Goal: Information Seeking & Learning: Find contact information

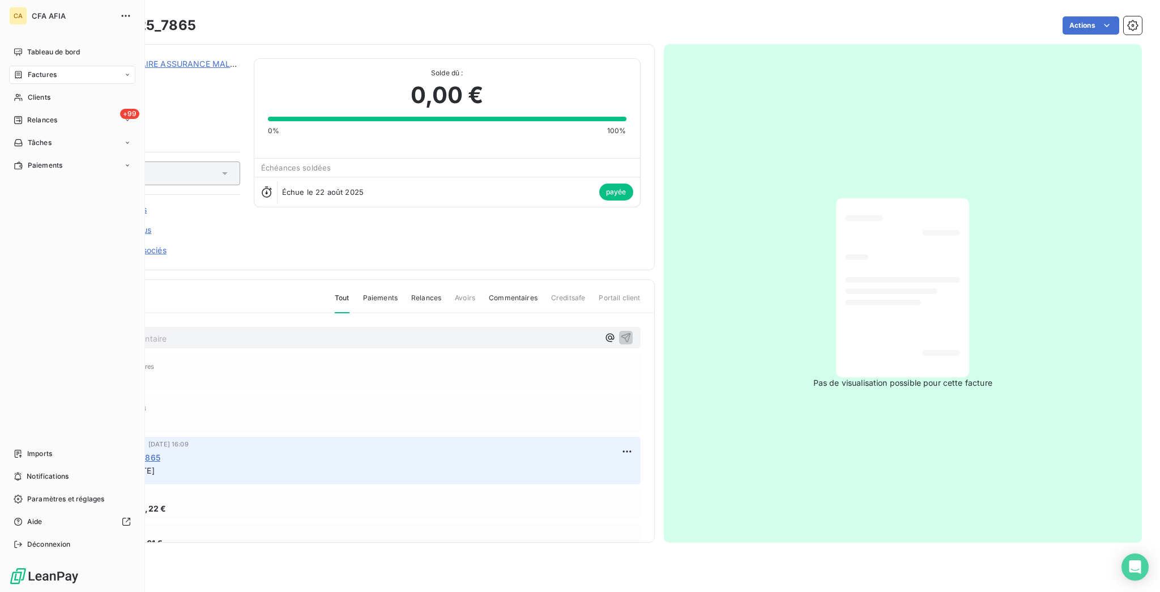
click at [44, 66] on div "Factures" at bounding box center [72, 75] width 126 height 18
click at [40, 160] on span "Clients" at bounding box center [39, 165] width 23 height 10
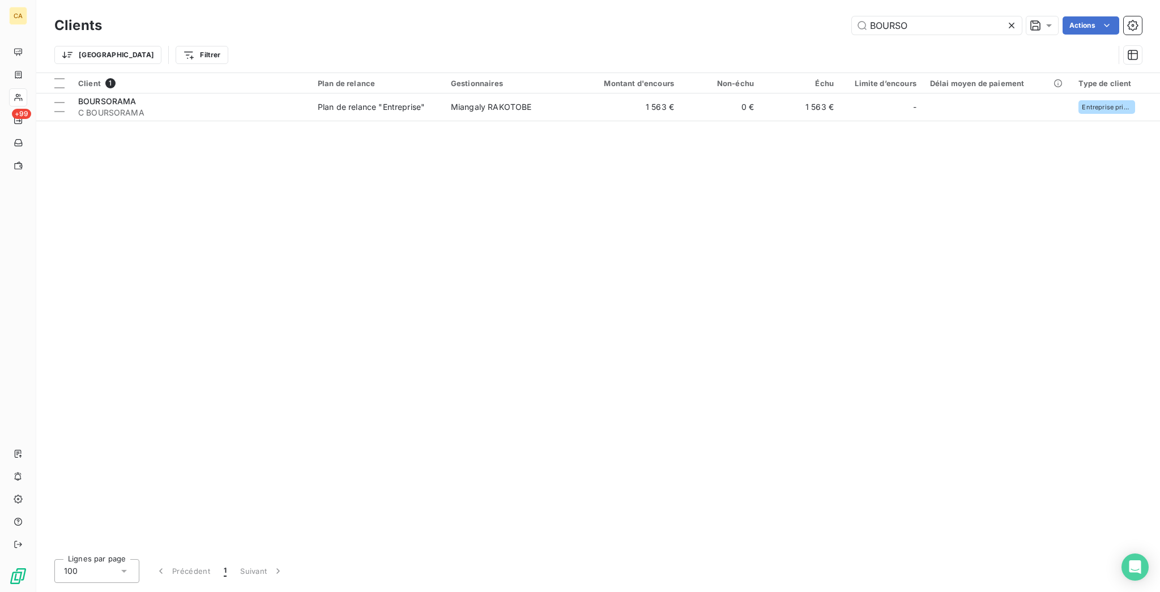
click at [946, 16] on div "BOURSO" at bounding box center [937, 25] width 170 height 18
click at [945, 14] on div "Clients BOURSO Actions" at bounding box center [598, 26] width 1088 height 24
click at [936, 28] on input "BOURSO" at bounding box center [937, 25] width 170 height 18
click at [937, 28] on input "BOURSO" at bounding box center [937, 25] width 170 height 18
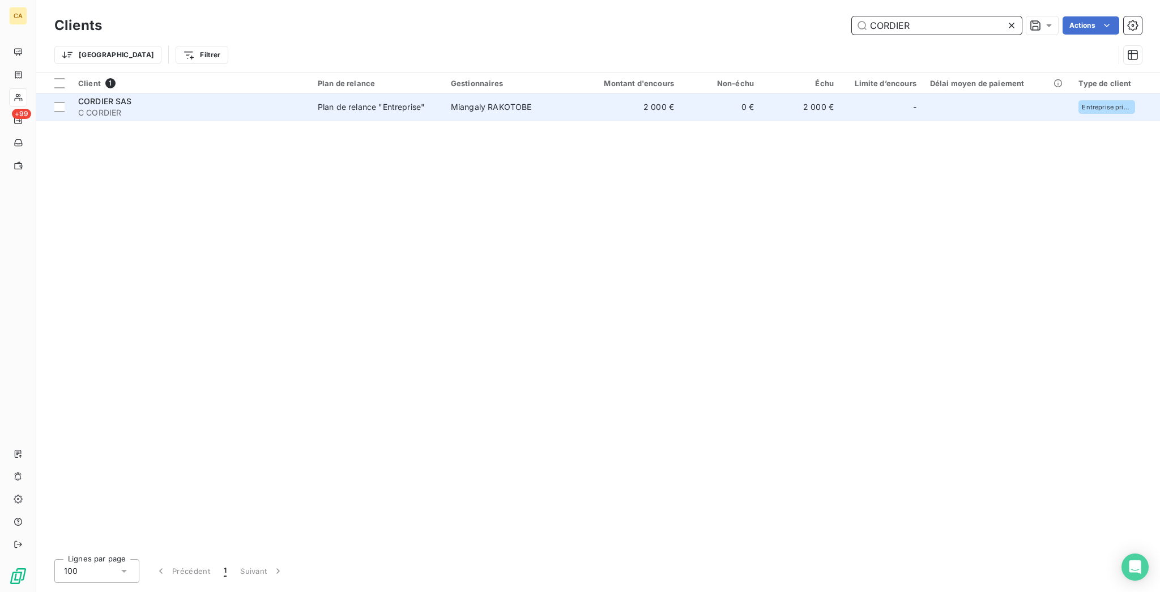
type input "CORDIER"
click at [681, 93] on td "0 €" at bounding box center [721, 106] width 80 height 27
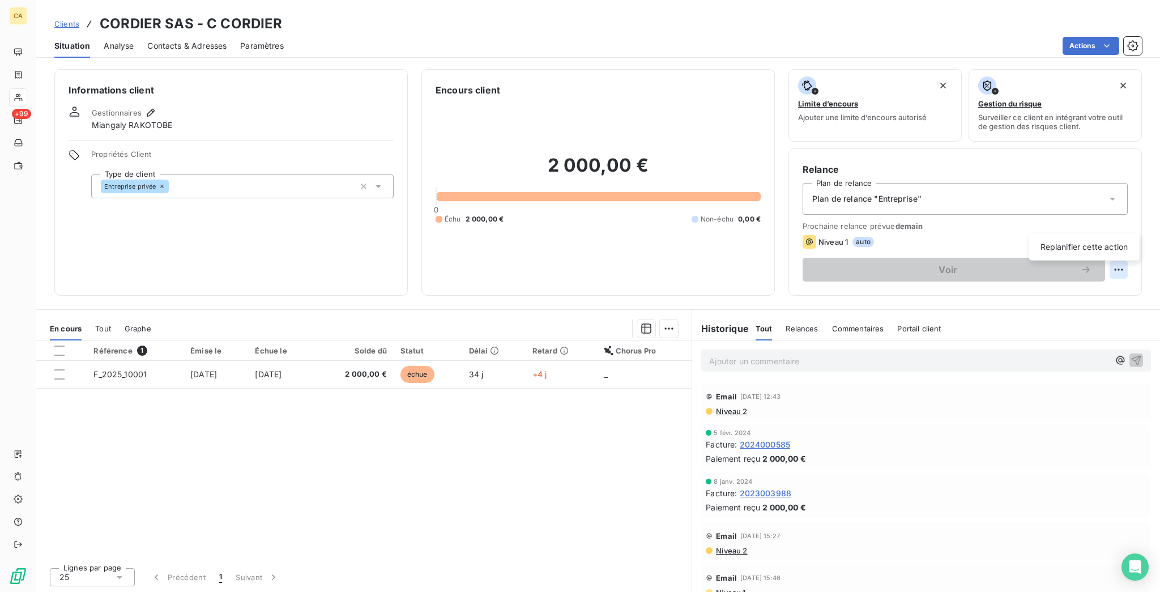
click at [1120, 218] on html "CA +99 Clients CORDIER SAS - C CORDIER Situation Analyse Contacts & Adresses Pa…" at bounding box center [580, 296] width 1160 height 592
click at [1103, 241] on div "Replanifier cette action" at bounding box center [1084, 247] width 101 height 18
select select "9"
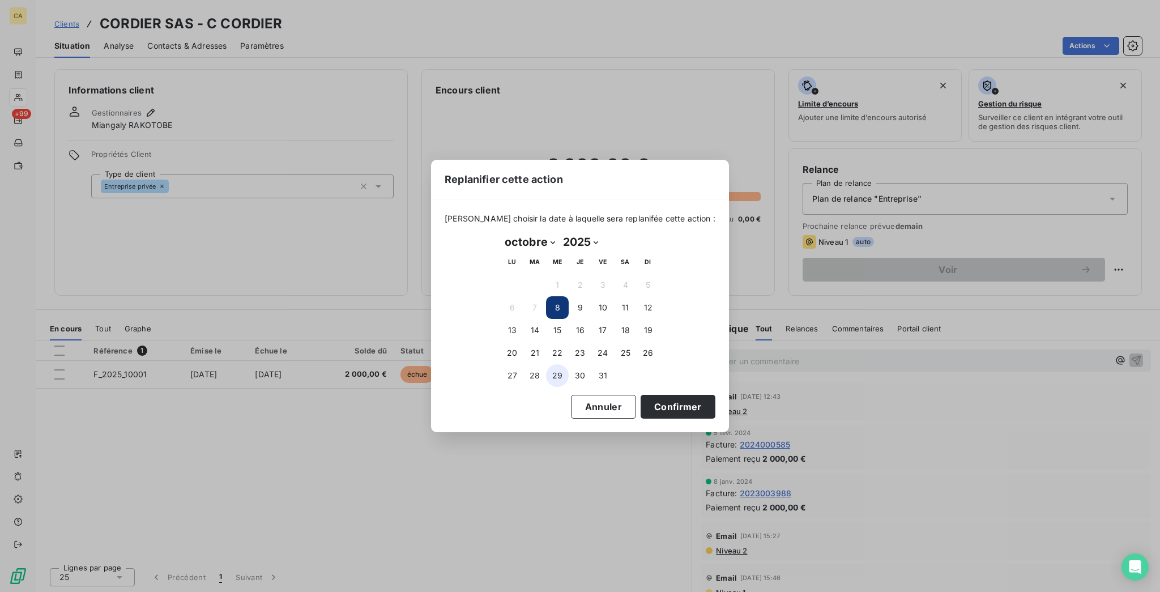
click at [557, 374] on button "29" at bounding box center [557, 375] width 23 height 23
click at [641, 395] on button "Confirmer" at bounding box center [678, 407] width 75 height 24
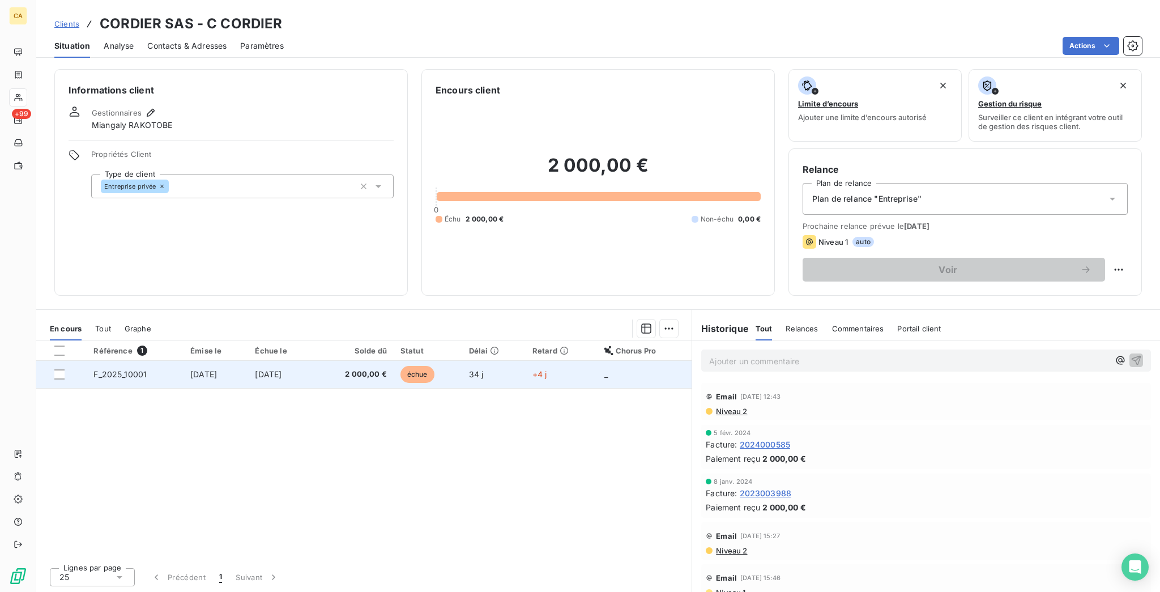
click at [387, 369] on span "2 000,00 €" at bounding box center [354, 374] width 66 height 11
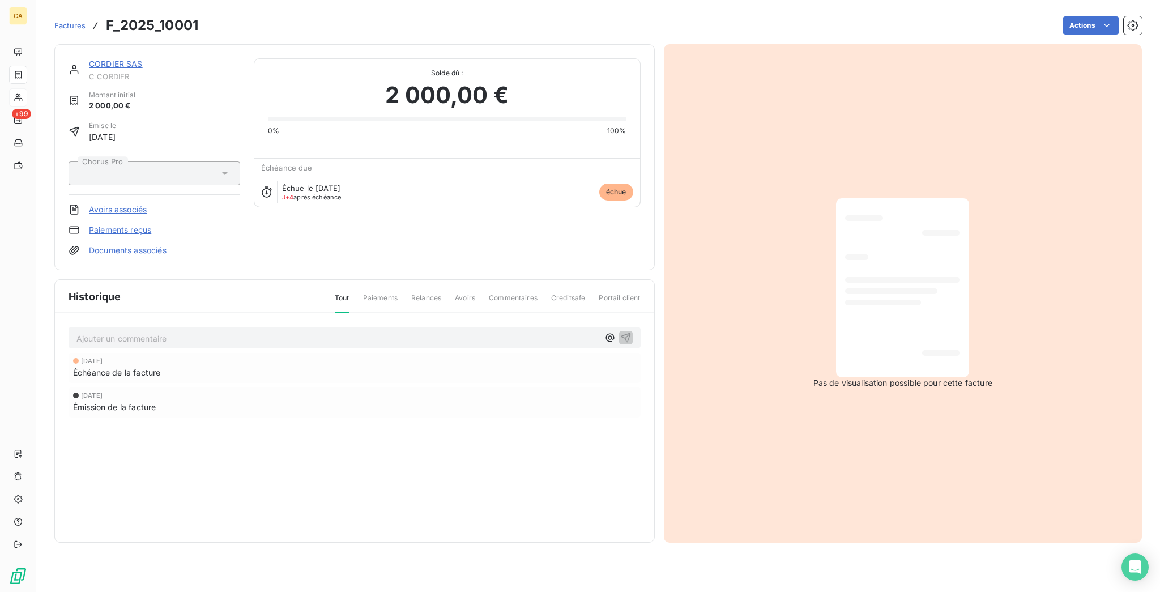
click at [195, 331] on p "Ajouter un commentaire ﻿" at bounding box center [337, 338] width 522 height 14
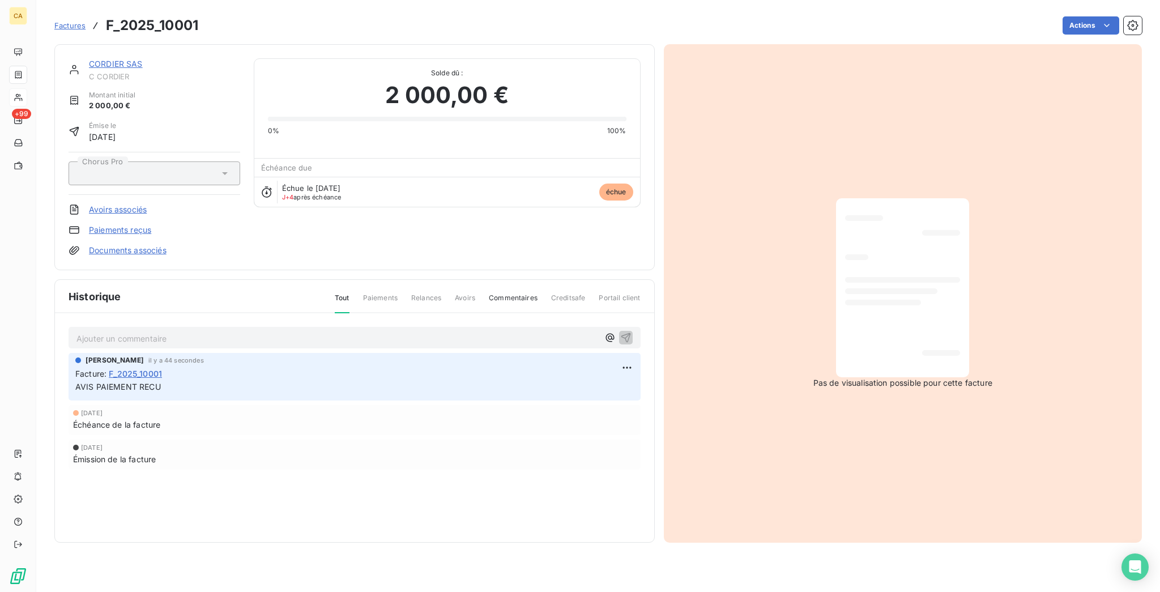
click at [111, 59] on link "CORDIER SAS" at bounding box center [116, 64] width 54 height 10
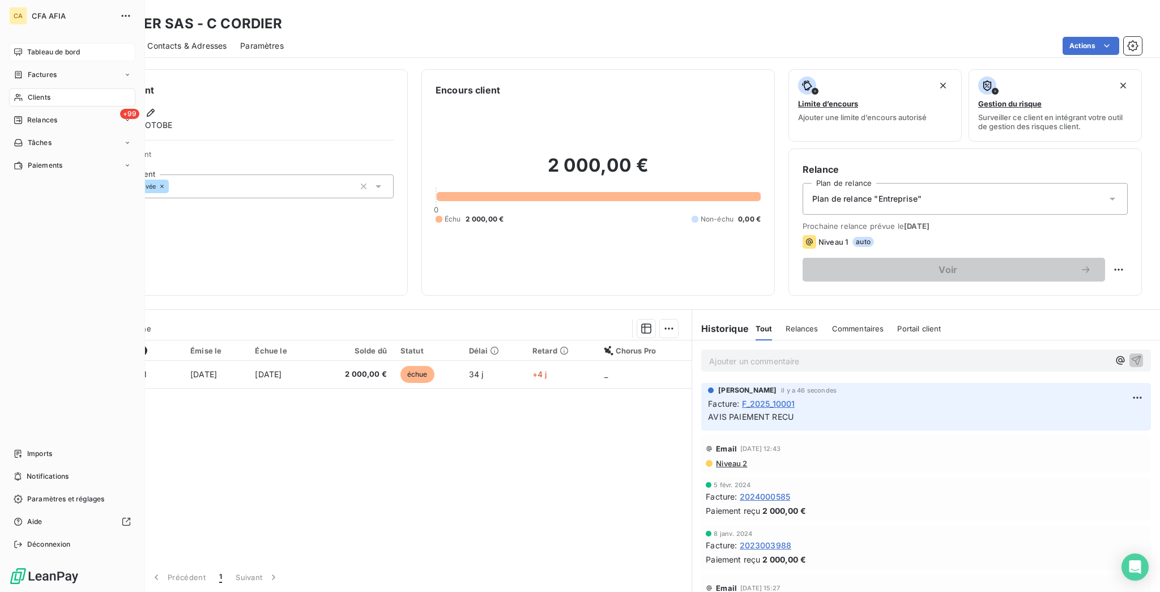
click at [27, 47] on span "Tableau de bord" at bounding box center [53, 52] width 53 height 10
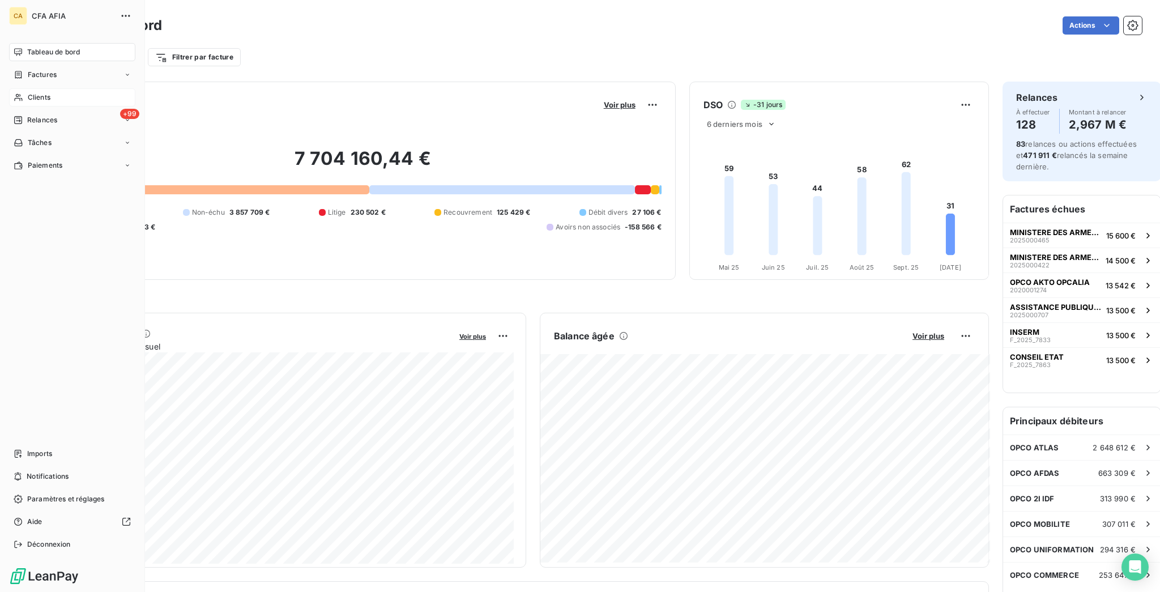
click at [19, 88] on div "Clients" at bounding box center [72, 97] width 126 height 18
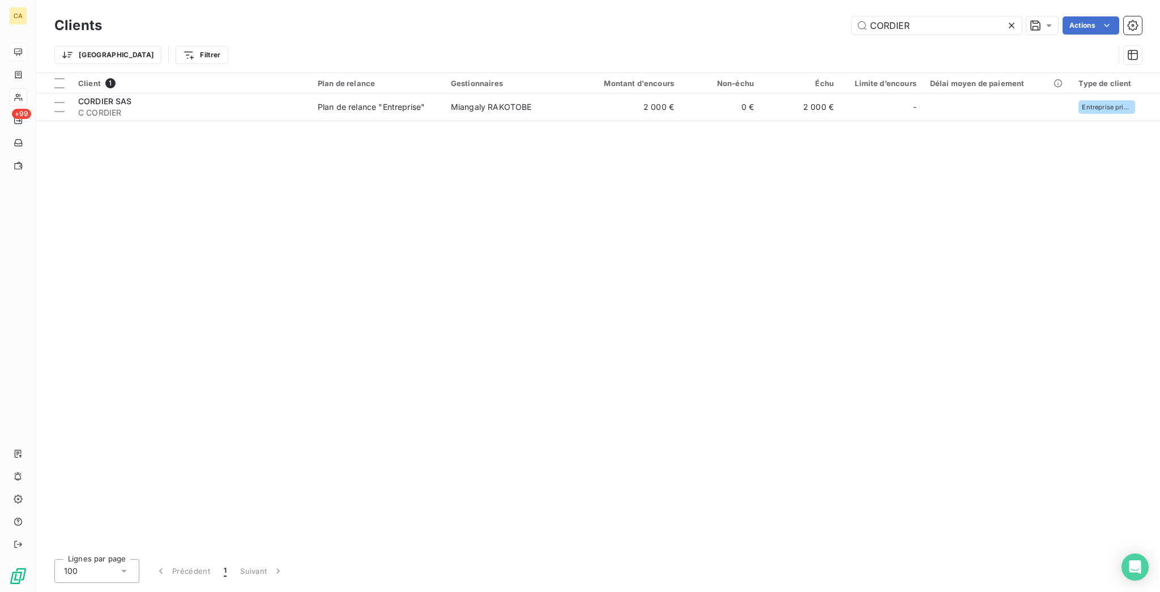
drag, startPoint x: 937, startPoint y: 15, endPoint x: 854, endPoint y: 15, distance: 83.8
click at [854, 16] on div "CORDIER Actions" at bounding box center [629, 25] width 1026 height 18
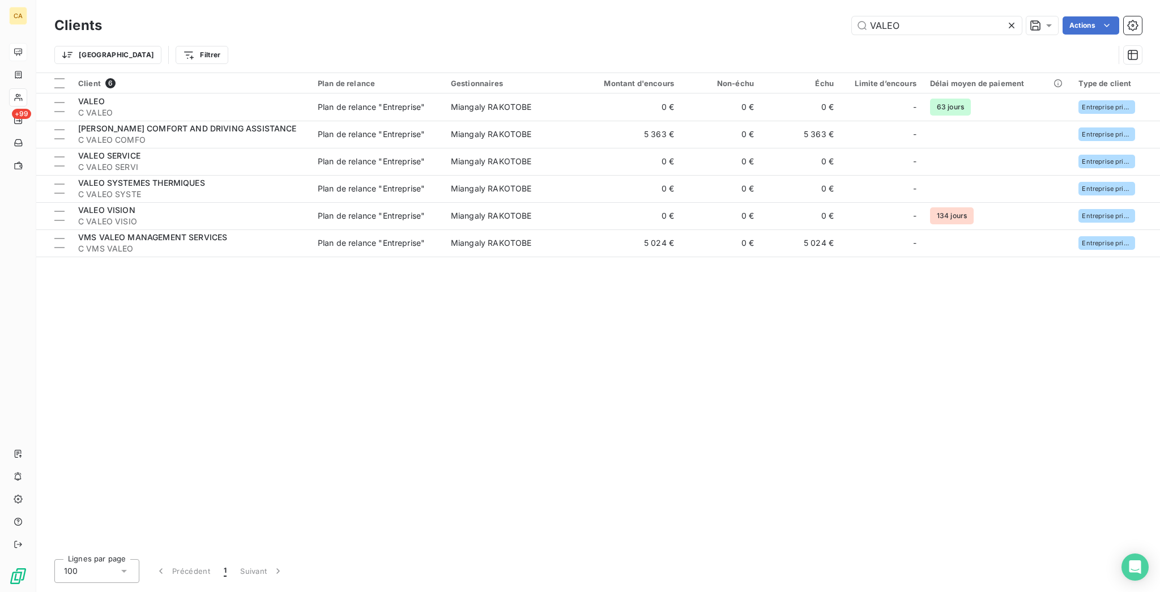
type input "VALEO"
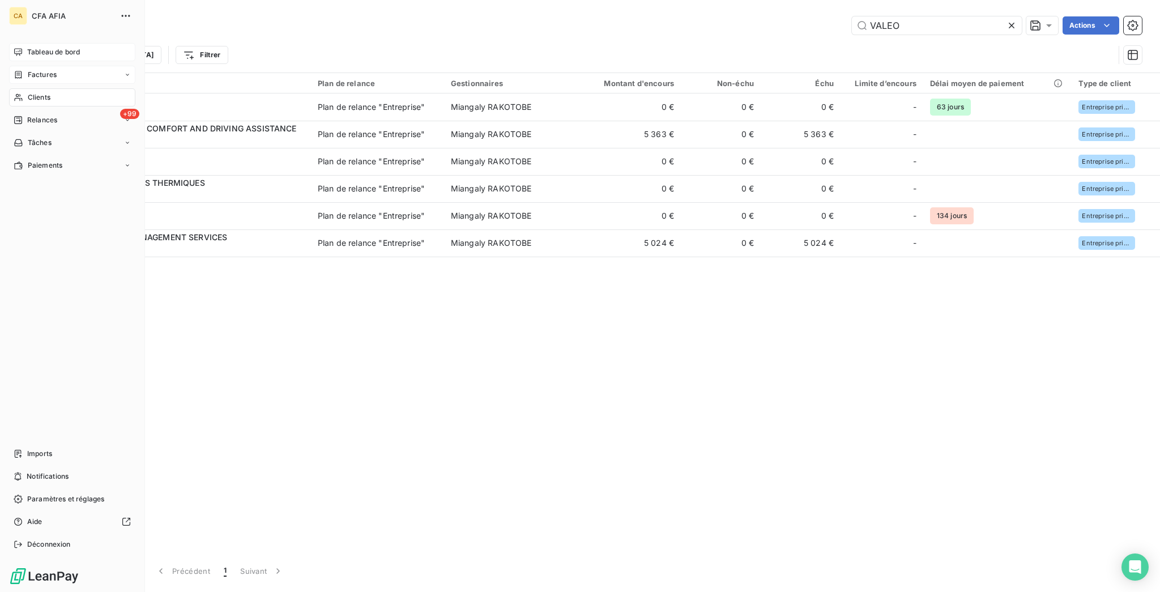
click at [44, 70] on span "Factures" at bounding box center [42, 75] width 29 height 10
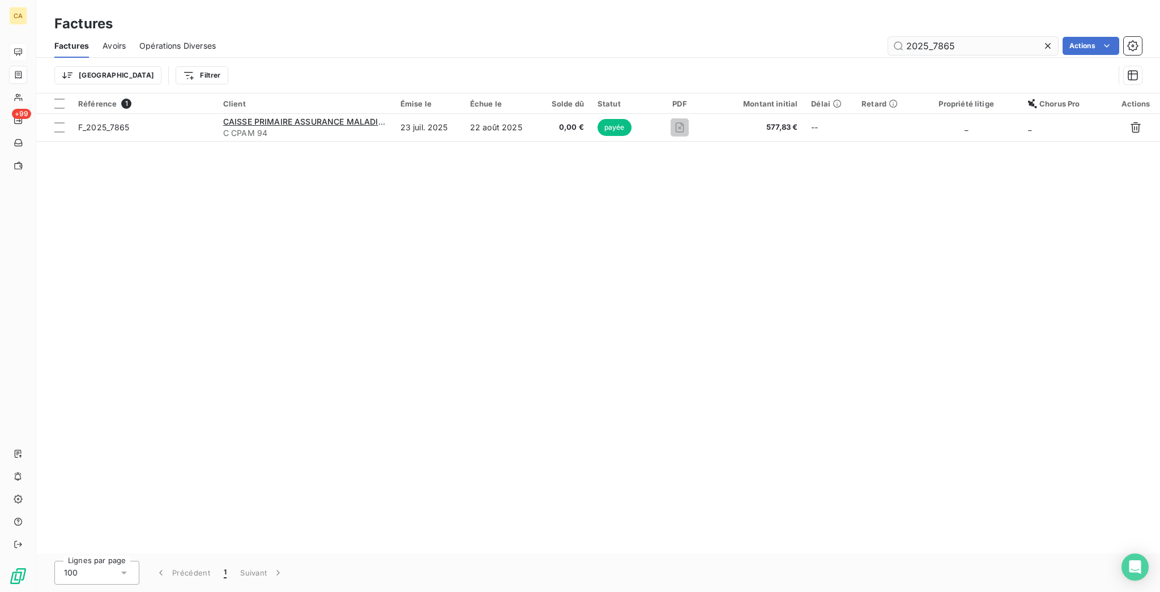
click at [946, 37] on input "2025_7865" at bounding box center [973, 46] width 170 height 18
drag, startPoint x: 941, startPoint y: 35, endPoint x: 1030, endPoint y: 44, distance: 88.9
click at [1030, 44] on div "2025_7865" at bounding box center [973, 46] width 170 height 18
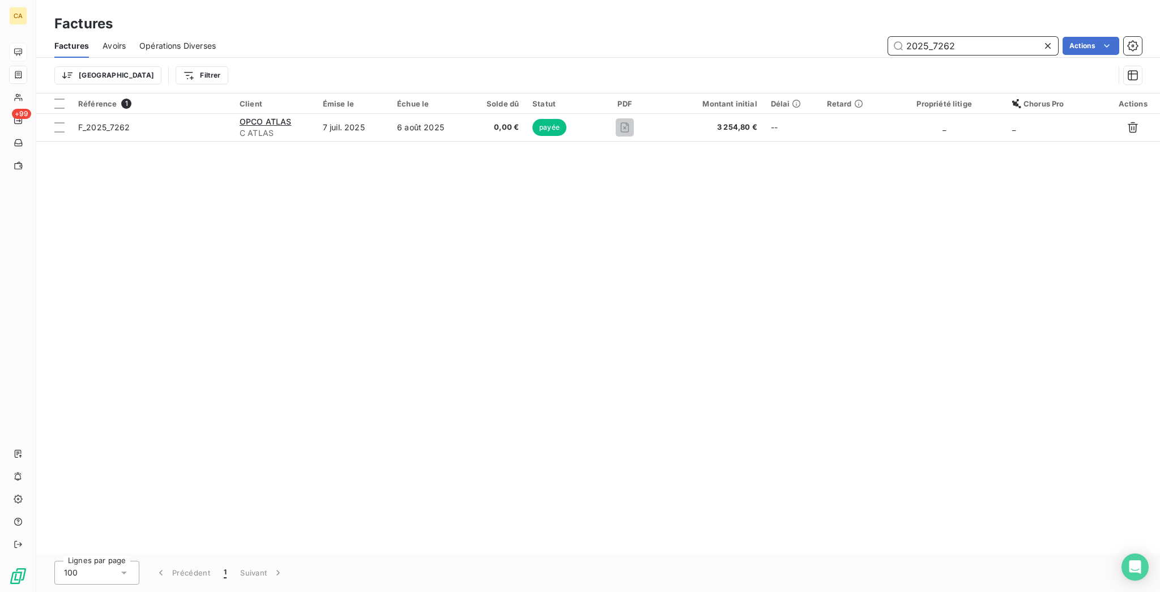
drag, startPoint x: 941, startPoint y: 39, endPoint x: 952, endPoint y: 41, distance: 11.0
click at [952, 41] on input "2025_7262" at bounding box center [973, 46] width 170 height 18
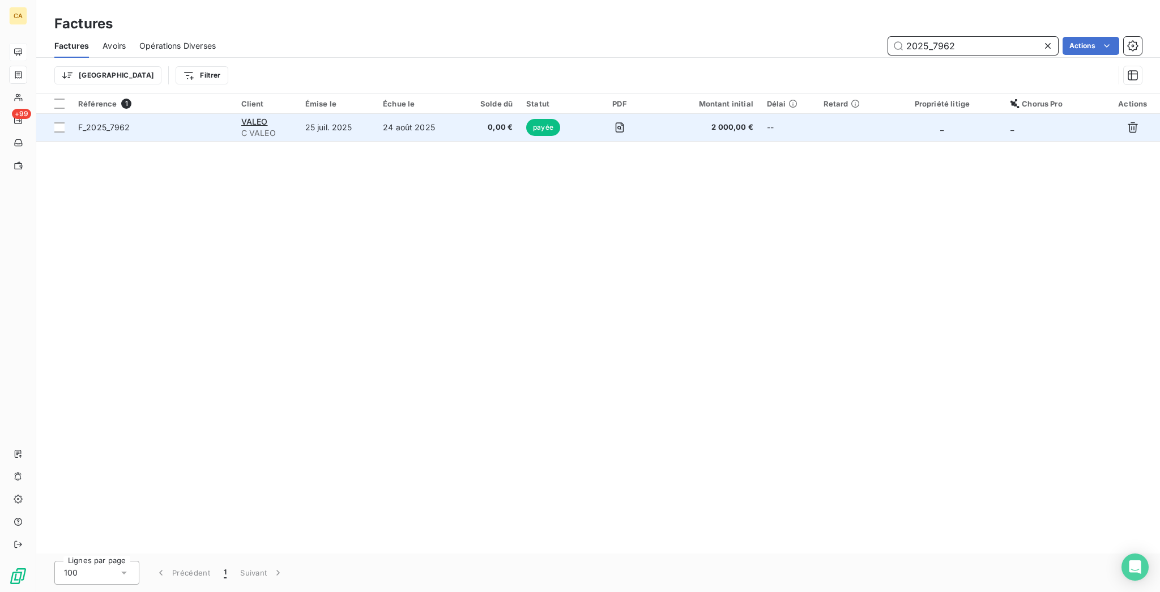
type input "2025_7962"
click at [376, 114] on td "25 juil. 2025" at bounding box center [338, 127] width 78 height 27
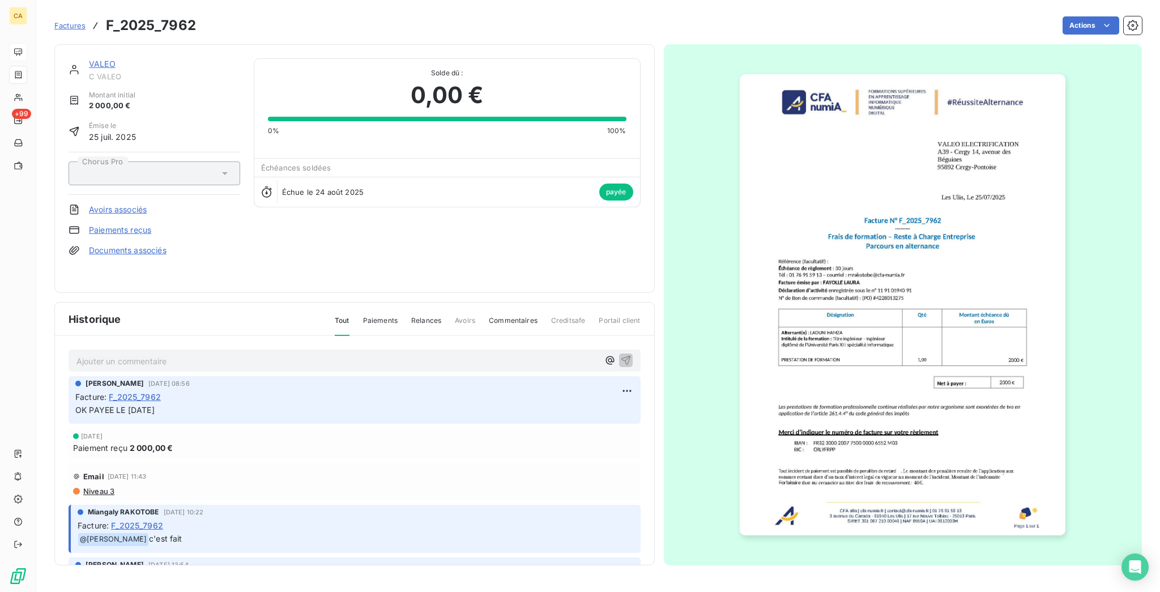
click at [67, 37] on div "VALEO C VALEO Montant initial 2 000,00 € Émise le [DATE] Chorus Pro Avoirs asso…" at bounding box center [598, 301] width 1088 height 528
click at [89, 59] on link "VALEO" at bounding box center [102, 64] width 27 height 10
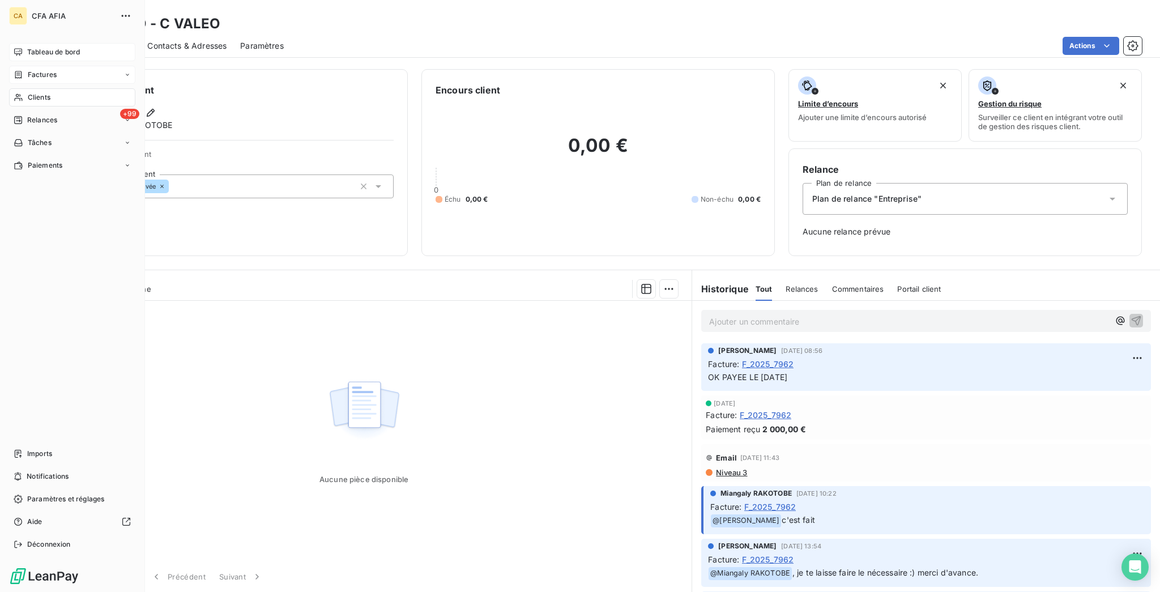
drag, startPoint x: 20, startPoint y: 42, endPoint x: 23, endPoint y: 48, distance: 6.3
click at [19, 43] on div "Tableau de bord" at bounding box center [72, 52] width 126 height 18
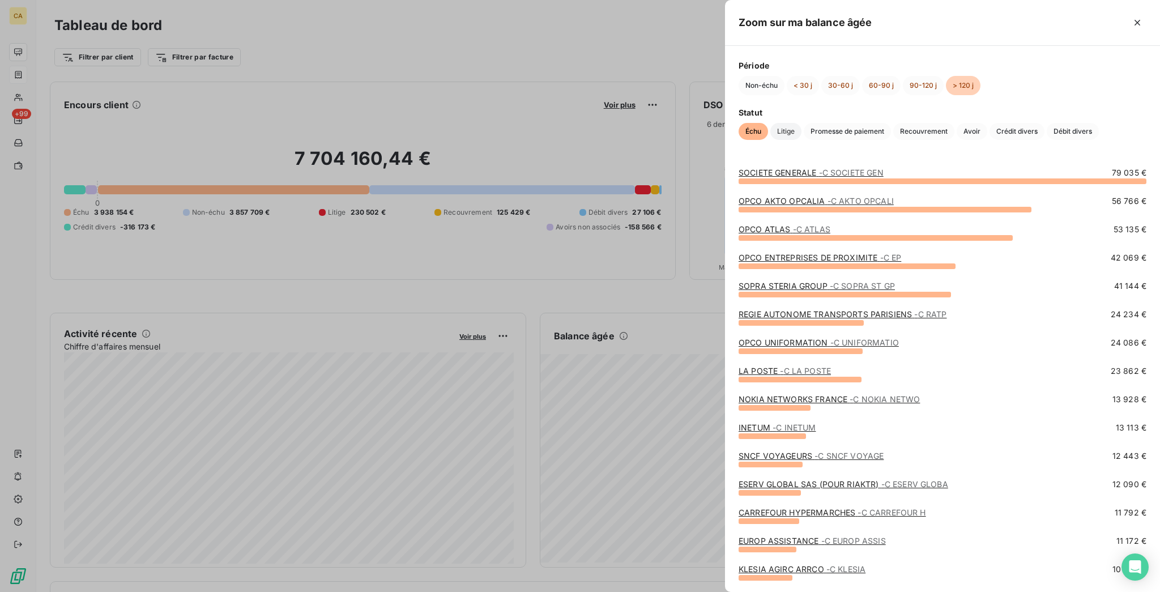
drag, startPoint x: 884, startPoint y: 129, endPoint x: 884, endPoint y: 116, distance: 13.0
click at [990, 129] on span "Crédit divers" at bounding box center [1017, 131] width 55 height 17
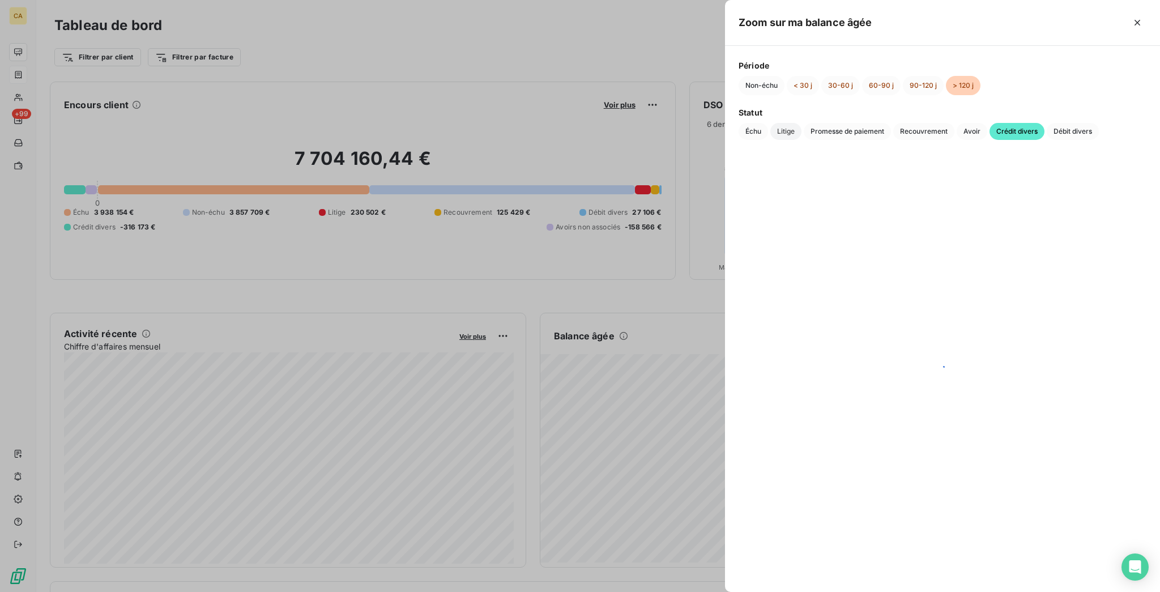
click at [802, 123] on span "Litige" at bounding box center [785, 131] width 31 height 17
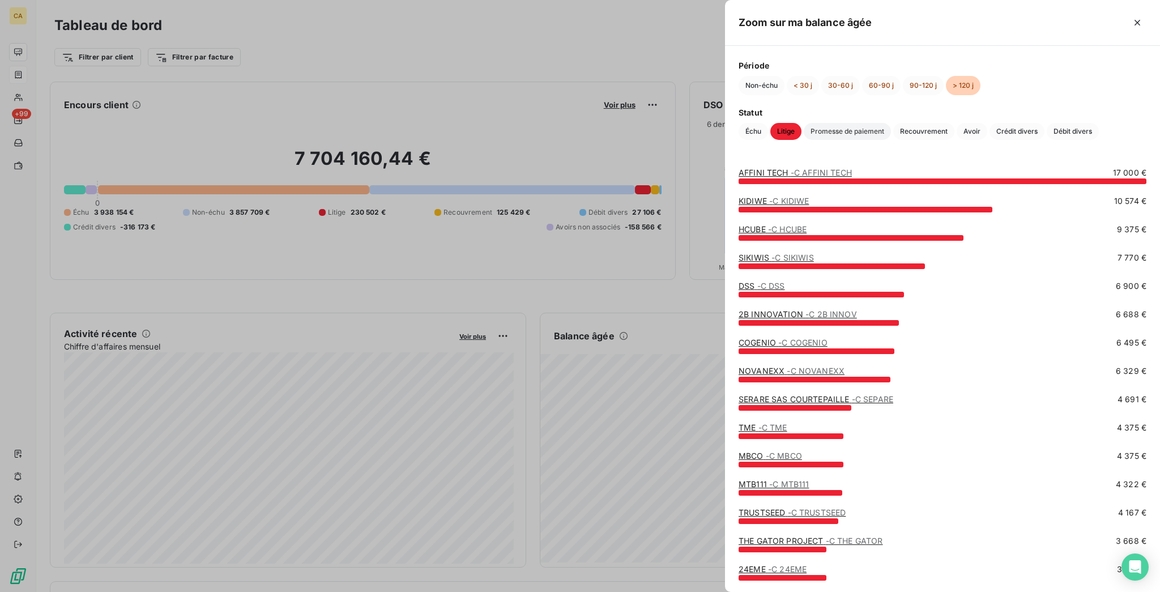
click at [891, 123] on span "Promesse de paiement" at bounding box center [847, 131] width 87 height 17
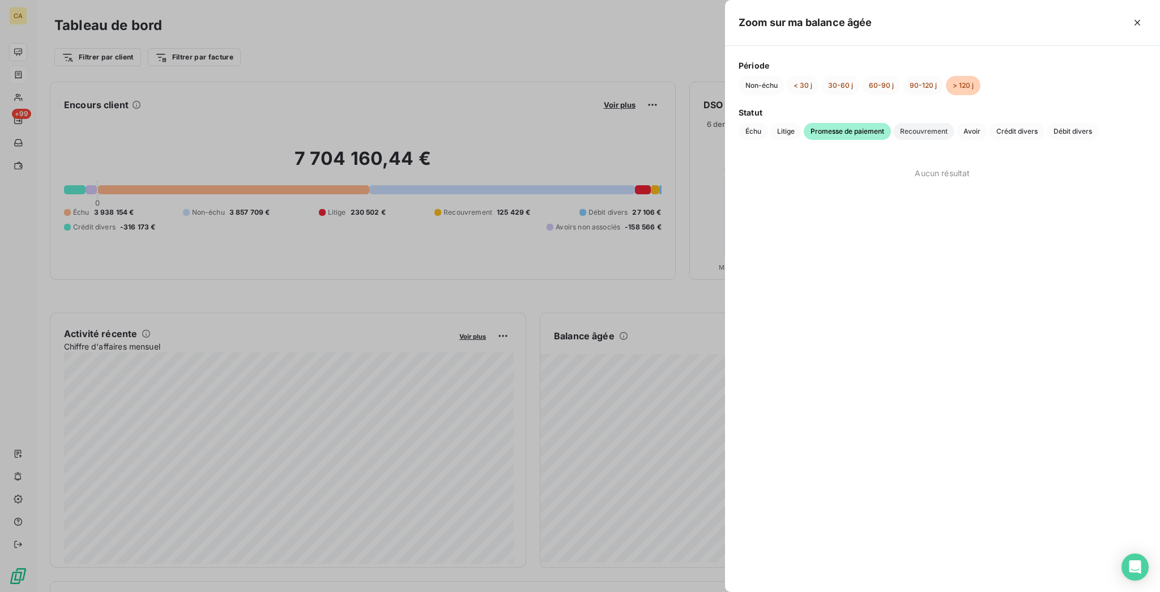
click at [954, 123] on span "Recouvrement" at bounding box center [923, 131] width 61 height 17
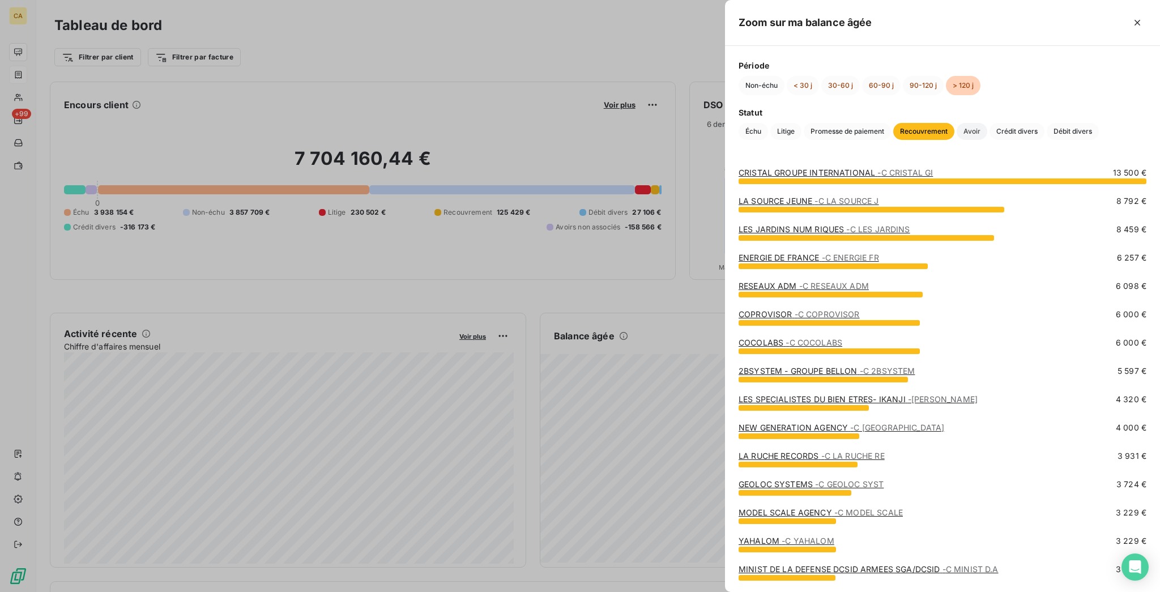
click at [987, 123] on span "Avoir" at bounding box center [972, 131] width 31 height 17
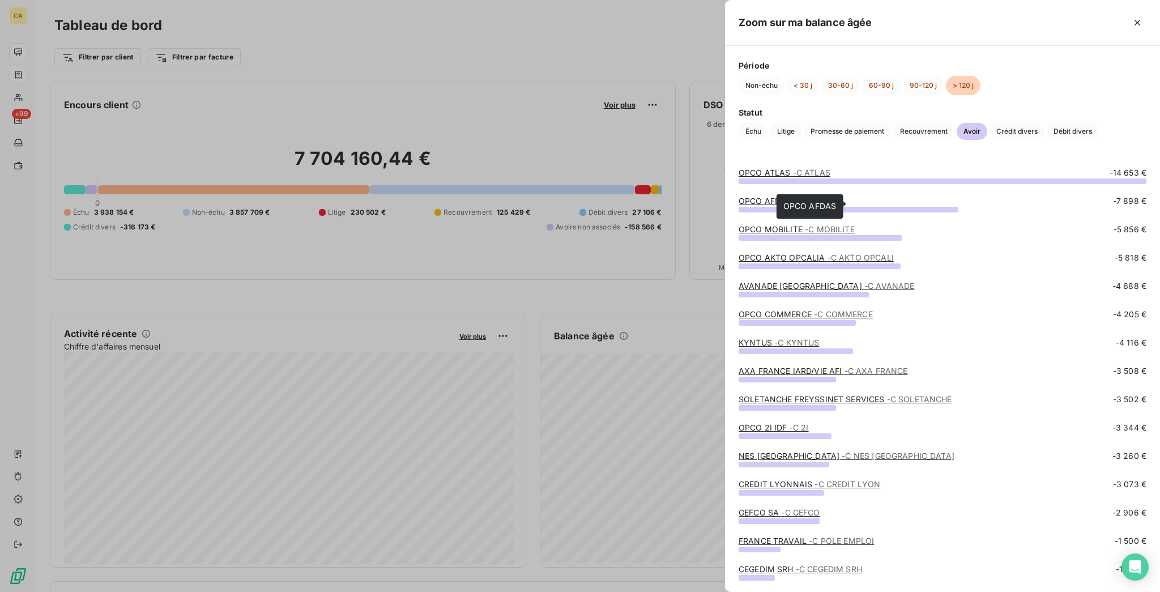
click at [833, 201] on link "OPCO AFDAS - C AFDAS" at bounding box center [786, 201] width 94 height 10
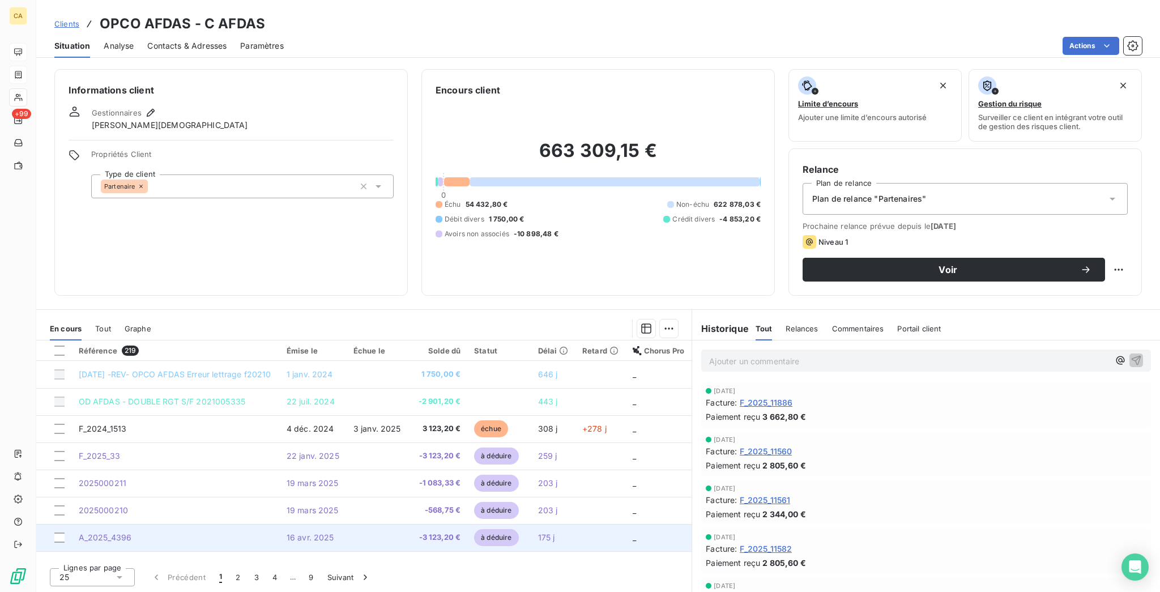
click at [194, 524] on td "A_2025_4396" at bounding box center [176, 537] width 208 height 27
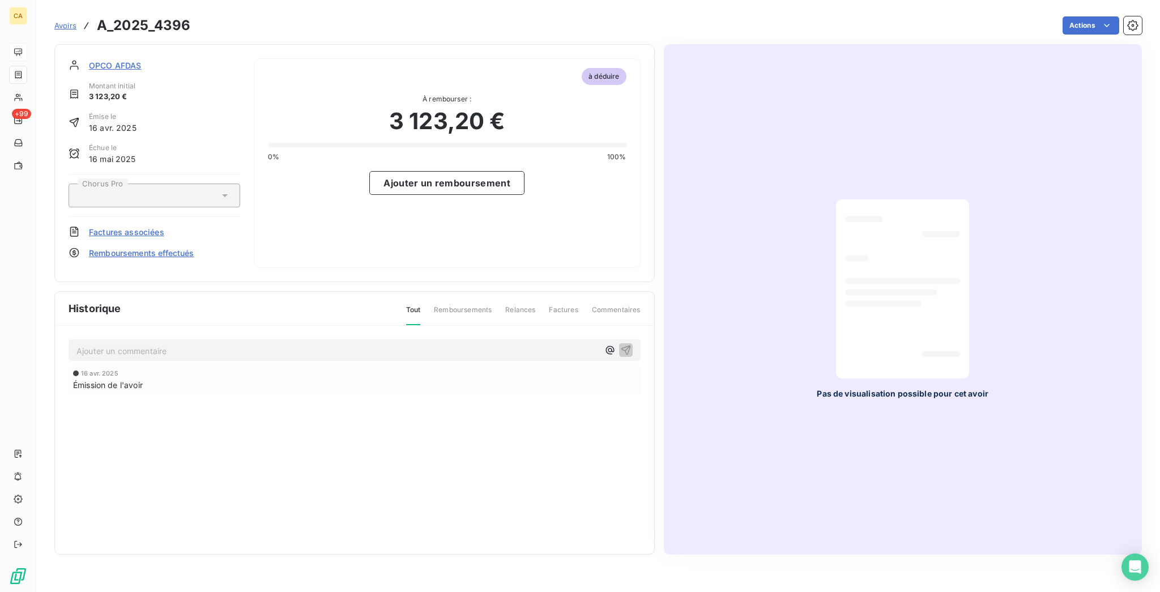
click at [89, 59] on span "OPCO AFDAS" at bounding box center [115, 65] width 53 height 12
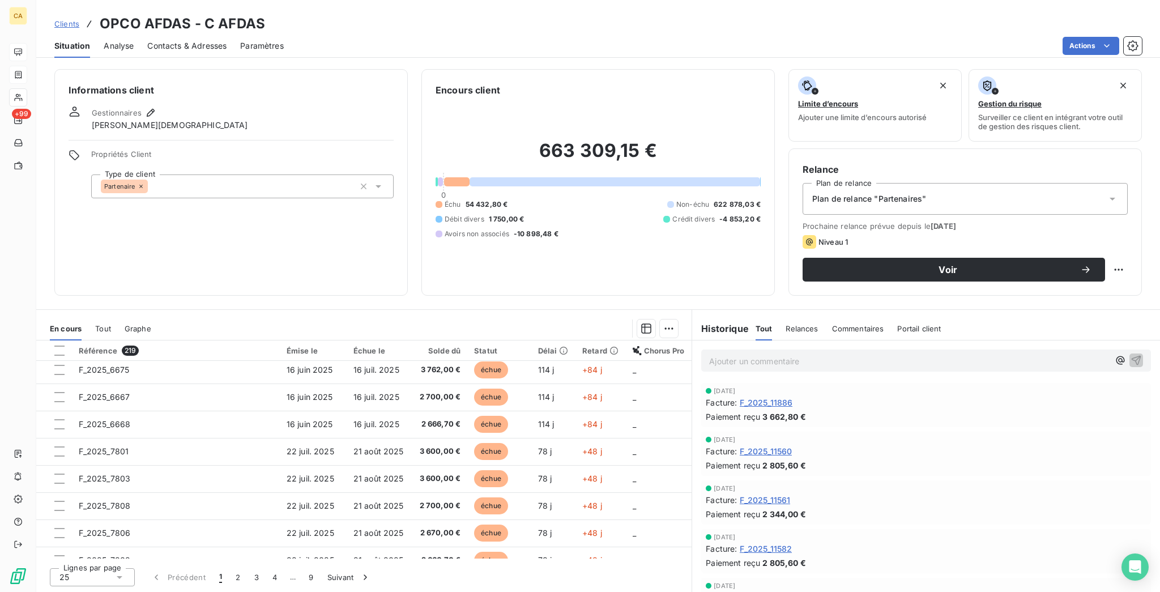
scroll to position [250, 0]
click at [229, 573] on button "2" at bounding box center [238, 577] width 18 height 24
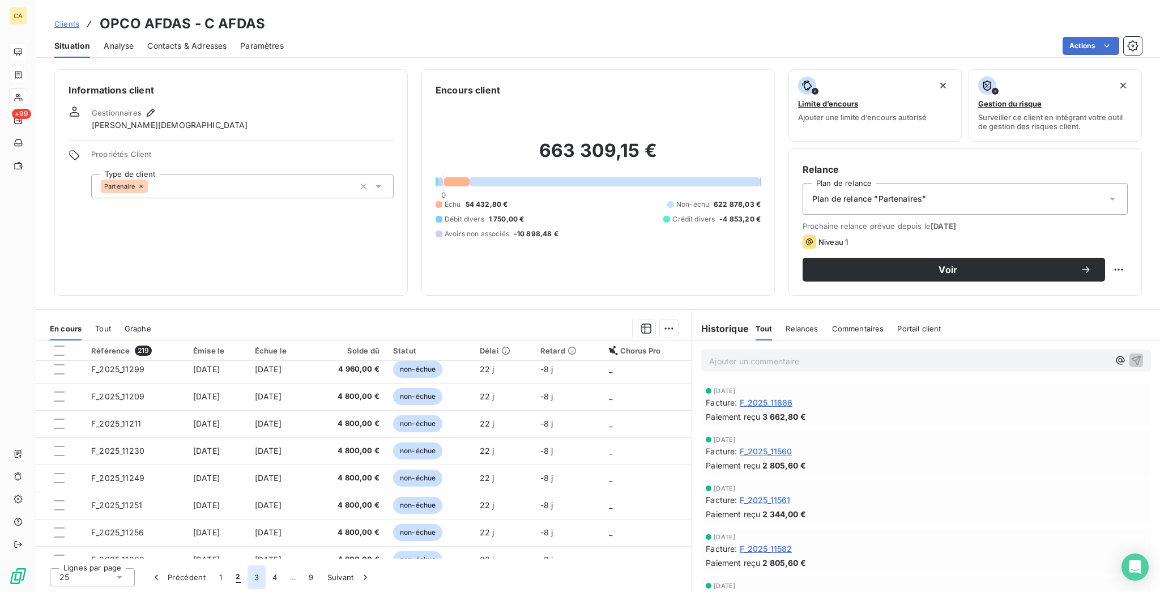
click at [248, 582] on button "3" at bounding box center [257, 577] width 18 height 24
click at [266, 577] on button "4" at bounding box center [275, 577] width 18 height 24
click at [284, 584] on button "5" at bounding box center [293, 577] width 18 height 24
click at [283, 581] on button "6" at bounding box center [292, 577] width 18 height 24
click at [284, 581] on button "7" at bounding box center [293, 577] width 18 height 24
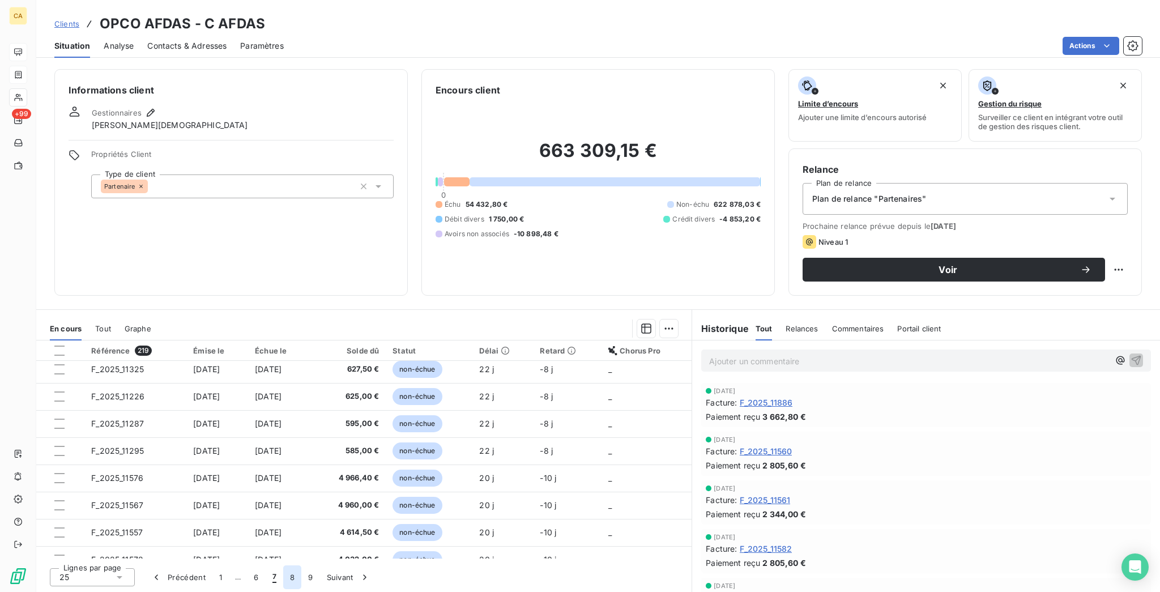
click at [283, 581] on button "8" at bounding box center [292, 577] width 18 height 24
click at [301, 582] on button "9" at bounding box center [310, 577] width 18 height 24
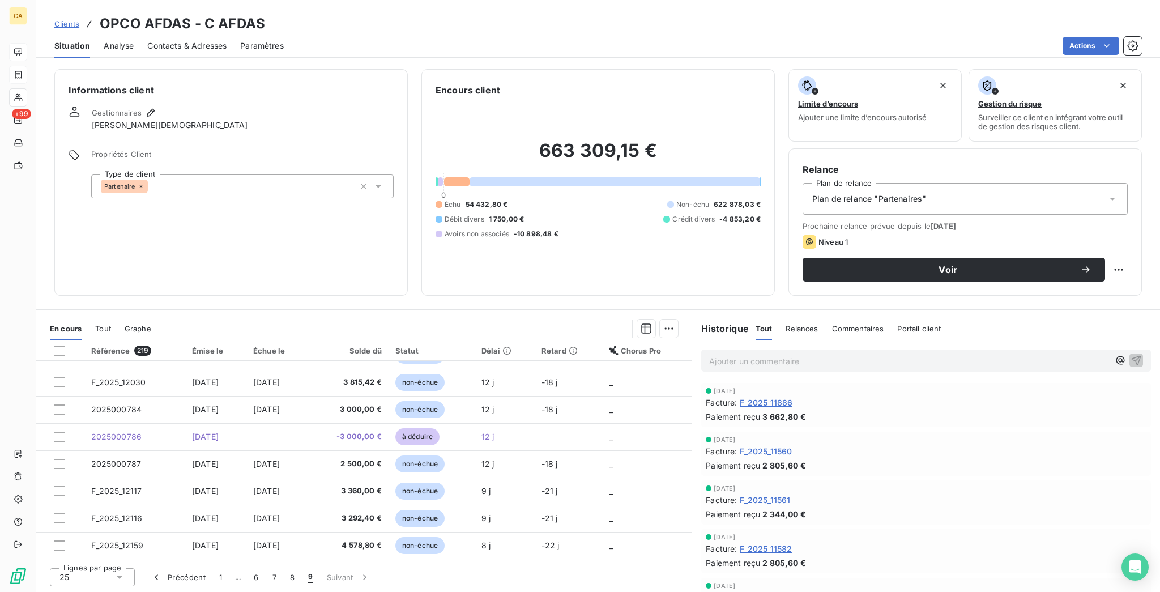
scroll to position [0, 0]
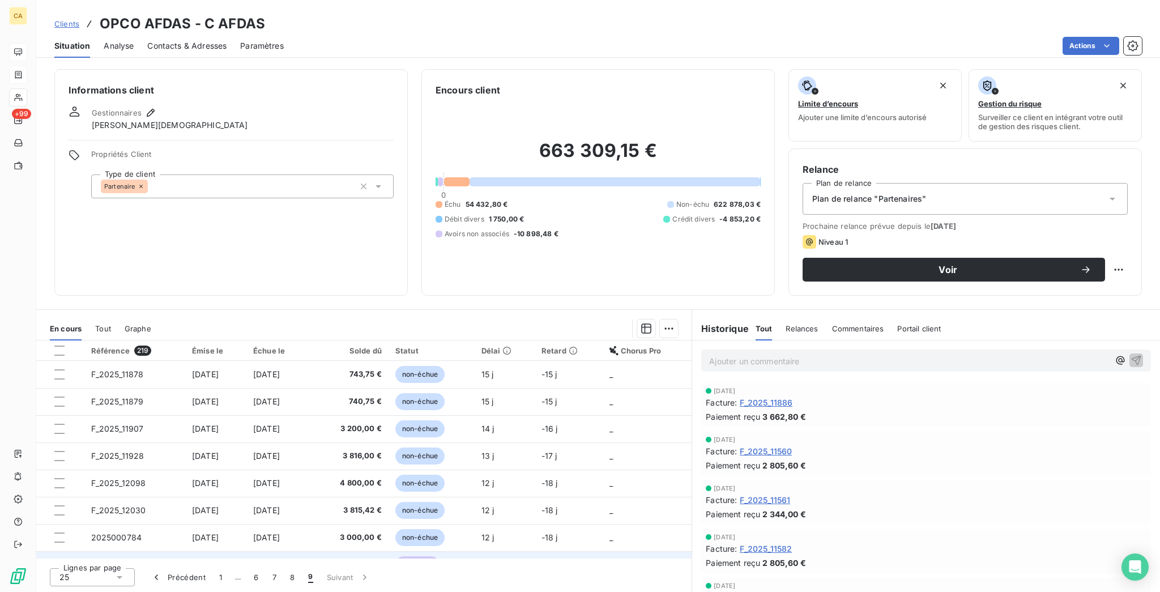
click at [222, 551] on td "[DATE]" at bounding box center [215, 564] width 61 height 27
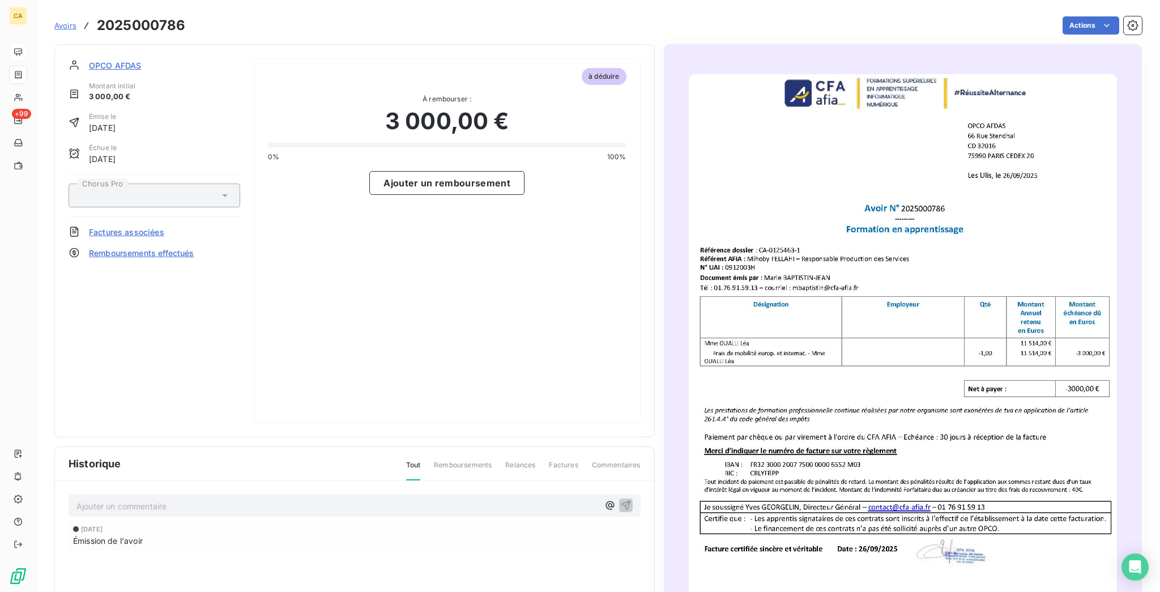
click at [143, 499] on p "Ajouter un commentaire ﻿" at bounding box center [337, 506] width 522 height 14
click at [113, 500] on p "Ajouter un commentaire ﻿" at bounding box center [337, 506] width 522 height 14
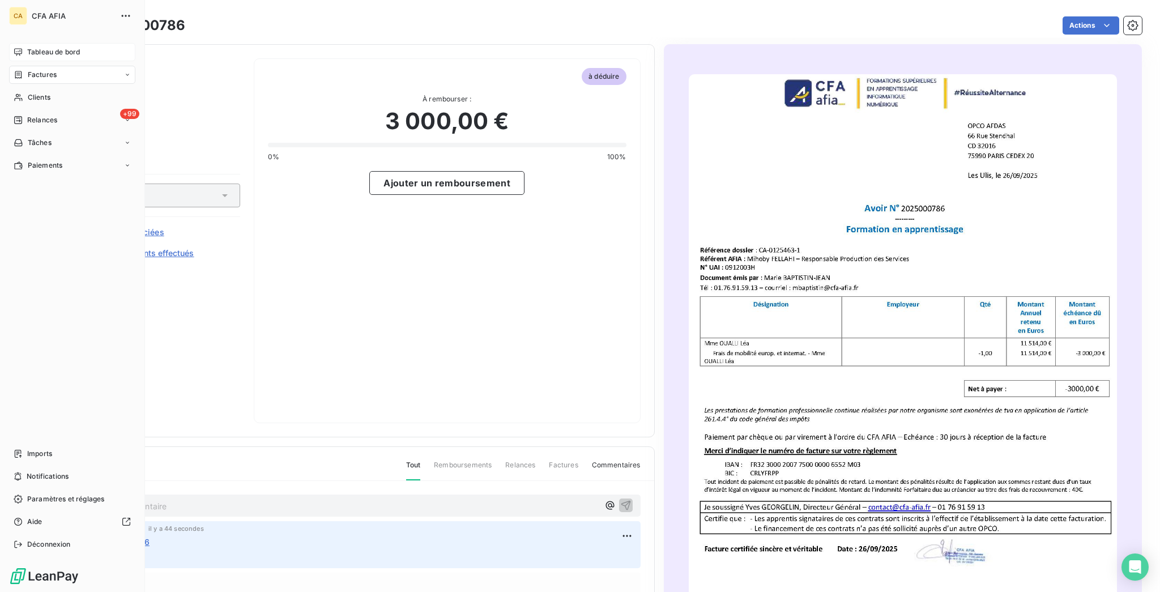
click at [31, 48] on span "Tableau de bord" at bounding box center [53, 52] width 53 height 10
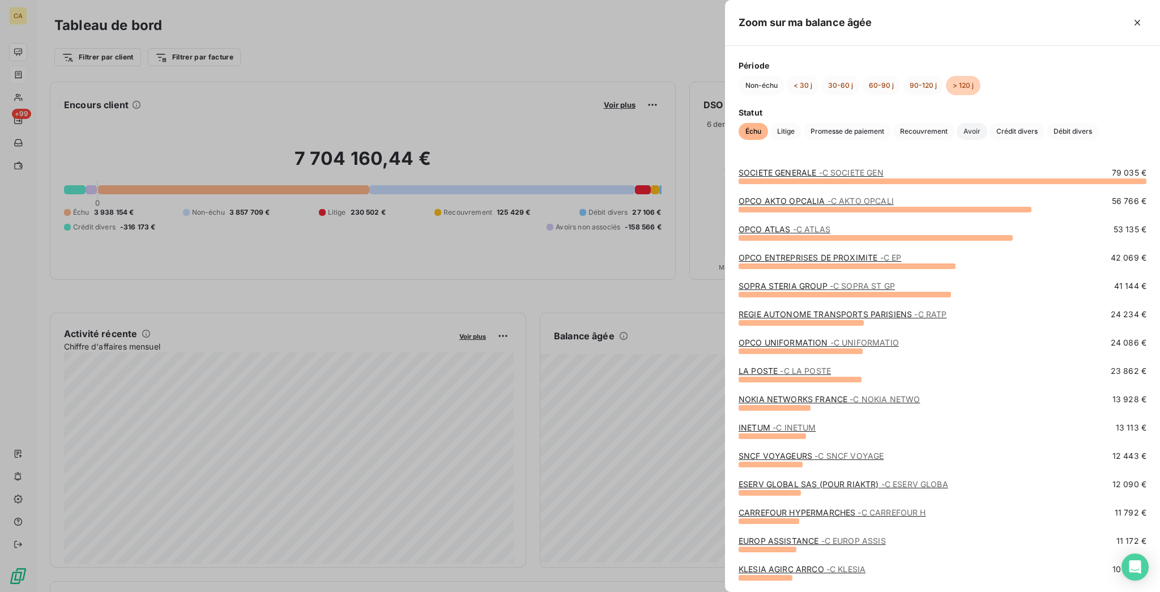
click at [987, 123] on span "Avoir" at bounding box center [972, 131] width 31 height 17
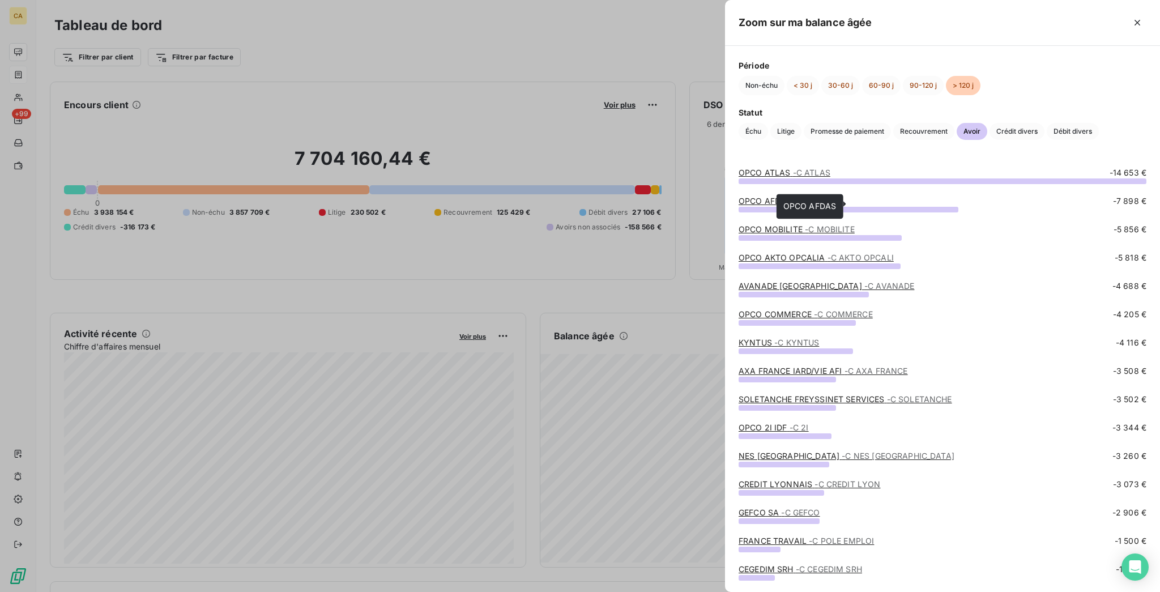
click at [833, 203] on span "- C AFDAS" at bounding box center [813, 201] width 39 height 10
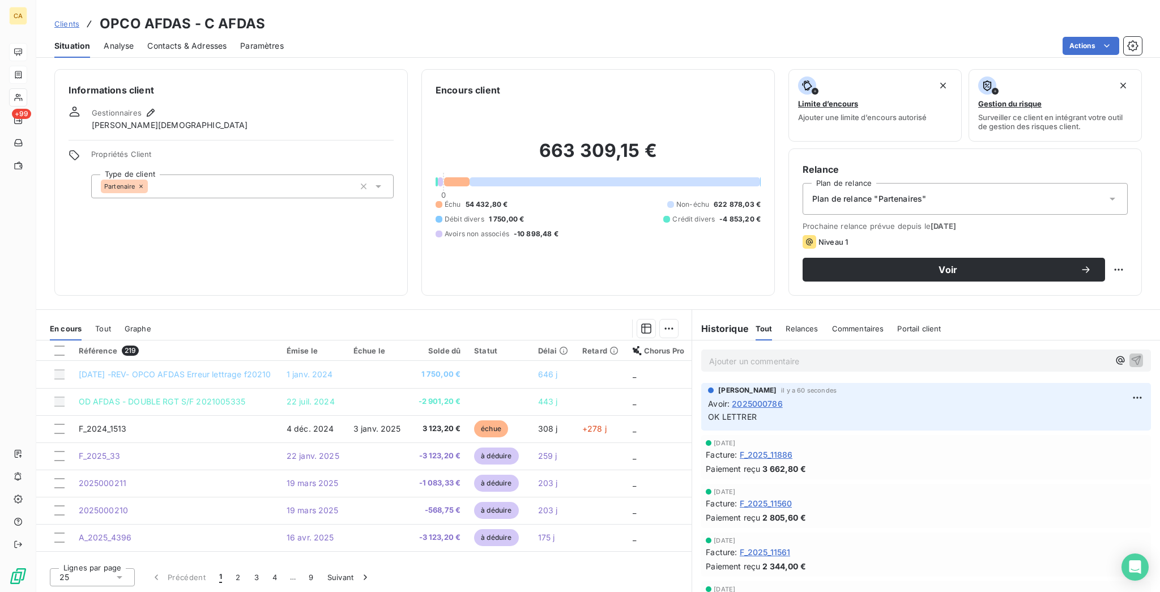
click at [151, 218] on div "Informations client Gestionnaires [PERSON_NAME][DEMOGRAPHIC_DATA]-[PERSON_NAME]…" at bounding box center [230, 182] width 353 height 227
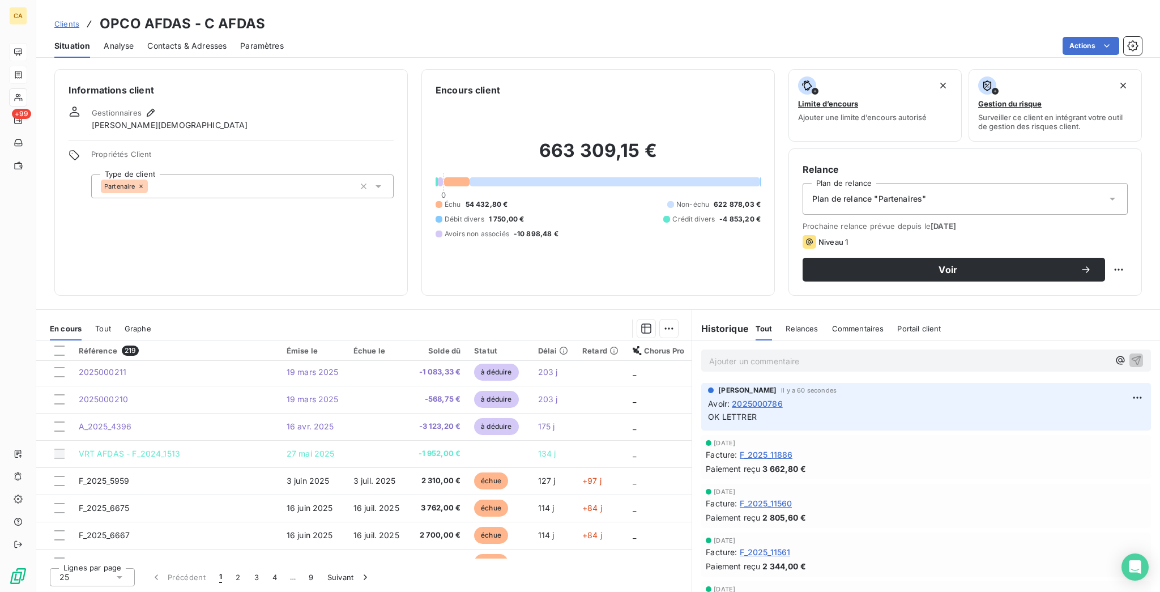
scroll to position [250, 0]
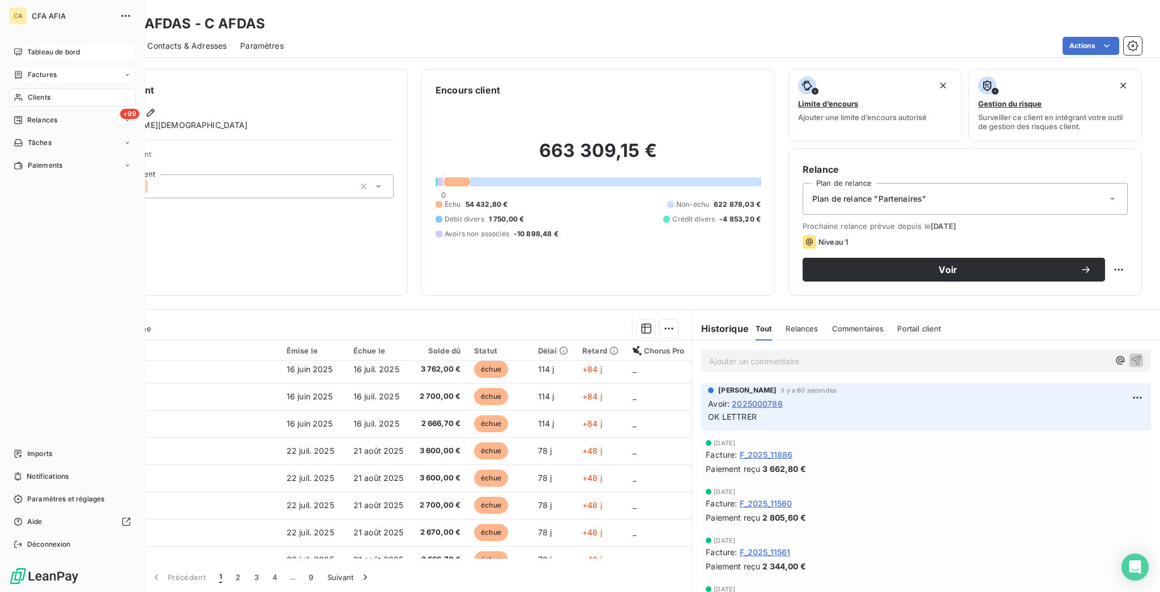
click at [18, 48] on icon at bounding box center [18, 52] width 9 height 9
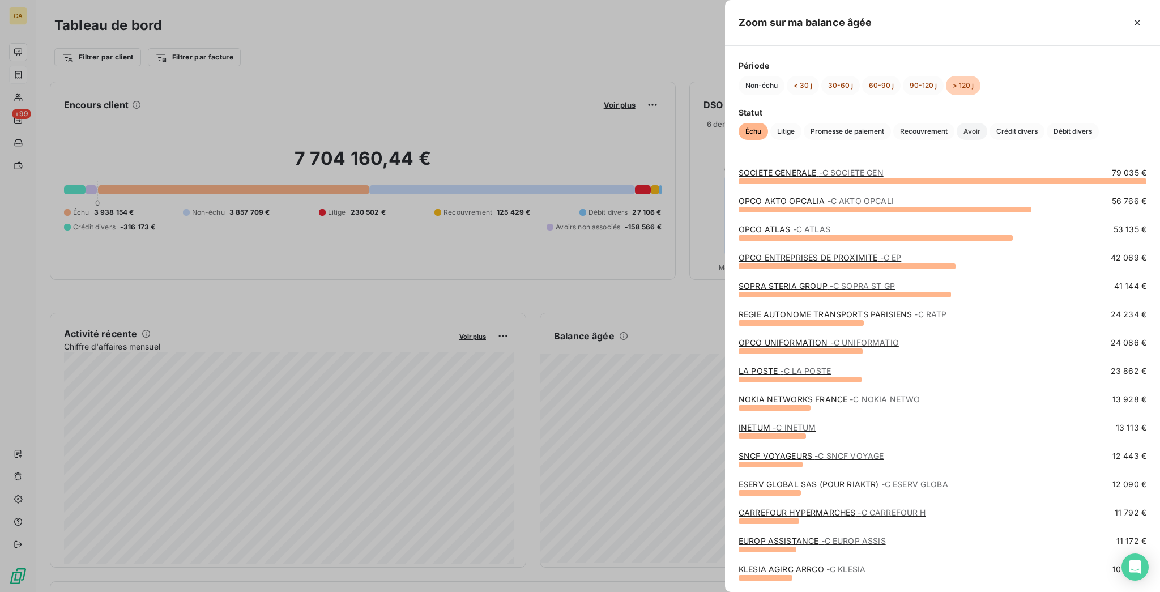
click at [987, 123] on span "Avoir" at bounding box center [972, 131] width 31 height 17
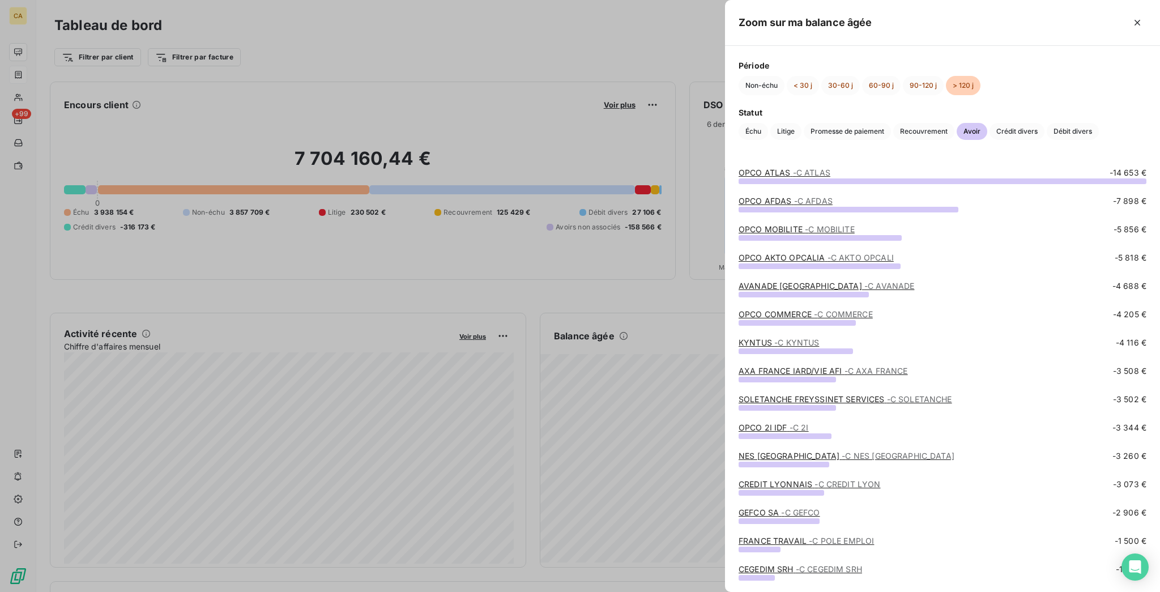
click at [855, 232] on span "- C MOBILITE" at bounding box center [830, 229] width 50 height 10
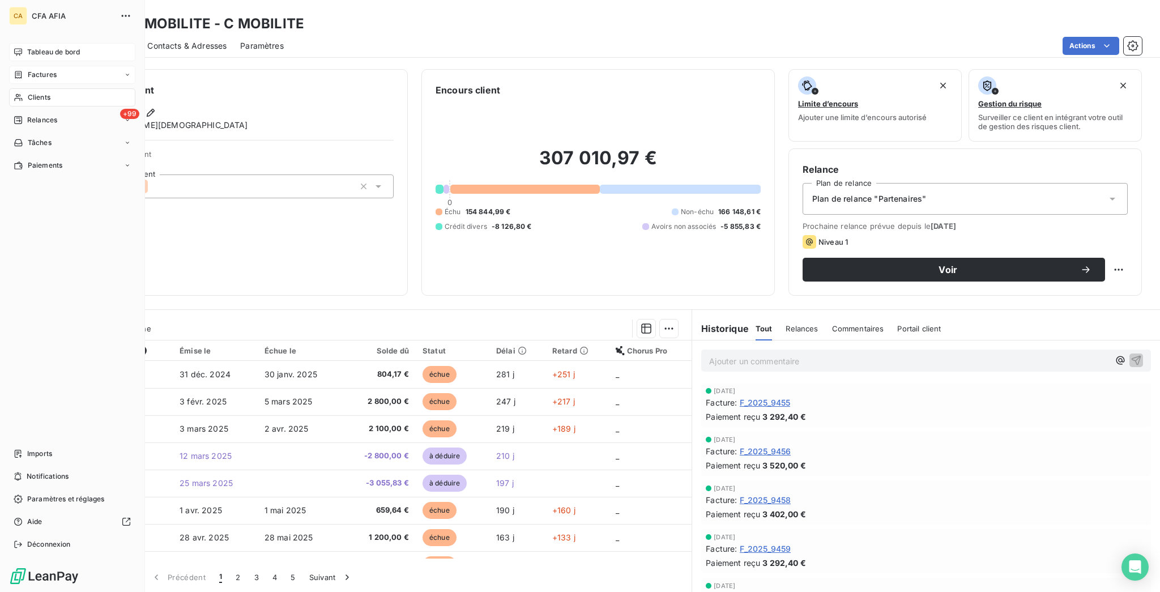
click at [41, 47] on span "Tableau de bord" at bounding box center [53, 52] width 53 height 10
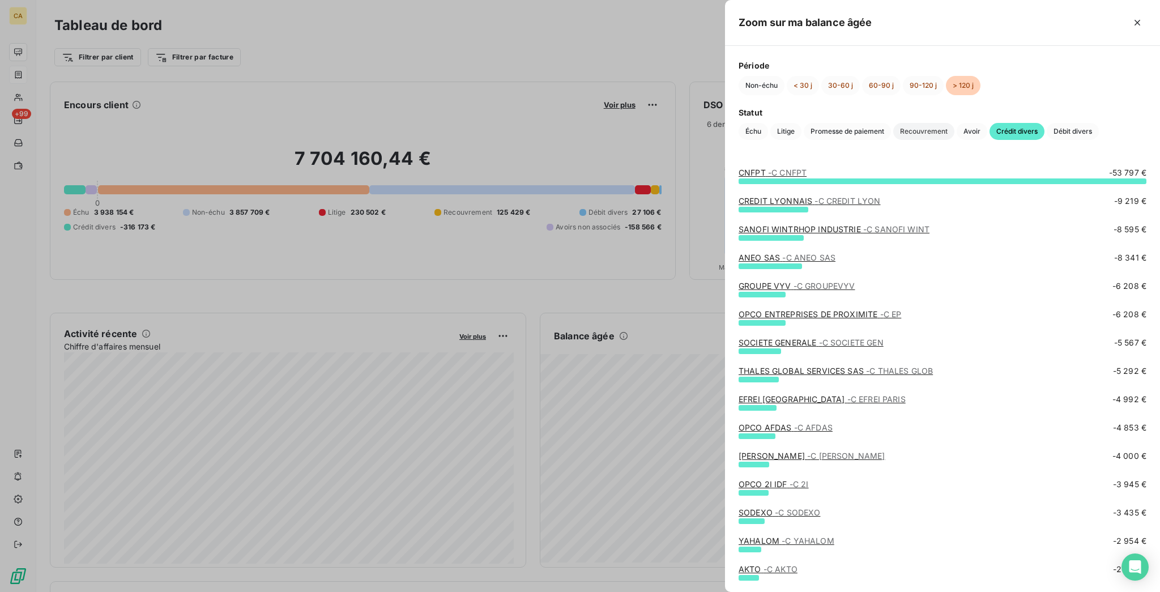
click at [954, 123] on span "Recouvrement" at bounding box center [923, 131] width 61 height 17
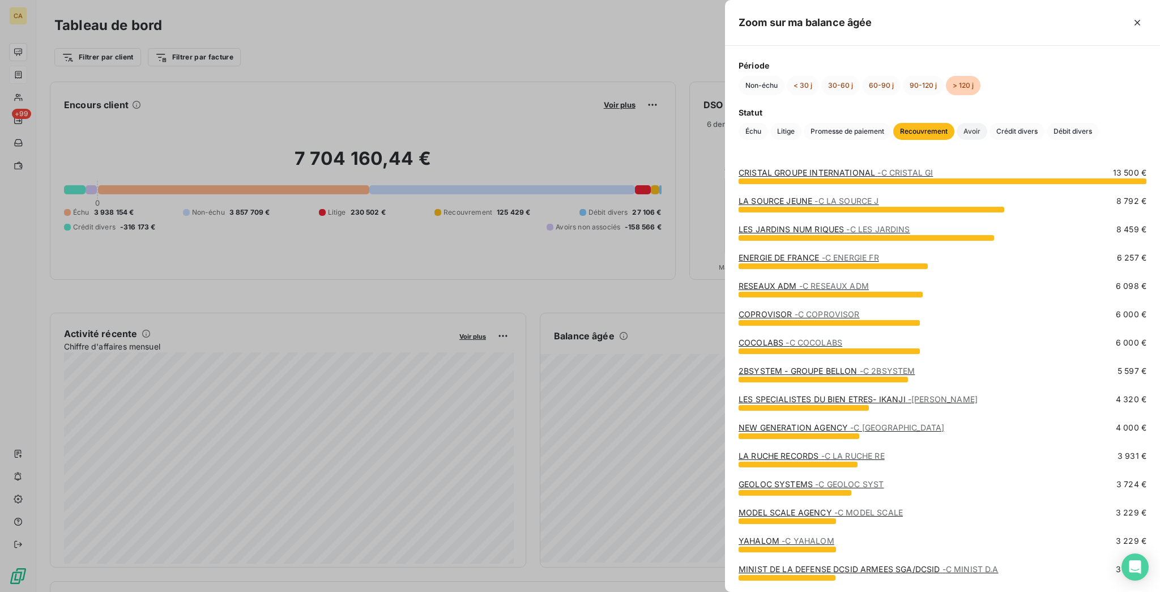
click at [987, 123] on span "Avoir" at bounding box center [972, 131] width 31 height 17
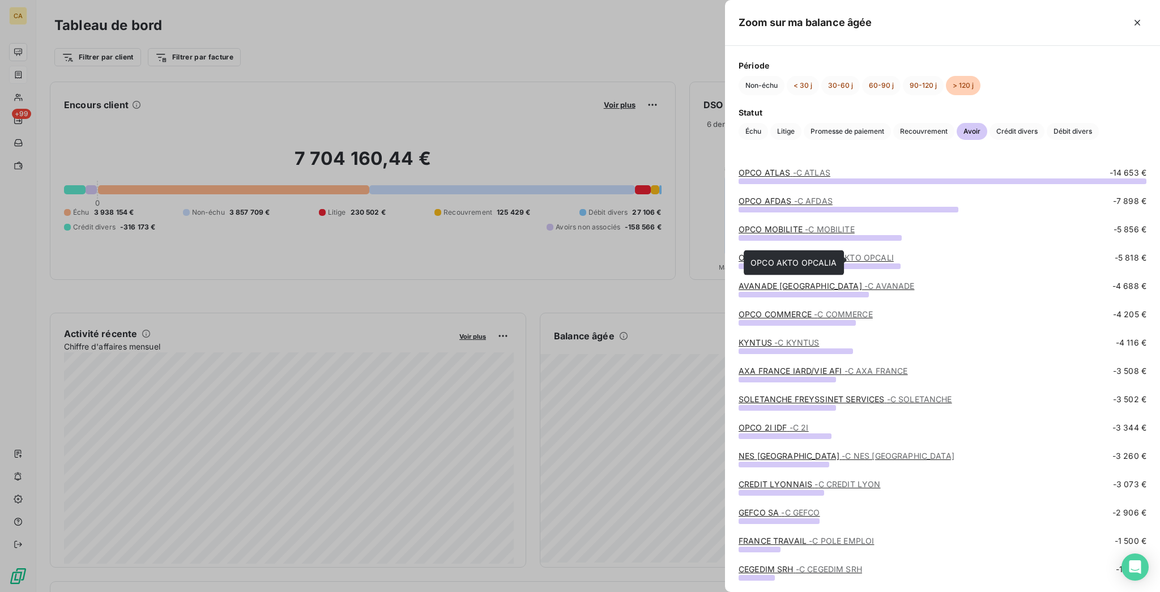
click at [894, 260] on link "OPCO AKTO OPCALIA - C AKTO OPCALI" at bounding box center [816, 258] width 155 height 10
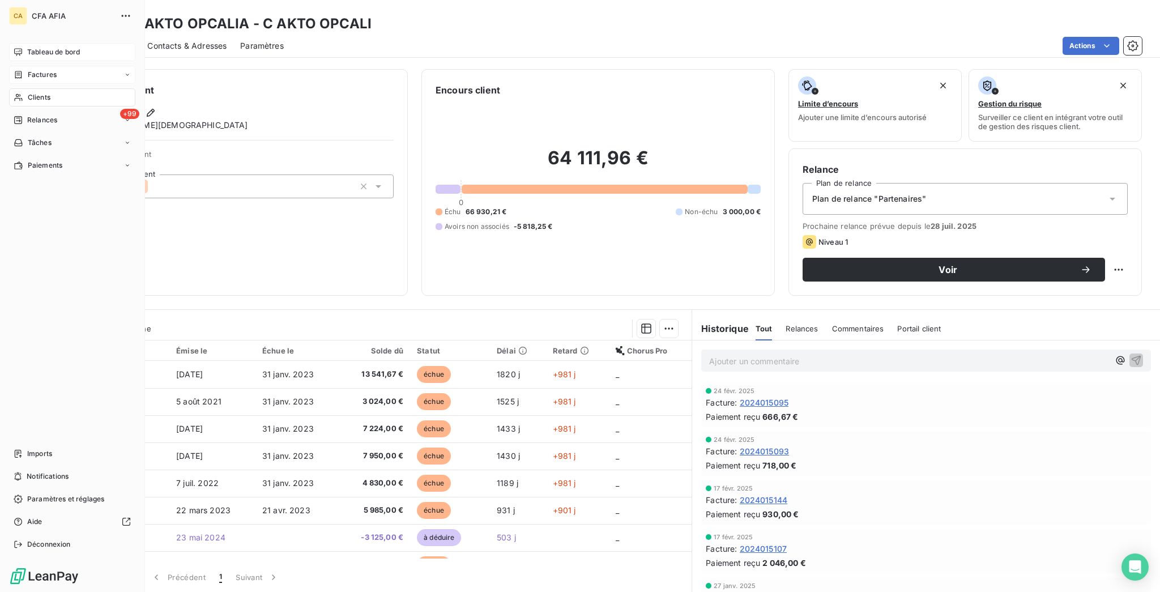
click at [44, 47] on span "Tableau de bord" at bounding box center [53, 52] width 53 height 10
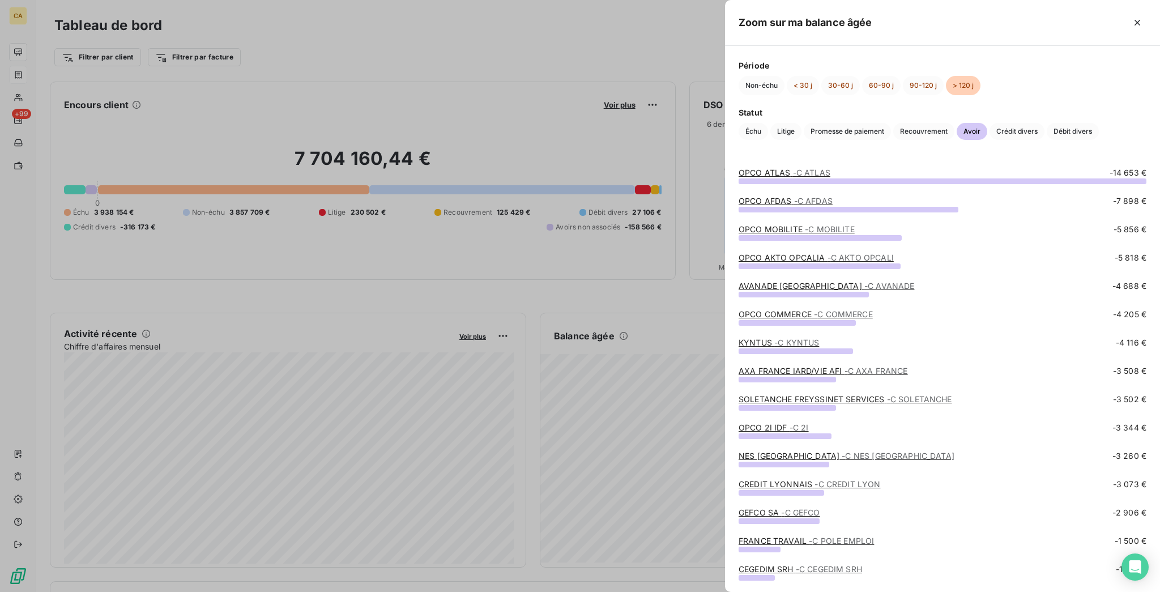
click at [901, 291] on link "AVANADE FRANCE - C AVANADE" at bounding box center [827, 286] width 176 height 10
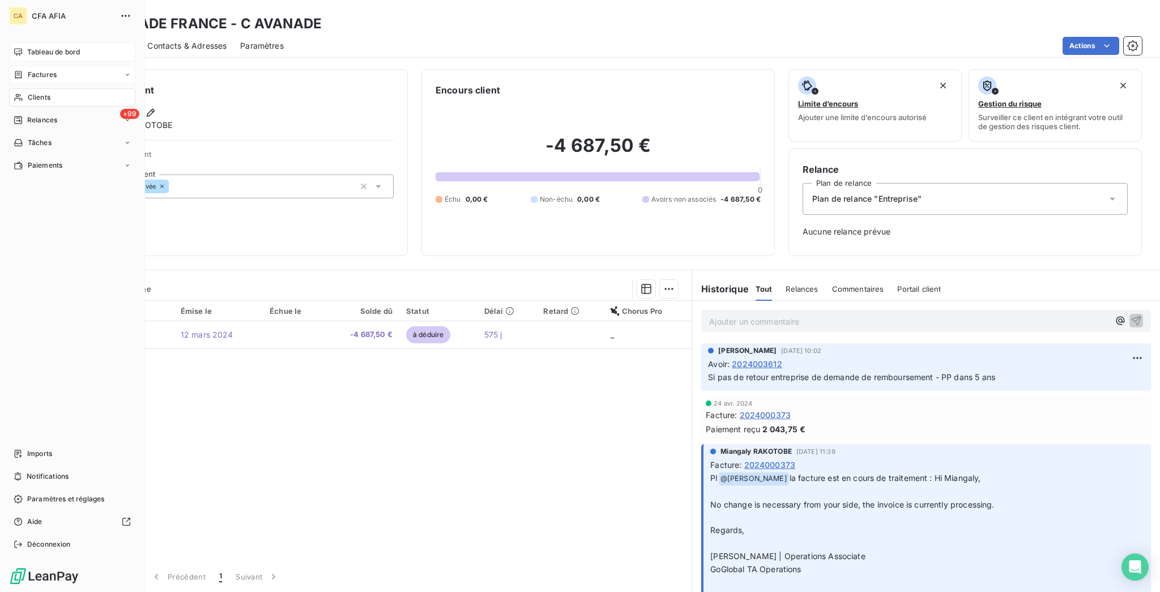
click at [36, 43] on div "Tableau de bord" at bounding box center [72, 52] width 126 height 18
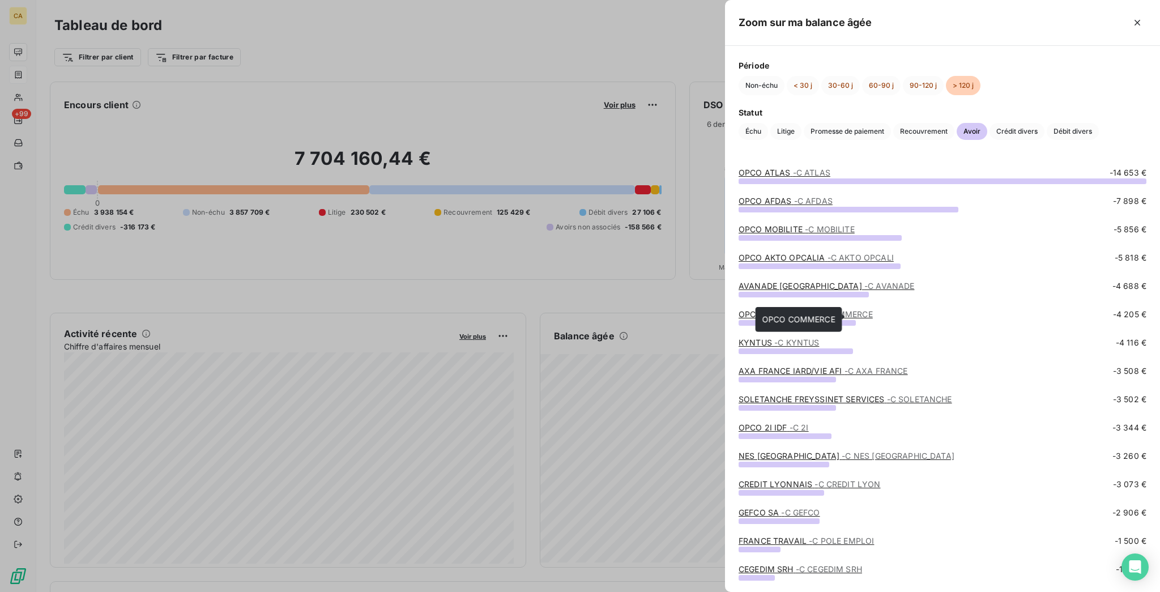
click at [873, 319] on span "- C COMMERCE" at bounding box center [843, 314] width 59 height 10
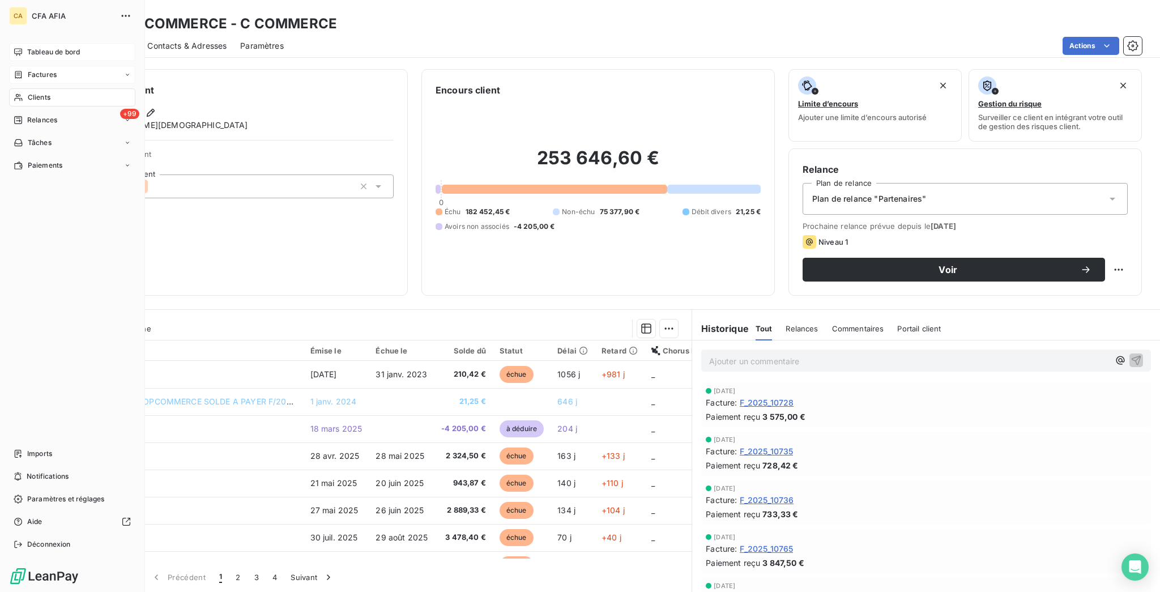
click at [27, 48] on span "Tableau de bord" at bounding box center [53, 52] width 53 height 10
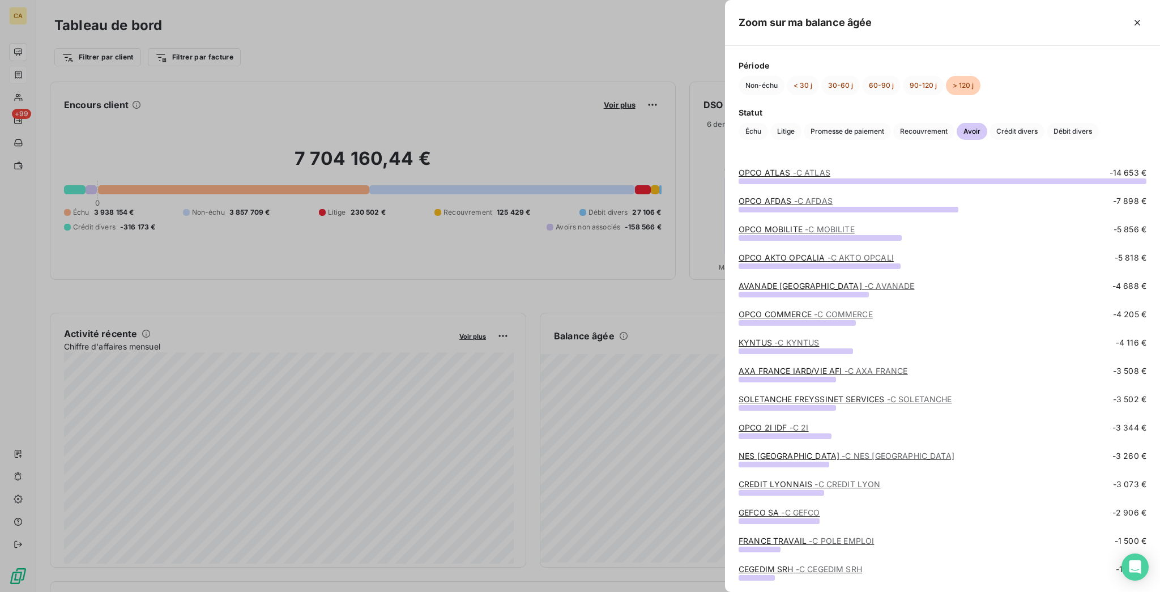
click at [888, 400] on link "SOLETANCHE FREYSSINET SERVICES - C SOLETANCHE" at bounding box center [846, 399] width 214 height 10
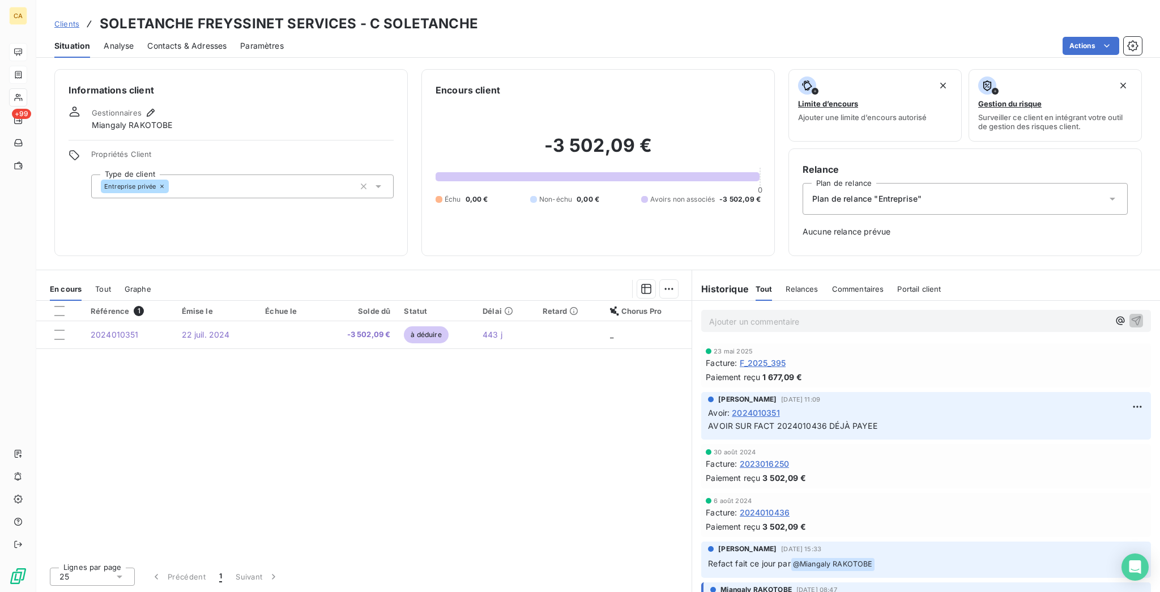
click at [5, 33] on div "CA +99" at bounding box center [18, 296] width 36 height 592
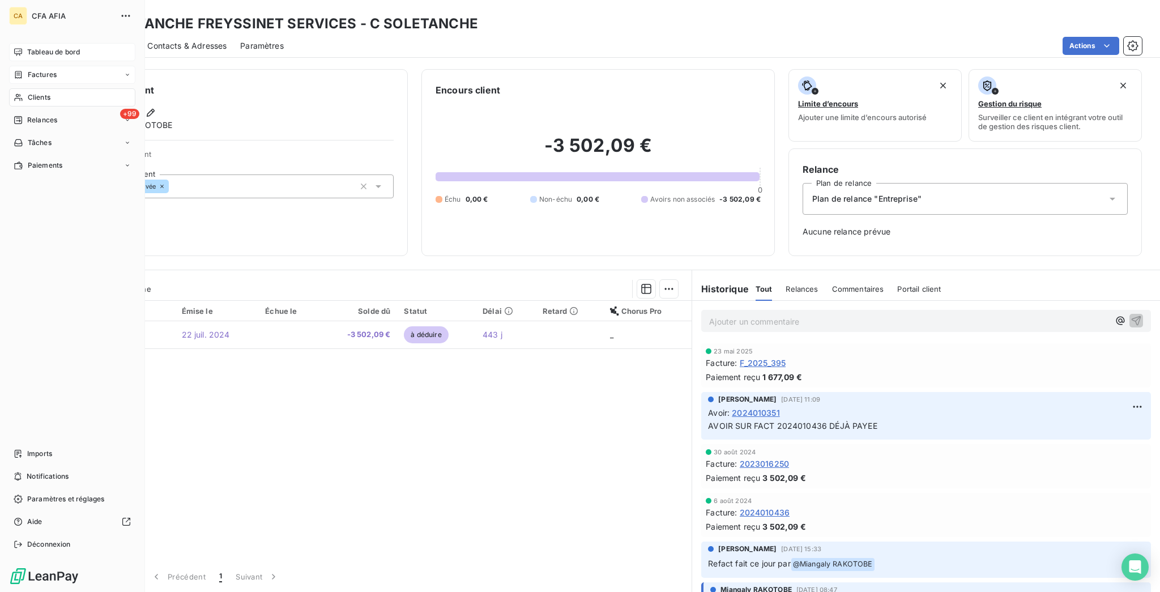
click at [11, 43] on div "Tableau de bord" at bounding box center [72, 52] width 126 height 18
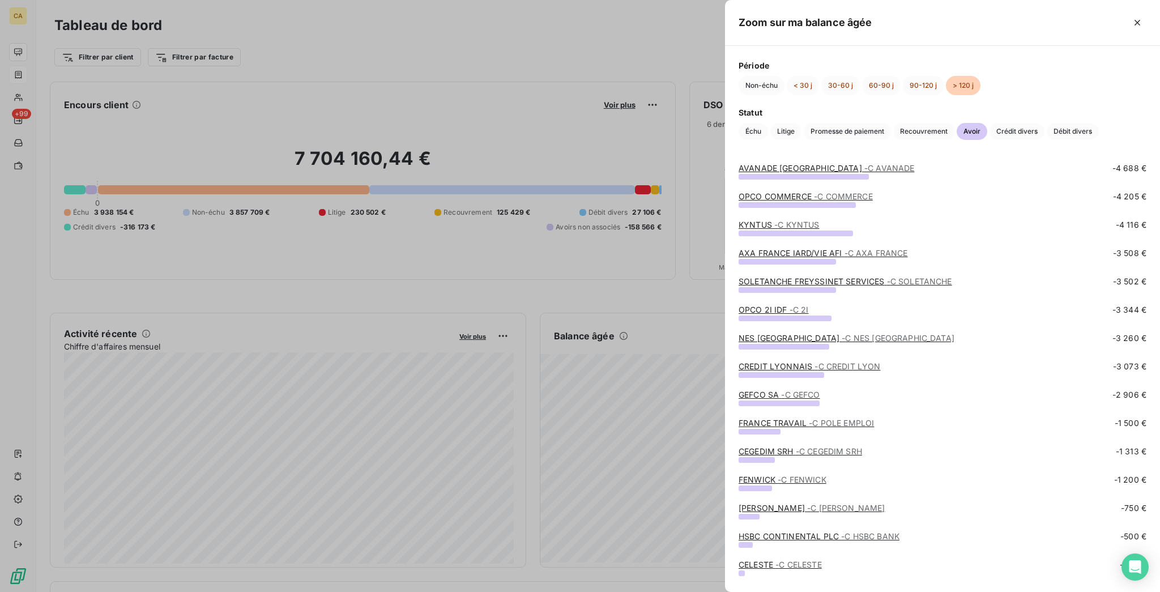
scroll to position [143, 0]
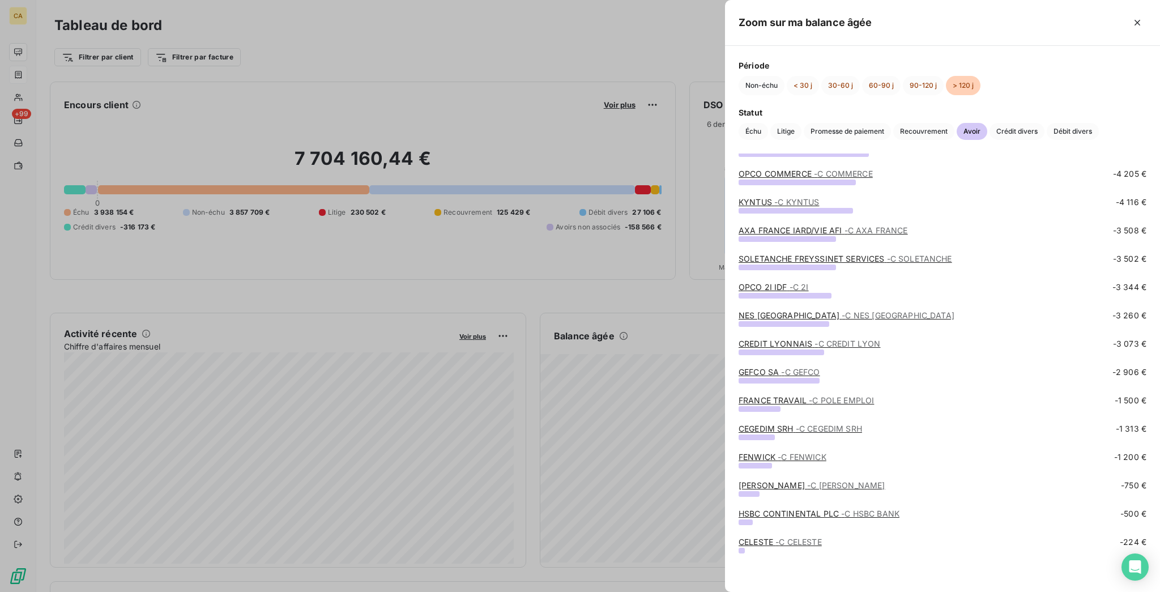
click at [826, 455] on span "- C FENWICK" at bounding box center [802, 457] width 49 height 10
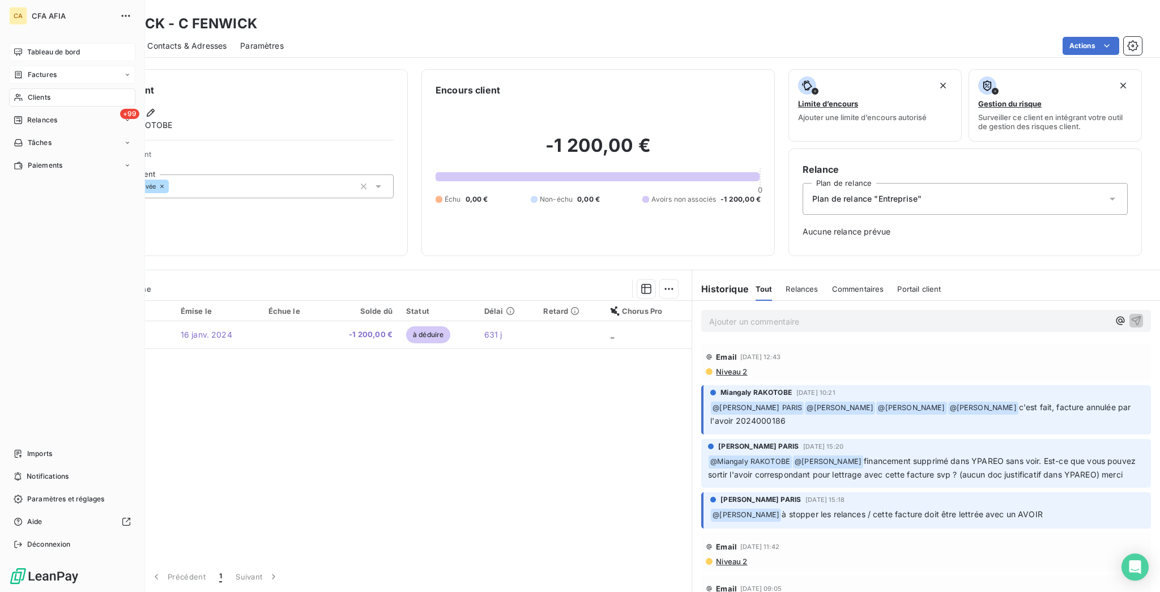
click at [15, 43] on div "Tableau de bord" at bounding box center [72, 52] width 126 height 18
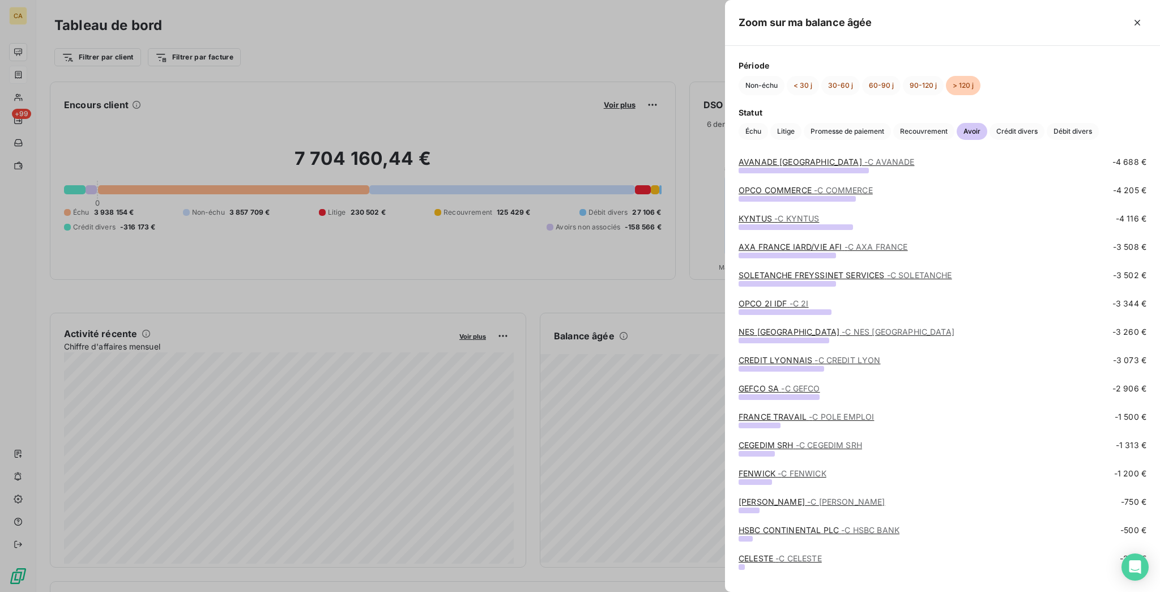
scroll to position [143, 0]
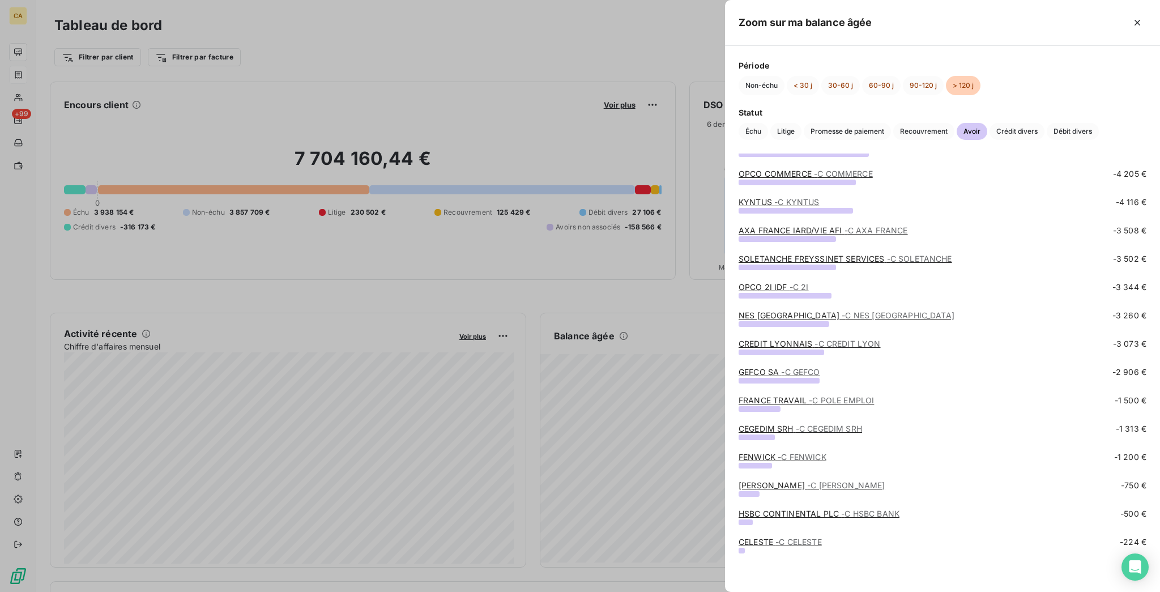
click at [871, 148] on div "Période Non-échu < 30 j 30-60 j 60-90 j 90-120 j > 120 j Statut Échu Litige Pro…" at bounding box center [942, 100] width 435 height 108
click at [990, 136] on span "Crédit divers" at bounding box center [1017, 131] width 55 height 17
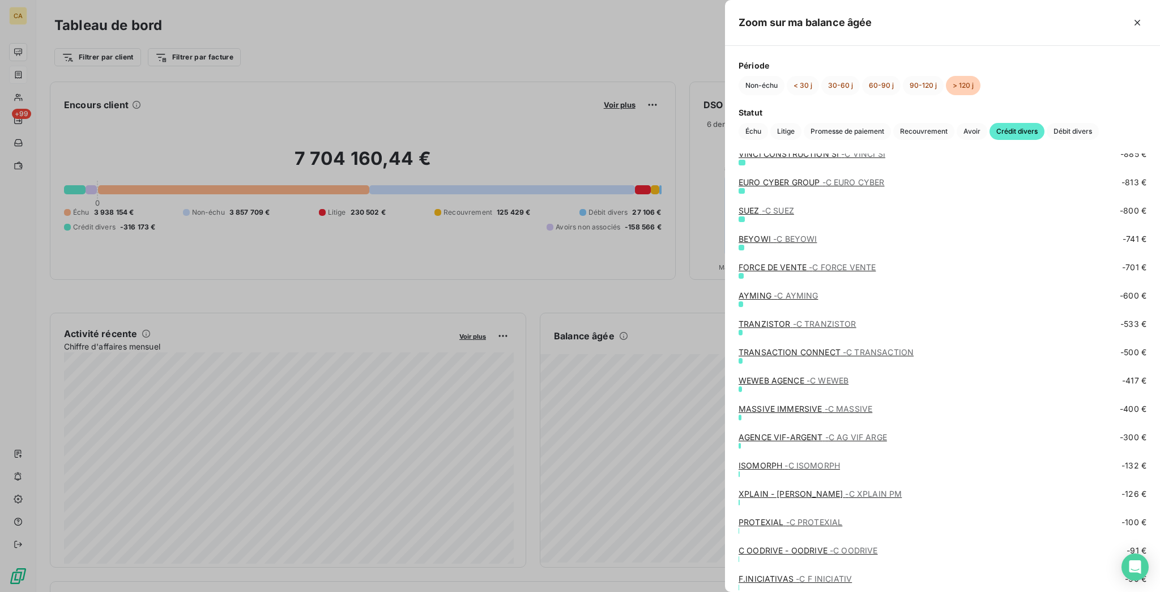
scroll to position [1135, 0]
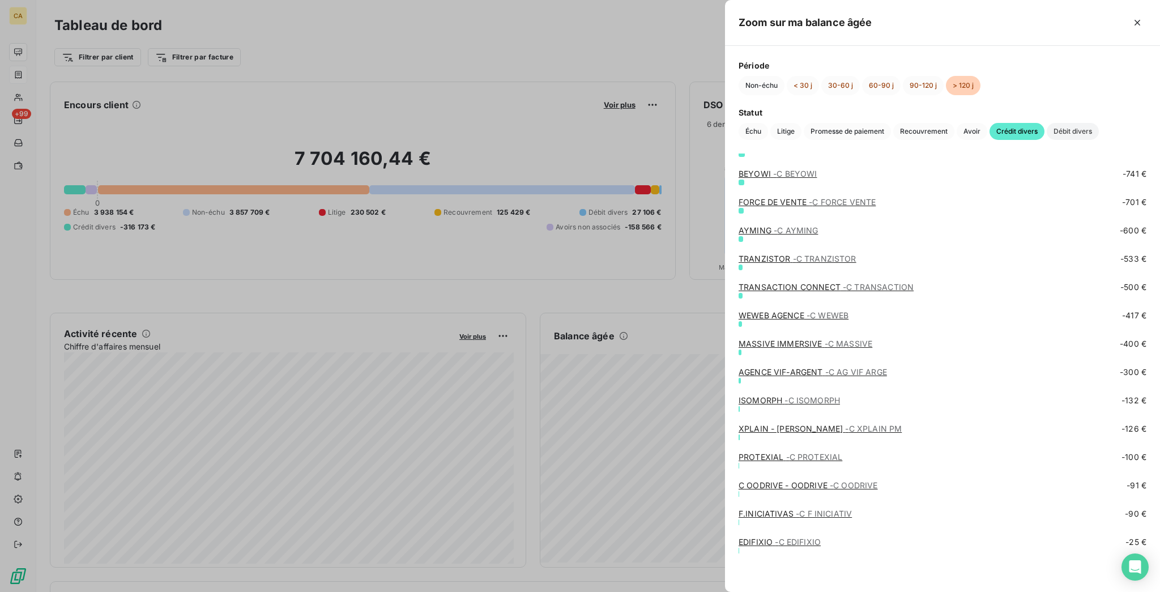
click at [1047, 134] on span "Débit divers" at bounding box center [1073, 131] width 52 height 17
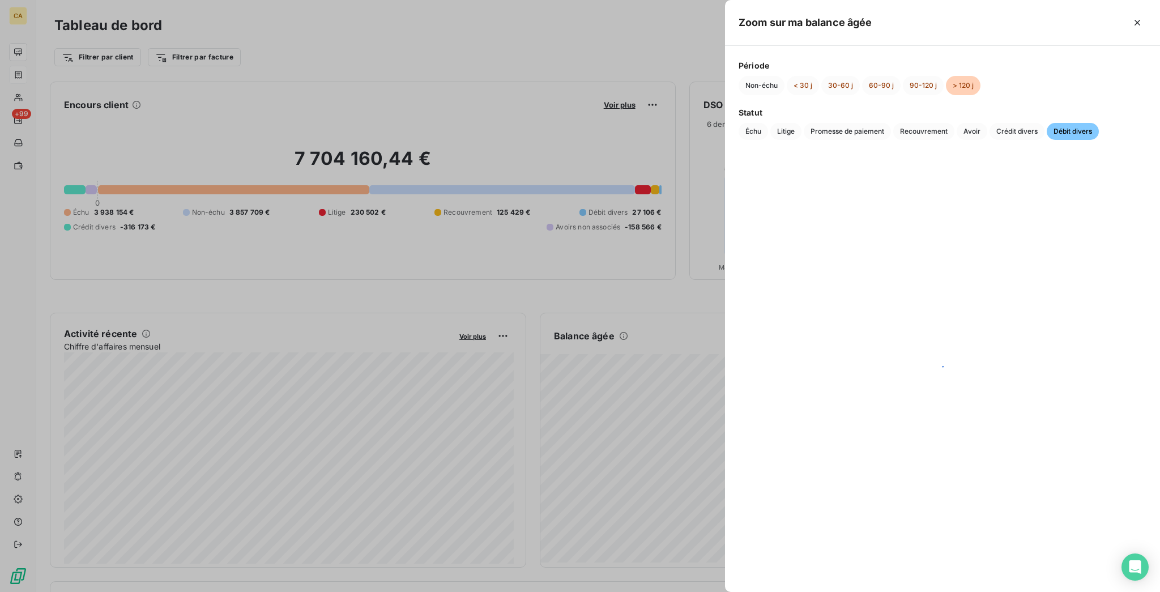
scroll to position [0, 0]
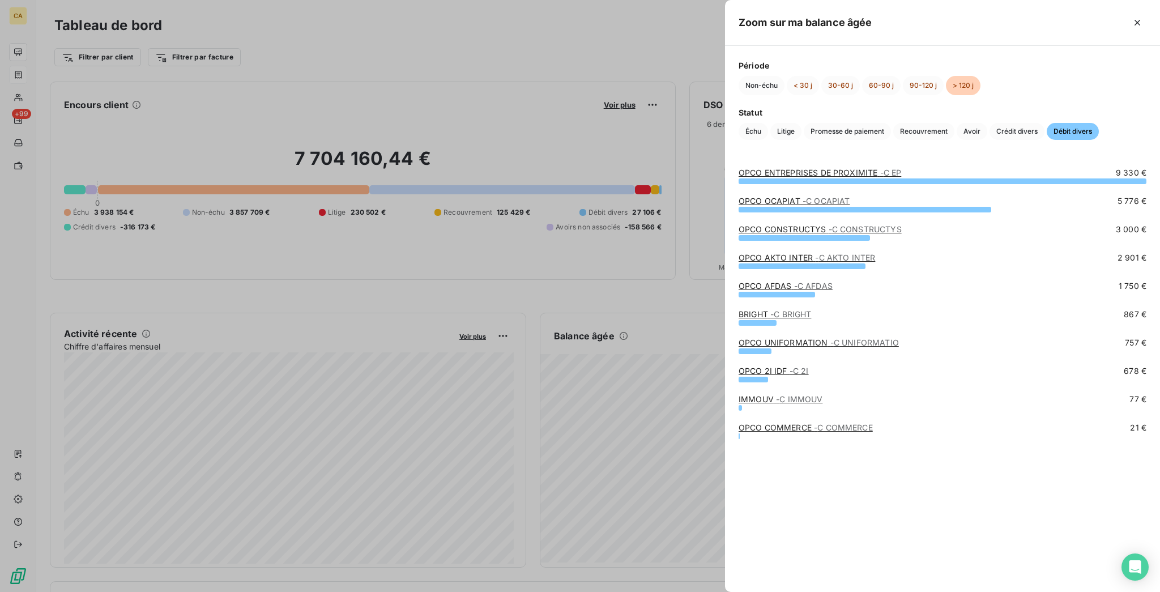
click at [822, 402] on link "IMMOUV - C IMMOUV" at bounding box center [781, 399] width 84 height 10
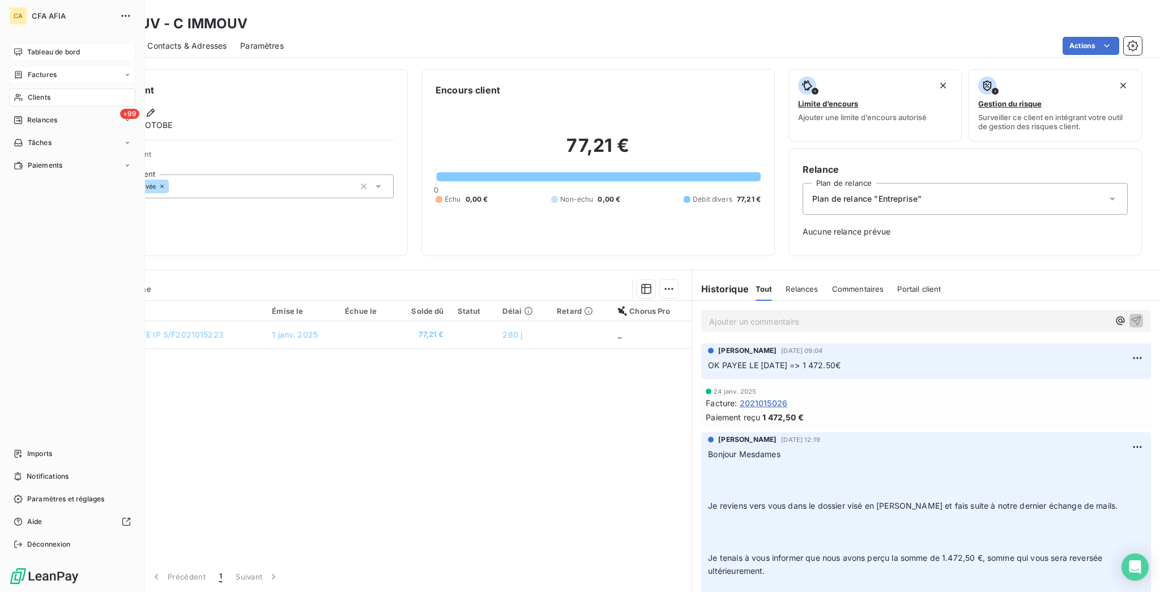
click at [15, 48] on icon at bounding box center [18, 51] width 8 height 7
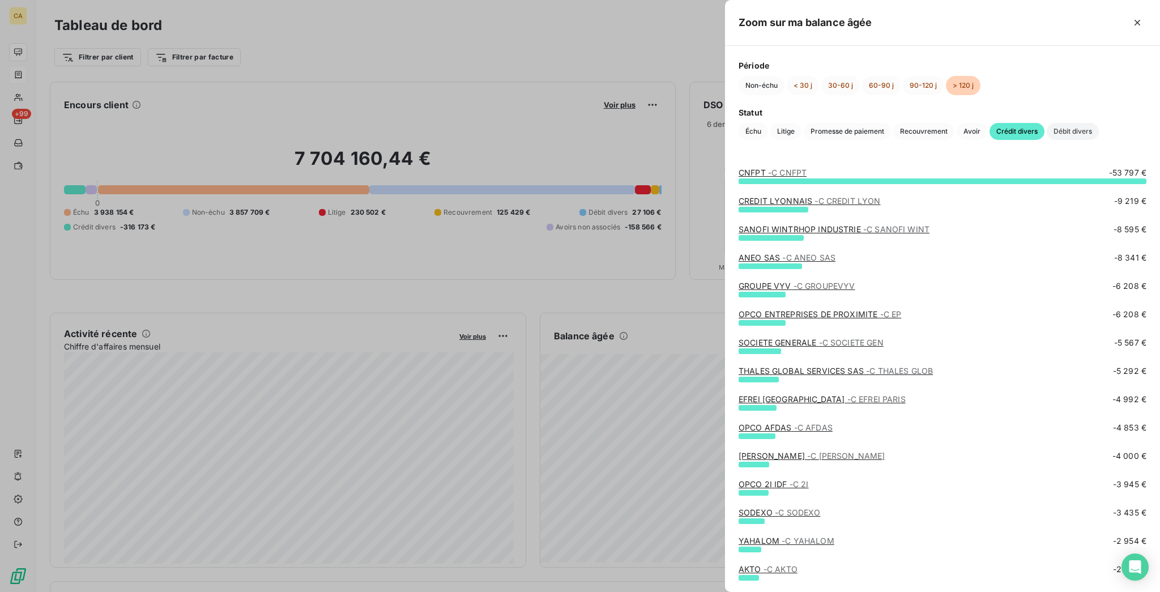
click at [1047, 133] on span "Débit divers" at bounding box center [1073, 131] width 52 height 17
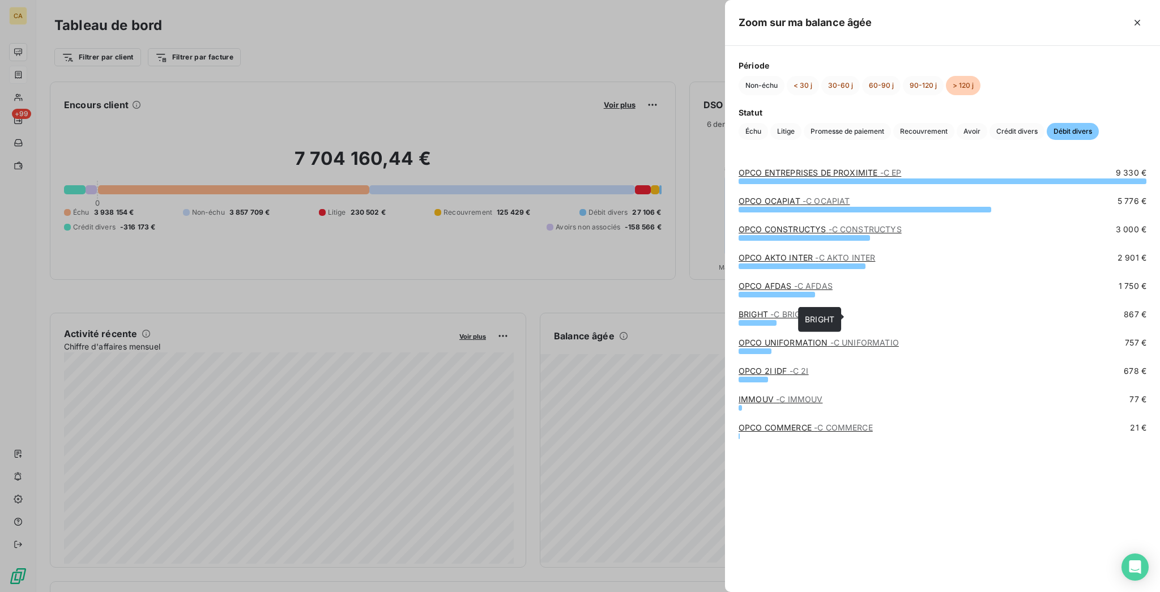
click at [811, 314] on span "- C BRIGHT" at bounding box center [790, 314] width 41 height 10
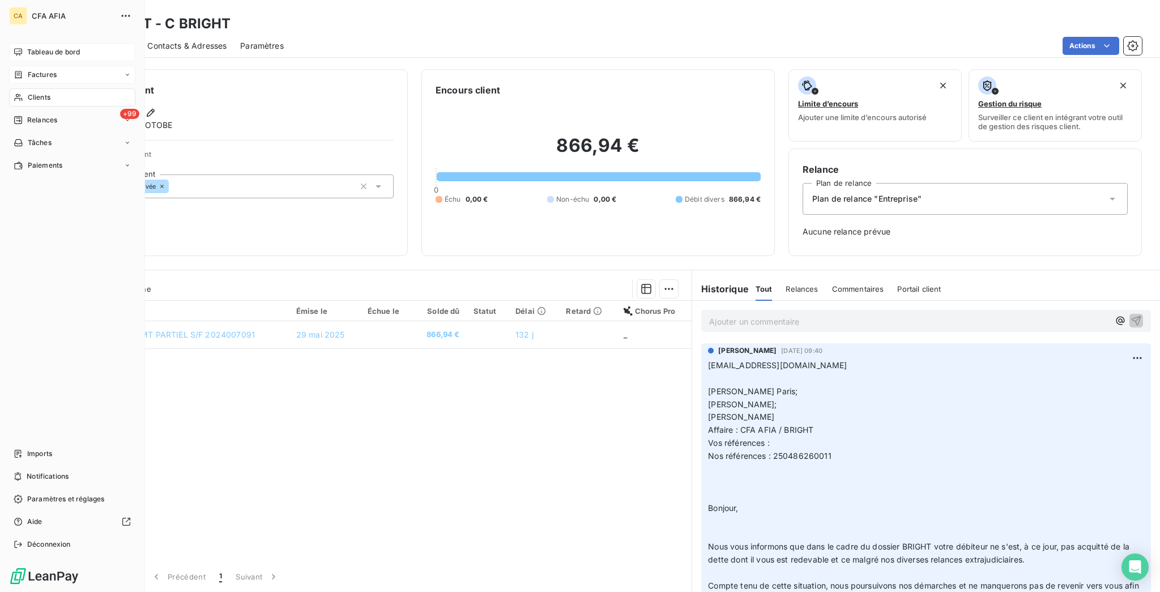
click at [51, 47] on span "Tableau de bord" at bounding box center [53, 52] width 53 height 10
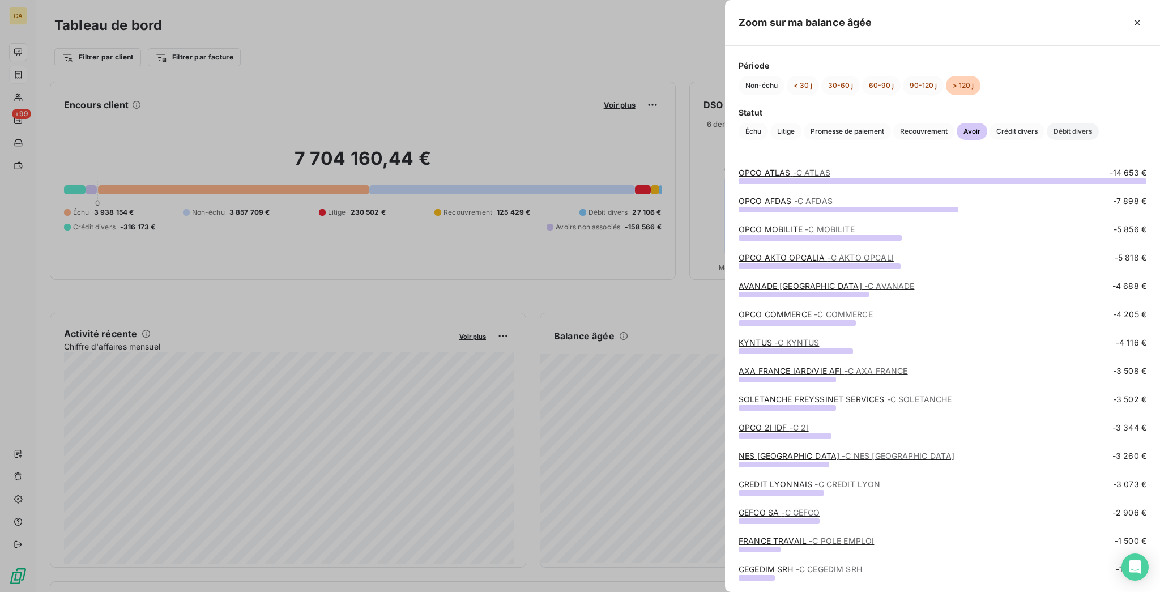
click at [1047, 140] on span "Débit divers" at bounding box center [1073, 131] width 52 height 17
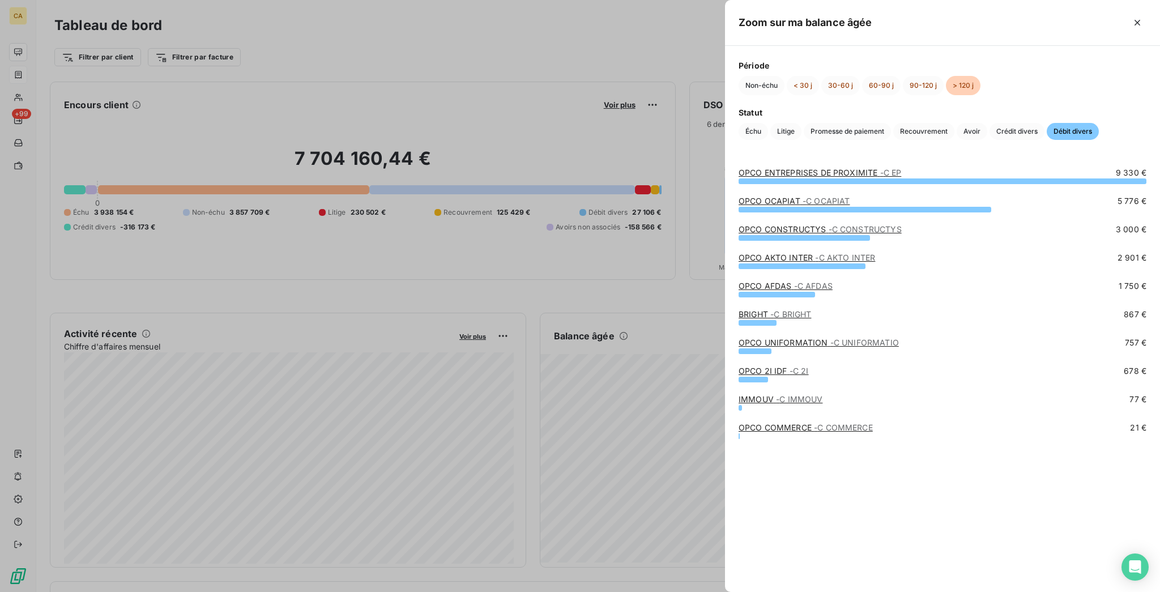
click at [833, 284] on link "OPCO AFDAS - C AFDAS" at bounding box center [786, 286] width 94 height 10
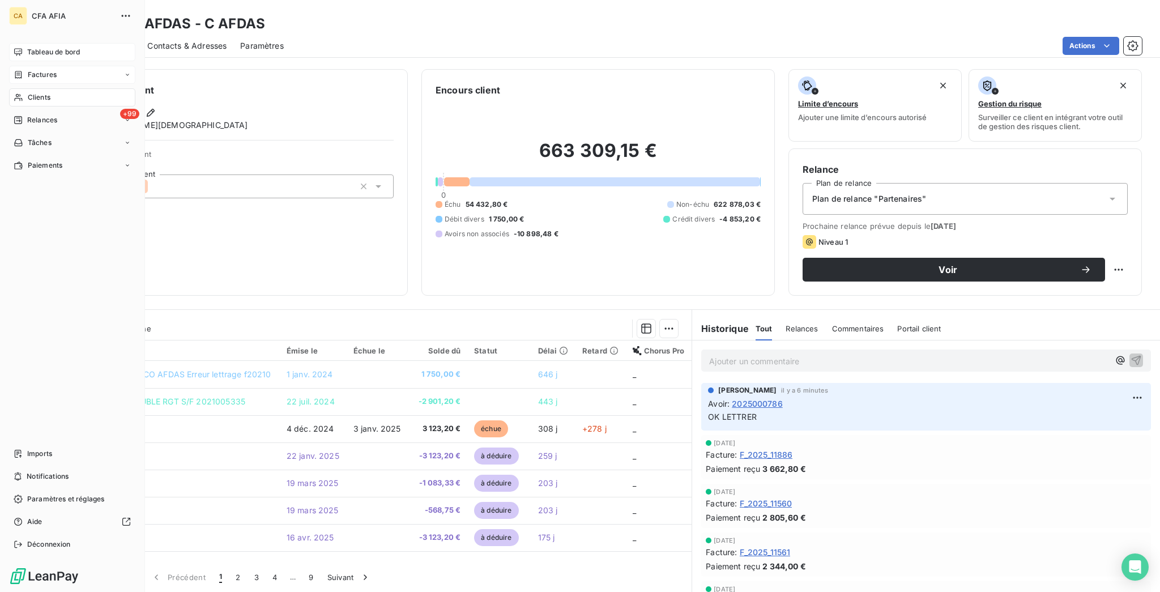
click at [31, 47] on span "Tableau de bord" at bounding box center [53, 52] width 53 height 10
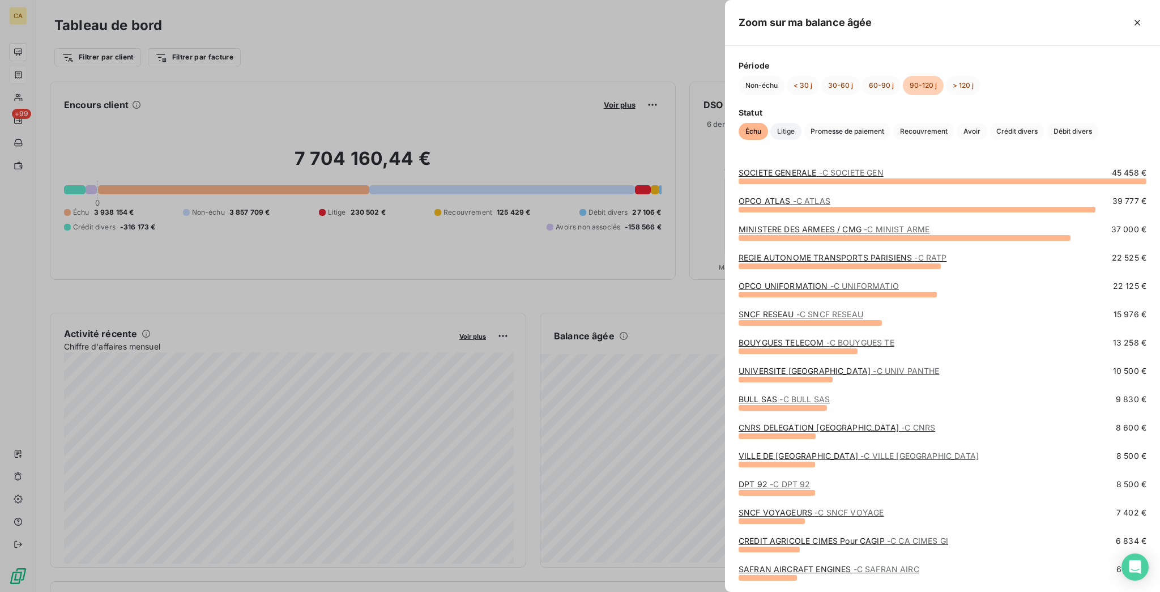
click at [802, 123] on span "Litige" at bounding box center [785, 131] width 31 height 17
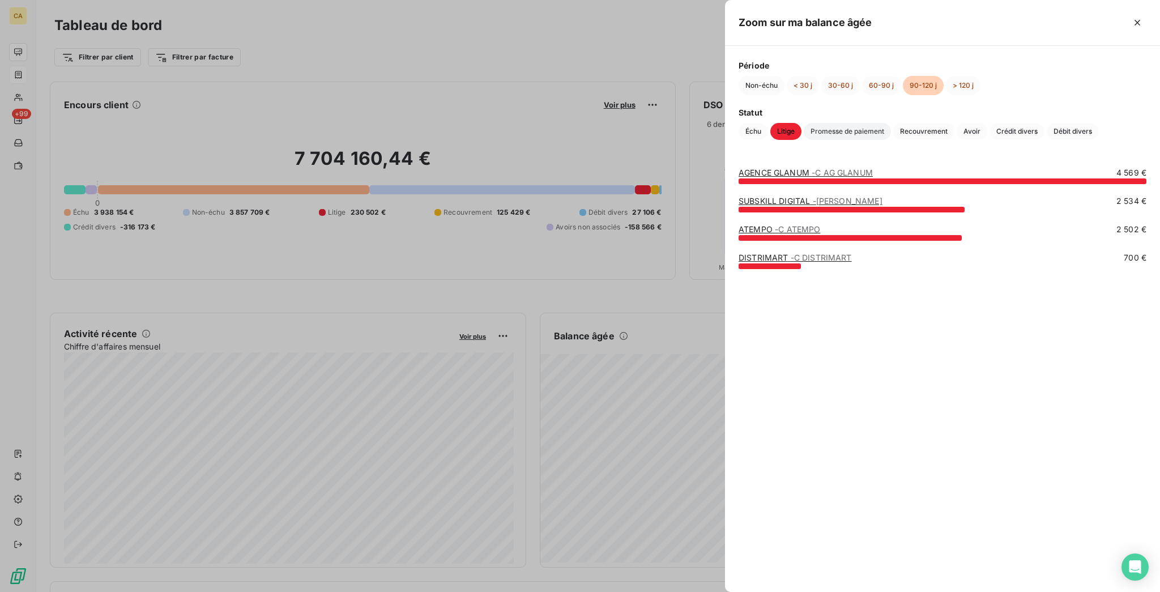
click at [891, 123] on span "Promesse de paiement" at bounding box center [847, 131] width 87 height 17
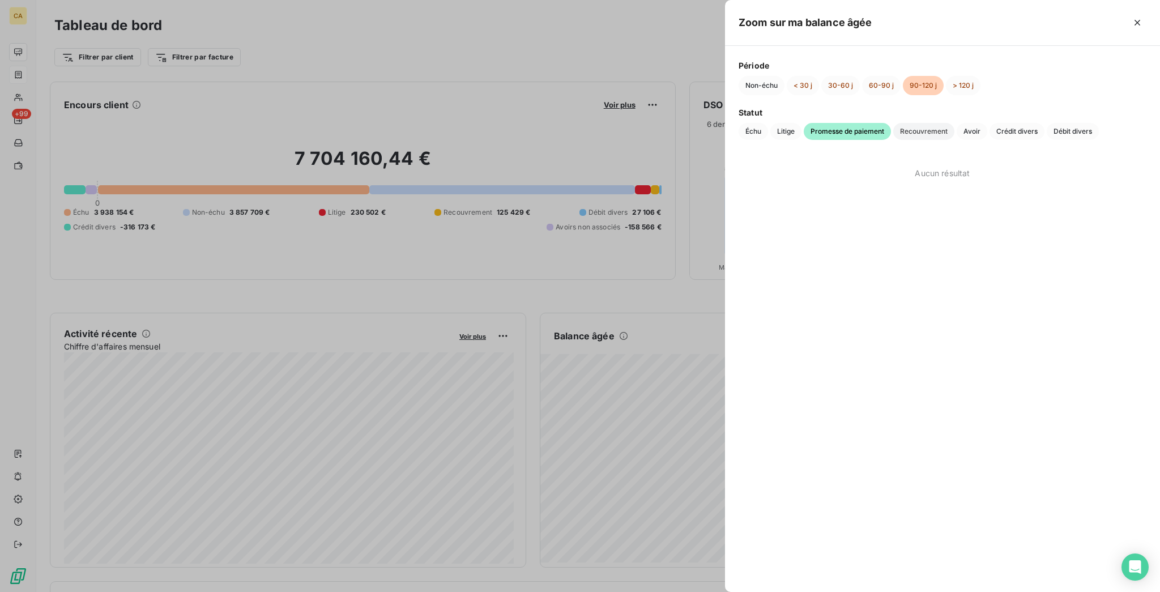
click at [954, 123] on span "Recouvrement" at bounding box center [923, 131] width 61 height 17
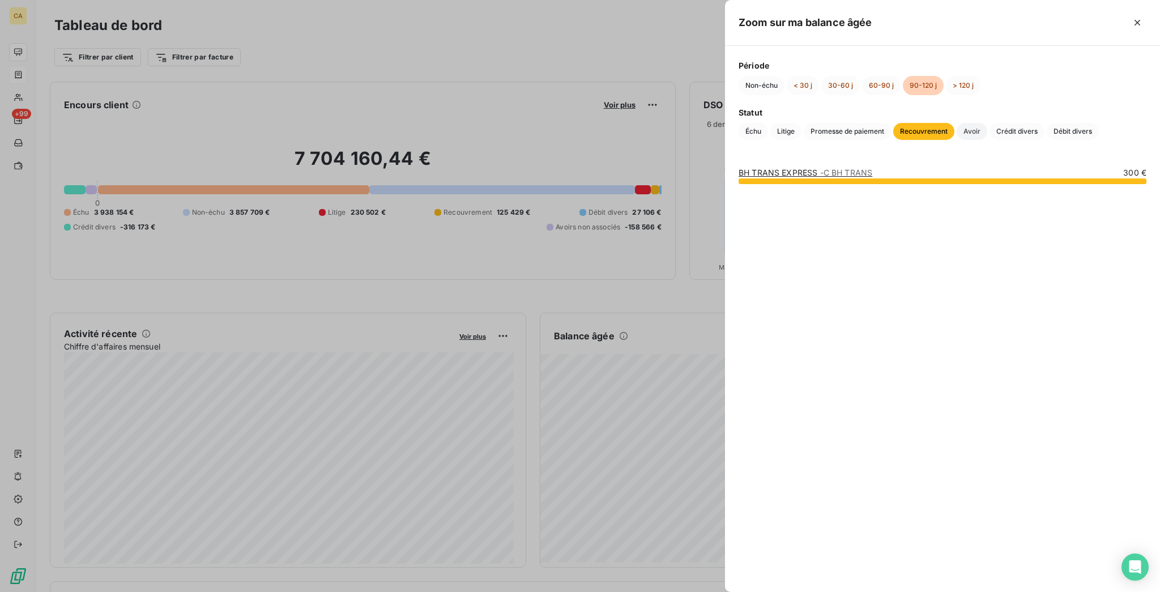
click at [987, 123] on span "Avoir" at bounding box center [972, 131] width 31 height 17
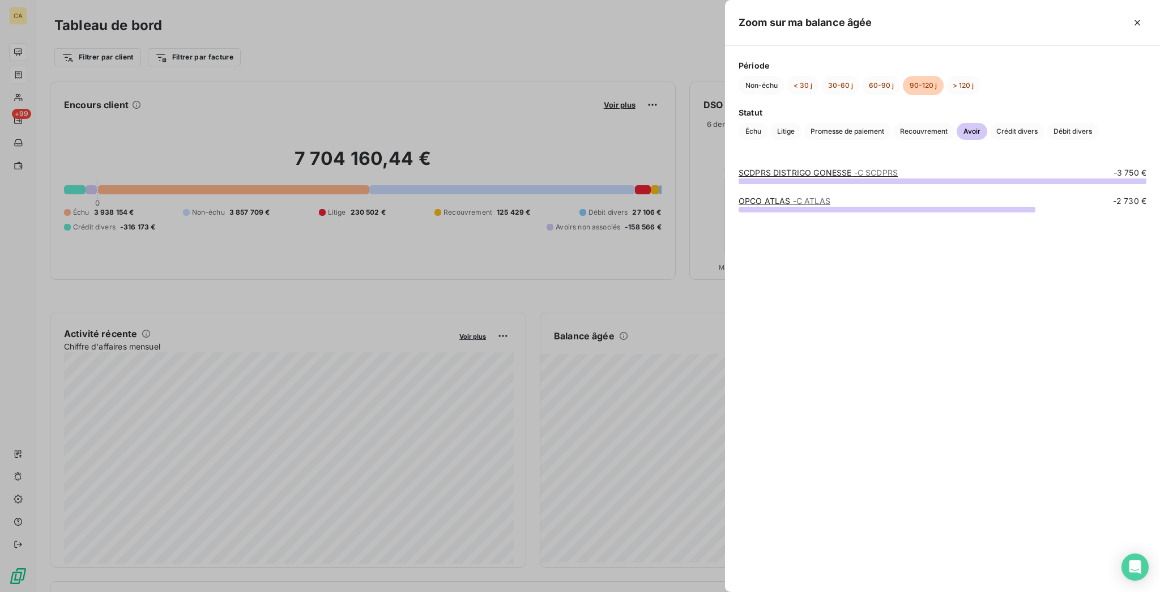
click at [898, 177] on link "SCDPRS DISTRIGO GONESSE - C SCDPRS" at bounding box center [818, 173] width 159 height 10
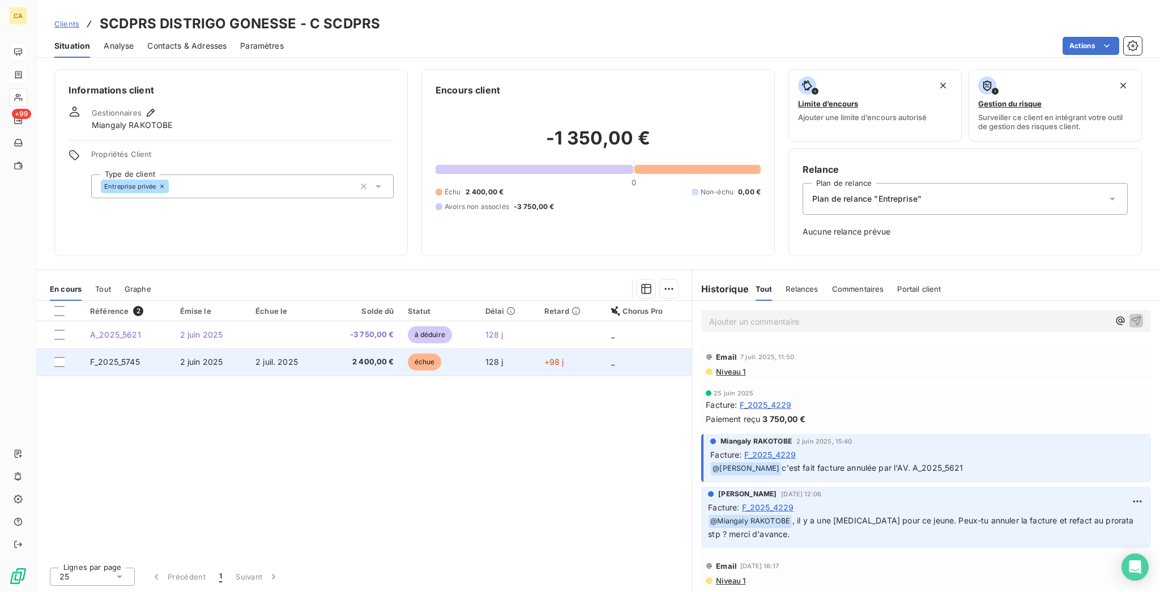
click at [122, 348] on td "F_2025_5745" at bounding box center [128, 361] width 90 height 27
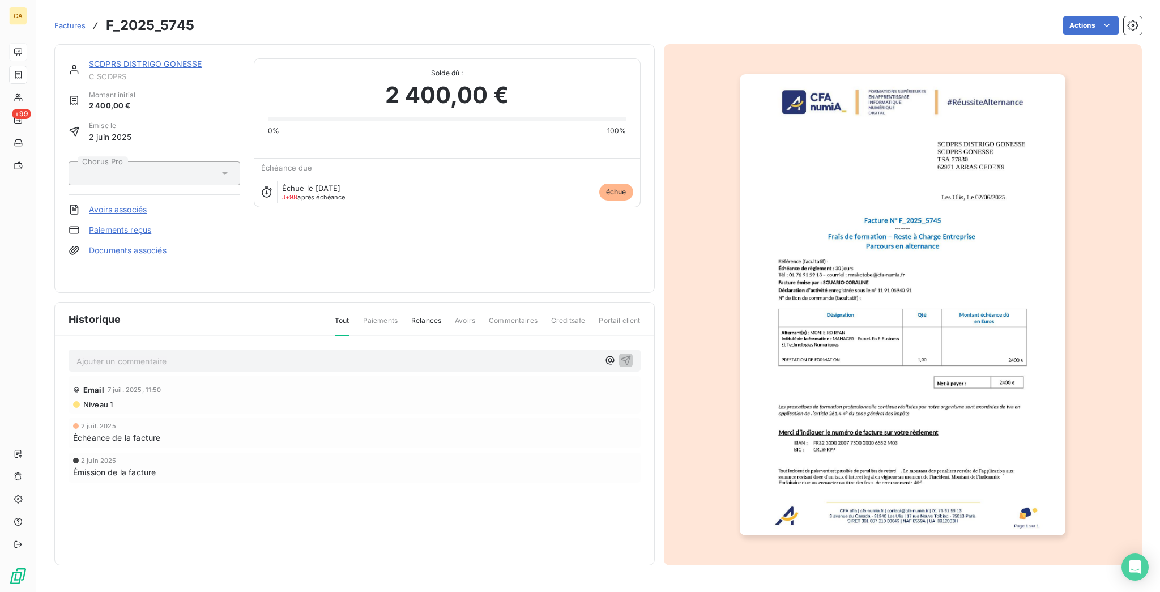
click at [1033, 191] on img "button" at bounding box center [903, 304] width 326 height 461
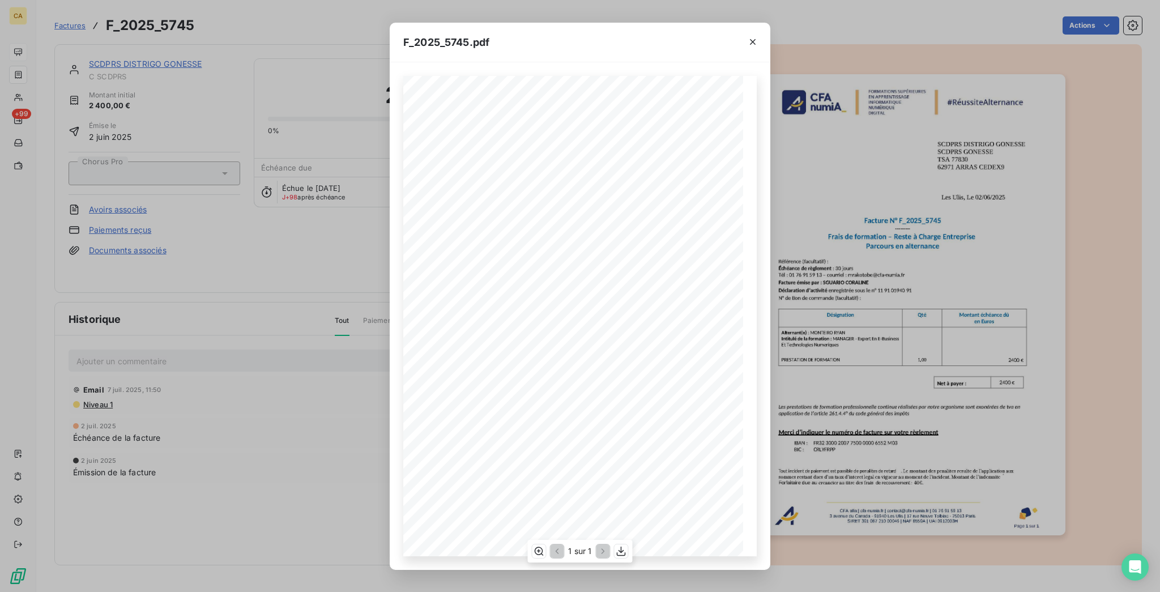
click at [532, 549] on div "1 sur 1" at bounding box center [579, 551] width 105 height 23
click at [540, 551] on icon "button" at bounding box center [538, 550] width 11 height 11
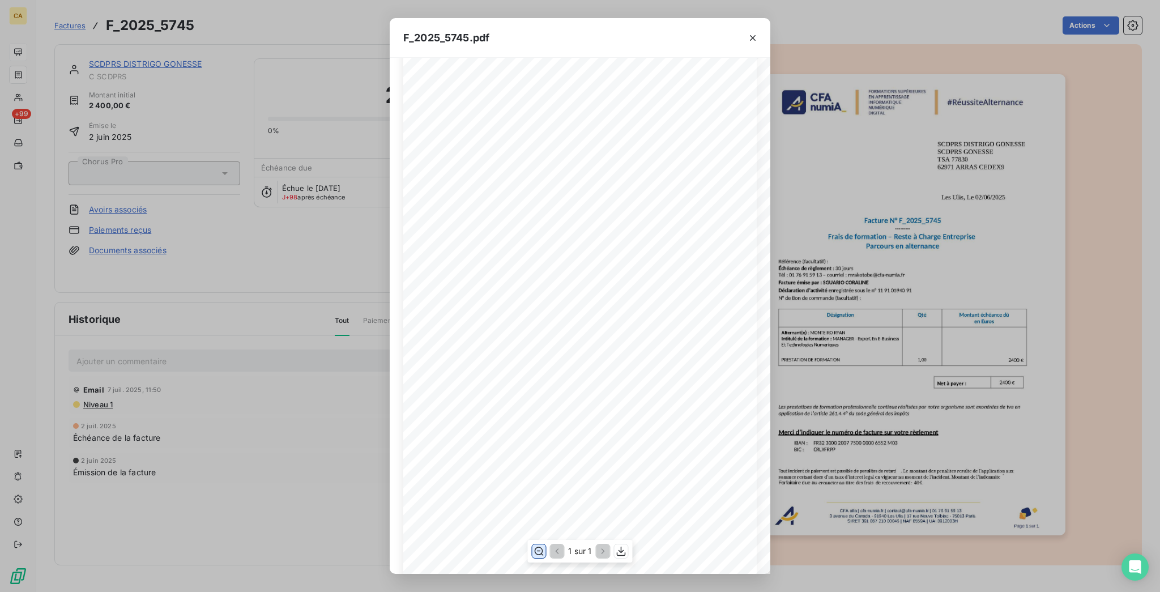
scroll to position [302, 0]
drag, startPoint x: 269, startPoint y: 201, endPoint x: 0, endPoint y: 51, distance: 308.1
click at [267, 201] on div "F_2025_5745.pdf CFA afia | [DOMAIN_NAME] | [EMAIL_ADDRESS][DOMAIN_NAME] | 01 76…" at bounding box center [580, 296] width 1160 height 592
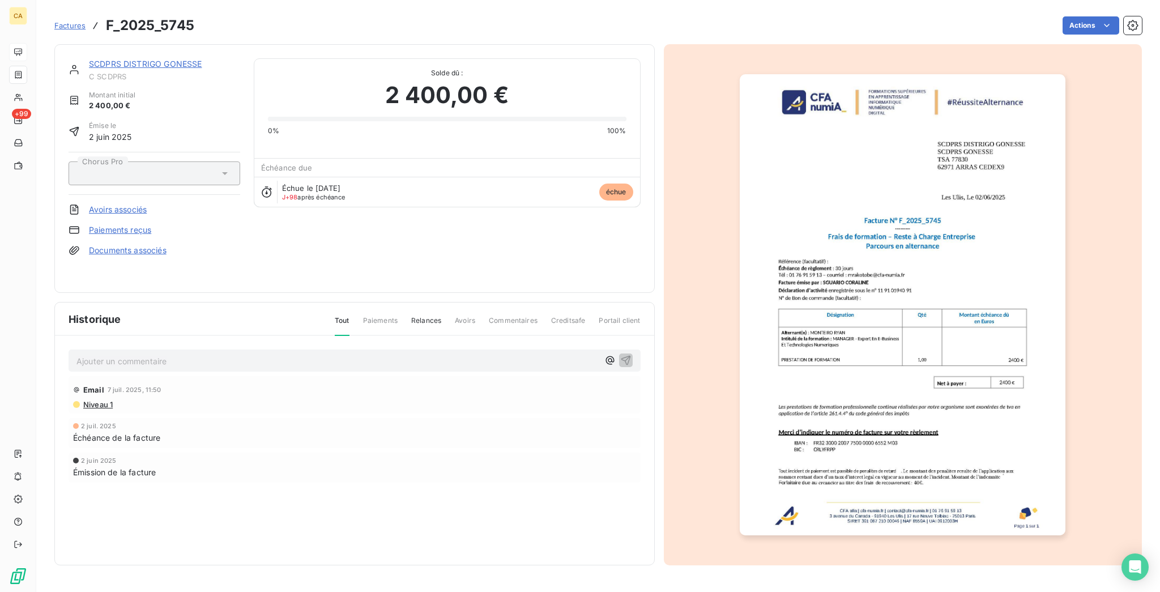
click at [964, 224] on img "button" at bounding box center [903, 304] width 326 height 461
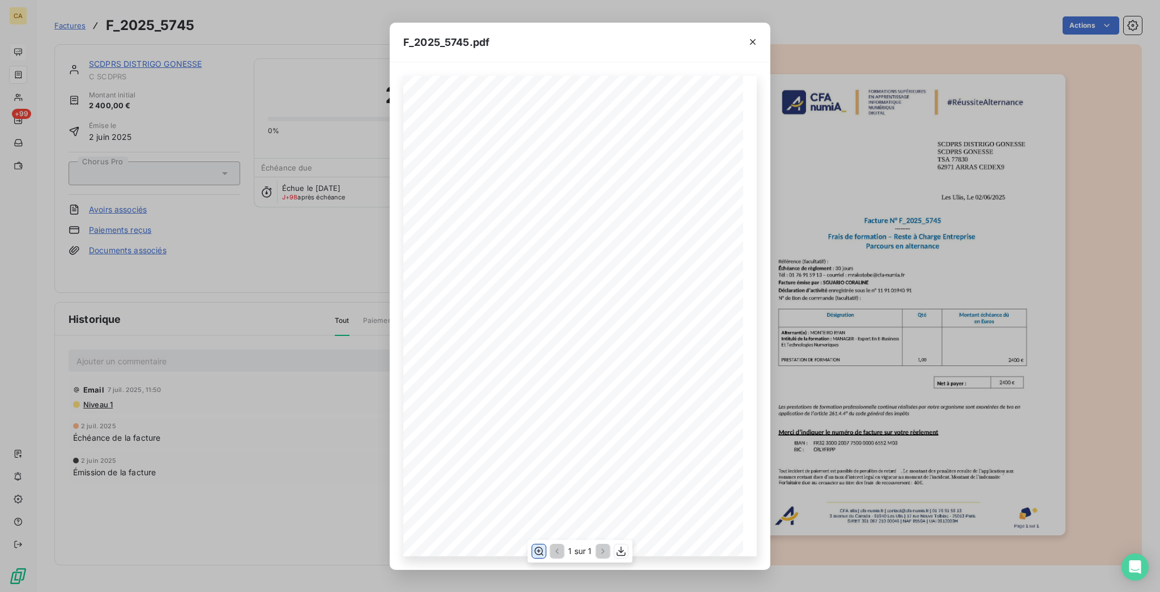
click at [545, 545] on button "button" at bounding box center [539, 551] width 14 height 14
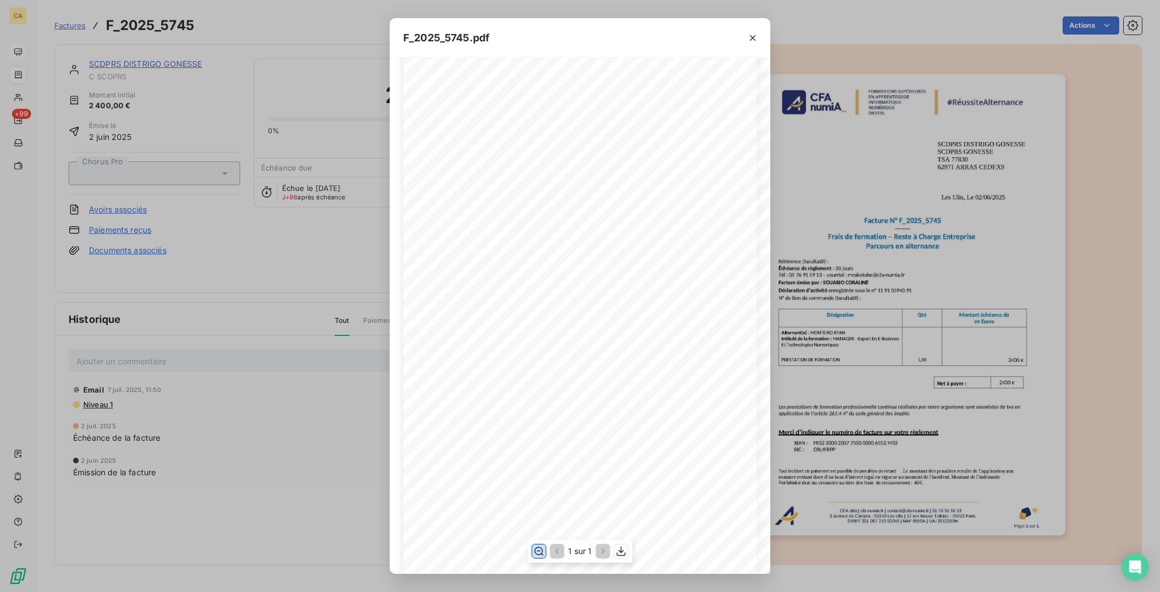
scroll to position [151, 0]
click at [224, 374] on div "F_2025_5745.pdf CFA afia | [DOMAIN_NAME] | [EMAIL_ADDRESS][DOMAIN_NAME] | 01 76…" at bounding box center [580, 296] width 1160 height 592
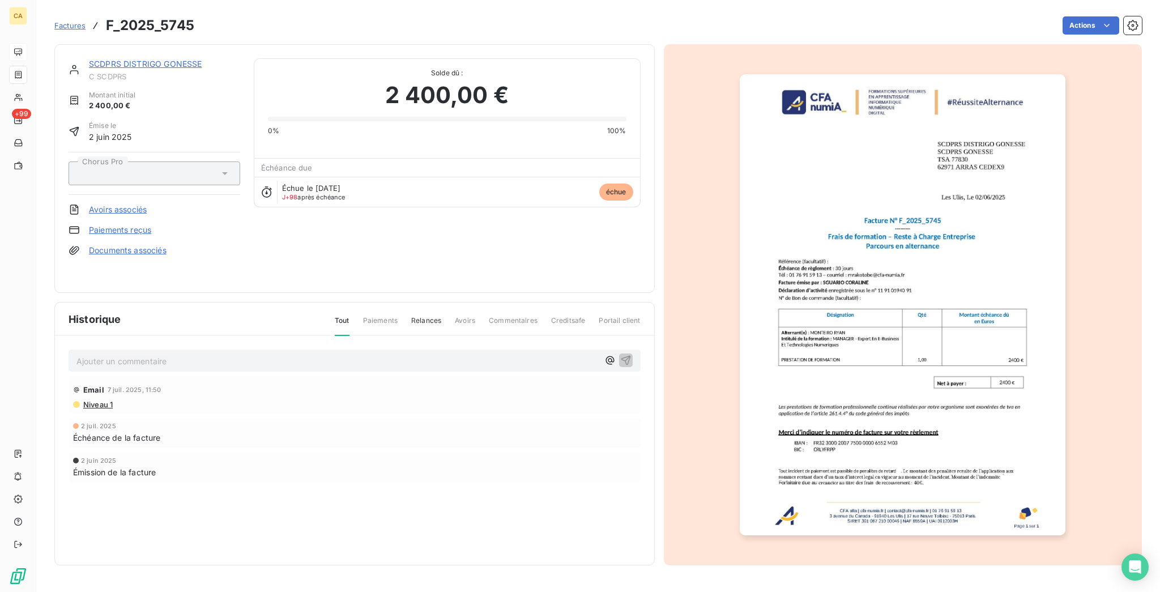
click at [141, 48] on div "SCDPRS DISTRIGO GONESSE C SCDPRS Montant initial 2 400,00 € Émise le [DATE] Cho…" at bounding box center [354, 168] width 600 height 249
click at [83, 385] on span "Email" at bounding box center [93, 389] width 21 height 9
click at [82, 400] on span "Niveau 1" at bounding box center [97, 404] width 31 height 9
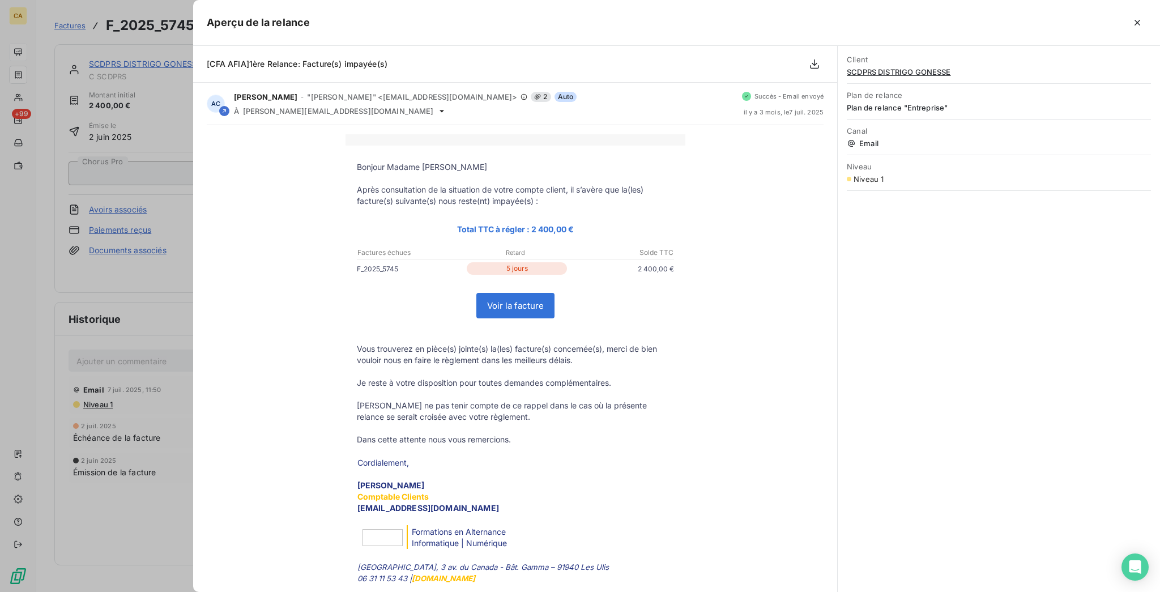
click at [184, 224] on div at bounding box center [580, 296] width 1160 height 592
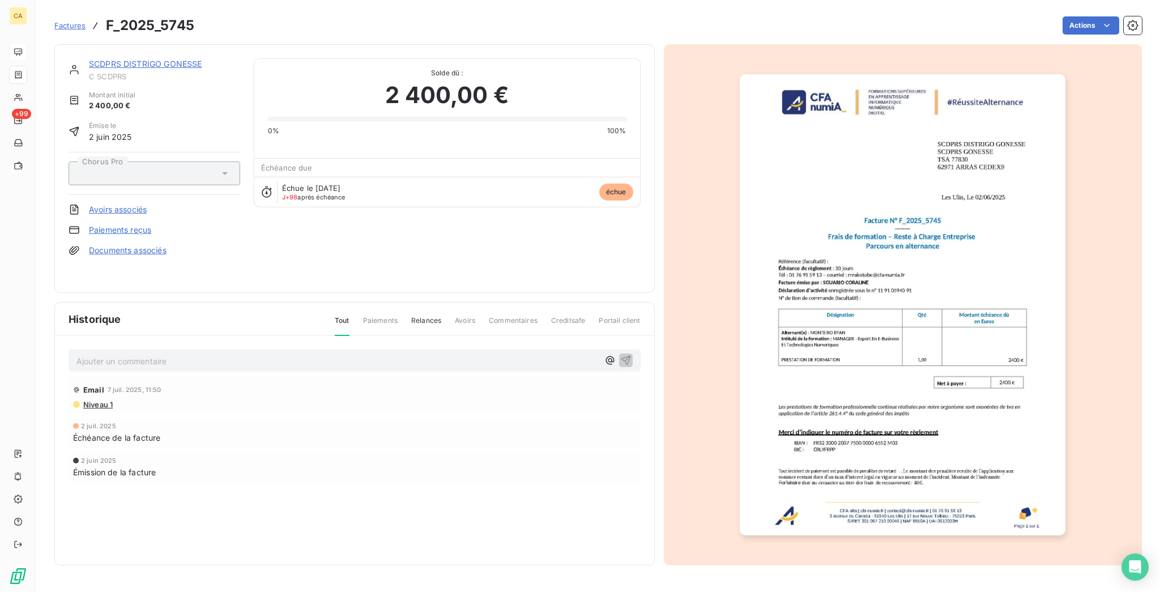
click at [152, 72] on span "C SCDPRS" at bounding box center [164, 76] width 151 height 9
click at [158, 59] on link "SCDPRS DISTRIGO GONESSE" at bounding box center [145, 64] width 113 height 10
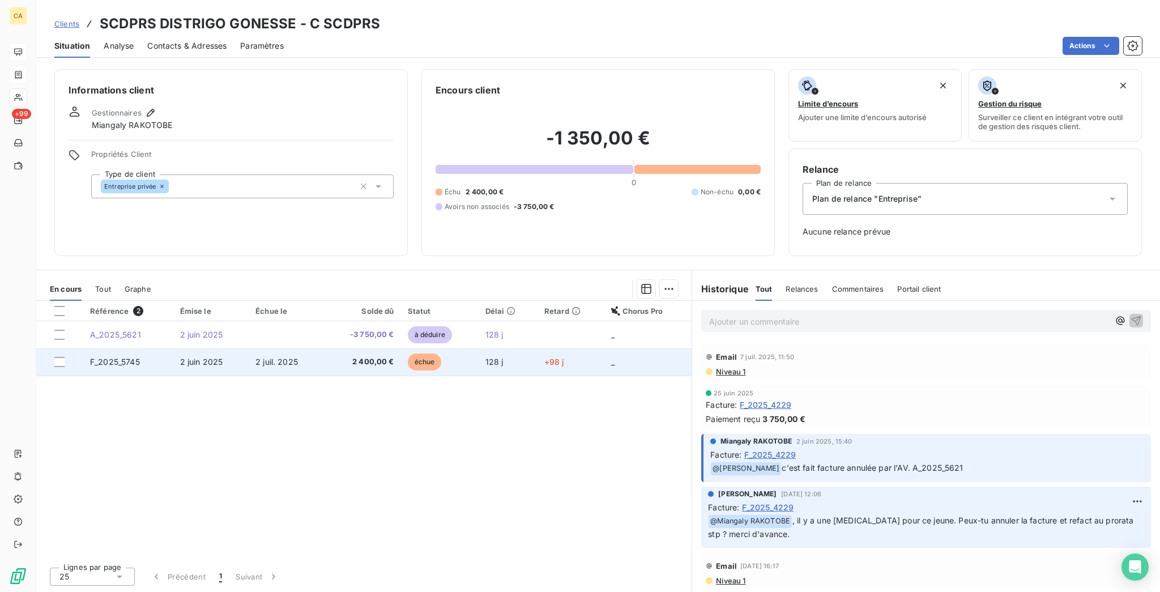
click at [139, 348] on td "F_2025_5745" at bounding box center [128, 361] width 90 height 27
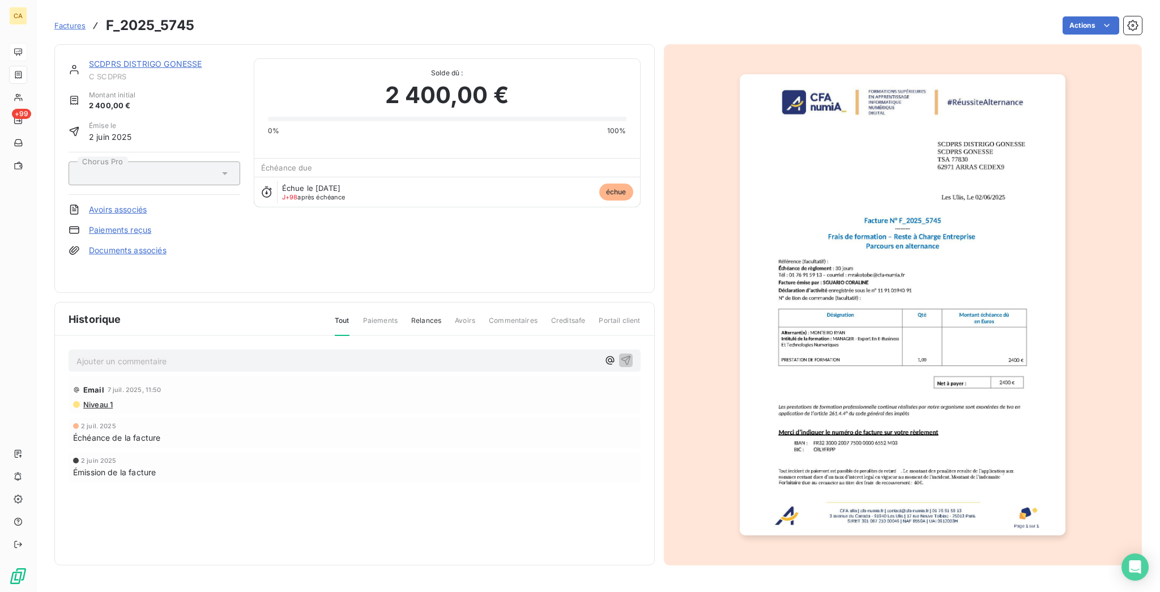
click at [1050, 164] on img "button" at bounding box center [903, 304] width 326 height 461
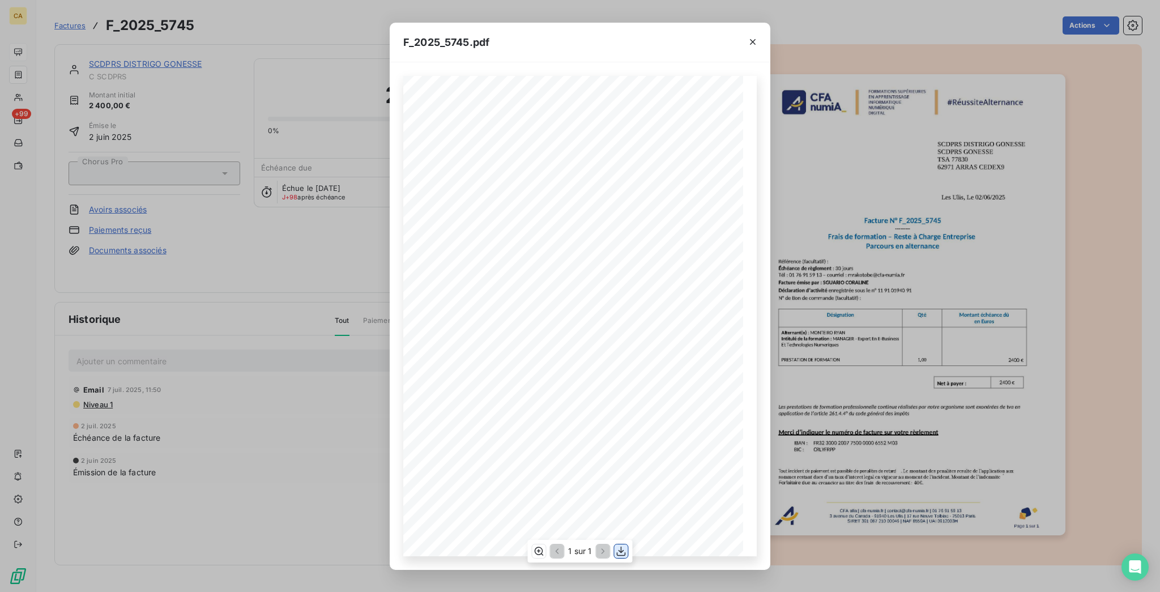
click at [621, 547] on icon "button" at bounding box center [621, 550] width 11 height 11
drag, startPoint x: 348, startPoint y: 348, endPoint x: 420, endPoint y: 412, distance: 96.7
click at [347, 348] on div "F_2025_5745.pdf CFA afia | [DOMAIN_NAME] | [EMAIL_ADDRESS][DOMAIN_NAME] | 01 76…" at bounding box center [580, 296] width 1160 height 592
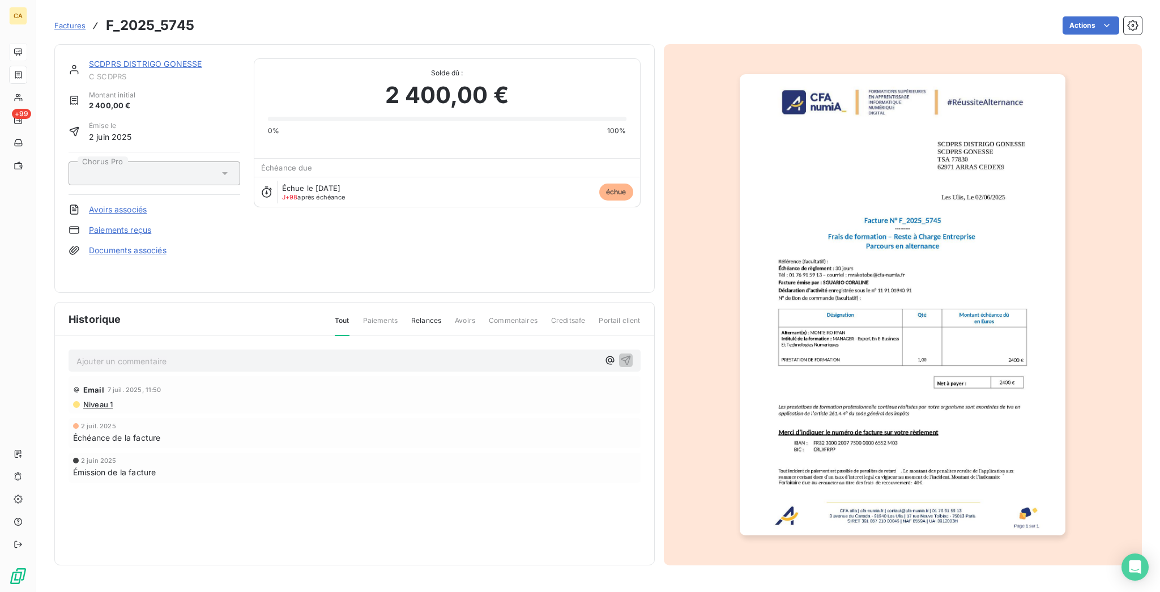
click at [140, 59] on link "SCDPRS DISTRIGO GONESSE" at bounding box center [145, 64] width 113 height 10
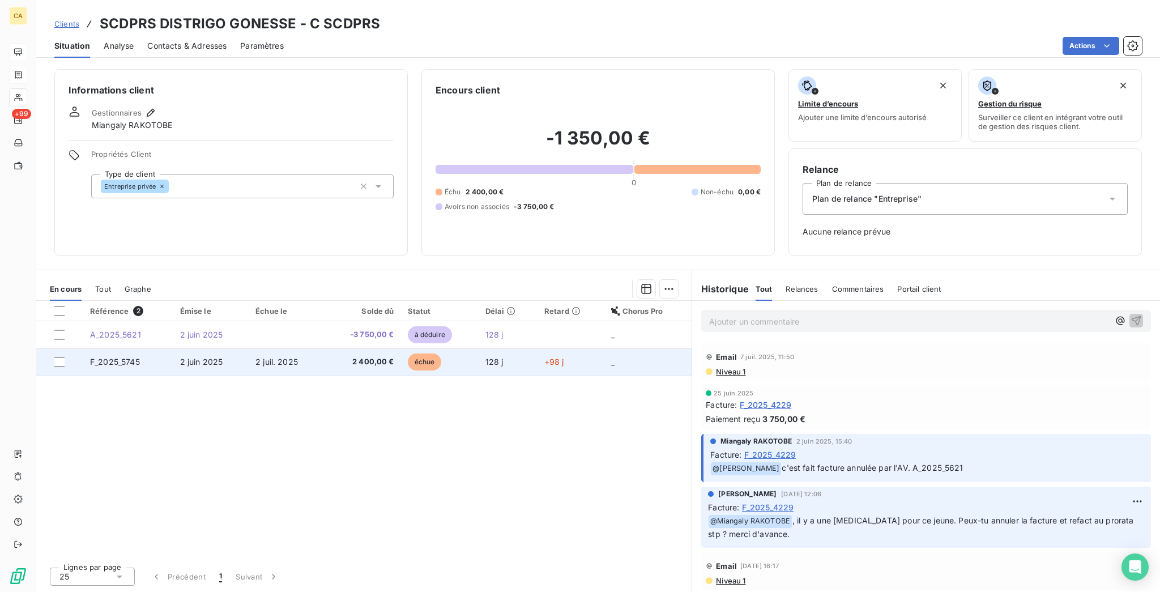
click at [348, 356] on span "2 400,00 €" at bounding box center [361, 361] width 63 height 11
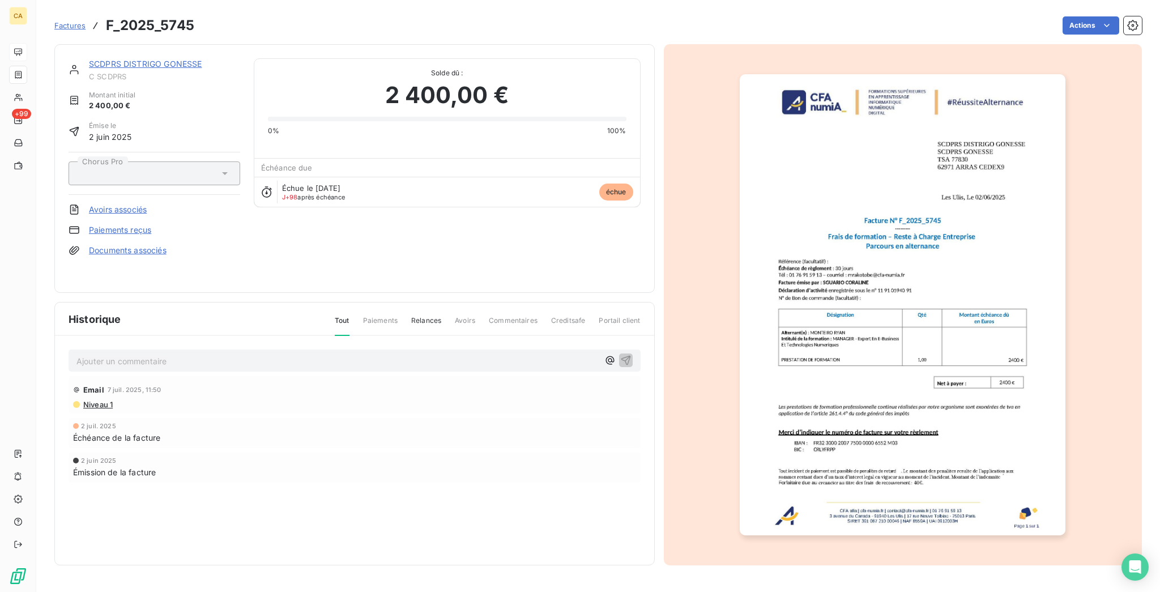
click at [285, 349] on div "Ajouter un commentaire ﻿" at bounding box center [355, 360] width 572 height 22
click at [267, 354] on p "Ajouter un commentaire ﻿" at bounding box center [337, 361] width 522 height 14
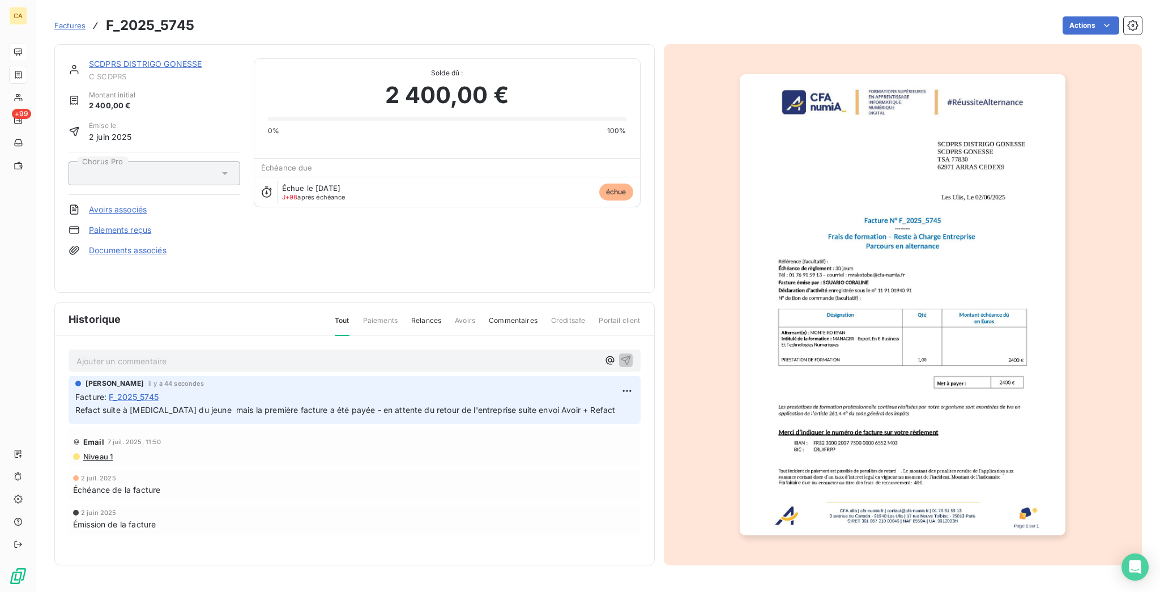
click at [144, 48] on div "SCDPRS DISTRIGO GONESSE C SCDPRS Montant initial 2 400,00 € Émise le [DATE] Cho…" at bounding box center [354, 168] width 600 height 249
click at [144, 59] on link "SCDPRS DISTRIGO GONESSE" at bounding box center [145, 64] width 113 height 10
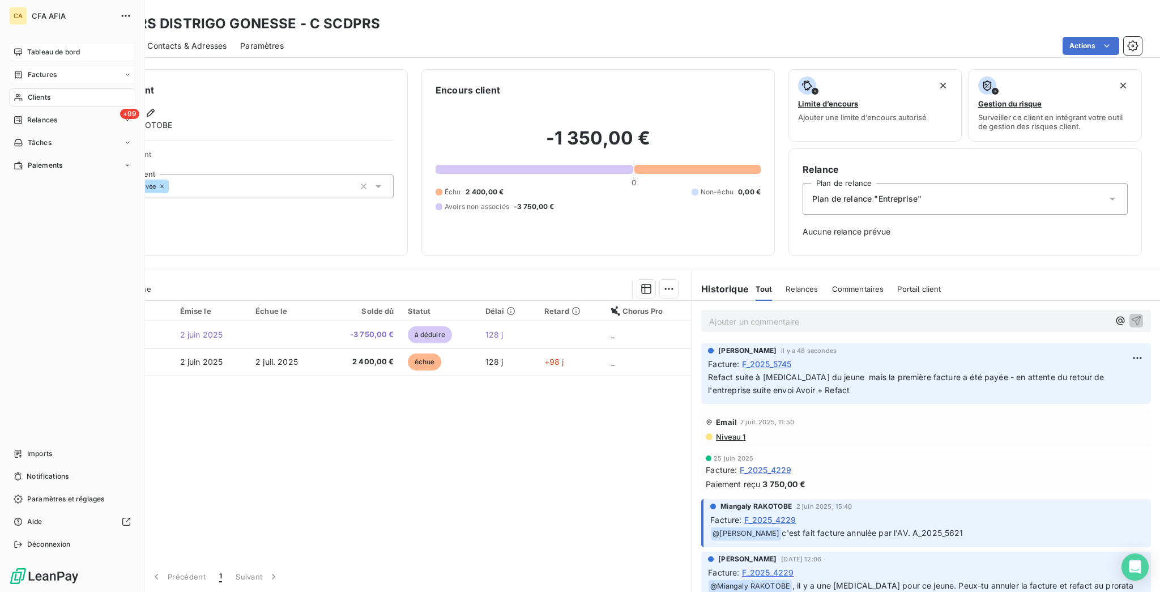
click at [20, 43] on div "Tableau de bord" at bounding box center [72, 52] width 126 height 18
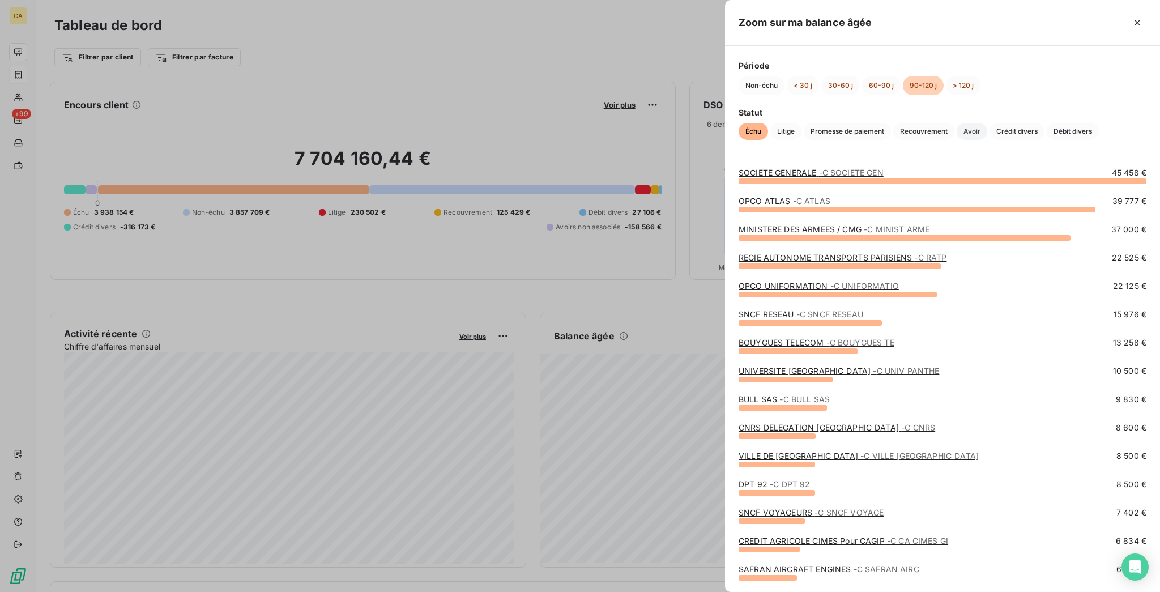
click at [987, 123] on span "Avoir" at bounding box center [972, 131] width 31 height 17
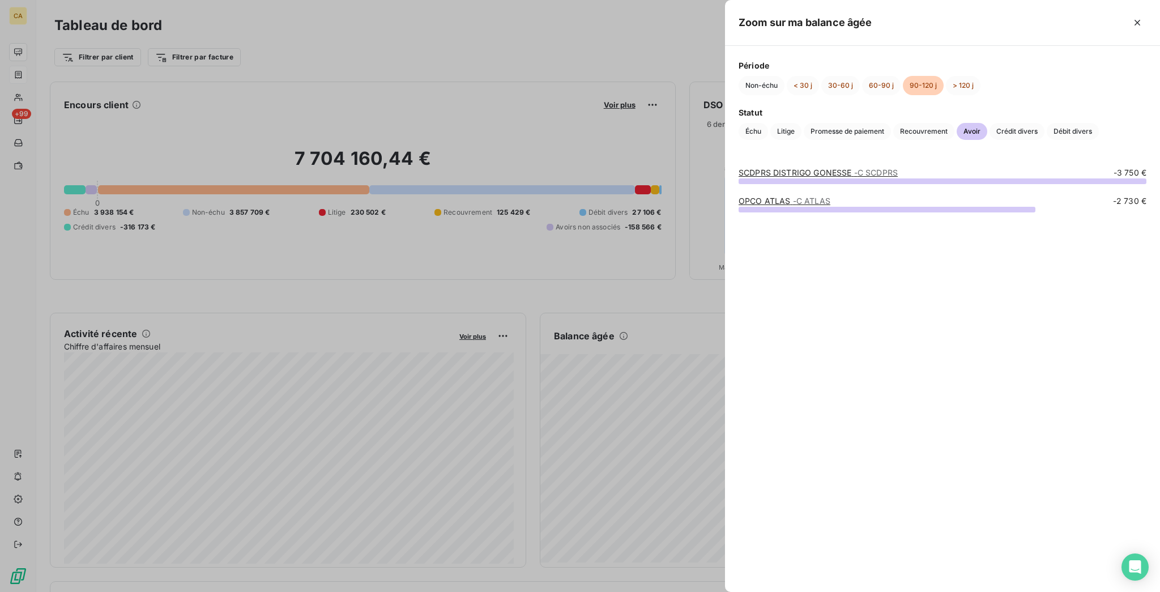
click at [830, 203] on link "OPCO ATLAS - C ATLAS" at bounding box center [785, 201] width 92 height 10
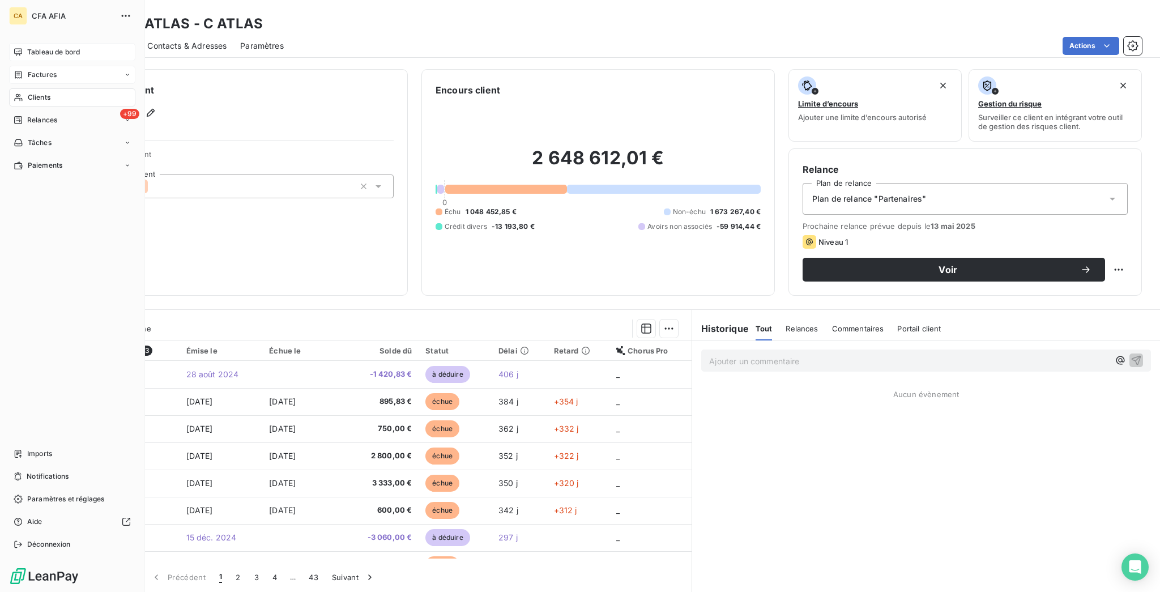
click at [35, 47] on span "Tableau de bord" at bounding box center [53, 52] width 53 height 10
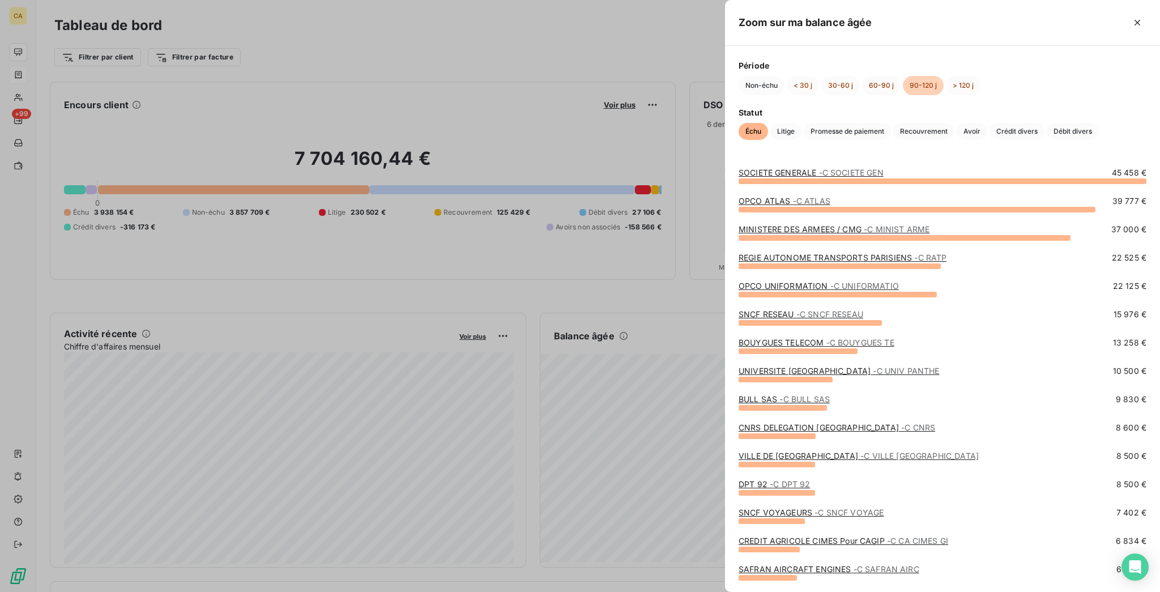
click at [768, 123] on span "Échu" at bounding box center [753, 131] width 29 height 17
click at [987, 123] on span "Avoir" at bounding box center [972, 131] width 31 height 17
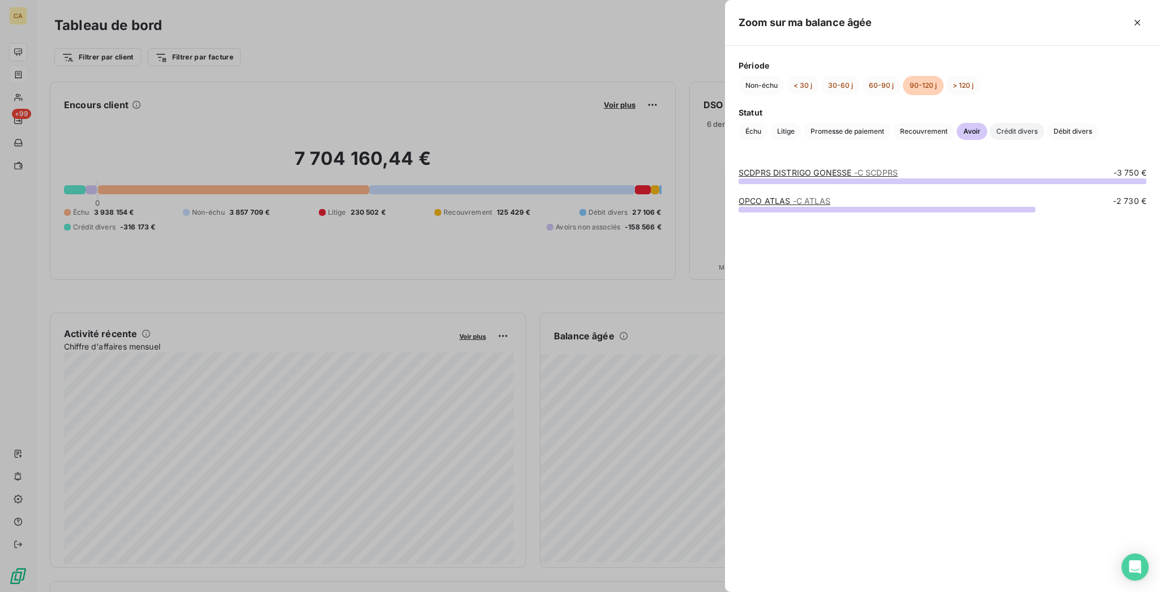
click at [990, 131] on span "Crédit divers" at bounding box center [1017, 131] width 55 height 17
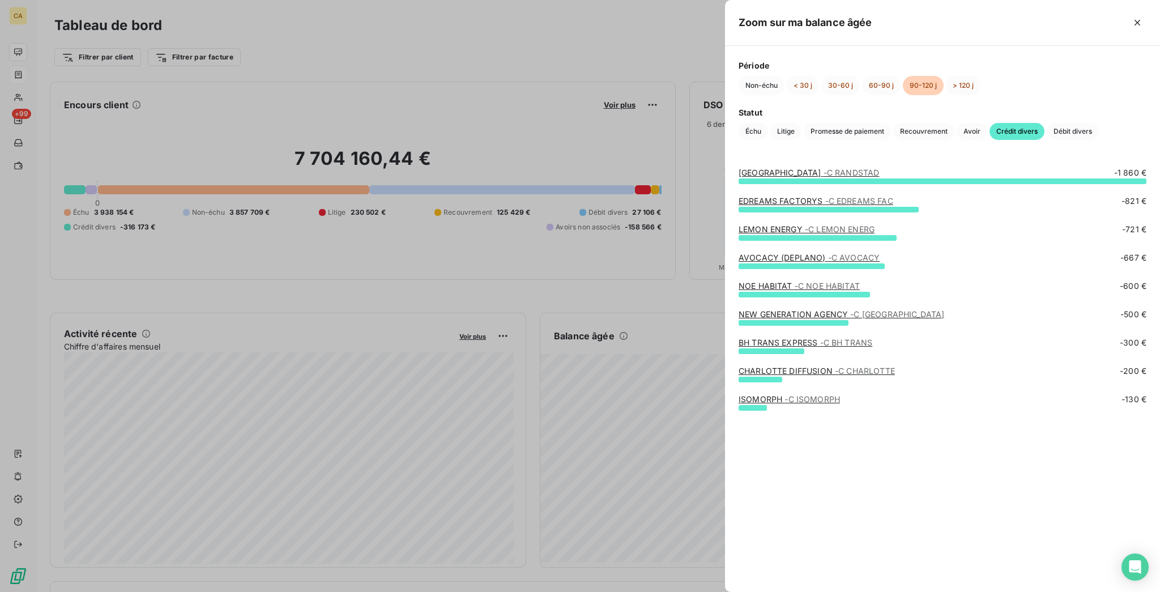
click at [880, 173] on span "- [PERSON_NAME]" at bounding box center [852, 173] width 56 height 10
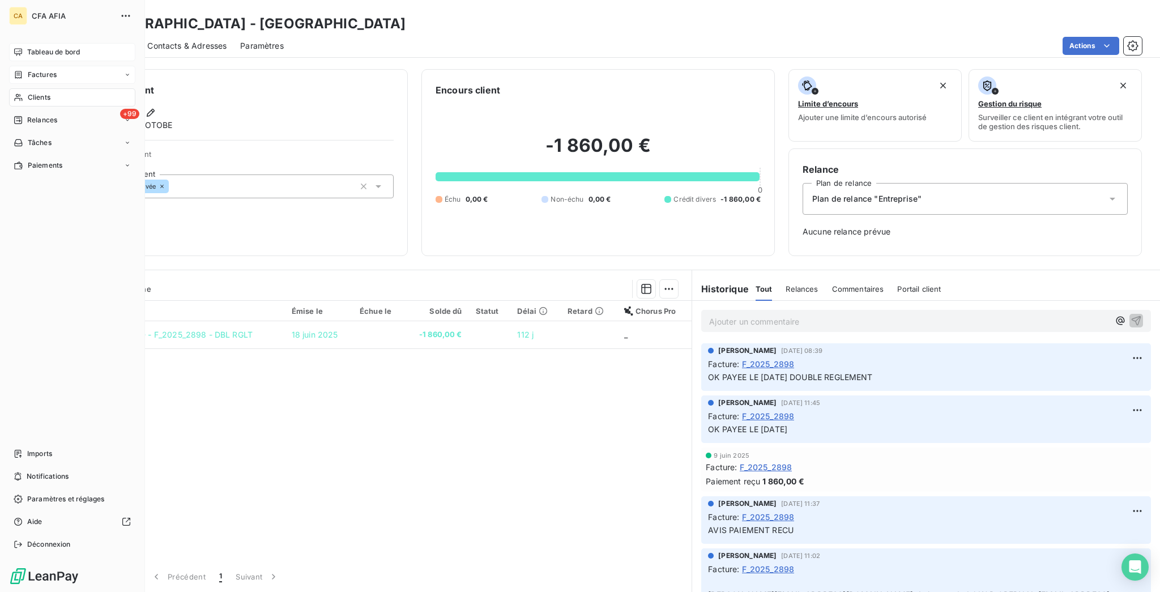
click at [15, 48] on icon at bounding box center [18, 52] width 9 height 9
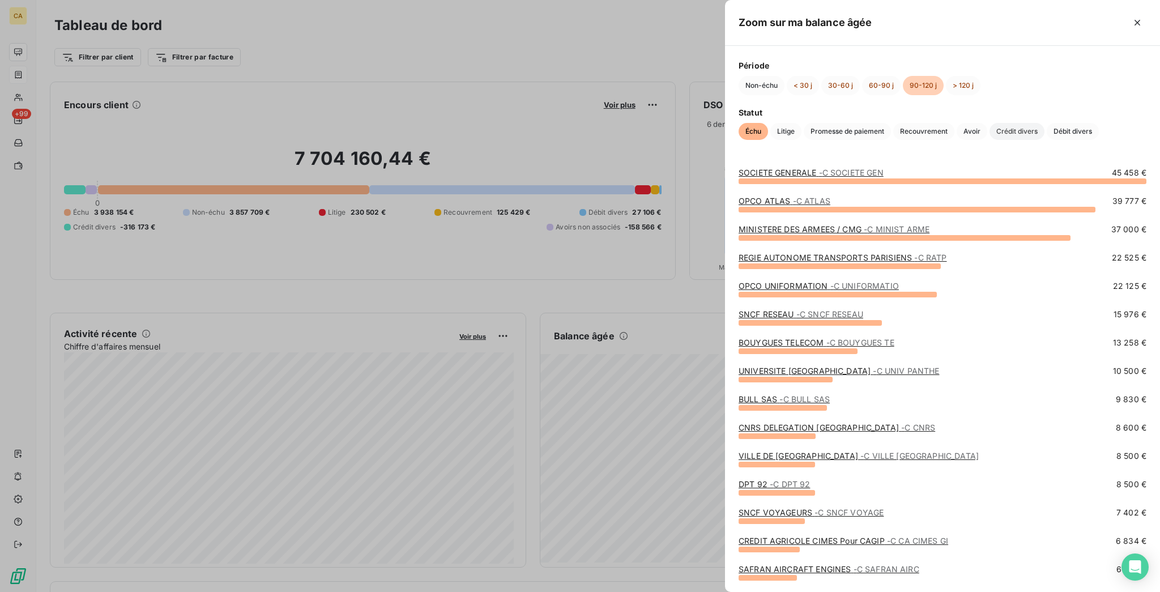
click at [990, 140] on span "Crédit divers" at bounding box center [1017, 131] width 55 height 17
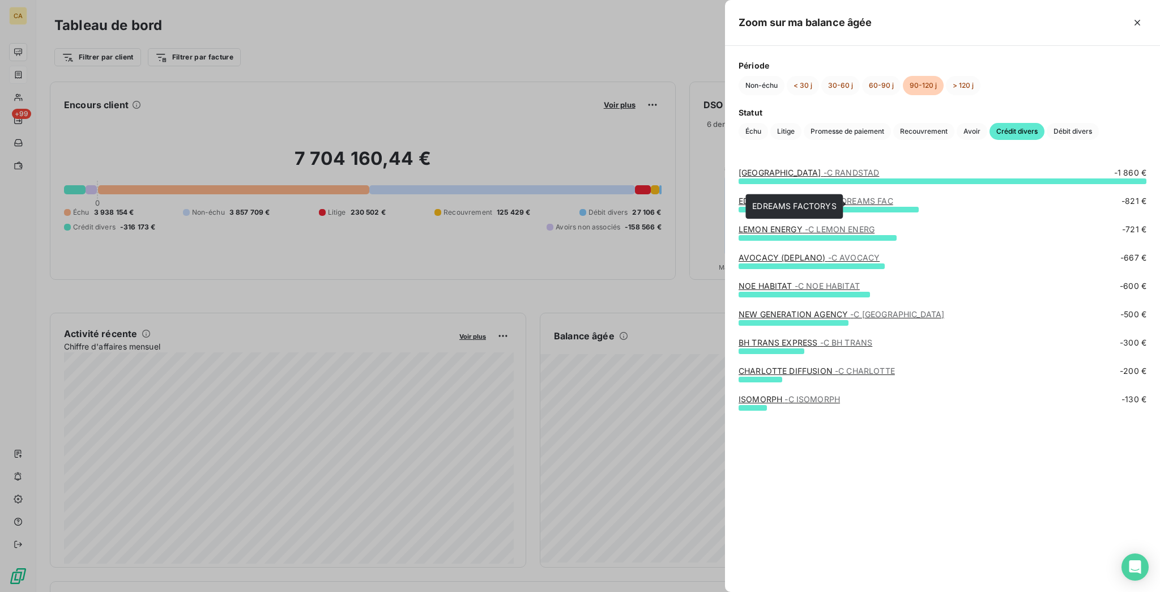
click at [884, 201] on link "EDREAMS FACTORYS - C EDREAMS FAC" at bounding box center [816, 201] width 155 height 10
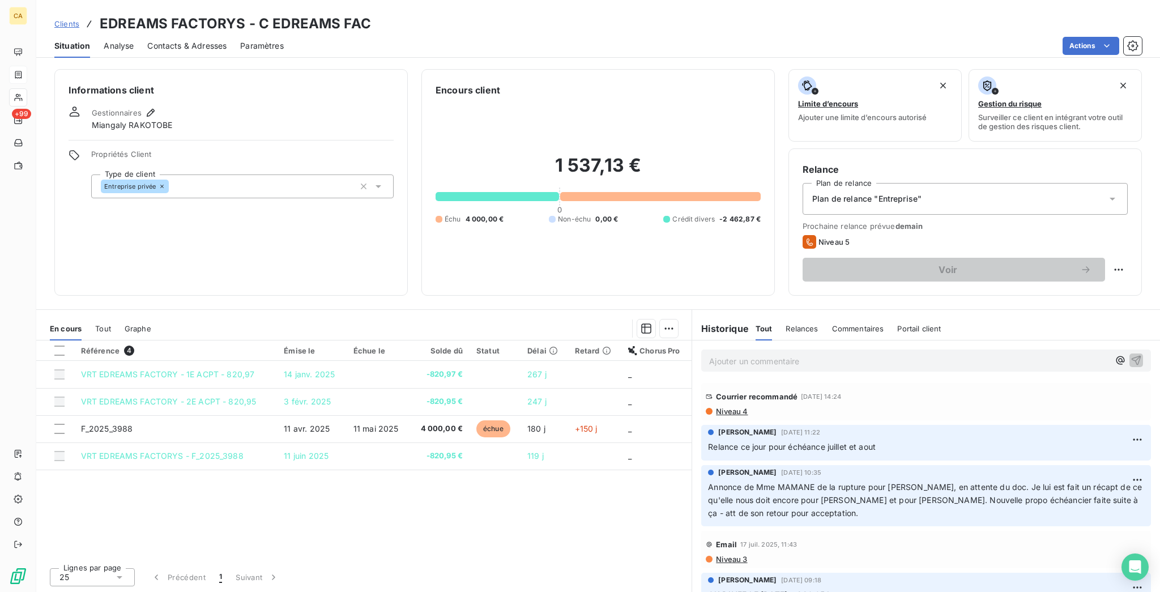
click at [95, 324] on span "Tout" at bounding box center [103, 328] width 16 height 9
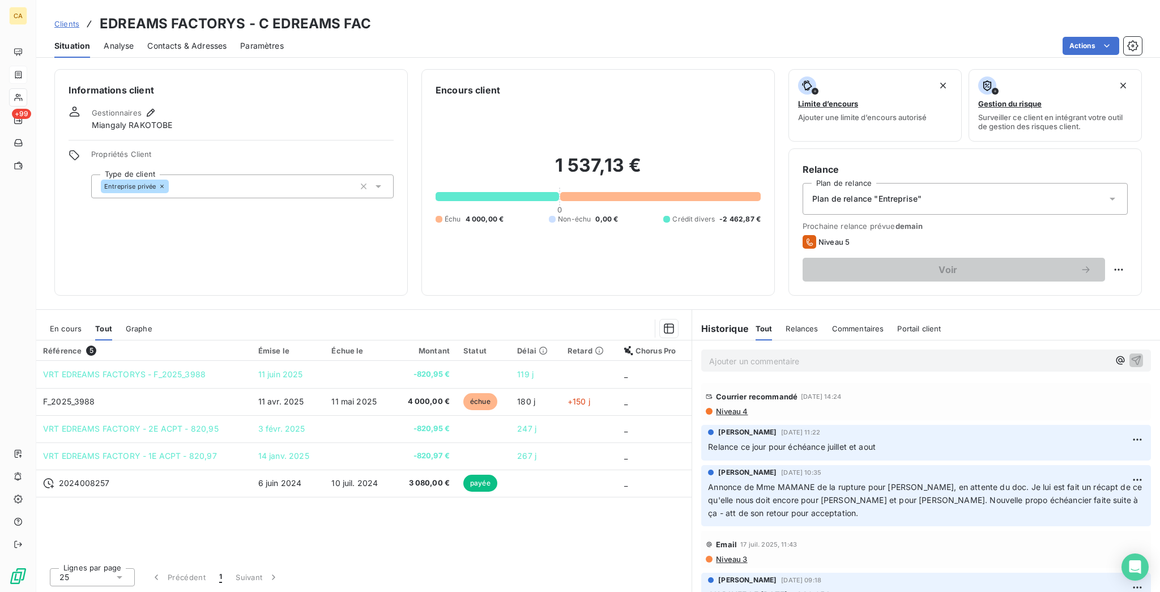
click at [60, 324] on span "En cours" at bounding box center [66, 328] width 32 height 9
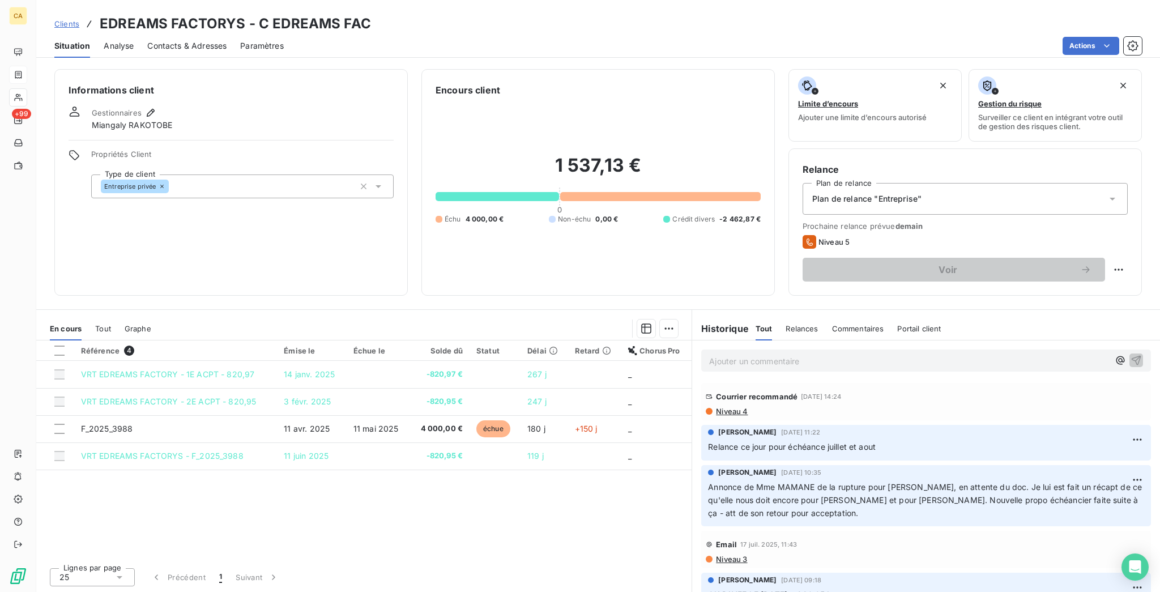
click at [181, 40] on span "Contacts & Adresses" at bounding box center [186, 45] width 79 height 11
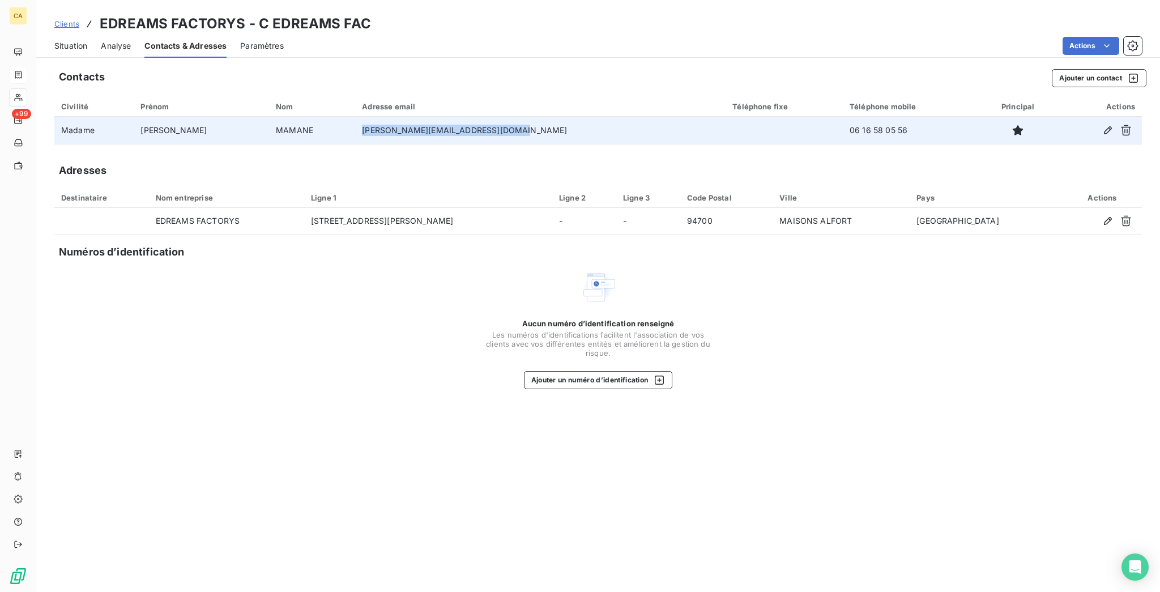
drag, startPoint x: 517, startPoint y: 112, endPoint x: 331, endPoint y: 109, distance: 185.2
click at [355, 117] on td "[PERSON_NAME][EMAIL_ADDRESS][DOMAIN_NAME]" at bounding box center [540, 130] width 370 height 27
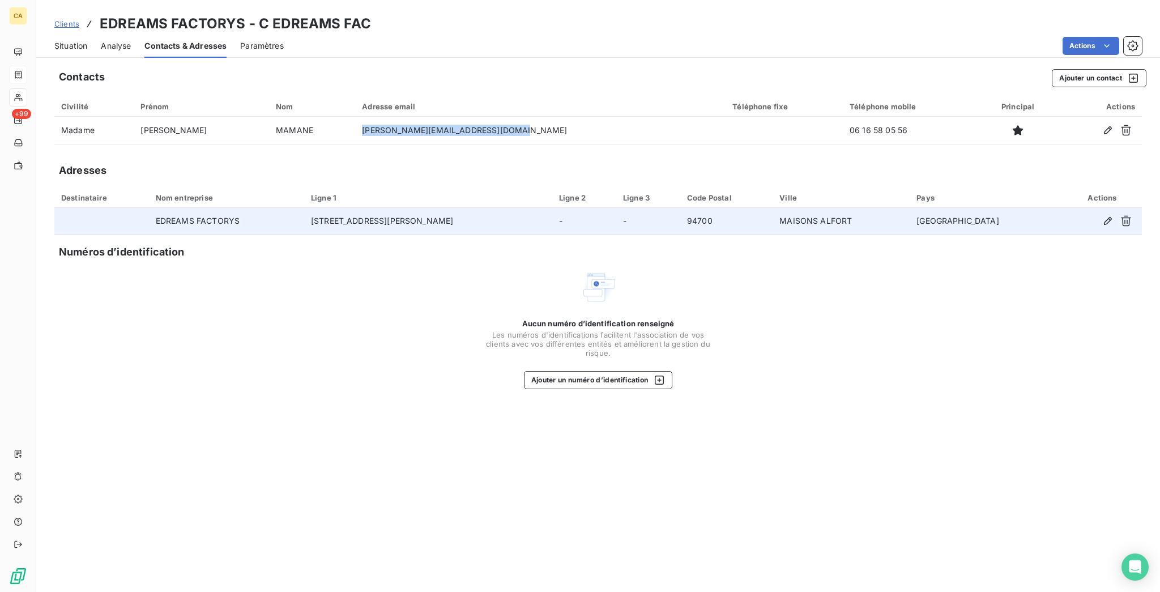
copy td "[PERSON_NAME][EMAIL_ADDRESS][DOMAIN_NAME]"
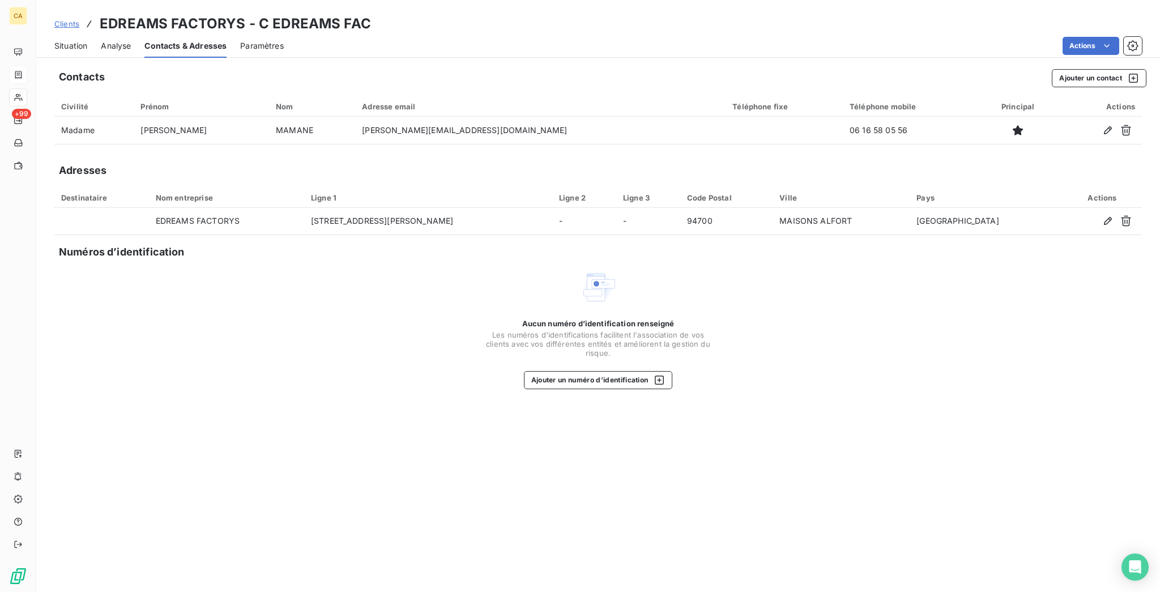
click at [36, 34] on div "Situation Analyse Contacts & Adresses Paramètres Actions" at bounding box center [598, 46] width 1124 height 24
click at [62, 42] on div "Situation" at bounding box center [70, 46] width 33 height 24
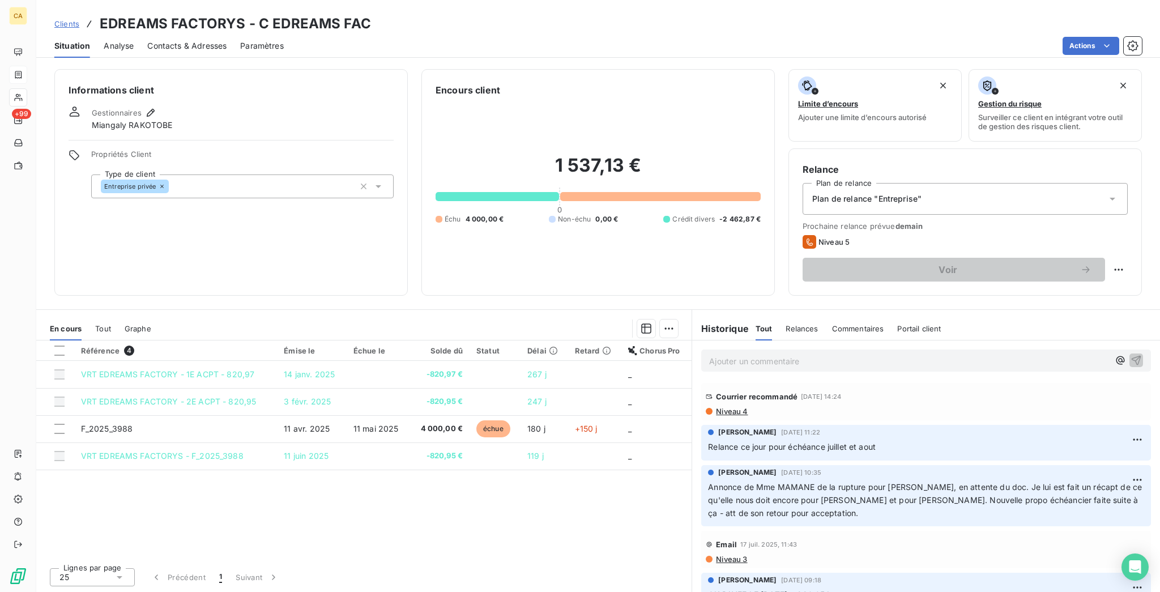
click at [790, 317] on div "Relances" at bounding box center [802, 329] width 32 height 24
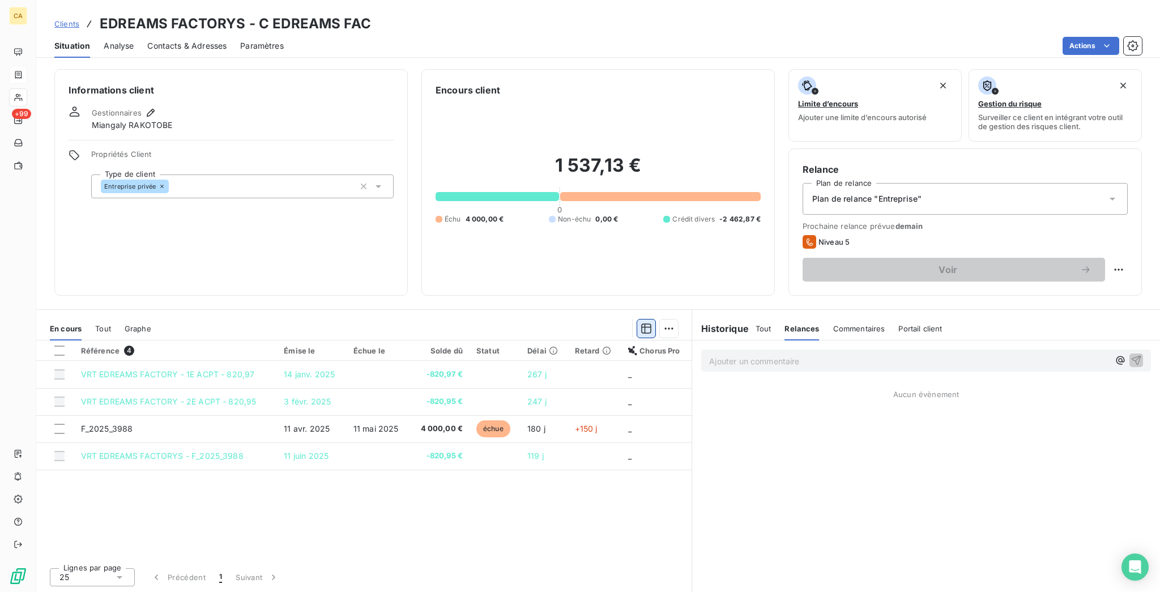
click at [650, 323] on icon "button" at bounding box center [647, 328] width 10 height 10
click at [785, 317] on div "Relances" at bounding box center [802, 329] width 35 height 24
click at [760, 324] on span "Tout" at bounding box center [764, 328] width 16 height 9
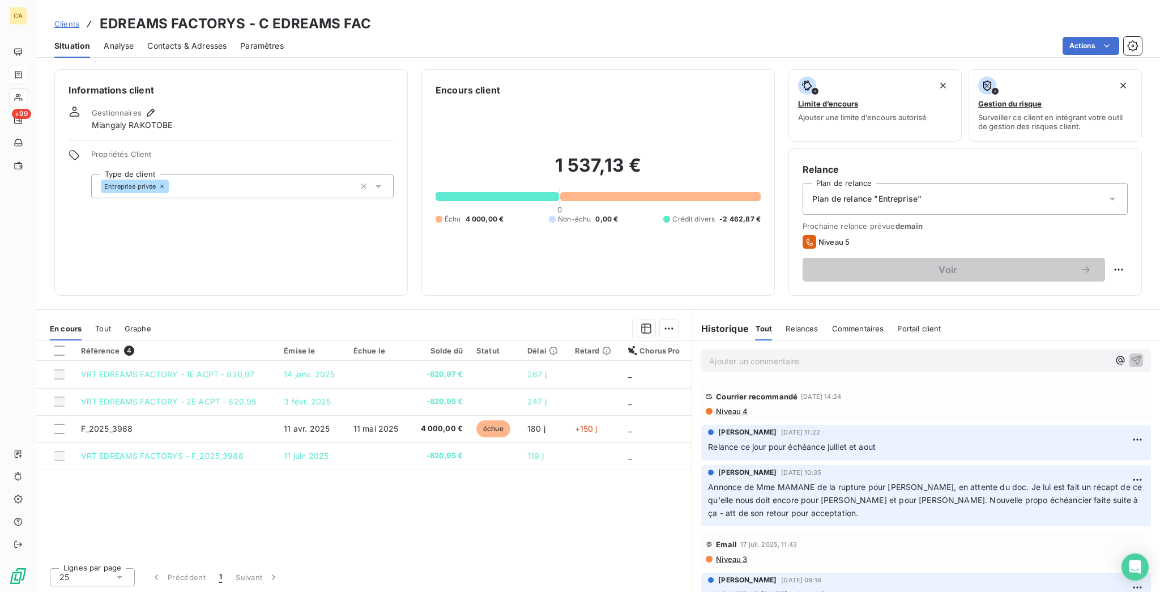
click at [763, 354] on p "Ajouter un commentaire ﻿" at bounding box center [909, 361] width 400 height 14
click at [757, 349] on div "Ajouter un commentaire ﻿" at bounding box center [926, 360] width 450 height 22
click at [767, 354] on p "Ajouter un commentaire ﻿" at bounding box center [909, 361] width 400 height 14
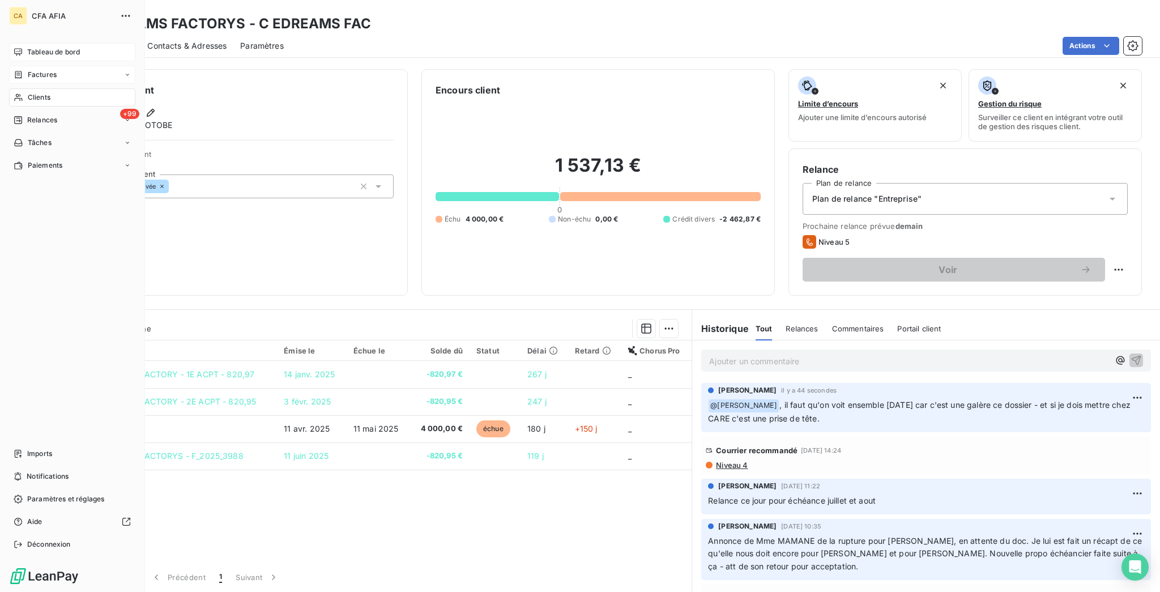
click at [16, 48] on icon at bounding box center [18, 52] width 9 height 9
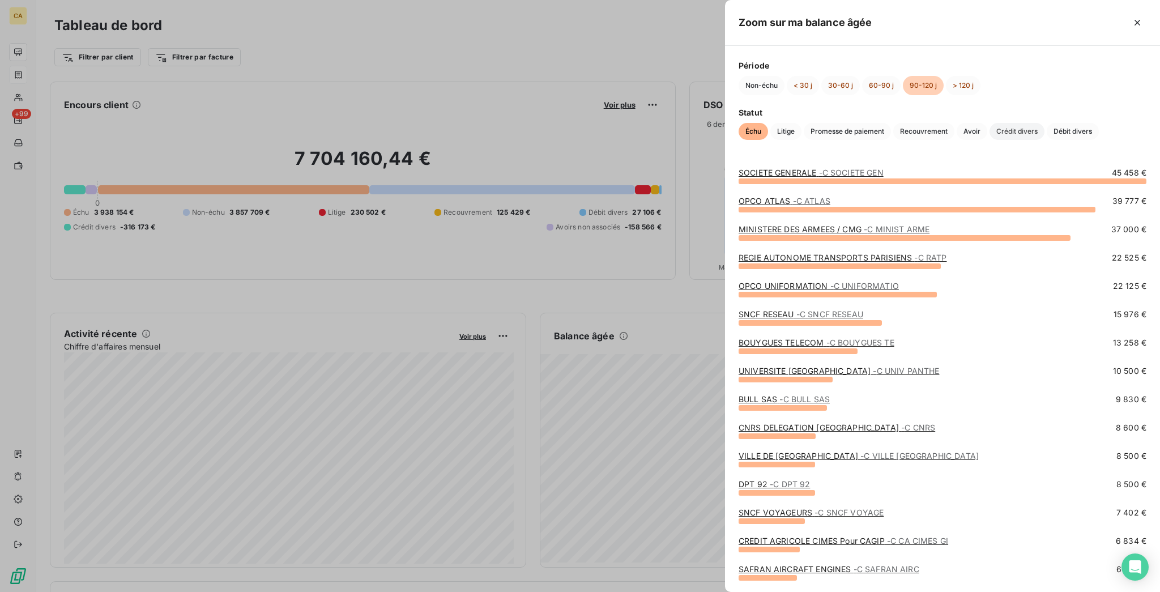
click at [990, 139] on span "Crédit divers" at bounding box center [1017, 131] width 55 height 17
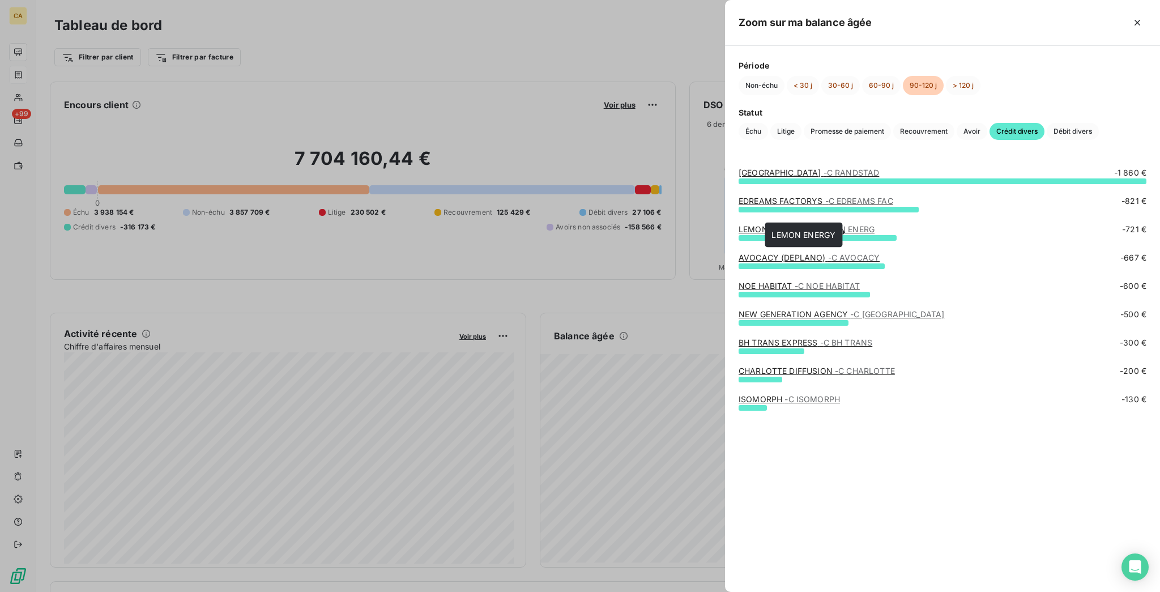
click at [875, 232] on link "LEMON ENERGY - C LEMON ENERG" at bounding box center [807, 229] width 136 height 10
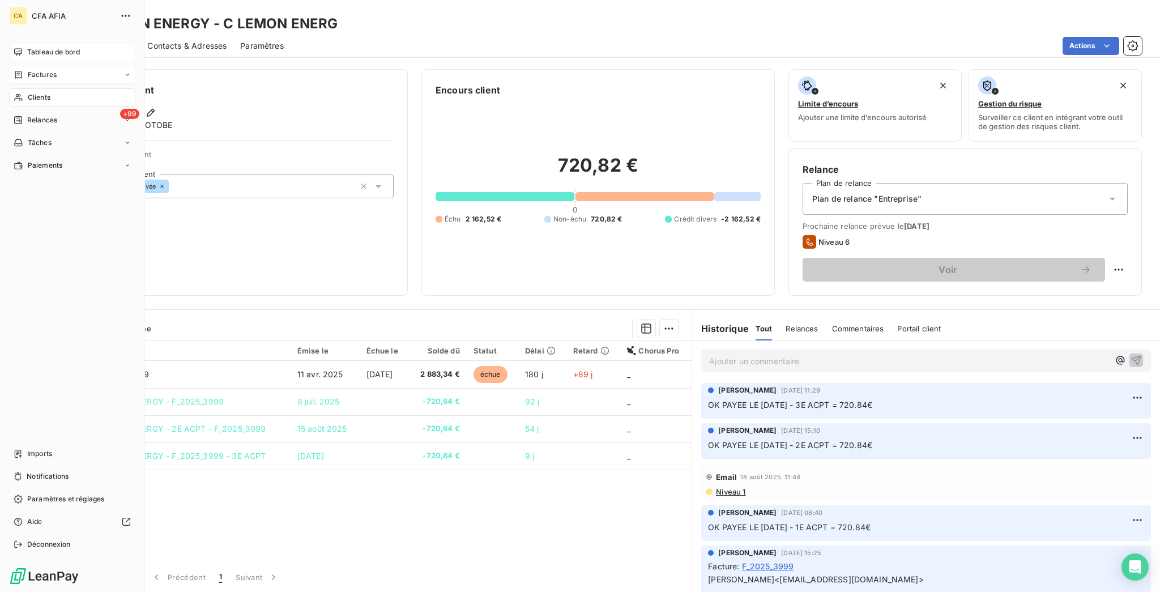
click at [39, 47] on span "Tableau de bord" at bounding box center [53, 52] width 53 height 10
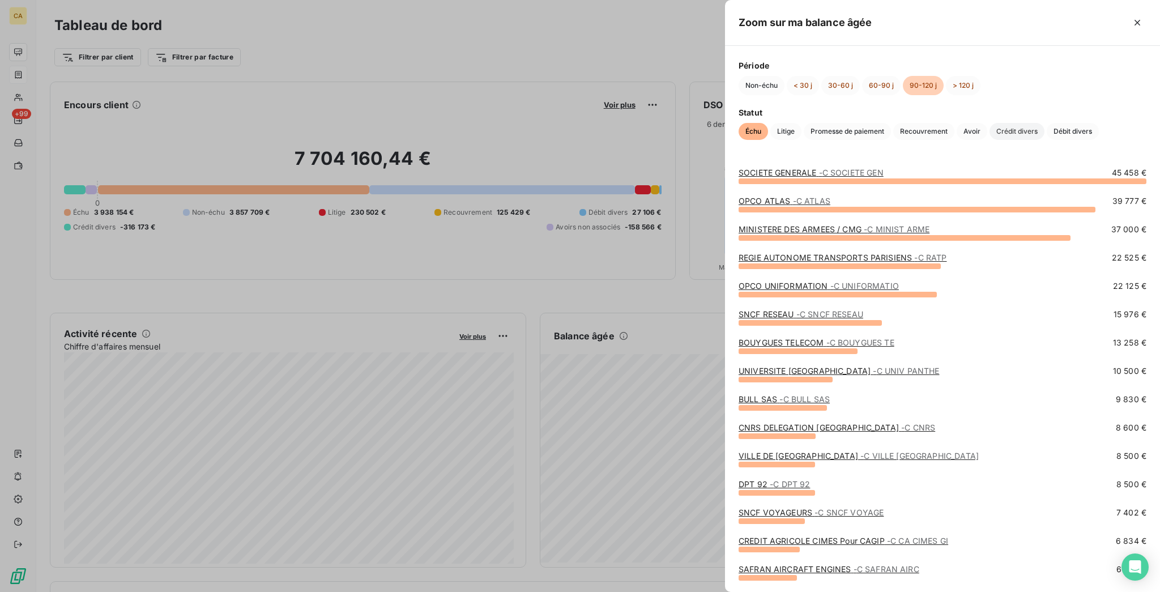
click at [990, 137] on span "Crédit divers" at bounding box center [1017, 131] width 55 height 17
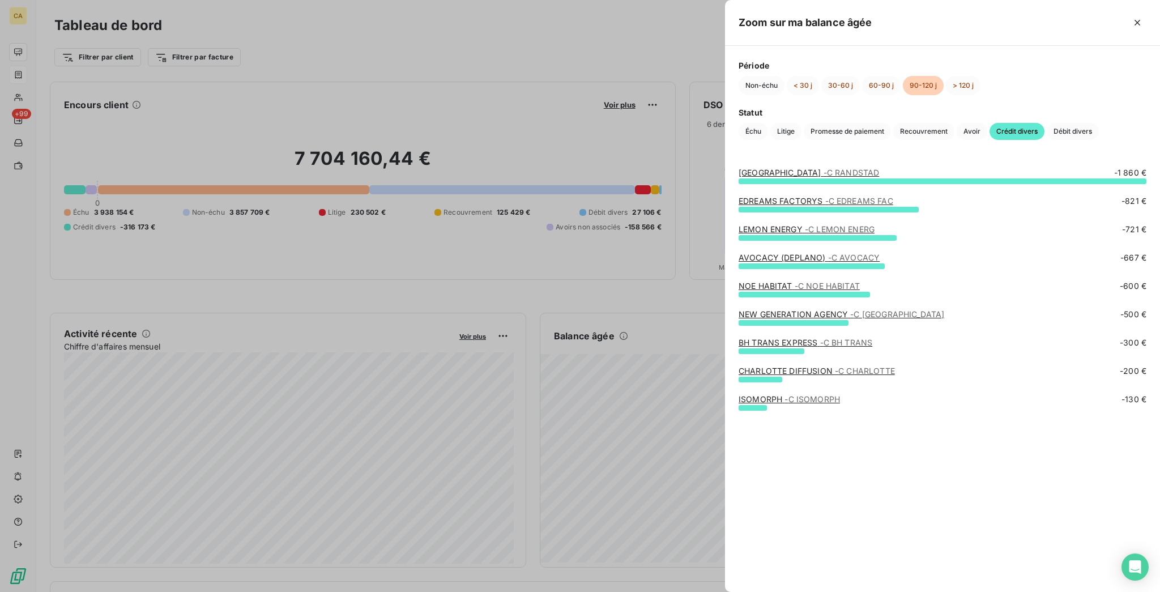
click at [867, 258] on link "AVOCACY (DEPLANO) - C AVOCACY" at bounding box center [809, 258] width 141 height 10
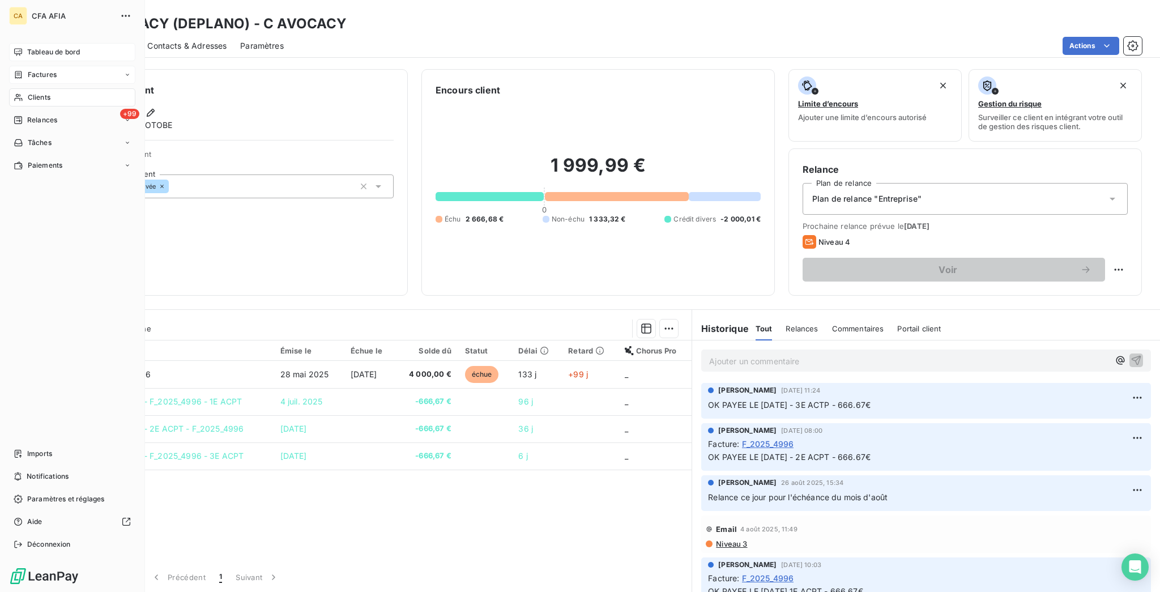
click at [35, 47] on span "Tableau de bord" at bounding box center [53, 52] width 53 height 10
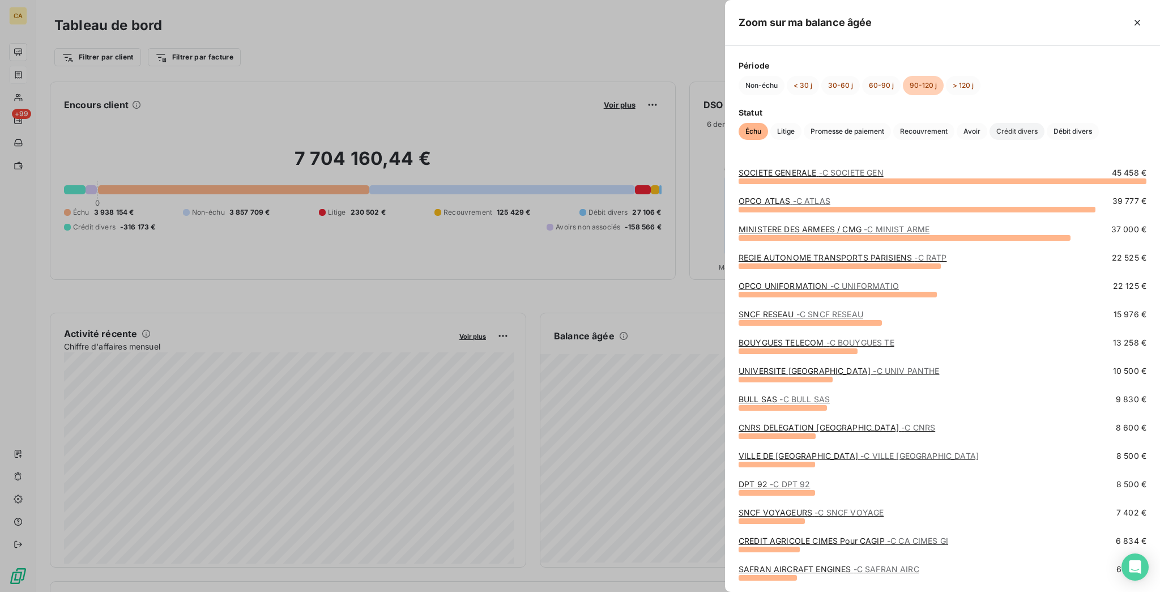
click at [990, 138] on span "Crédit divers" at bounding box center [1017, 131] width 55 height 17
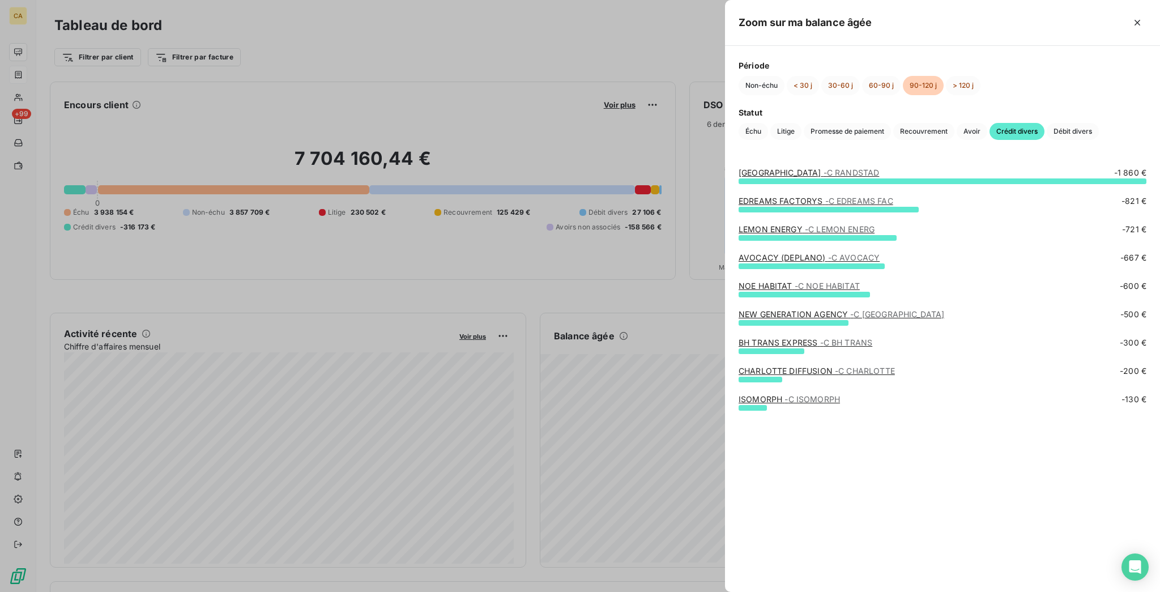
click at [860, 287] on link "NOE HABITAT - C NOE HABITAT" at bounding box center [799, 286] width 121 height 10
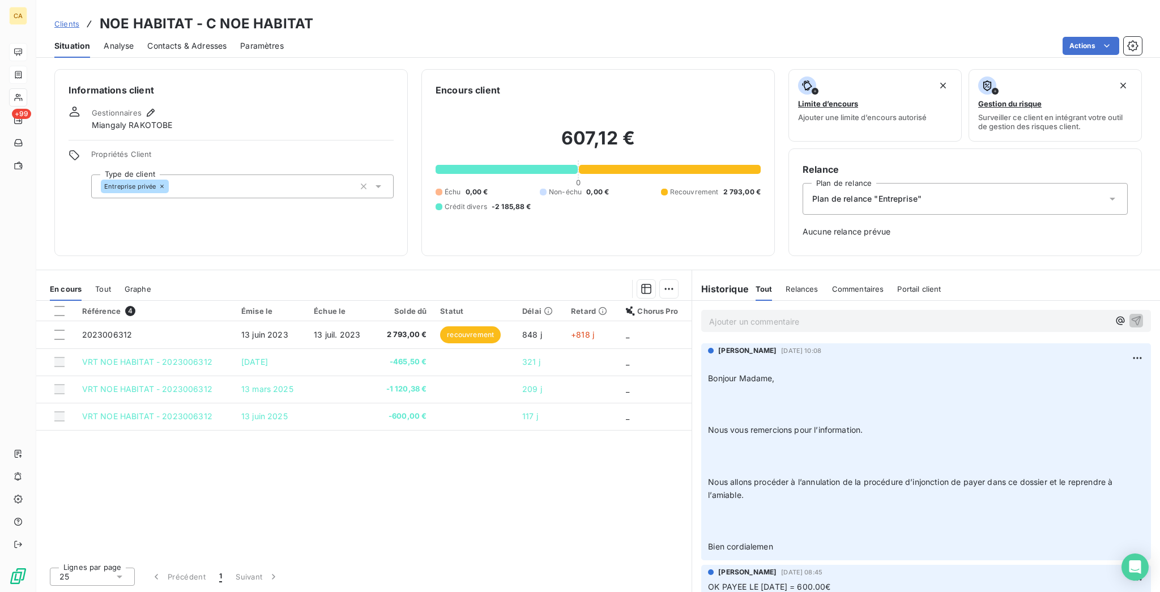
click at [184, 42] on div "Contacts & Adresses" at bounding box center [186, 46] width 79 height 24
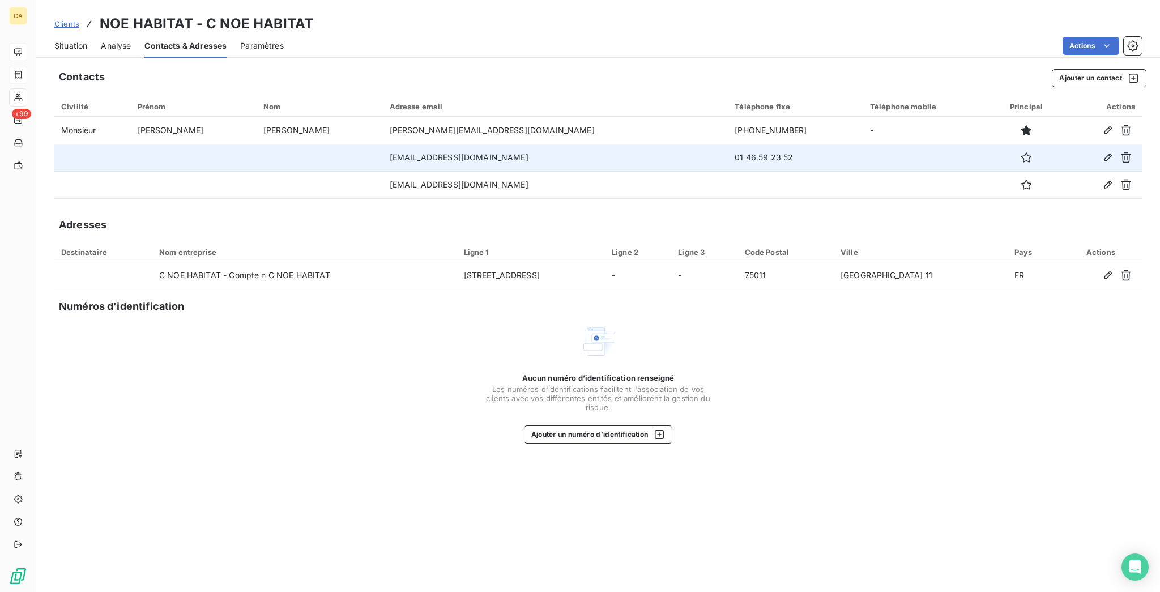
drag, startPoint x: 421, startPoint y: 133, endPoint x: 348, endPoint y: 134, distance: 73.1
click at [383, 144] on td "[EMAIL_ADDRESS][DOMAIN_NAME]" at bounding box center [556, 157] width 346 height 27
copy td "[EMAIL_ADDRESS][DOMAIN_NAME]"
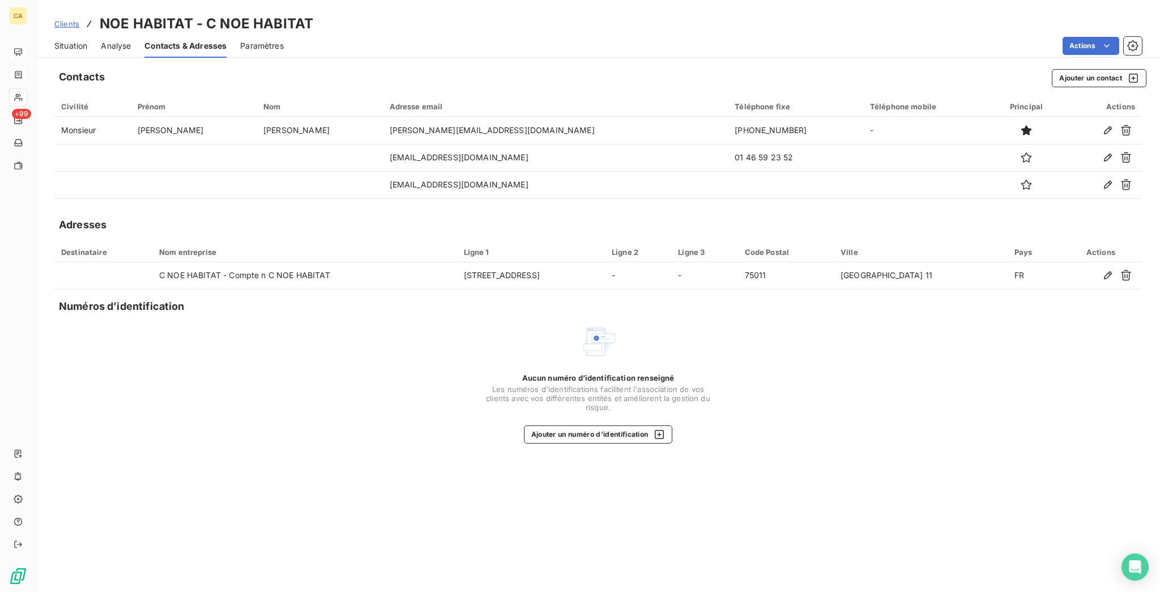
drag, startPoint x: 53, startPoint y: 31, endPoint x: 47, endPoint y: 30, distance: 6.3
click at [54, 34] on div "Situation" at bounding box center [70, 46] width 33 height 24
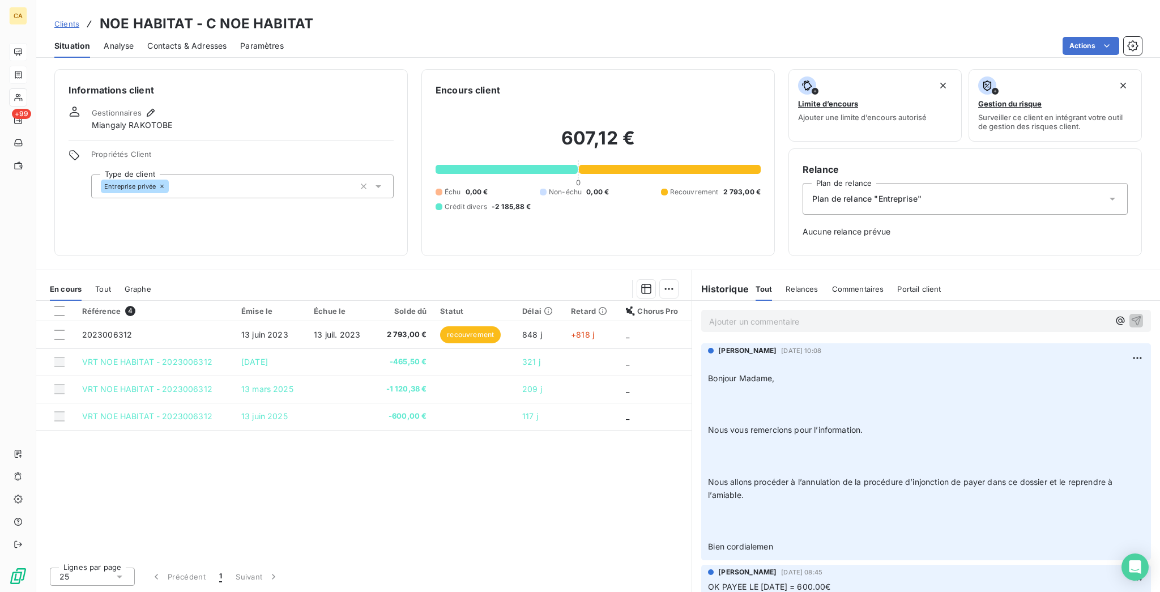
click at [195, 40] on span "Contacts & Adresses" at bounding box center [186, 45] width 79 height 11
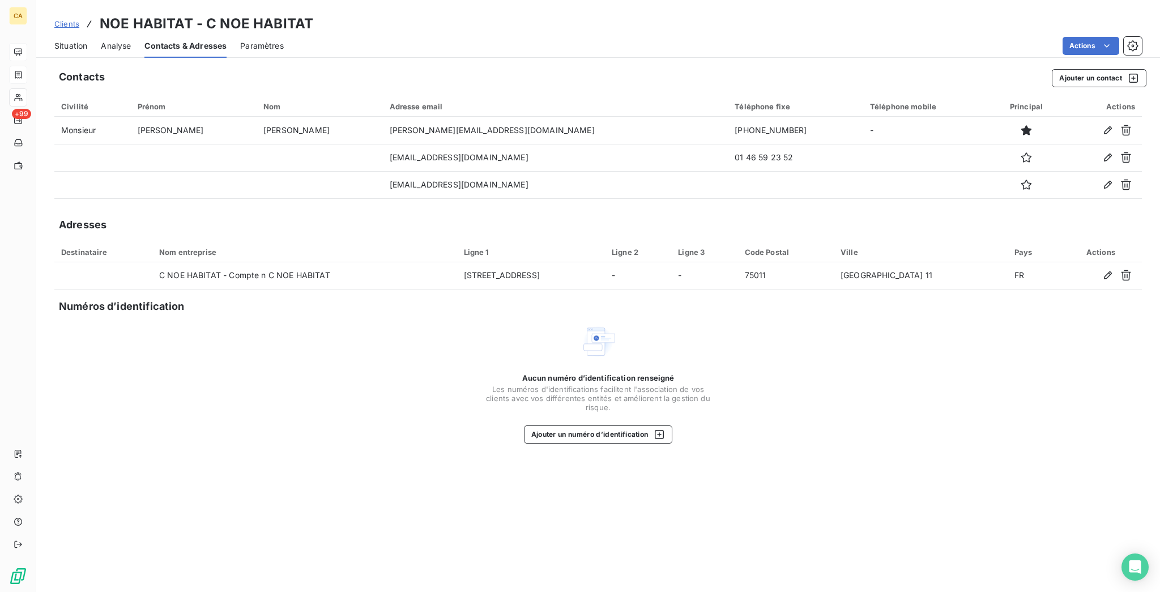
click at [54, 34] on div "Situation" at bounding box center [70, 46] width 33 height 24
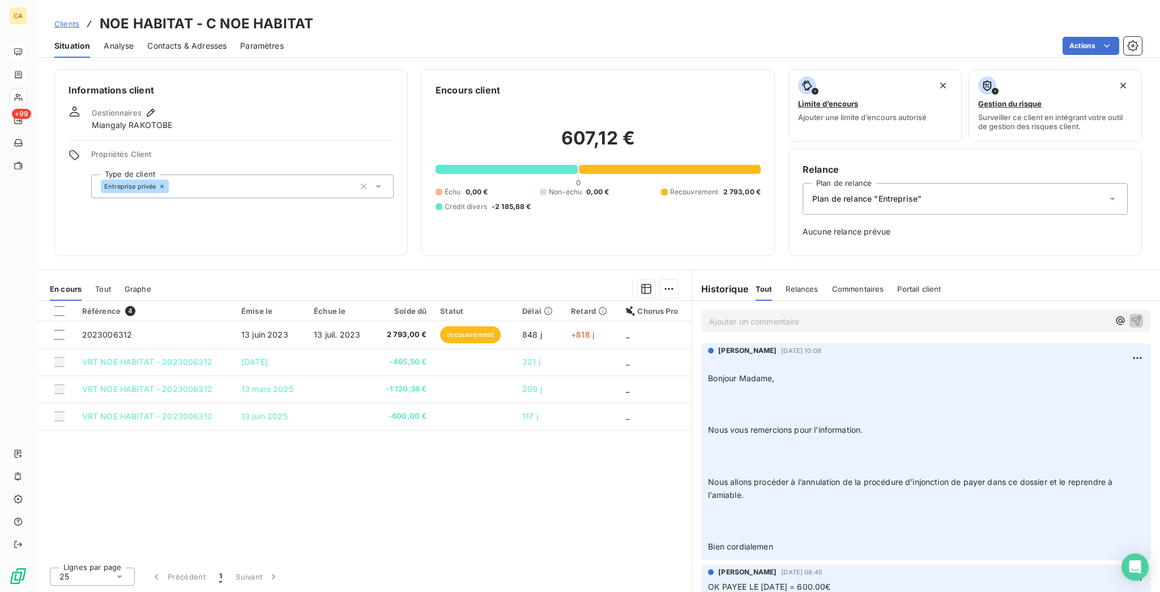
click at [198, 34] on div "Contacts & Adresses" at bounding box center [186, 46] width 79 height 24
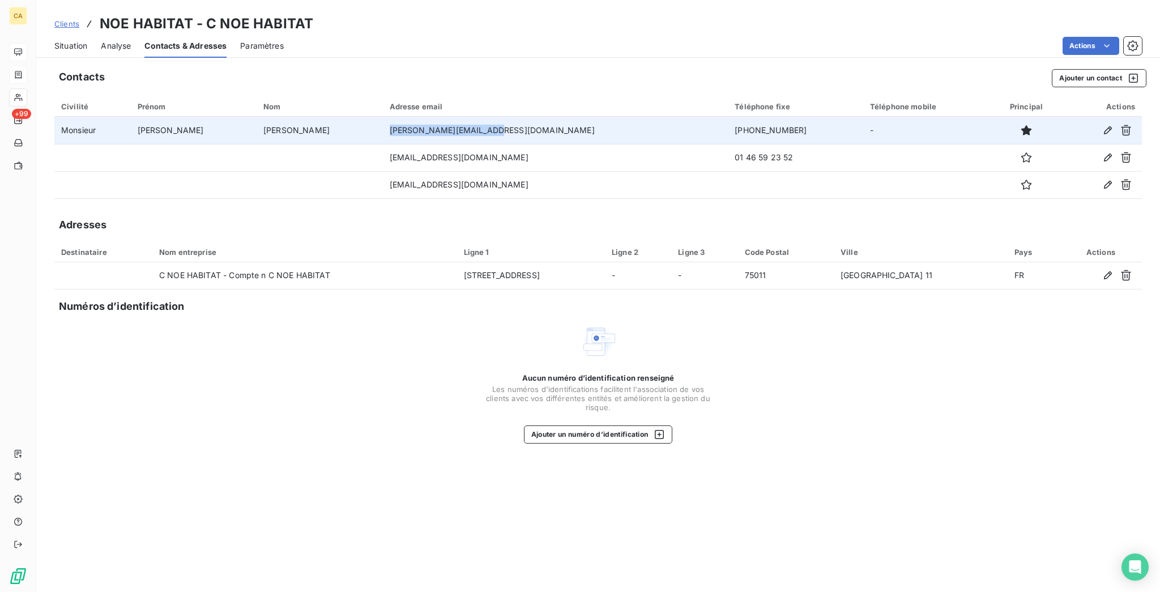
drag, startPoint x: 439, startPoint y: 107, endPoint x: 343, endPoint y: 110, distance: 95.8
click at [383, 117] on td "[PERSON_NAME][EMAIL_ADDRESS][DOMAIN_NAME]" at bounding box center [556, 130] width 346 height 27
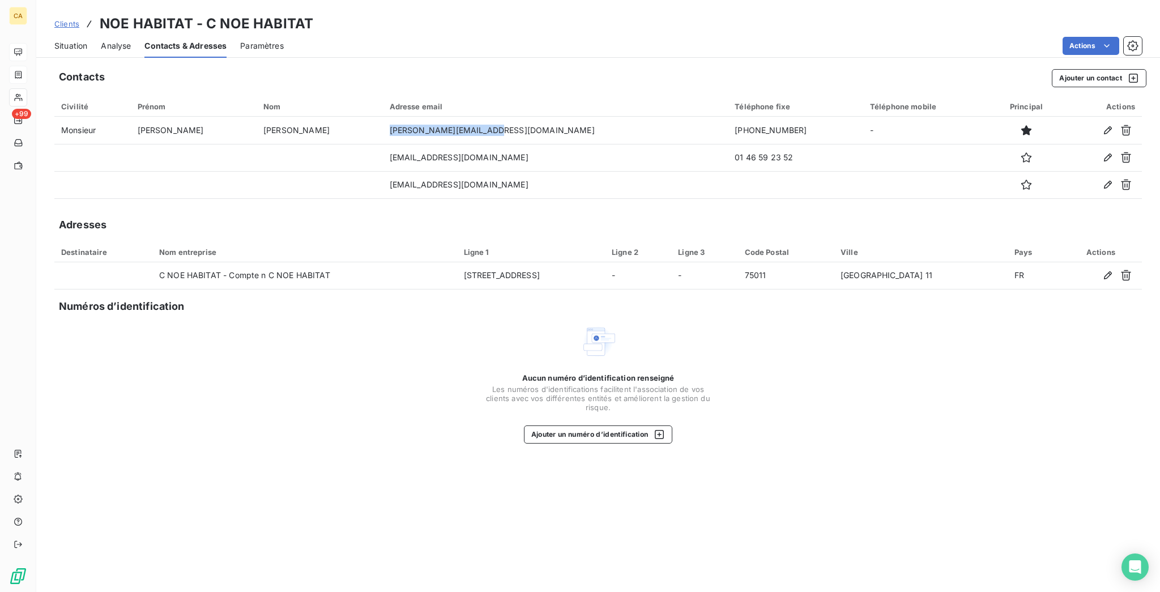
copy td "[PERSON_NAME][EMAIL_ADDRESS][DOMAIN_NAME]"
click at [65, 40] on span "Situation" at bounding box center [70, 45] width 33 height 11
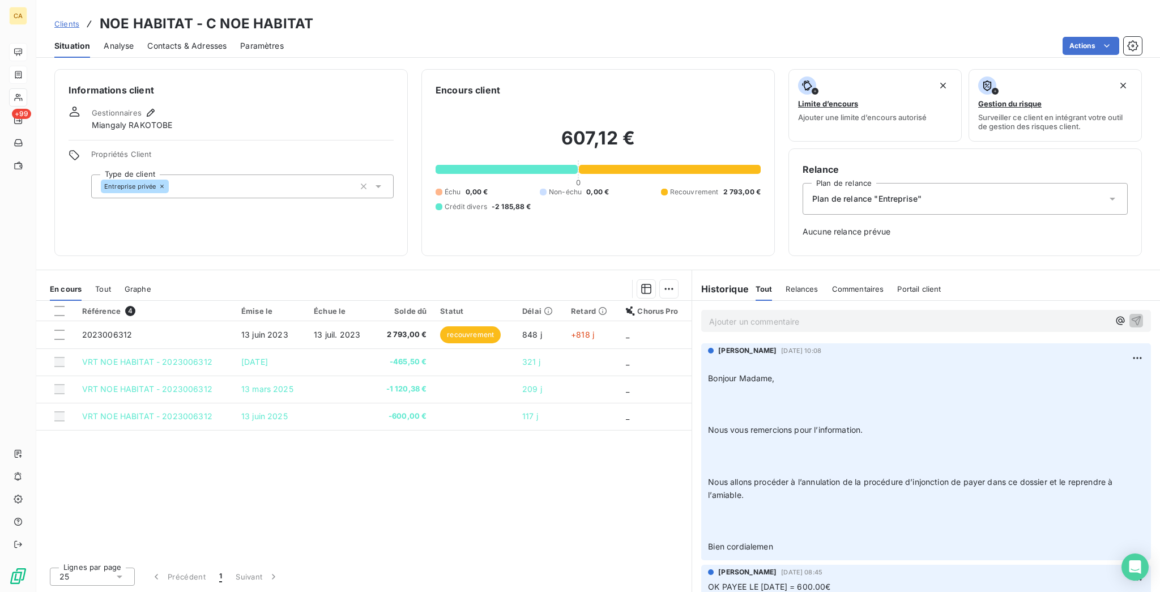
click at [769, 314] on p "Ajouter un commentaire ﻿" at bounding box center [909, 321] width 400 height 14
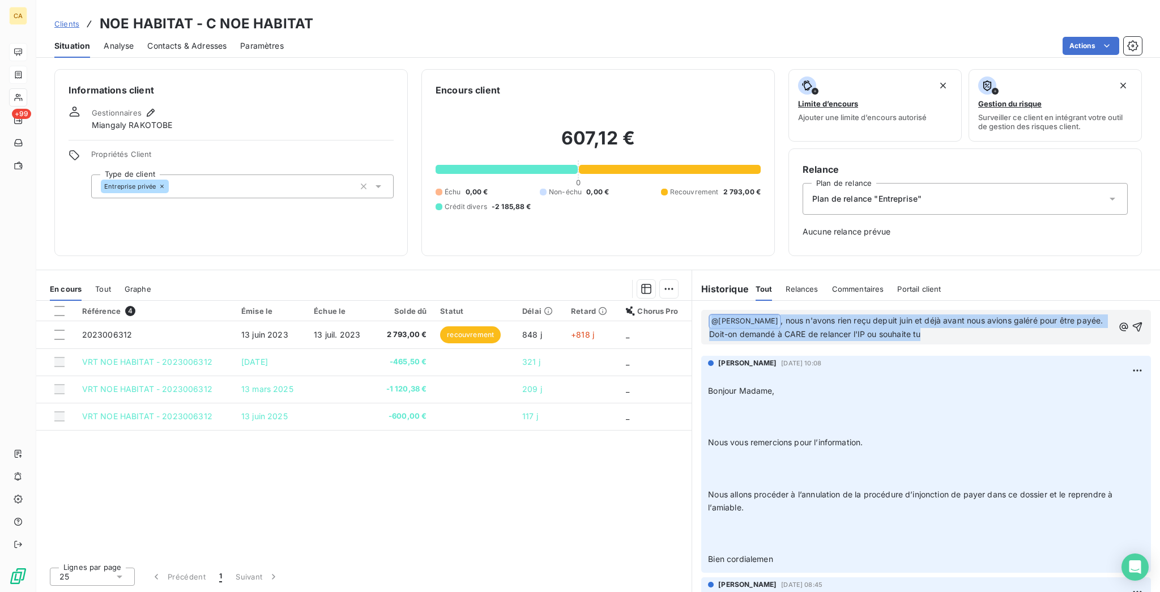
drag, startPoint x: 911, startPoint y: 275, endPoint x: 630, endPoint y: 218, distance: 286.1
click at [630, 218] on div "Informations client Gestionnaires Miangaly RAKOTOBE Propriétés Client Type de c…" at bounding box center [598, 327] width 1124 height 530
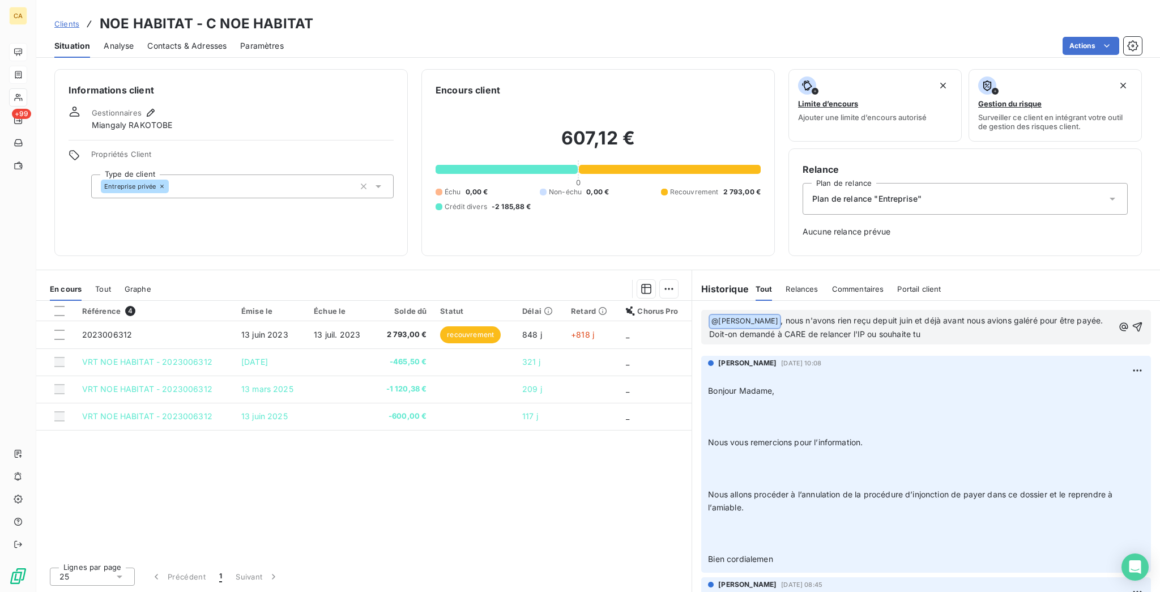
click at [926, 314] on p "﻿ @ [PERSON_NAME] ﻿ , nous n'avons rien reçu depuit juin et déjà avant nous avi…" at bounding box center [911, 327] width 404 height 27
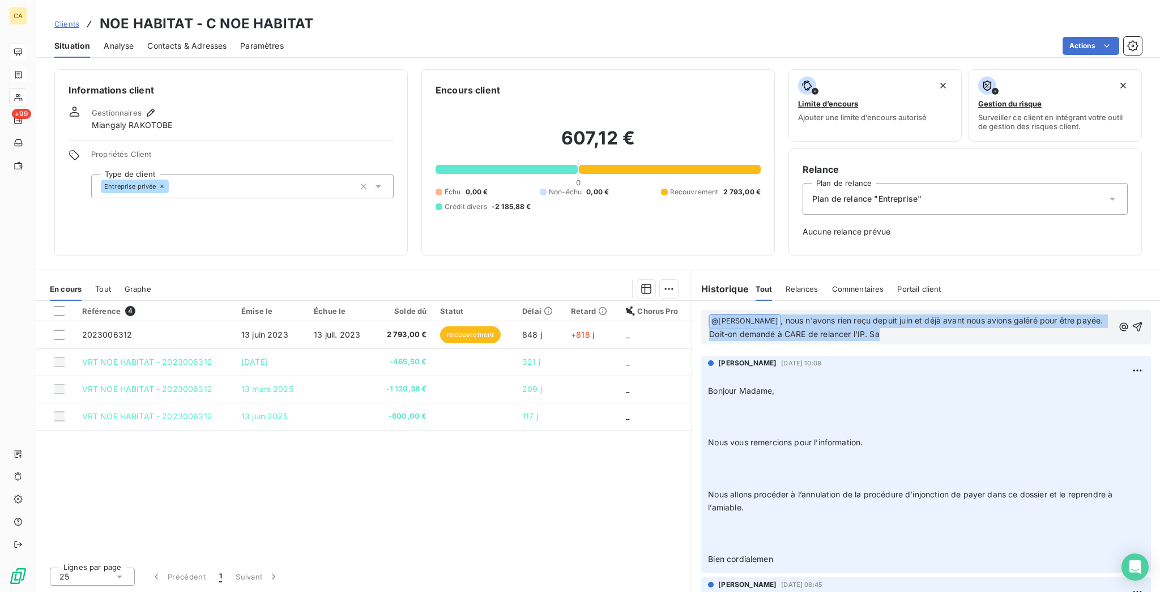
drag, startPoint x: 891, startPoint y: 275, endPoint x: 695, endPoint y: 216, distance: 204.8
click at [705, 270] on div "Historique Tout Relances Commentaires Portail client Tout Relances Commentaires…" at bounding box center [926, 431] width 468 height 322
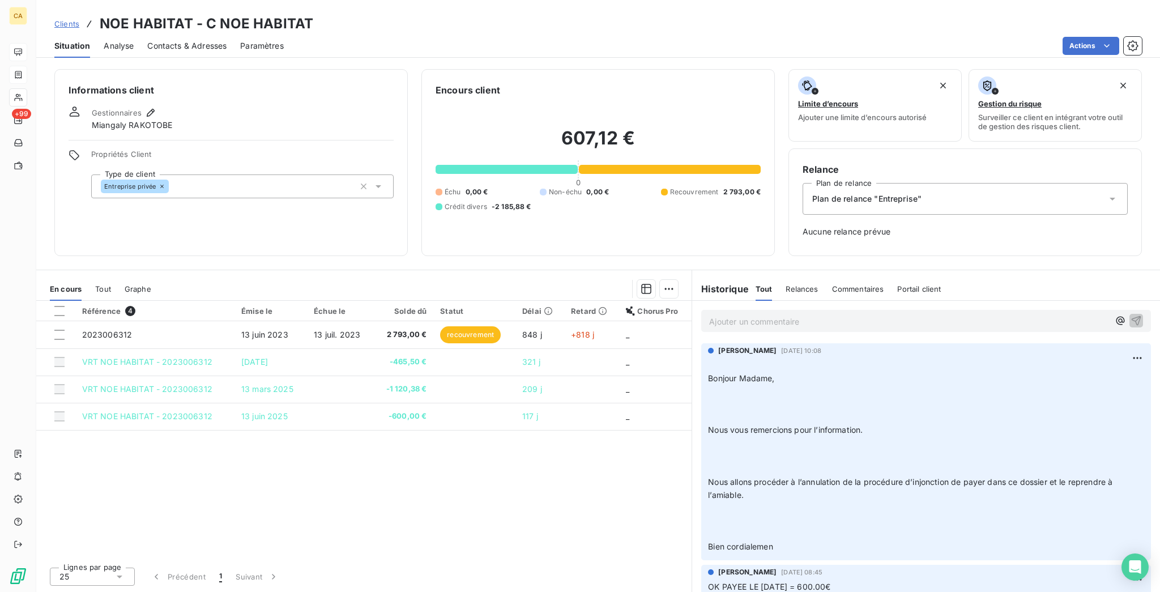
click at [165, 16] on h3 "NOE HABITAT - C NOE HABITAT" at bounding box center [207, 24] width 214 height 20
click at [152, 24] on h3 "NOE HABITAT - C NOE HABITAT" at bounding box center [207, 24] width 214 height 20
click at [157, 40] on span "Contacts & Adresses" at bounding box center [186, 45] width 79 height 11
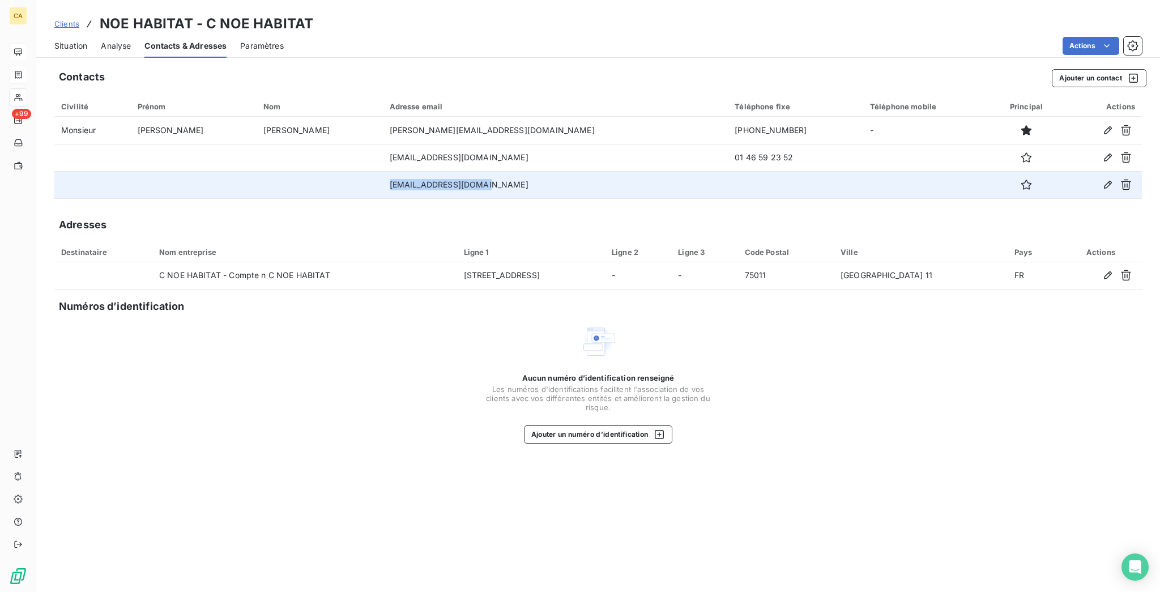
drag, startPoint x: 445, startPoint y: 153, endPoint x: 315, endPoint y: 150, distance: 129.8
click at [316, 171] on tr "[EMAIL_ADDRESS][DOMAIN_NAME]" at bounding box center [598, 184] width 1088 height 27
copy tr "[EMAIL_ADDRESS][DOMAIN_NAME]"
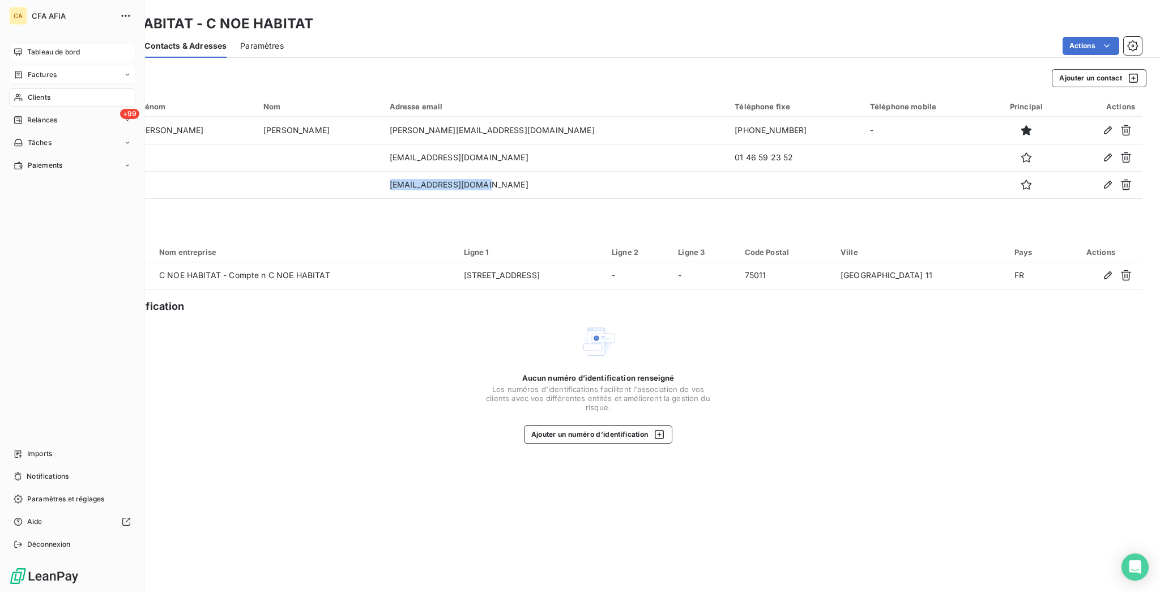
click at [10, 88] on div "Clients" at bounding box center [72, 97] width 126 height 18
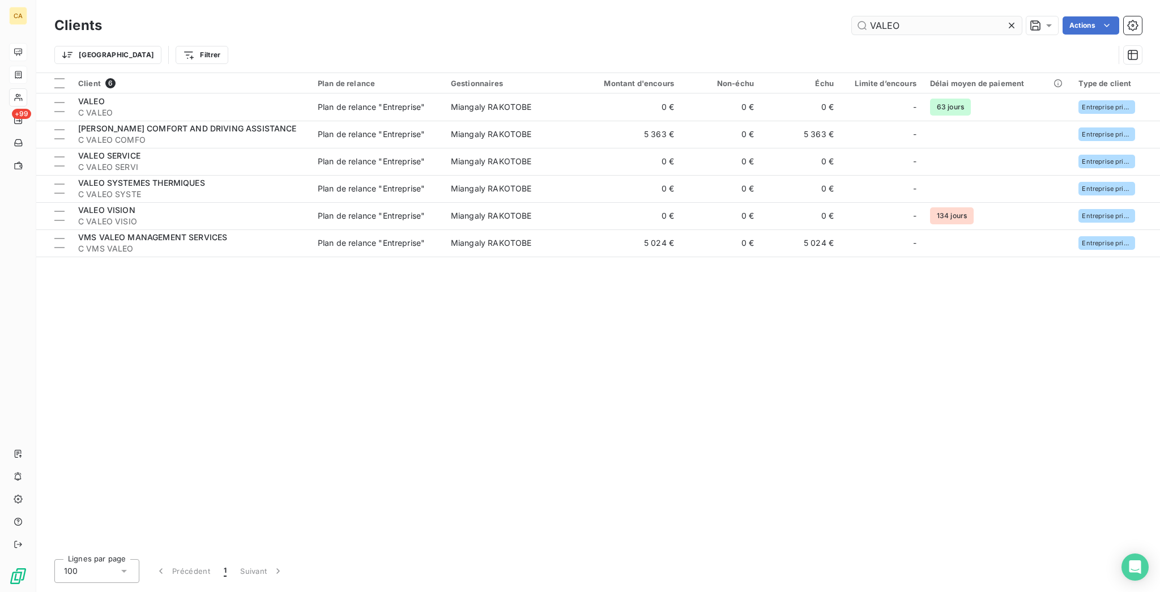
click at [928, 21] on input "VALEO" at bounding box center [937, 25] width 170 height 18
click at [928, 20] on input "VALEO" at bounding box center [937, 25] width 170 height 18
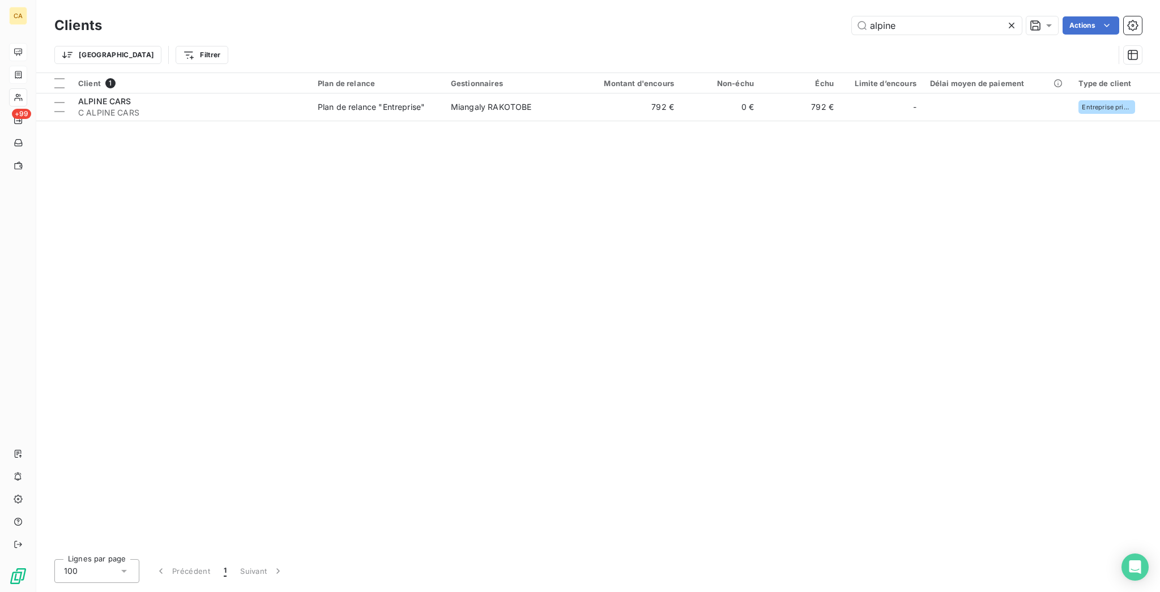
type input "alpine"
click at [146, 105] on div "Client 1 Plan de relance Gestionnaires Montant d'encours Non-échu Échu Limite d…" at bounding box center [598, 311] width 1124 height 477
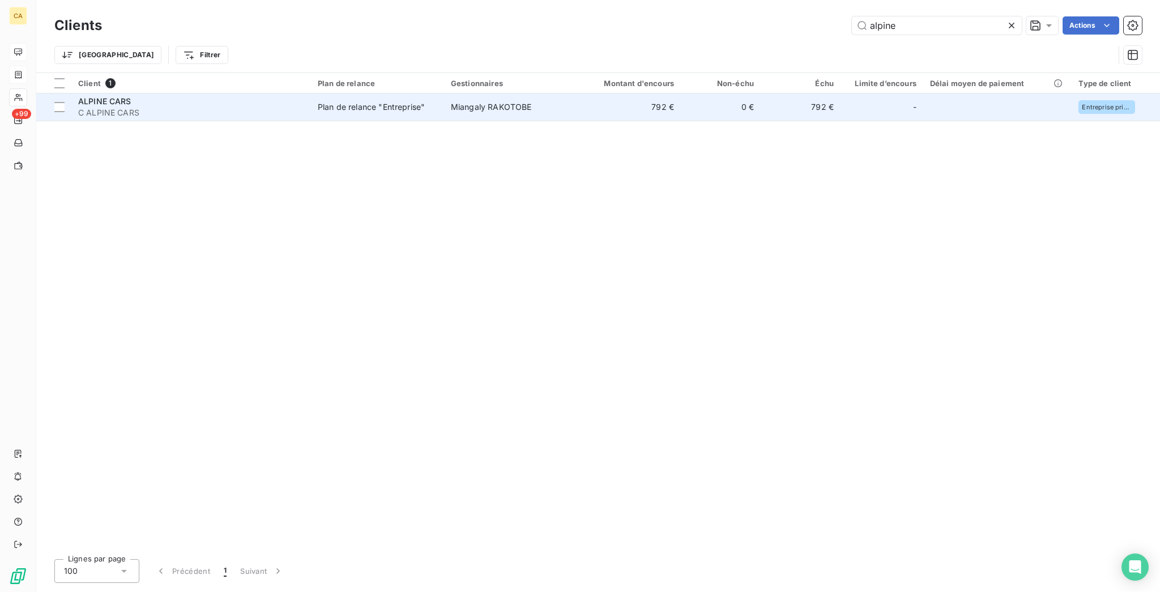
click at [157, 107] on span "C ALPINE CARS" at bounding box center [191, 112] width 226 height 11
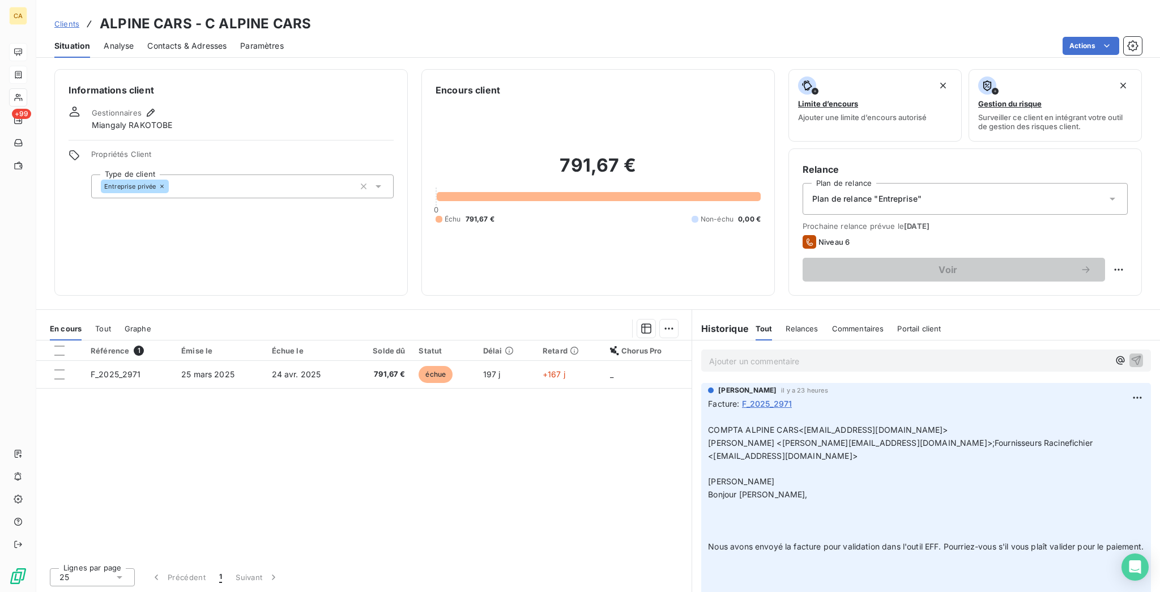
click at [748, 354] on p "Ajouter un commentaire ﻿" at bounding box center [909, 361] width 400 height 14
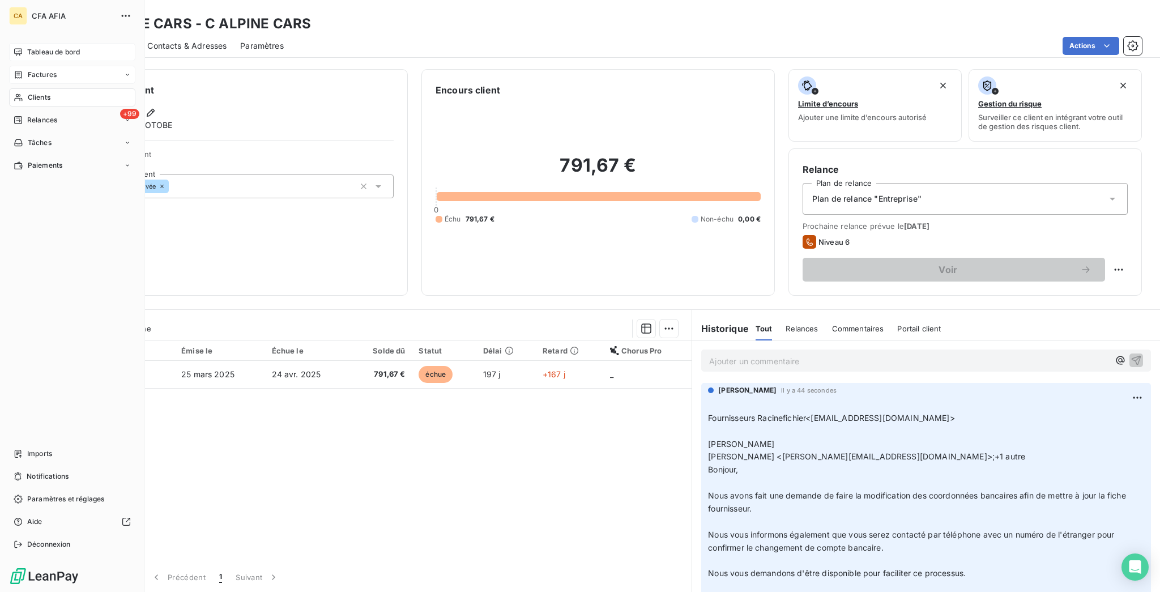
click at [22, 88] on div "Clients" at bounding box center [72, 97] width 126 height 18
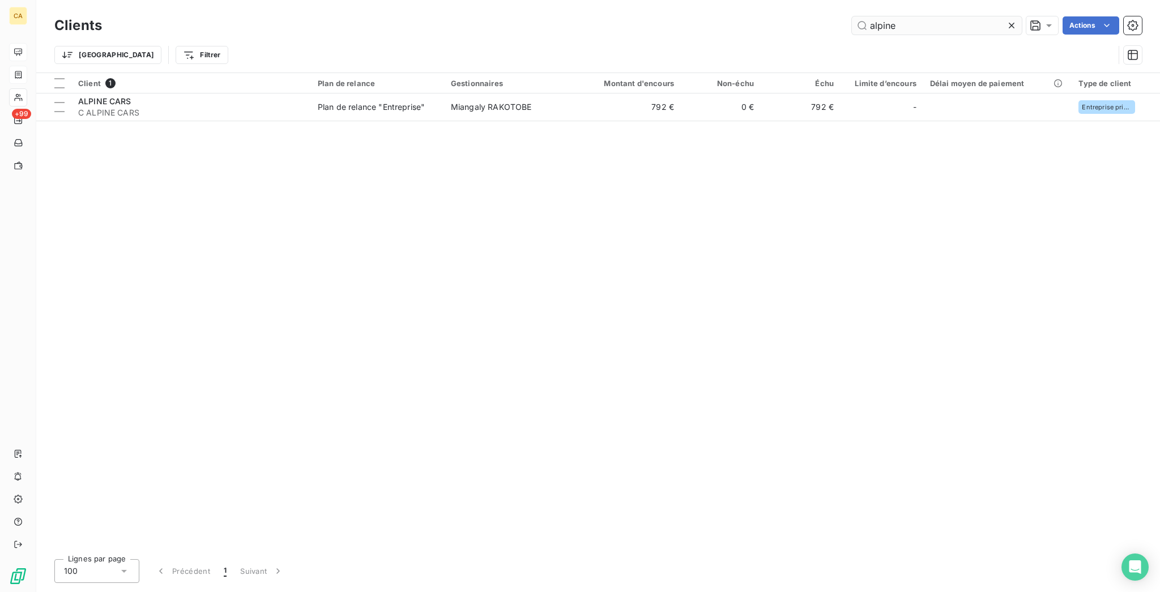
click at [920, 23] on input "alpine" at bounding box center [937, 25] width 170 height 18
click at [920, 21] on input "alpine" at bounding box center [937, 25] width 170 height 18
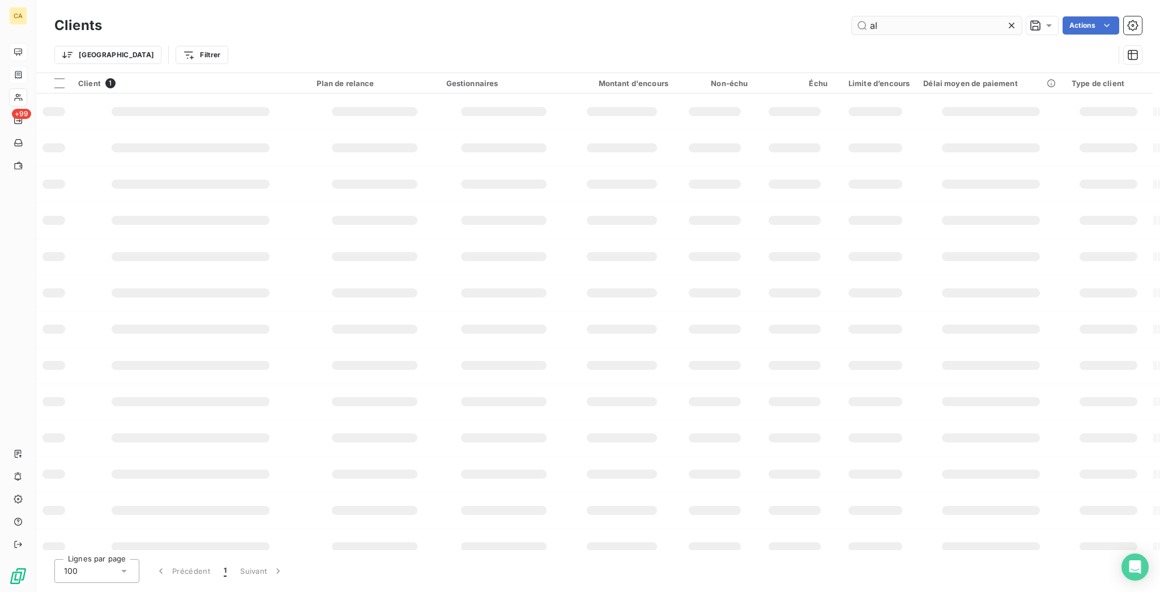
type input "a"
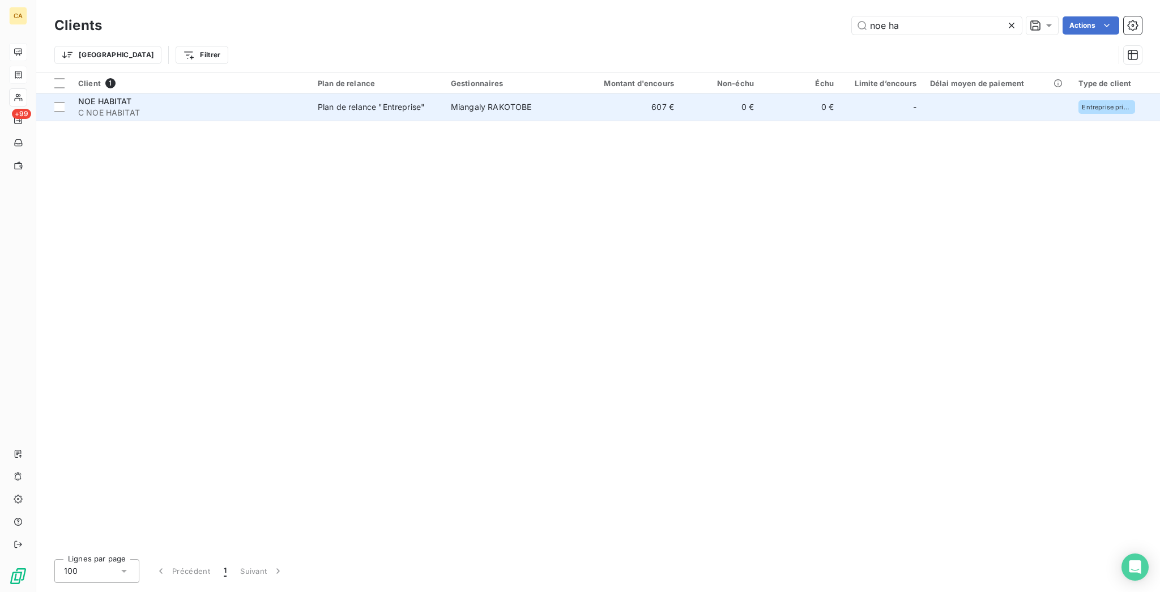
type input "noe ha"
click at [344, 93] on td "Plan de relance "Entreprise"" at bounding box center [377, 106] width 133 height 27
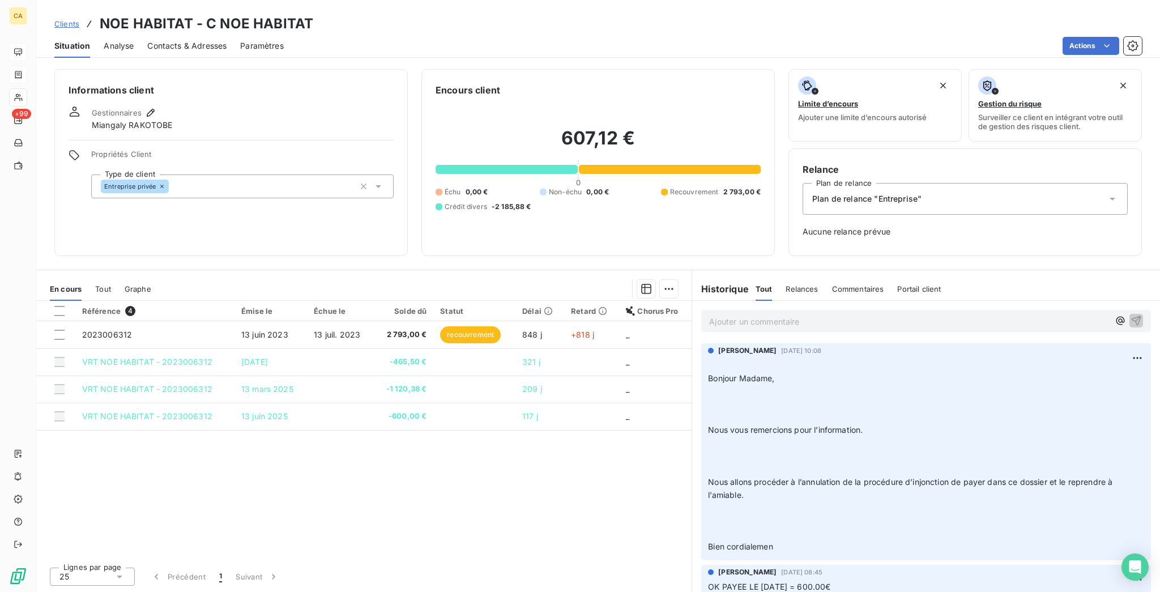
drag, startPoint x: 198, startPoint y: 56, endPoint x: 195, endPoint y: 44, distance: 12.2
click at [198, 62] on div "Informations client Gestionnaires Miangaly RAKOTOBE Propriétés Client Type de c…" at bounding box center [598, 327] width 1124 height 530
click at [194, 42] on div "Contacts & Adresses" at bounding box center [186, 46] width 79 height 24
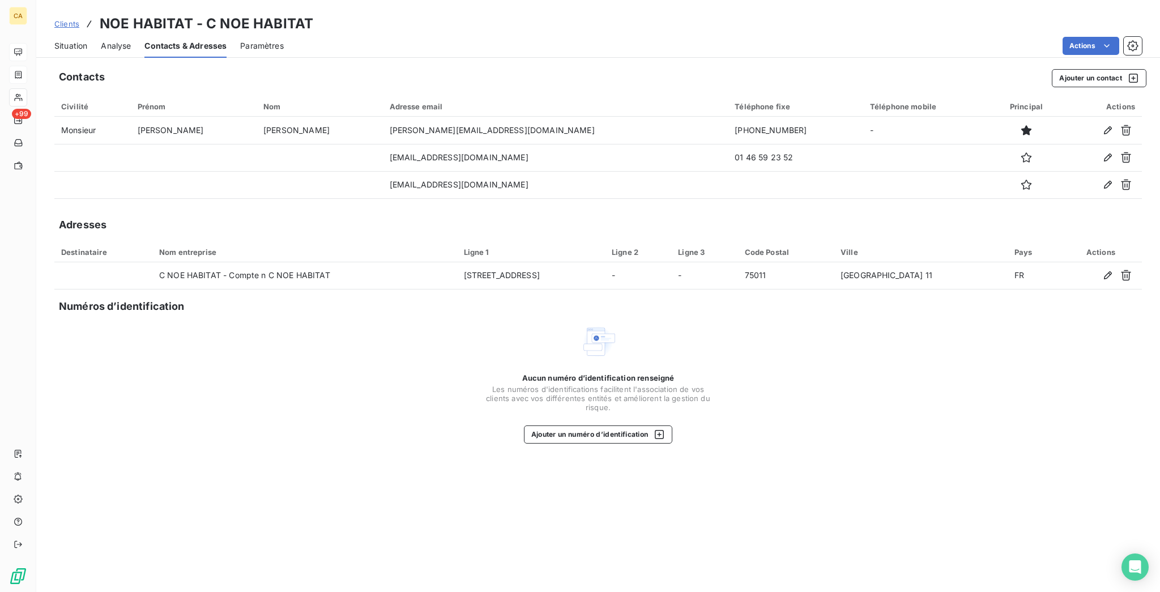
click at [71, 40] on span "Situation" at bounding box center [70, 45] width 33 height 11
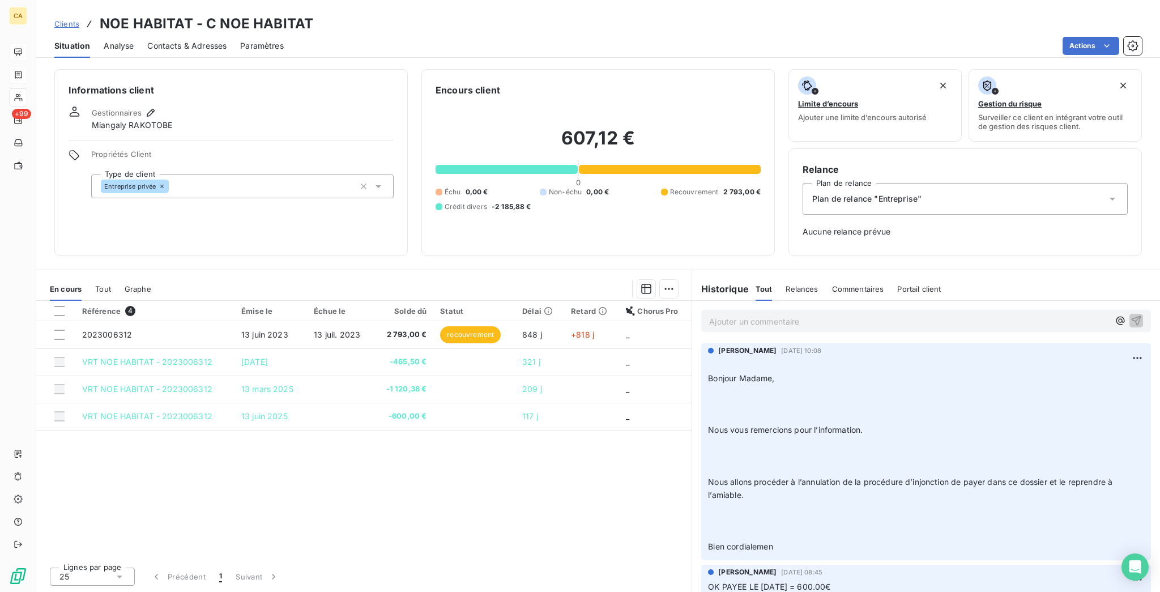
drag, startPoint x: 204, startPoint y: 10, endPoint x: 202, endPoint y: 25, distance: 15.5
click at [204, 10] on div "Clients NOE HABITAT - C NOE HABITAT Situation Analyse Contacts & Adresses Param…" at bounding box center [598, 29] width 1124 height 58
click at [201, 34] on div "Contacts & Adresses" at bounding box center [186, 46] width 79 height 24
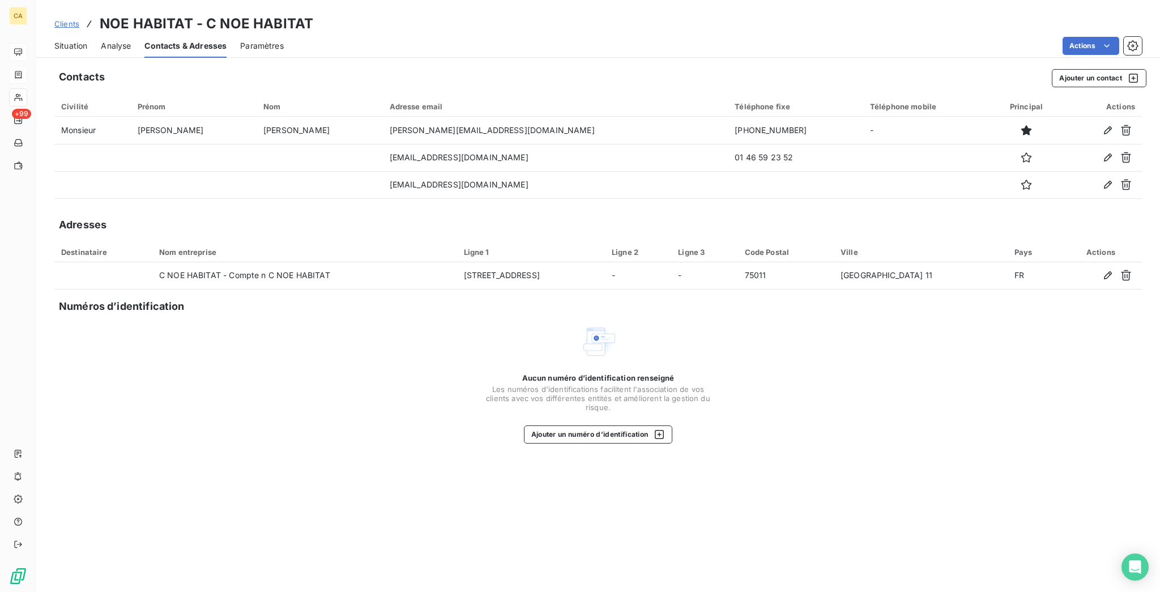
click at [66, 40] on span "Situation" at bounding box center [70, 45] width 33 height 11
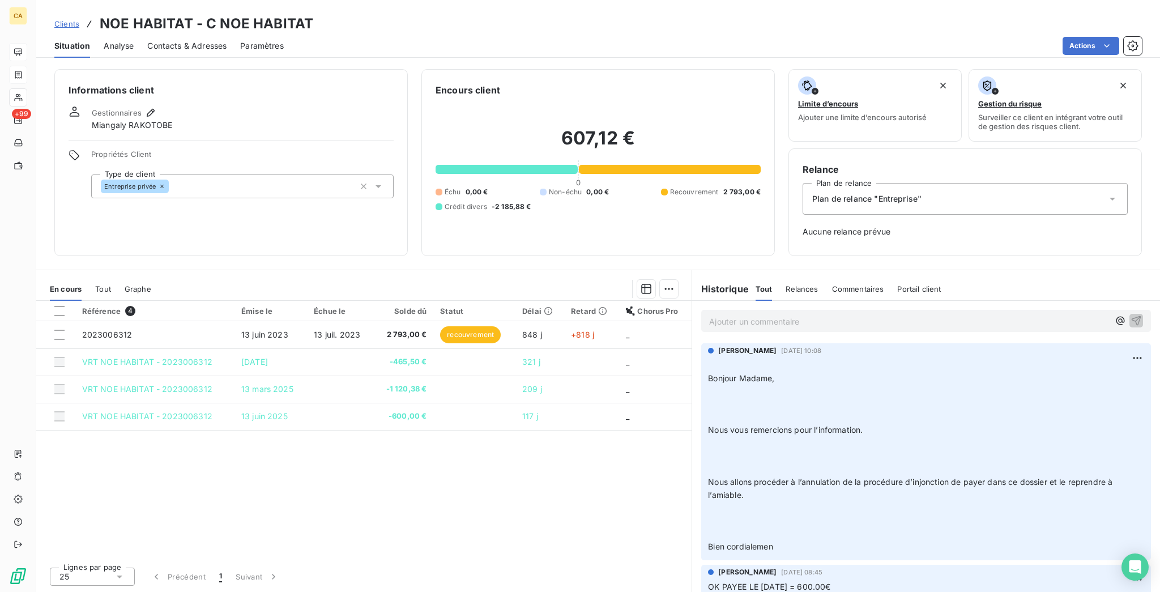
click at [206, 39] on div "Situation Analyse Contacts & Adresses Paramètres Actions" at bounding box center [598, 46] width 1124 height 24
click at [179, 40] on span "Contacts & Adresses" at bounding box center [186, 45] width 79 height 11
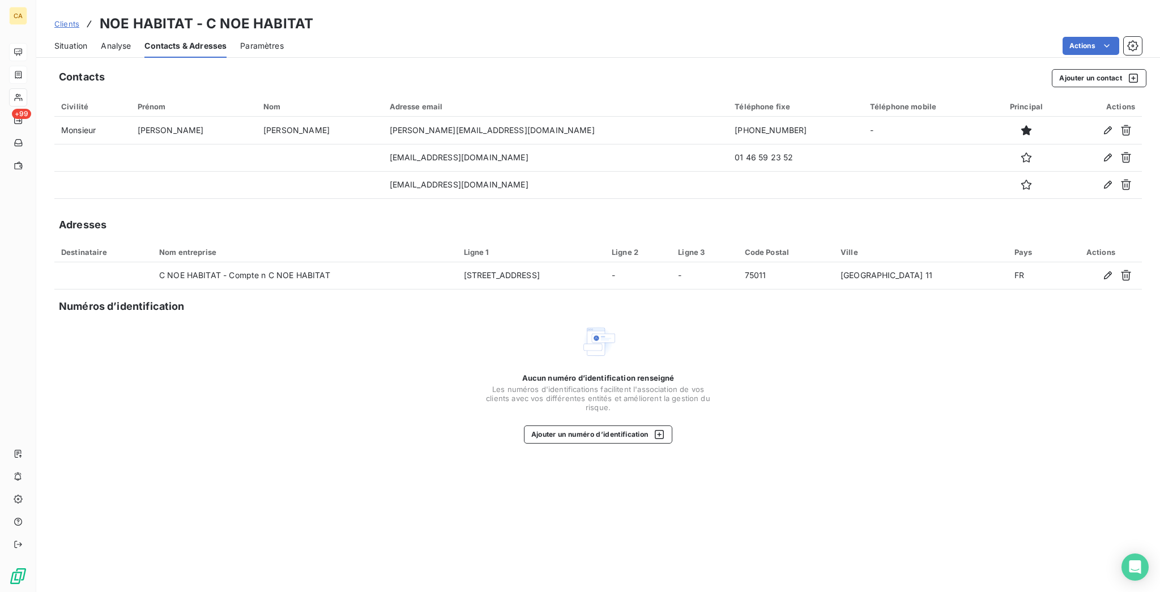
click at [53, 49] on div "Clients NOE HABITAT - C NOE HABITAT Situation Analyse Contacts & Adresses Param…" at bounding box center [598, 296] width 1124 height 592
click at [66, 45] on div "Situation" at bounding box center [70, 46] width 33 height 24
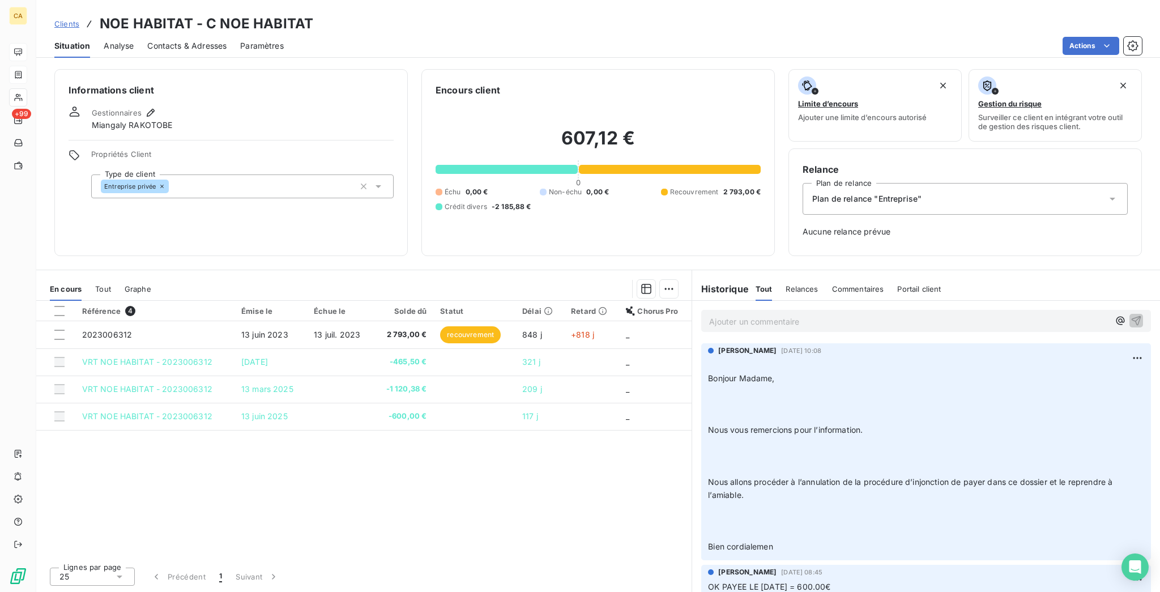
click at [187, 40] on span "Contacts & Adresses" at bounding box center [186, 45] width 79 height 11
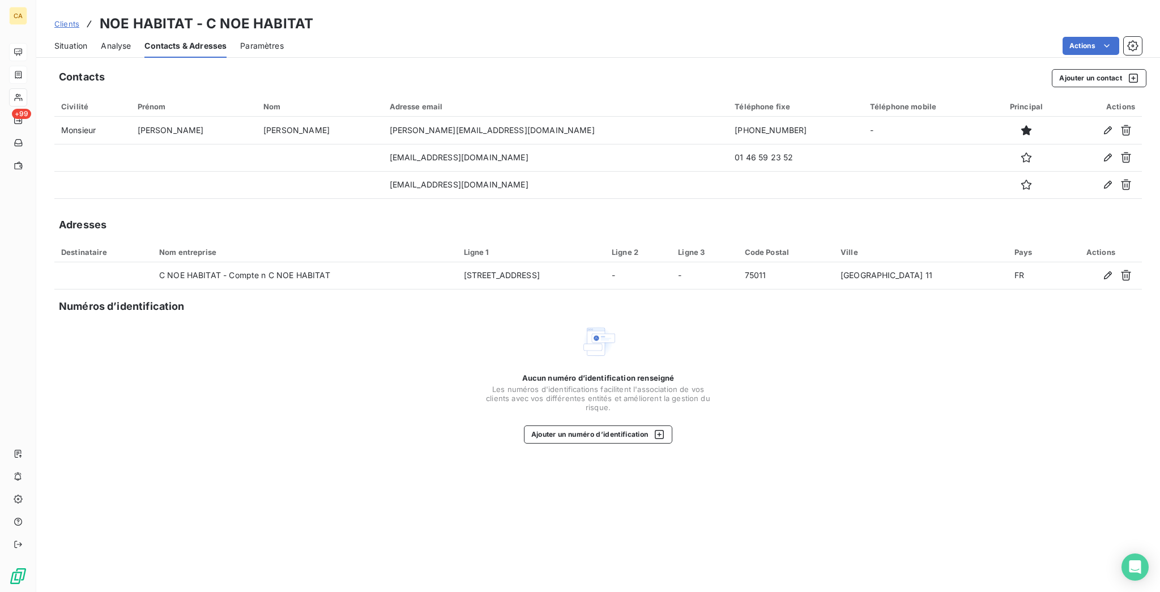
click at [58, 42] on div "Situation" at bounding box center [70, 46] width 33 height 24
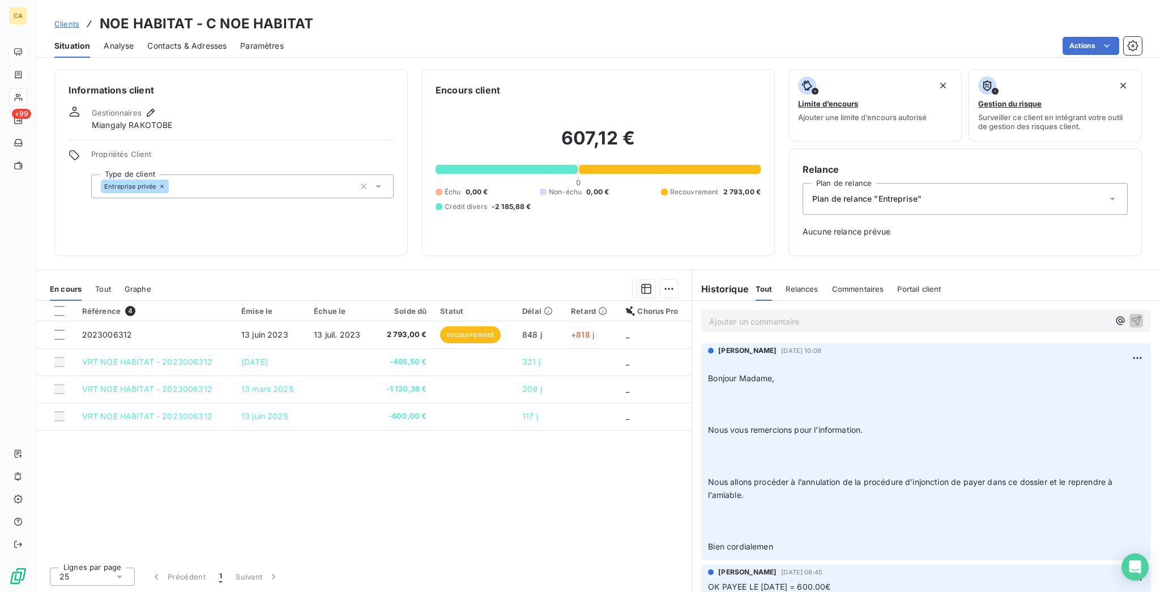
click at [191, 40] on span "Contacts & Adresses" at bounding box center [186, 45] width 79 height 11
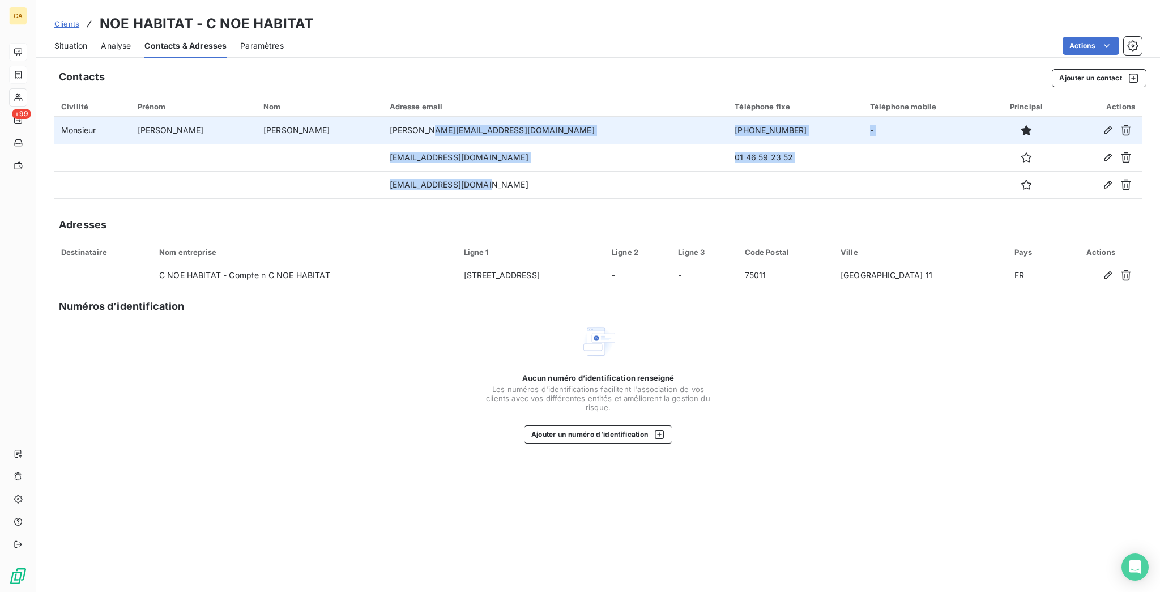
drag, startPoint x: 436, startPoint y: 155, endPoint x: 386, endPoint y: 114, distance: 64.4
click at [384, 117] on tbody "Monsieur Thomas ETIENNE [EMAIL_ADDRESS][DOMAIN_NAME] [PHONE_NUMBER] - [EMAIL_AD…" at bounding box center [598, 158] width 1088 height 82
click at [387, 117] on td "[PERSON_NAME][EMAIL_ADDRESS][DOMAIN_NAME]" at bounding box center [556, 130] width 346 height 27
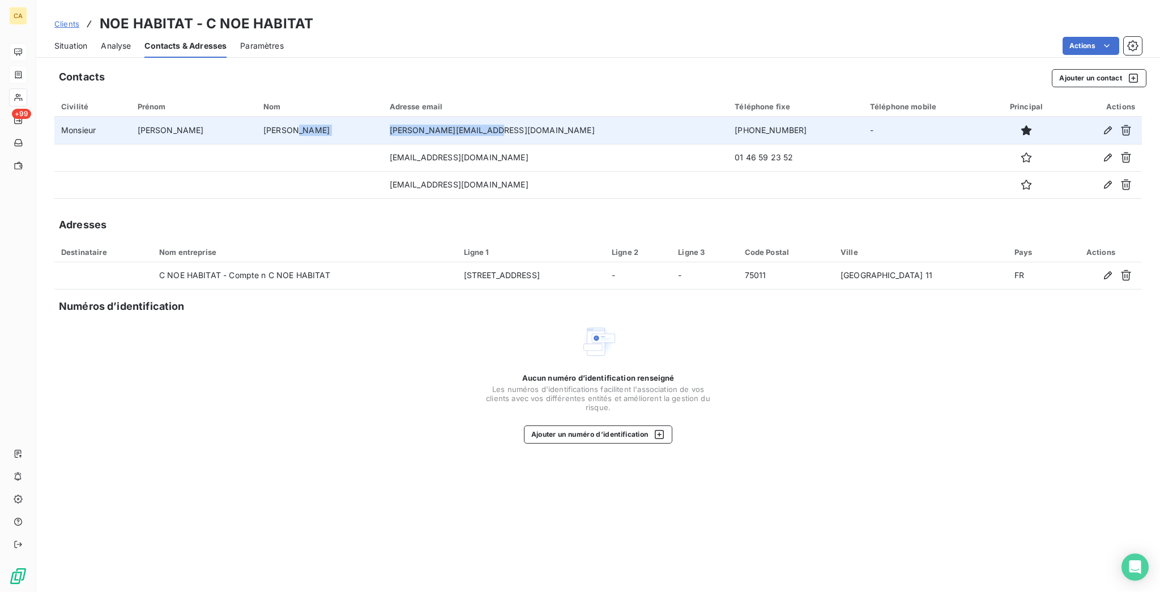
drag, startPoint x: 447, startPoint y: 109, endPoint x: 321, endPoint y: 112, distance: 126.9
click at [313, 117] on tr "Monsieur Thomas ETIENNE [EMAIL_ADDRESS][DOMAIN_NAME] [PHONE_NUMBER] -" at bounding box center [598, 130] width 1088 height 27
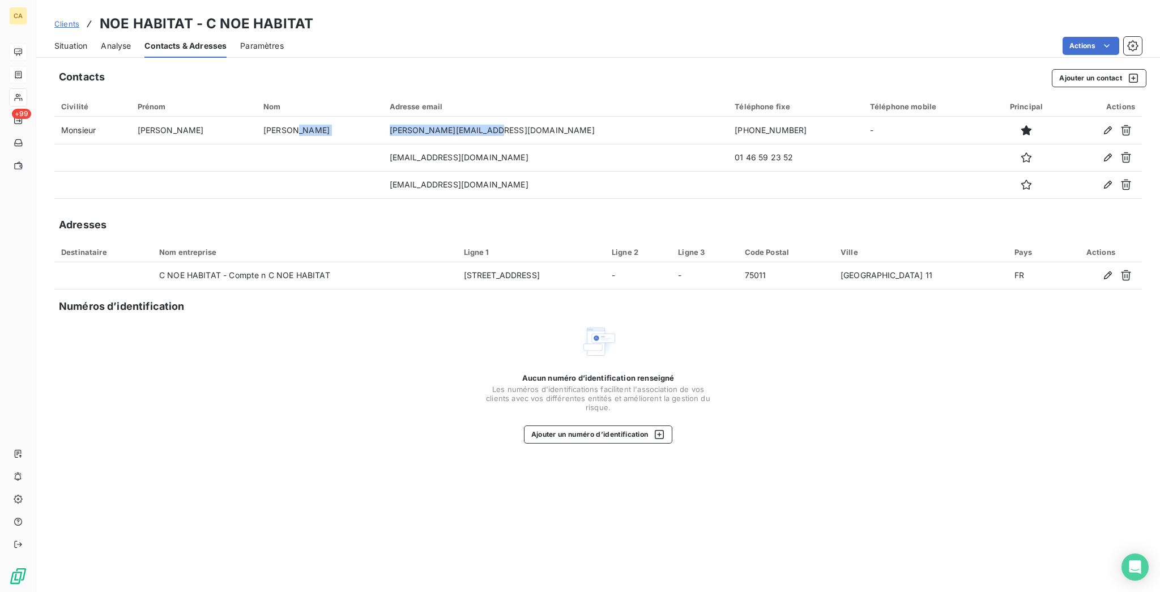
copy tr "[PERSON_NAME][EMAIL_ADDRESS][DOMAIN_NAME]"
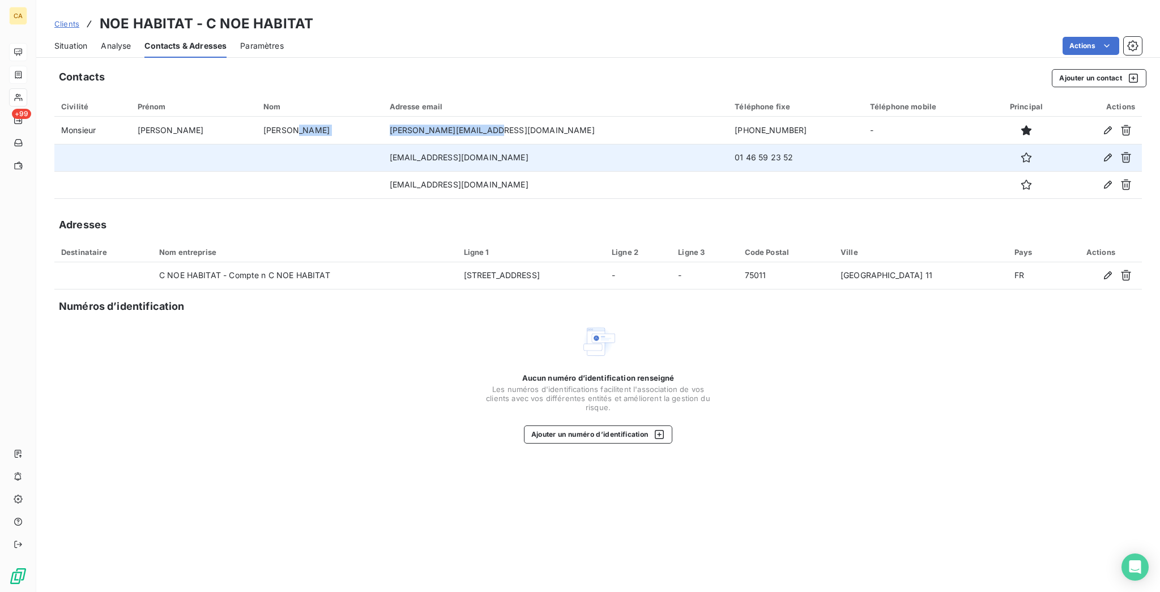
drag, startPoint x: 472, startPoint y: 123, endPoint x: 338, endPoint y: 133, distance: 134.6
click at [338, 144] on tr "[EMAIL_ADDRESS][DOMAIN_NAME] 01 46 59 23 52" at bounding box center [598, 157] width 1088 height 27
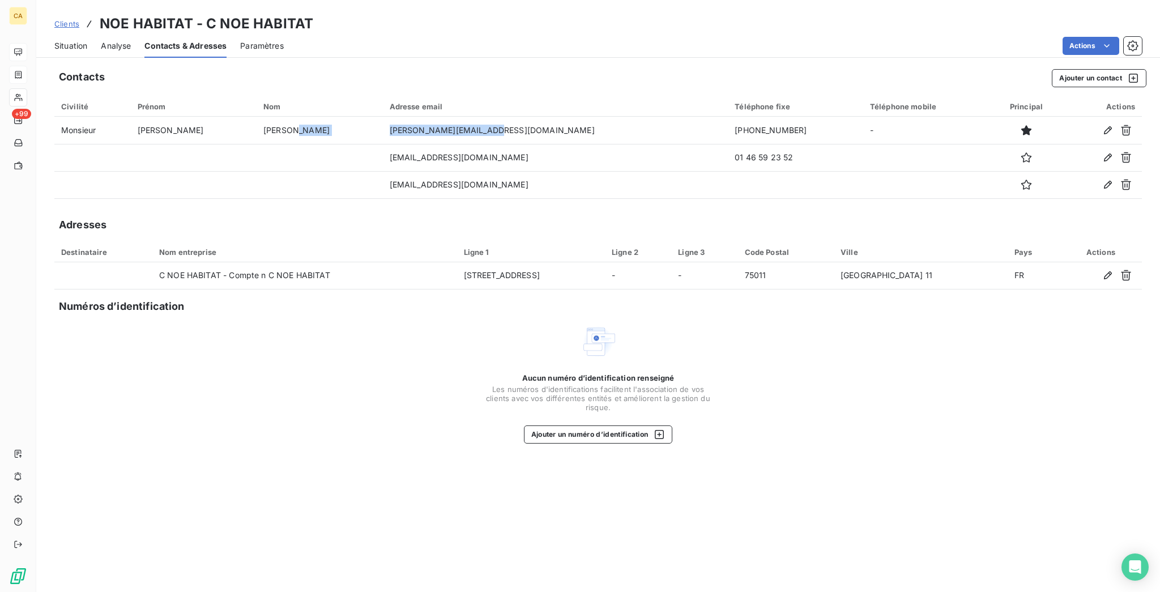
copy tr "[EMAIL_ADDRESS][DOMAIN_NAME]"
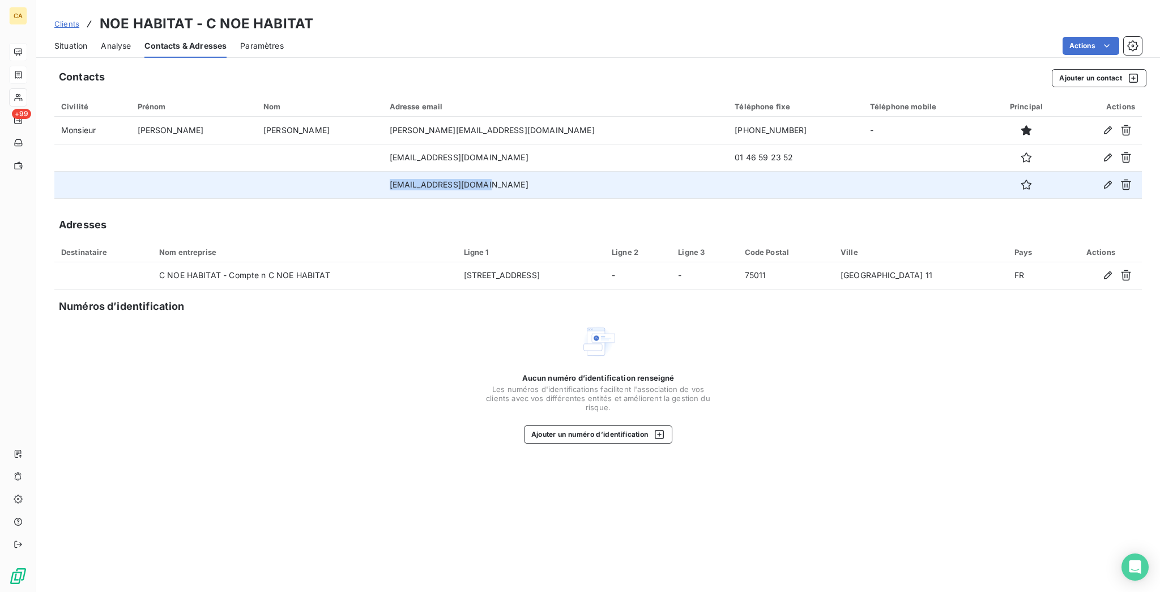
drag, startPoint x: 462, startPoint y: 152, endPoint x: 331, endPoint y: 152, distance: 131.4
click at [331, 171] on tr "[EMAIL_ADDRESS][DOMAIN_NAME]" at bounding box center [598, 184] width 1088 height 27
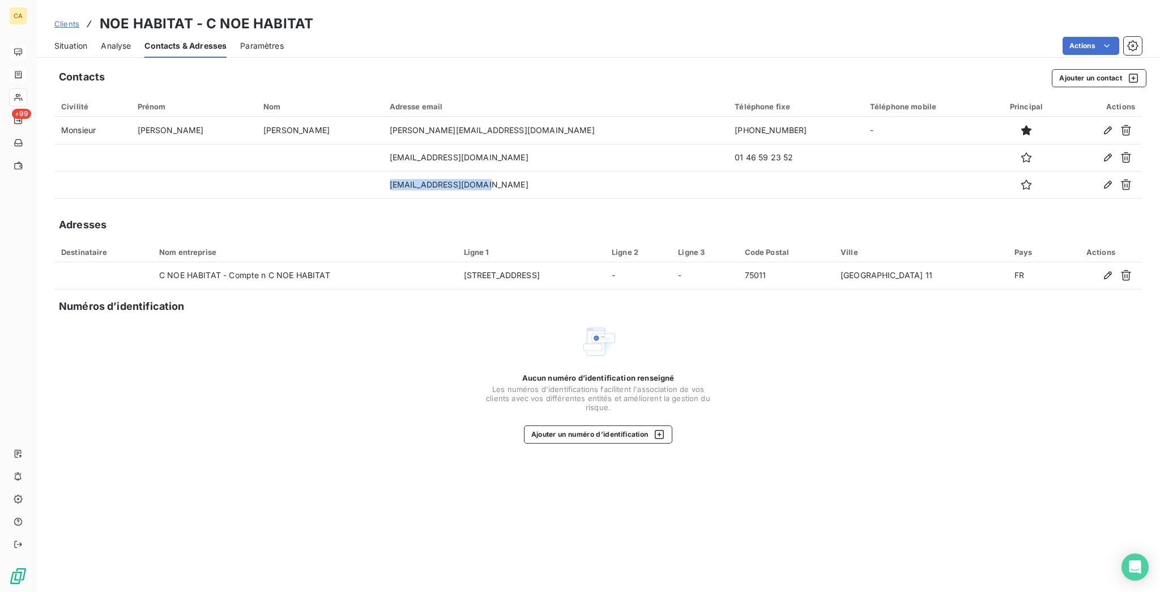
copy tr "[EMAIL_ADDRESS][DOMAIN_NAME]"
click at [66, 44] on div "Situation" at bounding box center [70, 46] width 33 height 24
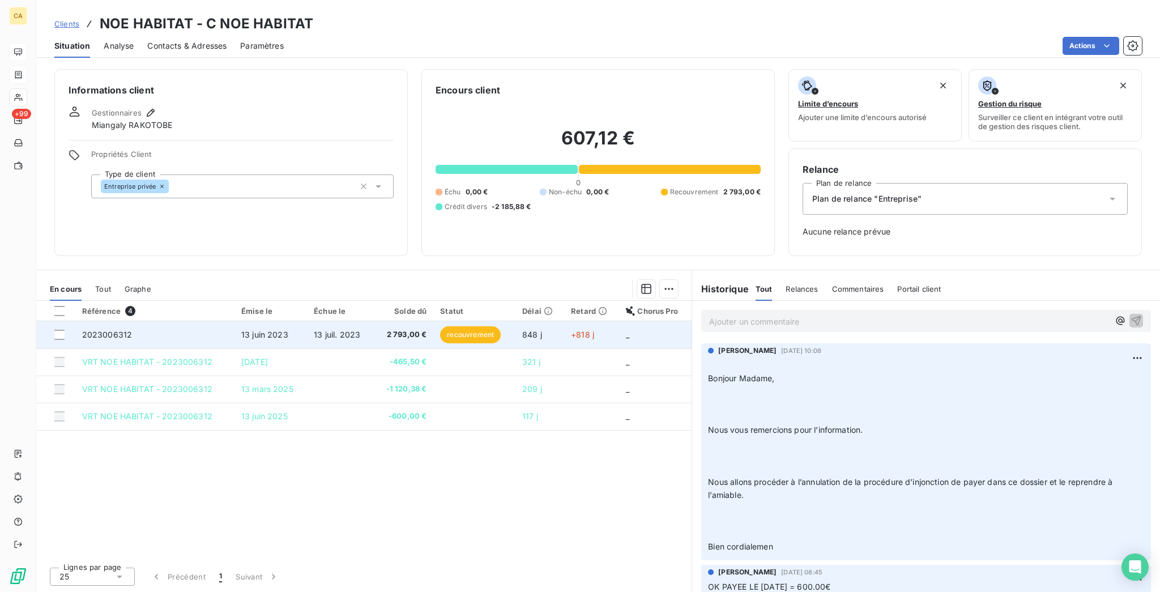
click at [176, 321] on td "2023006312" at bounding box center [154, 334] width 159 height 27
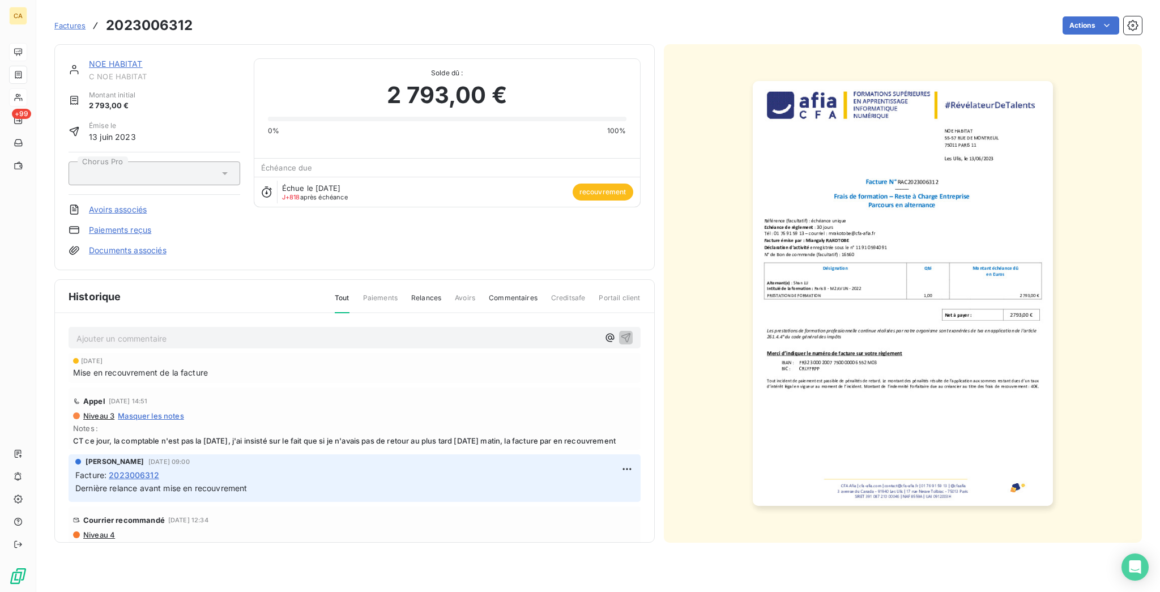
click at [828, 252] on div at bounding box center [903, 293] width 479 height 498
click at [837, 358] on img "button" at bounding box center [903, 293] width 300 height 425
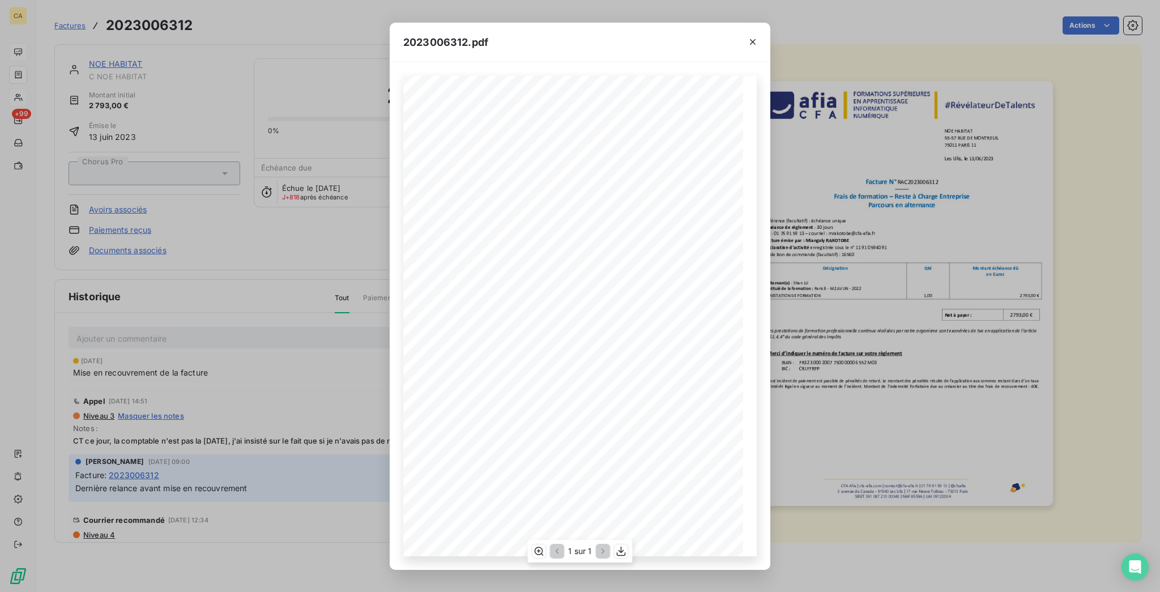
click at [619, 560] on div "1 sur 1" at bounding box center [579, 551] width 105 height 23
click at [617, 553] on icon "button" at bounding box center [621, 550] width 11 height 11
drag, startPoint x: 207, startPoint y: 86, endPoint x: 85, endPoint y: 43, distance: 129.0
click at [204, 85] on div "2023006312.pdf CFA Afia | [DOMAIN_NAME] | [EMAIL_ADDRESS][DOMAIN_NAME] | [PHONE…" at bounding box center [580, 296] width 1160 height 592
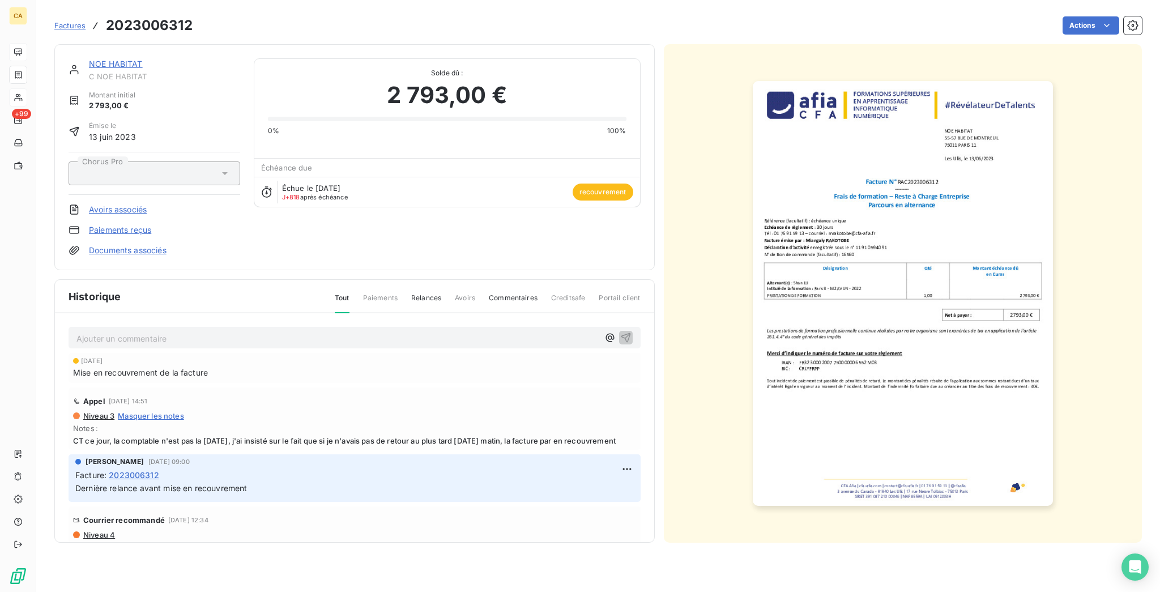
click at [89, 59] on link "NOE HABITAT" at bounding box center [116, 64] width 54 height 10
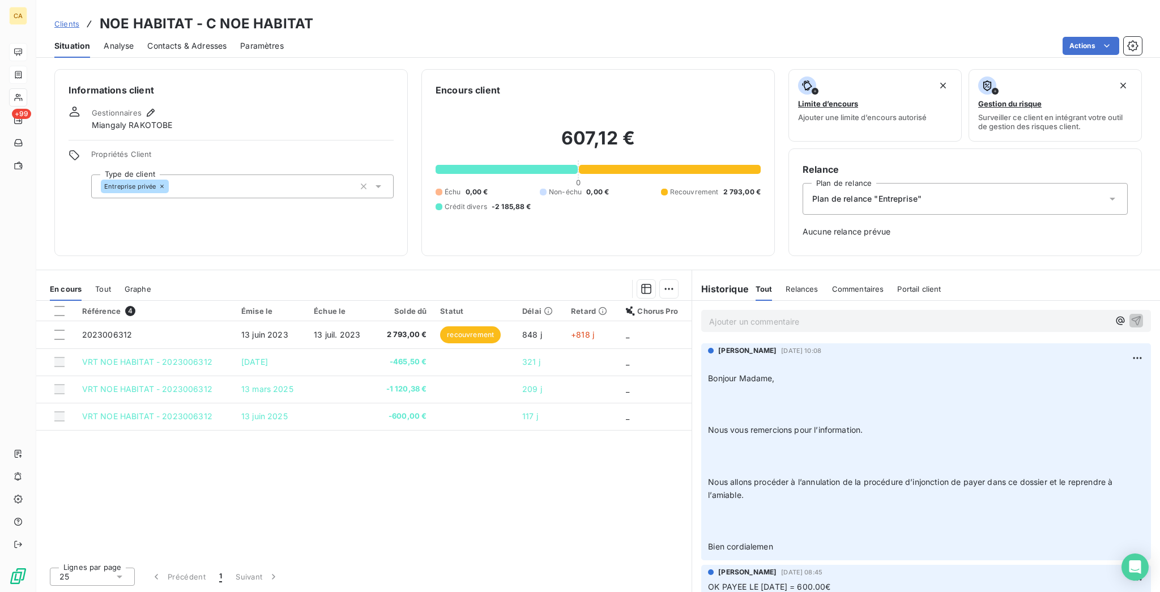
click at [802, 314] on p "Ajouter un commentaire ﻿" at bounding box center [909, 321] width 400 height 14
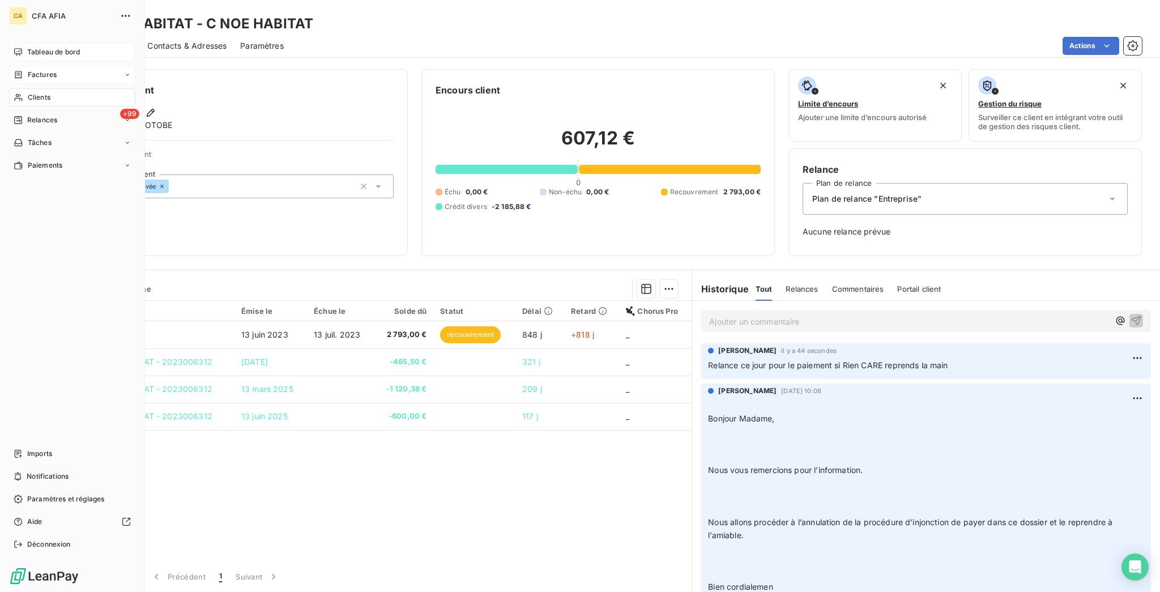
click at [60, 47] on span "Tableau de bord" at bounding box center [53, 52] width 53 height 10
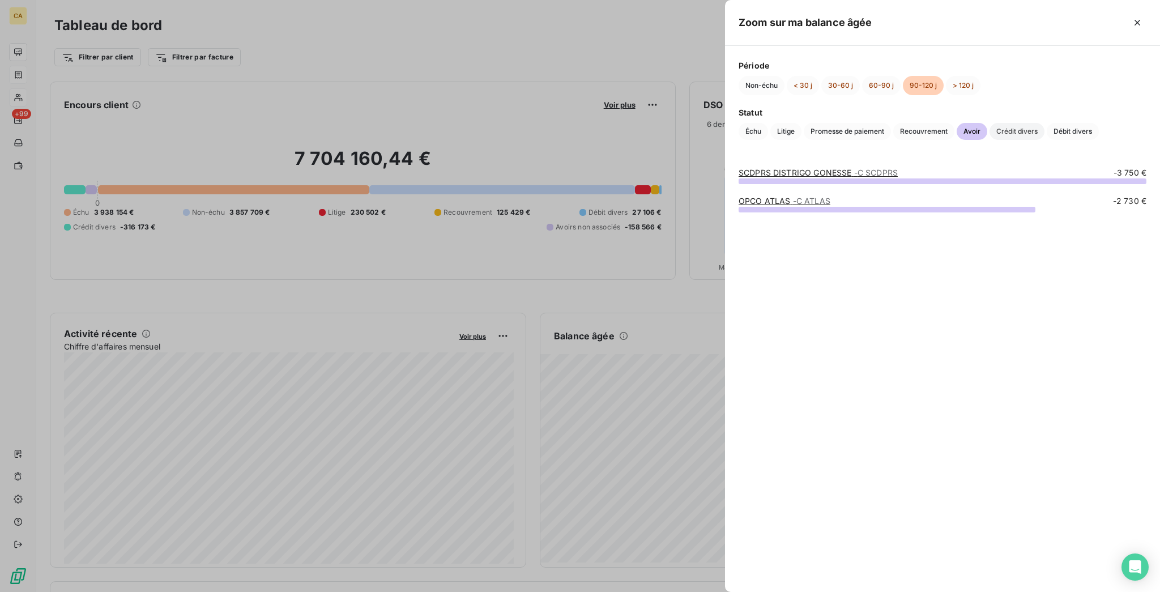
click at [990, 140] on span "Crédit divers" at bounding box center [1017, 131] width 55 height 17
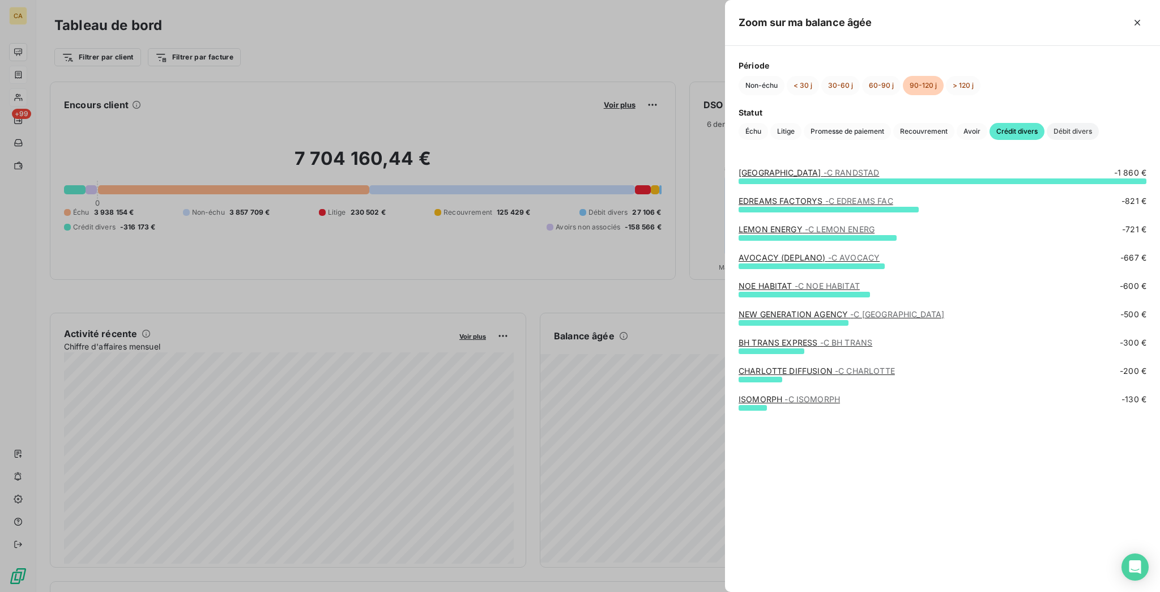
click at [1047, 137] on span "Débit divers" at bounding box center [1073, 131] width 52 height 17
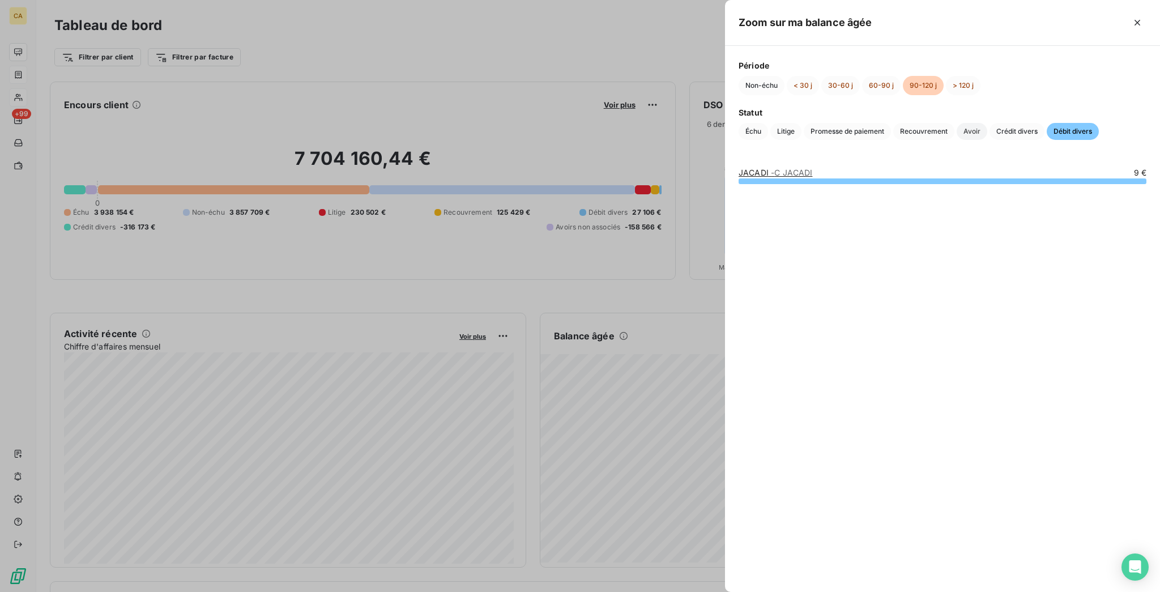
click at [987, 123] on span "Avoir" at bounding box center [972, 131] width 31 height 17
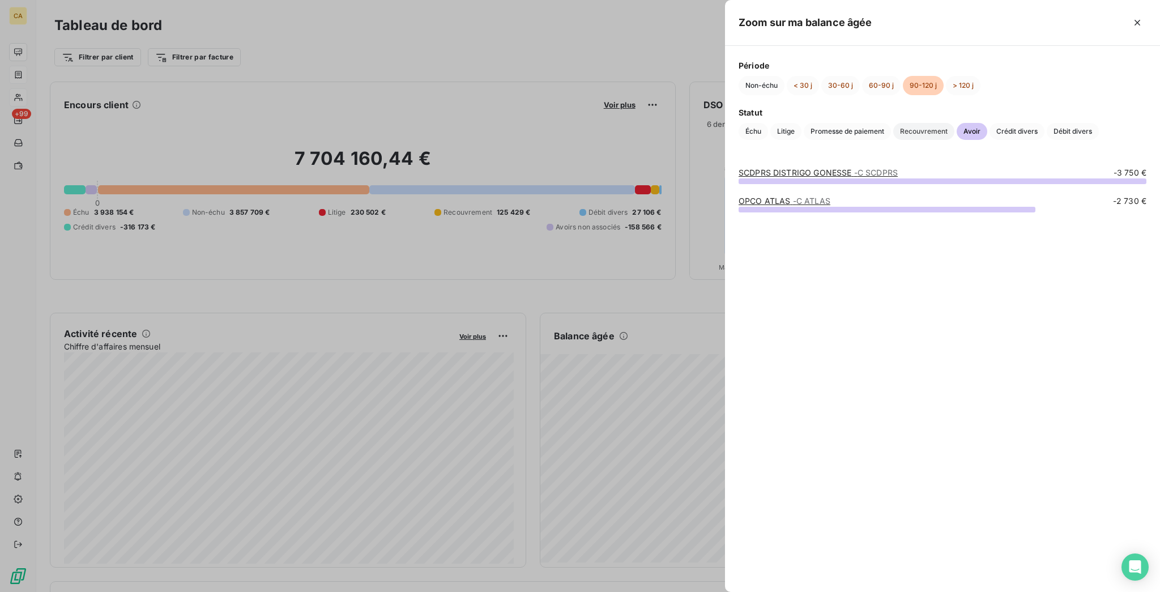
click at [954, 123] on span "Recouvrement" at bounding box center [923, 131] width 61 height 17
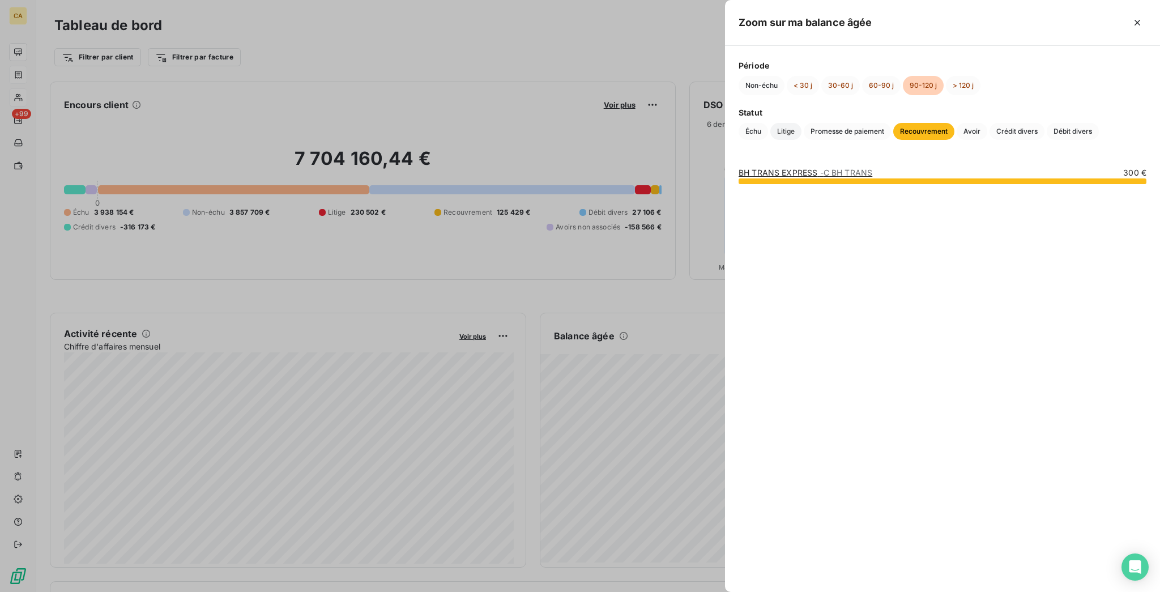
click at [802, 123] on span "Litige" at bounding box center [785, 131] width 31 height 17
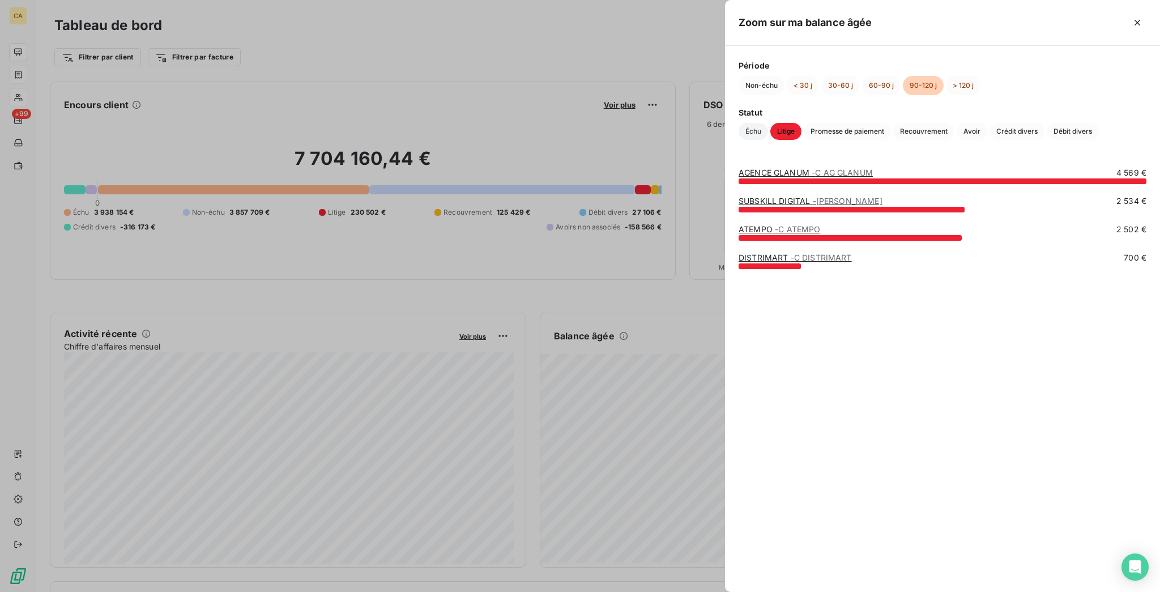
click at [768, 123] on span "Échu" at bounding box center [753, 131] width 29 height 17
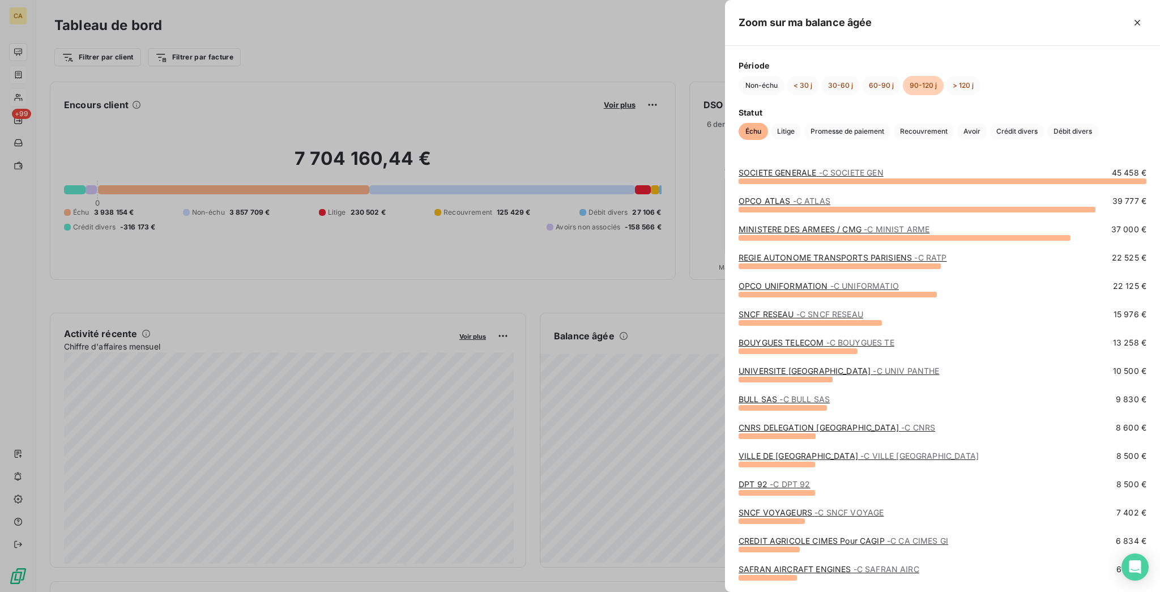
click at [753, 301] on div at bounding box center [580, 296] width 1160 height 592
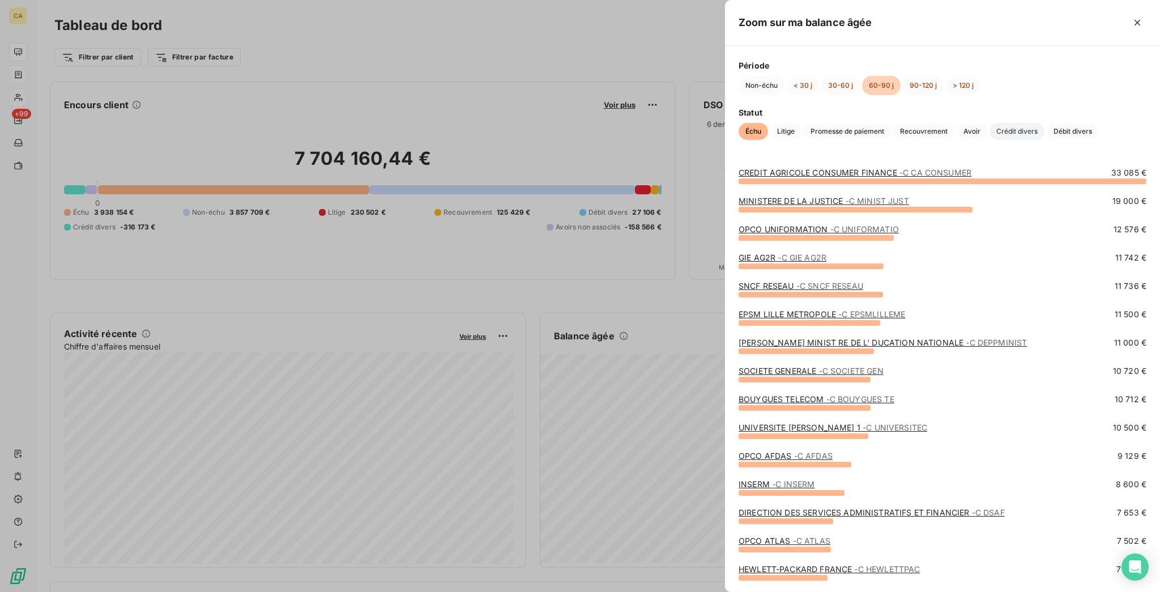
click at [990, 130] on span "Crédit divers" at bounding box center [1017, 131] width 55 height 17
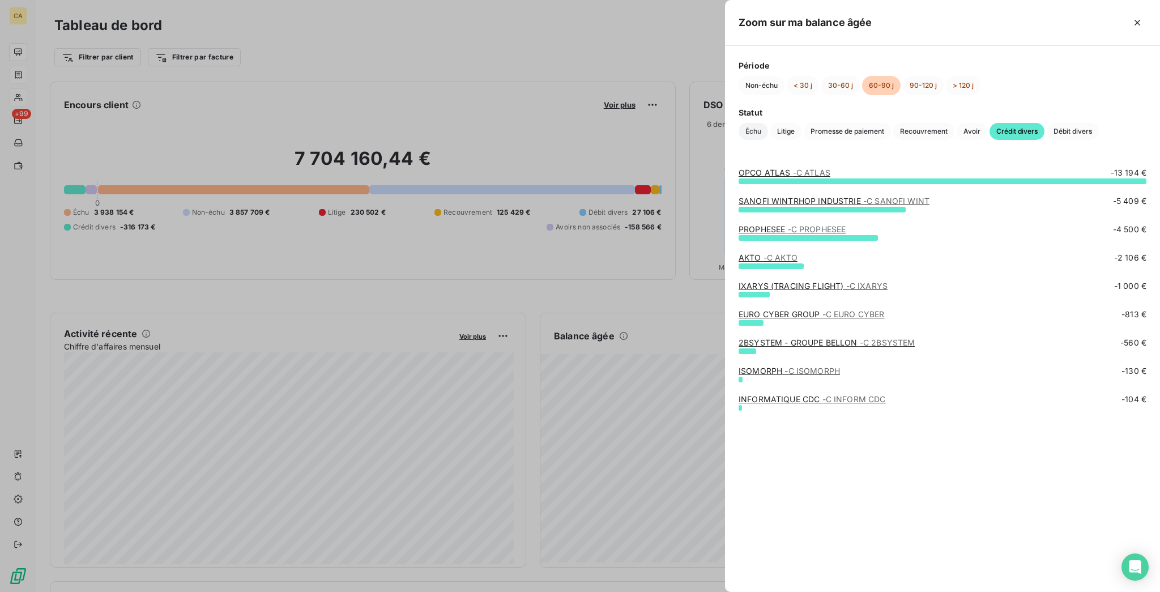
drag, startPoint x: 871, startPoint y: 109, endPoint x: 866, endPoint y: 118, distance: 9.6
click at [867, 113] on div "Statut Échu Litige Promesse de paiement Recouvrement Avoir Crédit divers Débit …" at bounding box center [943, 122] width 408 height 33
click at [768, 123] on span "Échu" at bounding box center [753, 131] width 29 height 17
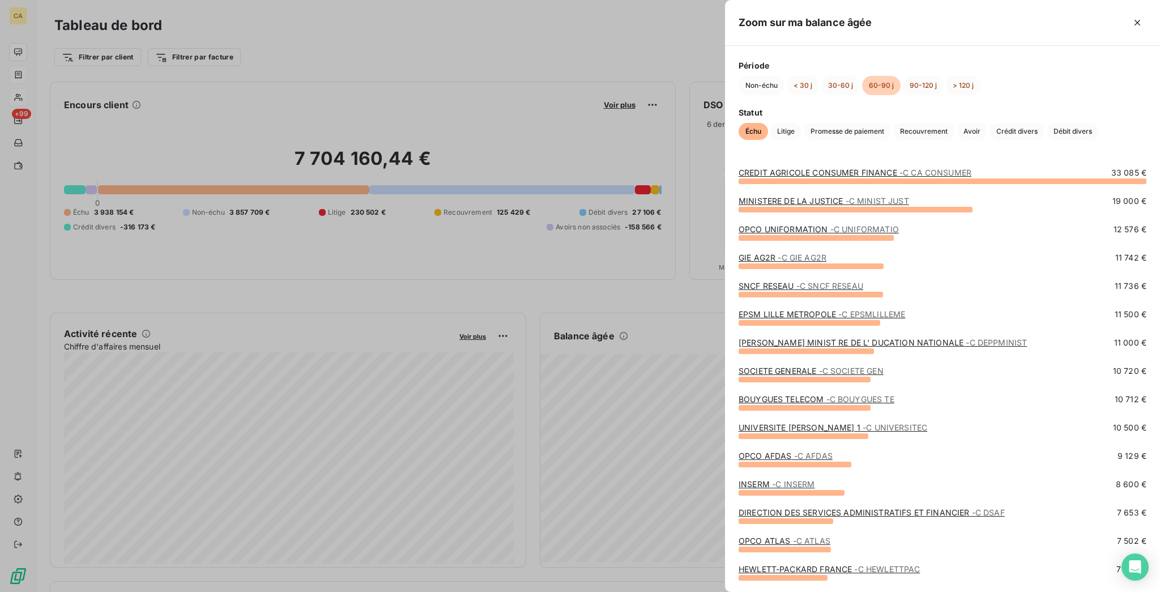
click at [710, 335] on div at bounding box center [580, 296] width 1160 height 592
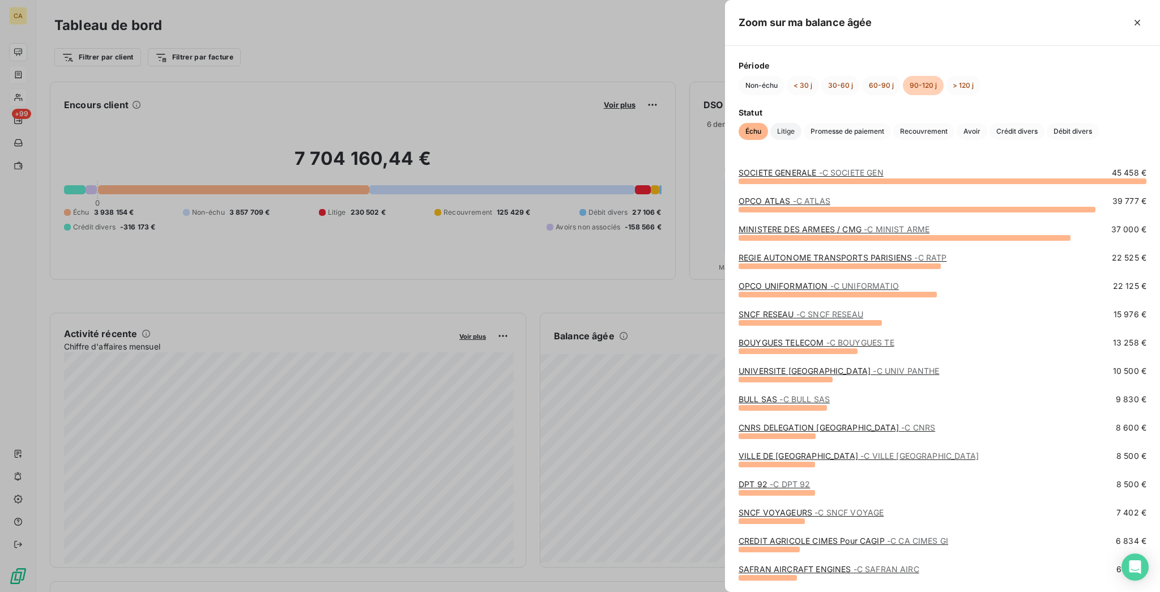
click at [802, 123] on span "Litige" at bounding box center [785, 131] width 31 height 17
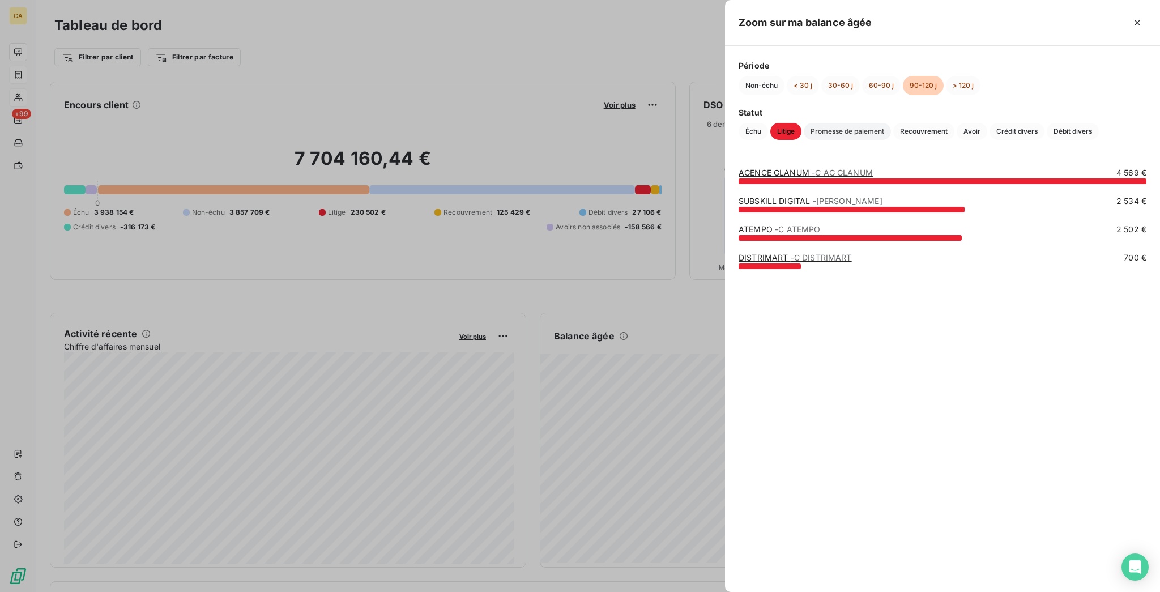
click at [891, 123] on span "Promesse de paiement" at bounding box center [847, 131] width 87 height 17
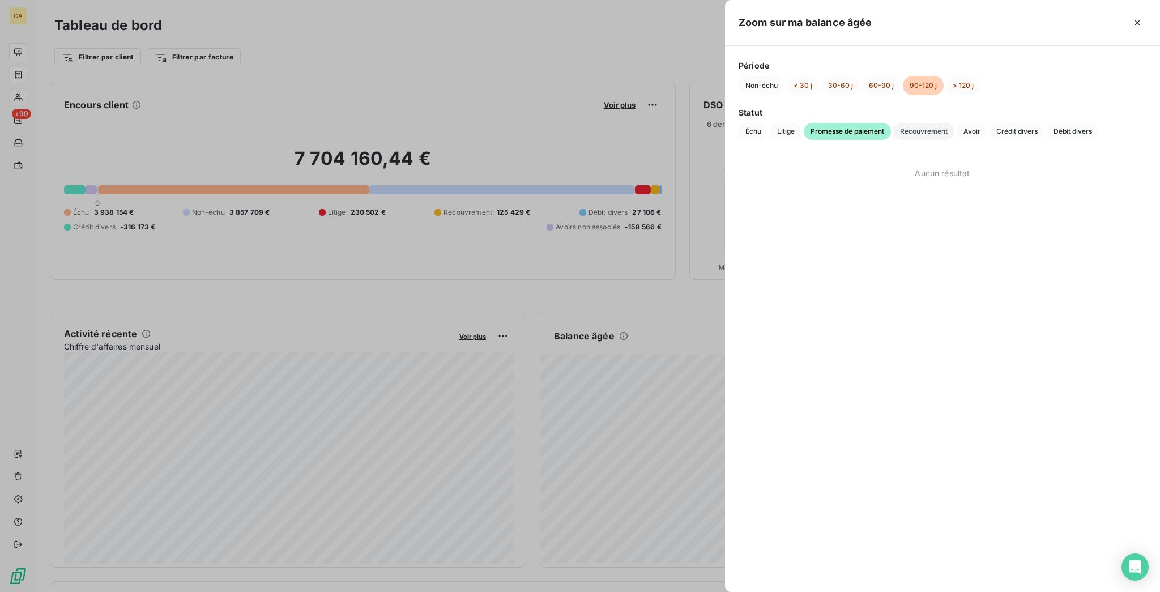
click at [954, 127] on span "Recouvrement" at bounding box center [923, 131] width 61 height 17
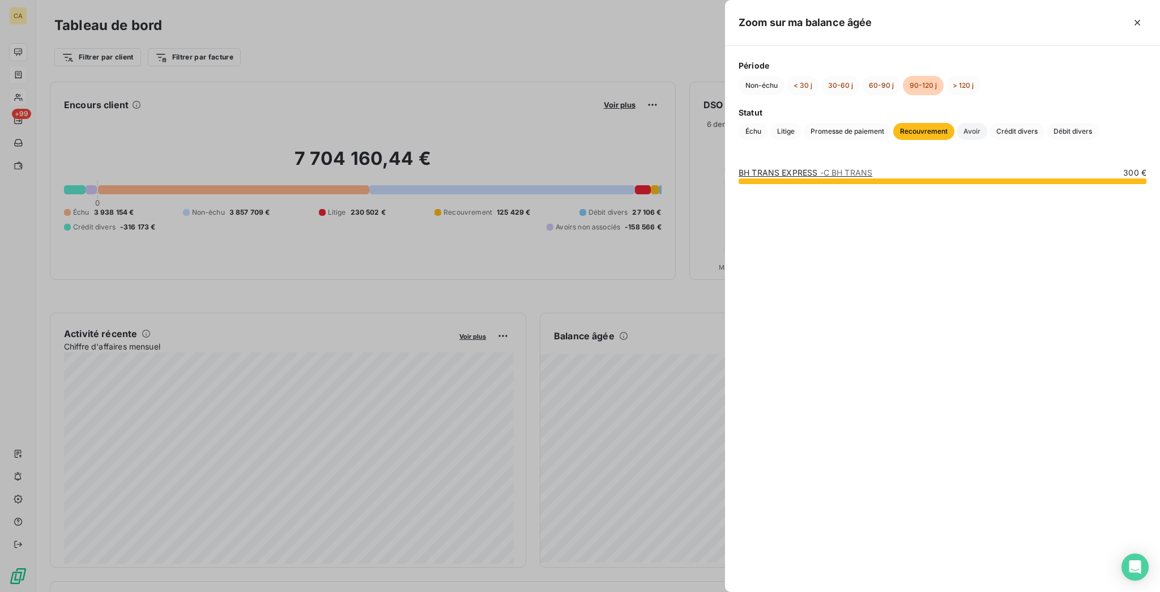
click at [987, 123] on span "Avoir" at bounding box center [972, 131] width 31 height 17
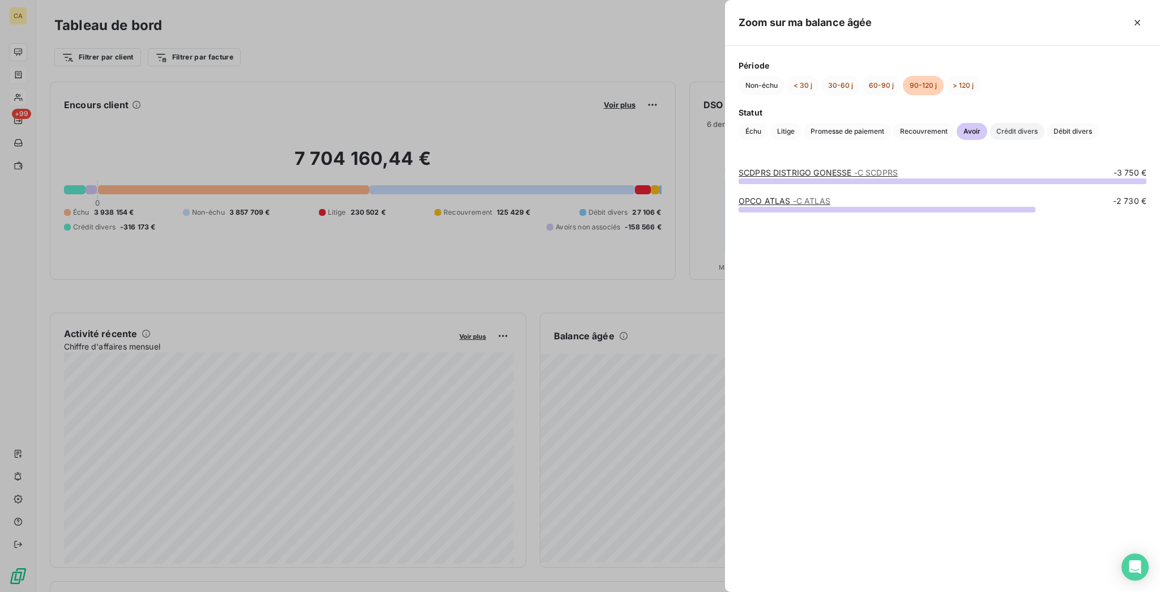
click at [990, 140] on span "Crédit divers" at bounding box center [1017, 131] width 55 height 17
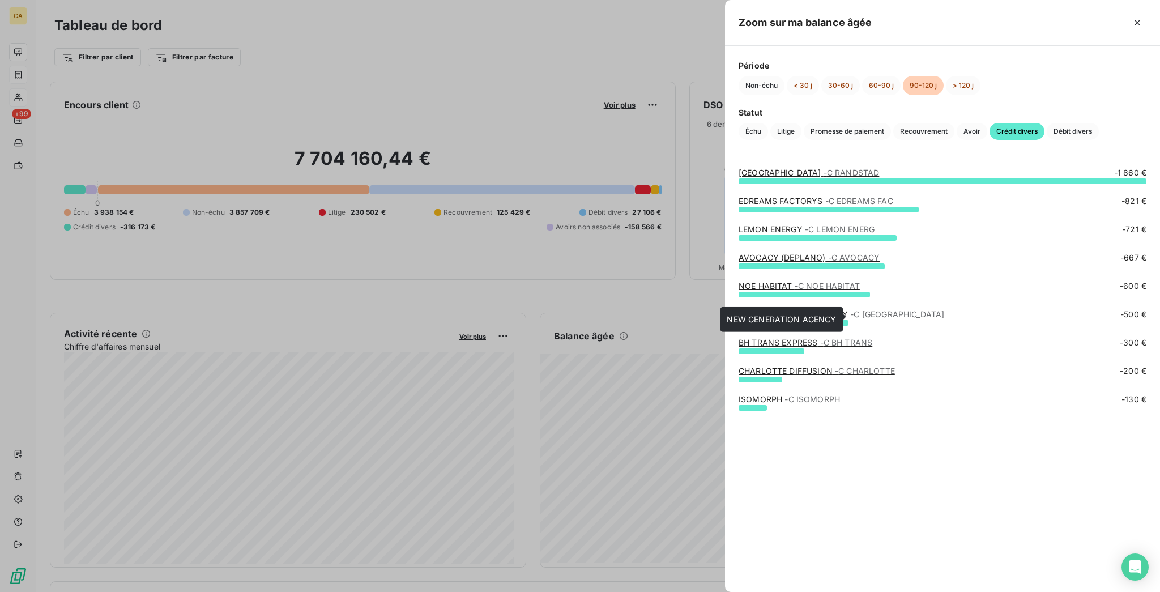
click at [879, 316] on link "NEW GENERATION AGENCY - C [GEOGRAPHIC_DATA]" at bounding box center [842, 314] width 206 height 10
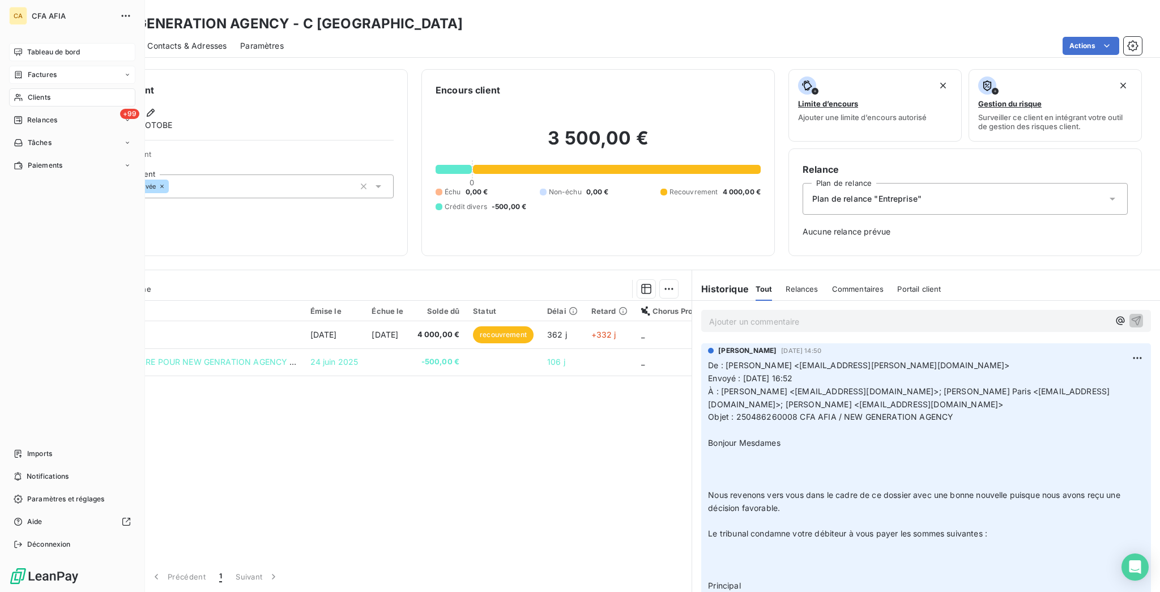
click at [52, 47] on span "Tableau de bord" at bounding box center [53, 52] width 53 height 10
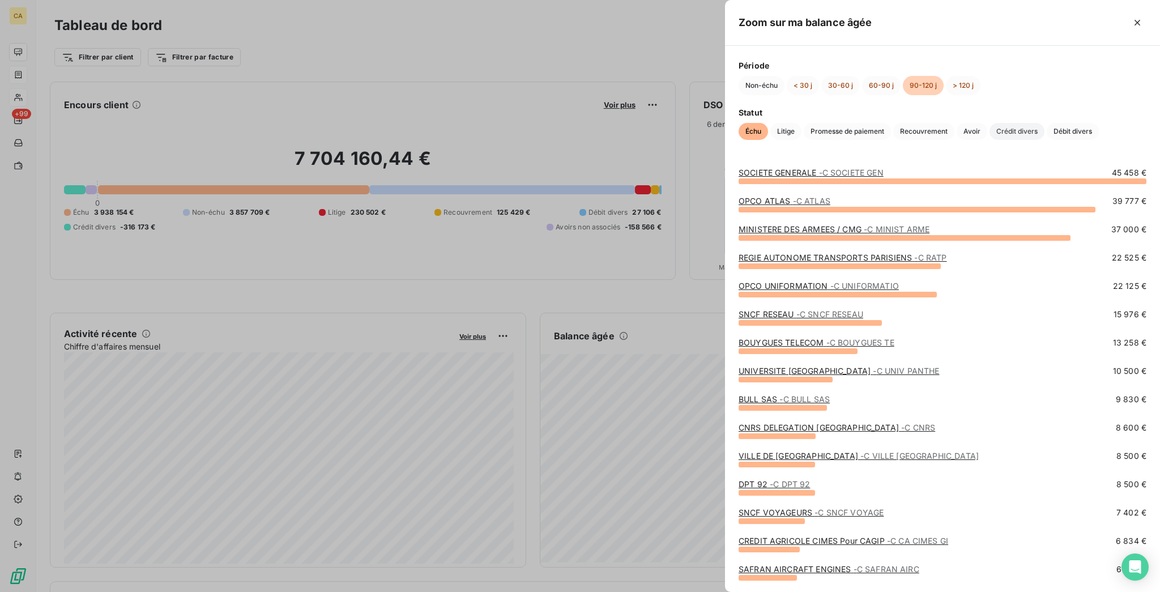
click at [990, 133] on span "Crédit divers" at bounding box center [1017, 131] width 55 height 17
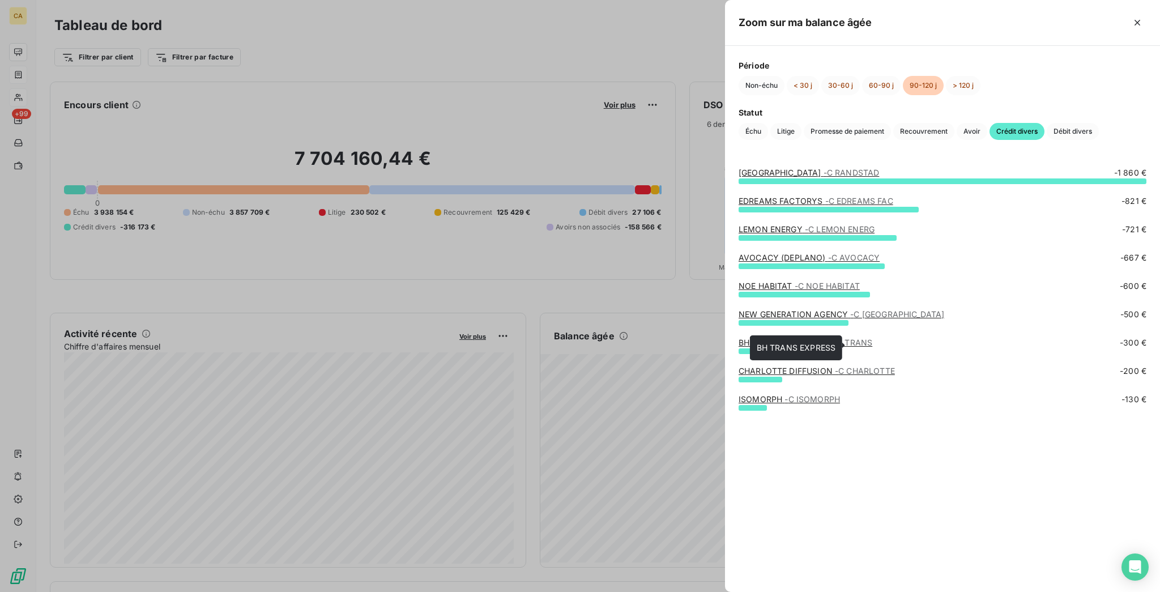
click at [872, 346] on link "BH TRANS EXPRESS - C BH TRANS" at bounding box center [806, 343] width 134 height 10
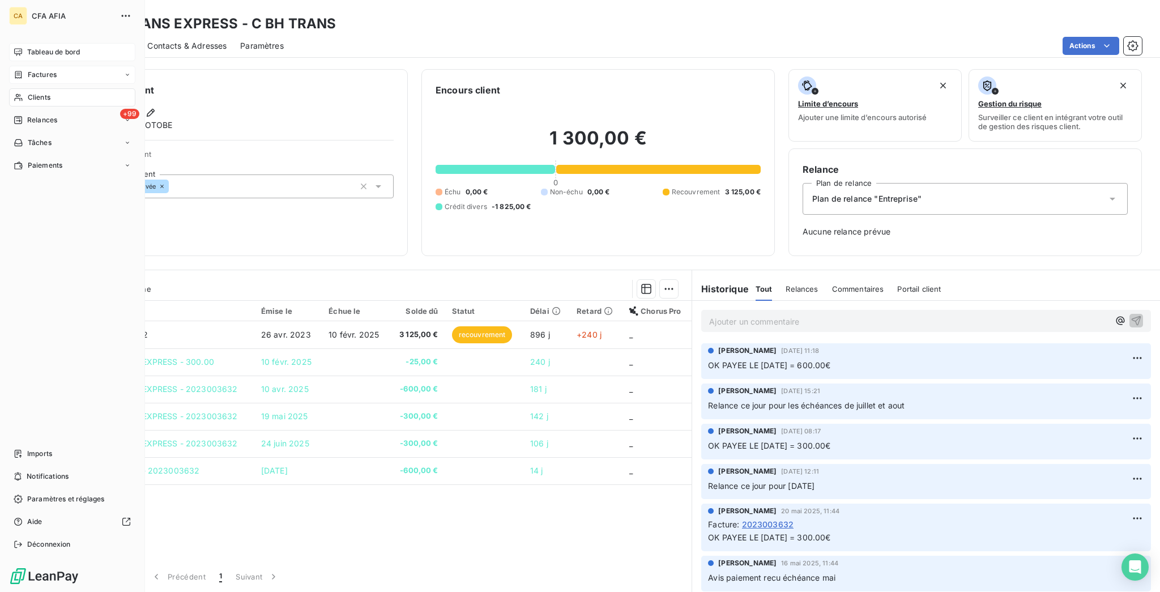
click at [27, 47] on span "Tableau de bord" at bounding box center [53, 52] width 53 height 10
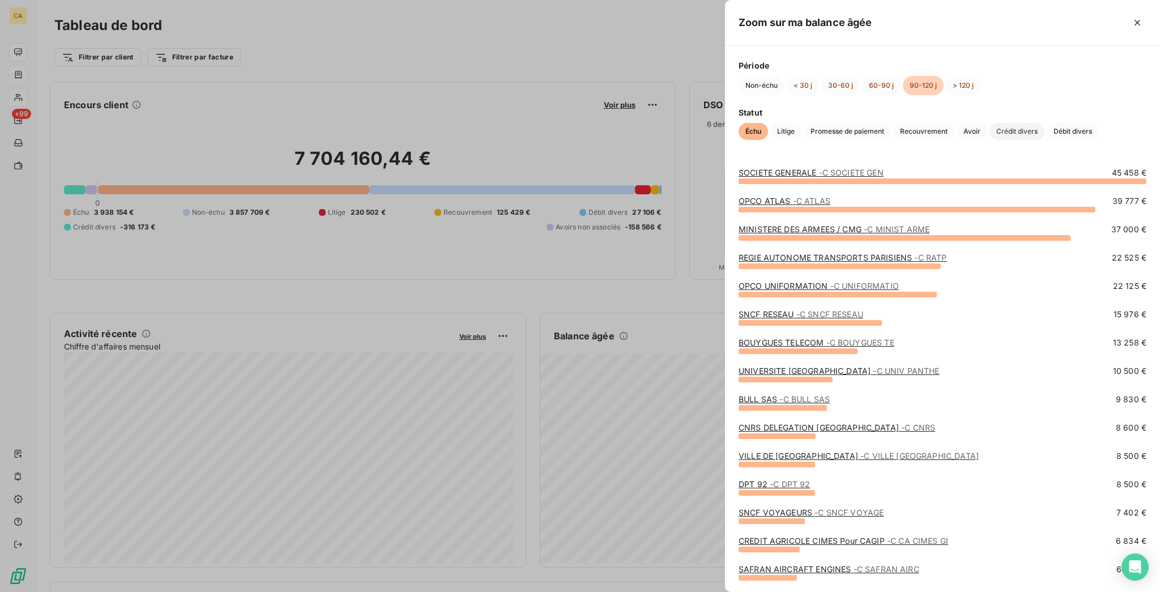
click at [990, 135] on span "Crédit divers" at bounding box center [1017, 131] width 55 height 17
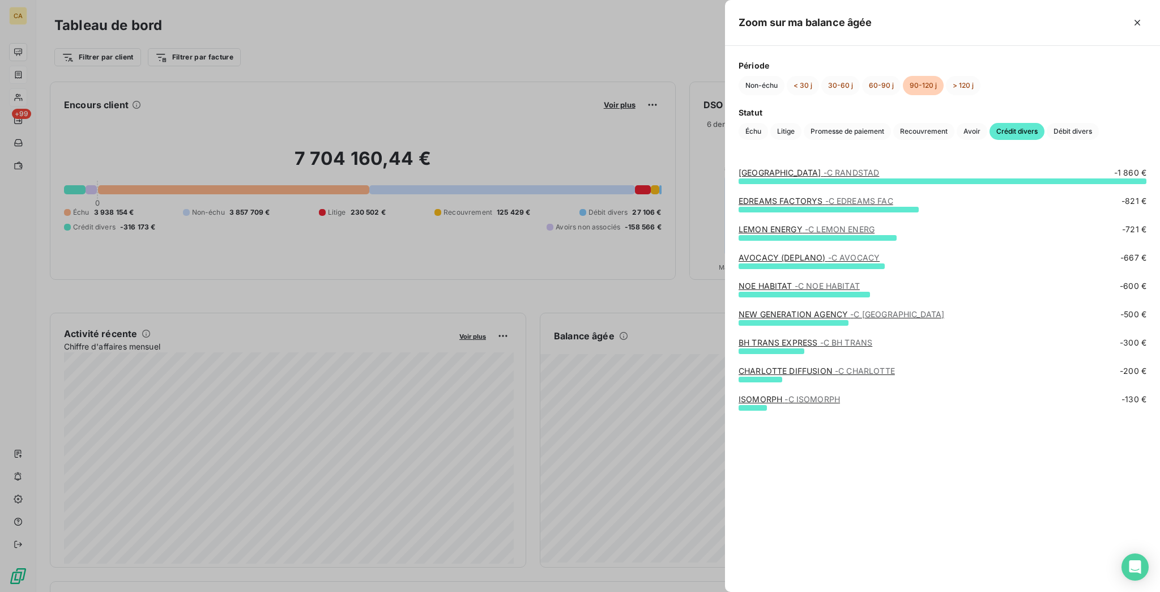
click at [882, 369] on link "CHARLOTTE DIFFUSION - [PERSON_NAME]" at bounding box center [817, 371] width 156 height 10
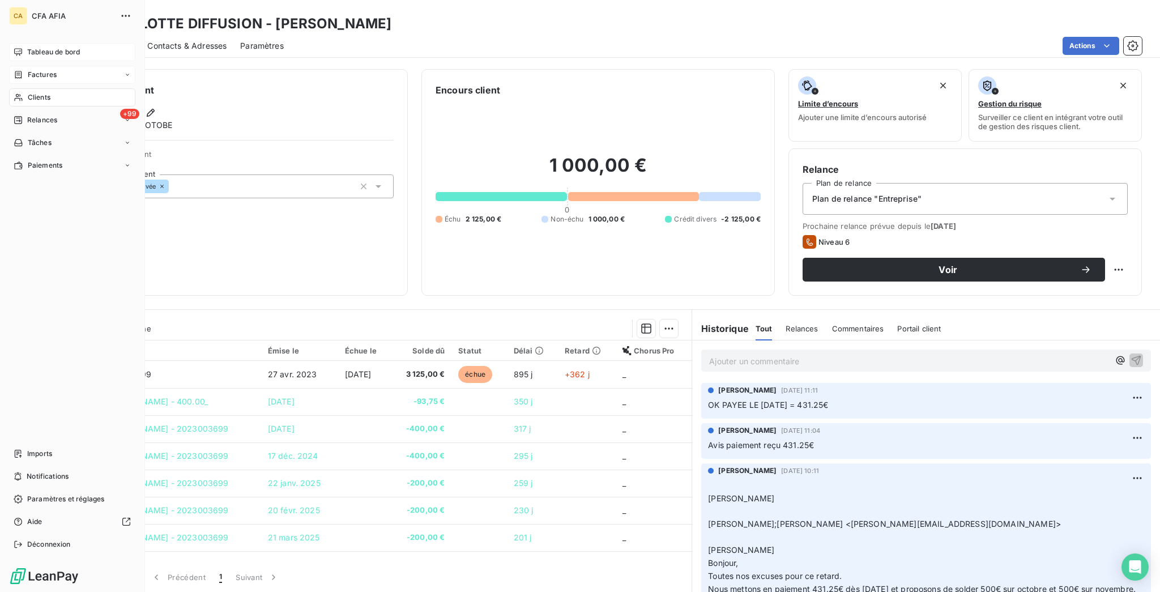
click at [46, 49] on div "Tableau de bord" at bounding box center [72, 52] width 126 height 18
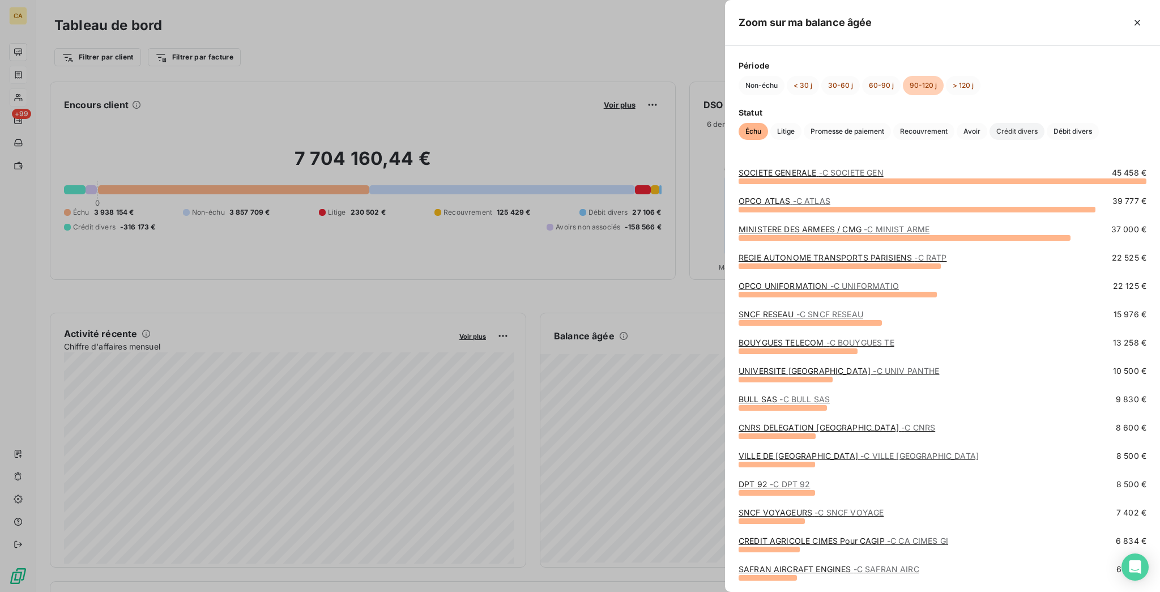
click at [990, 140] on span "Crédit divers" at bounding box center [1017, 131] width 55 height 17
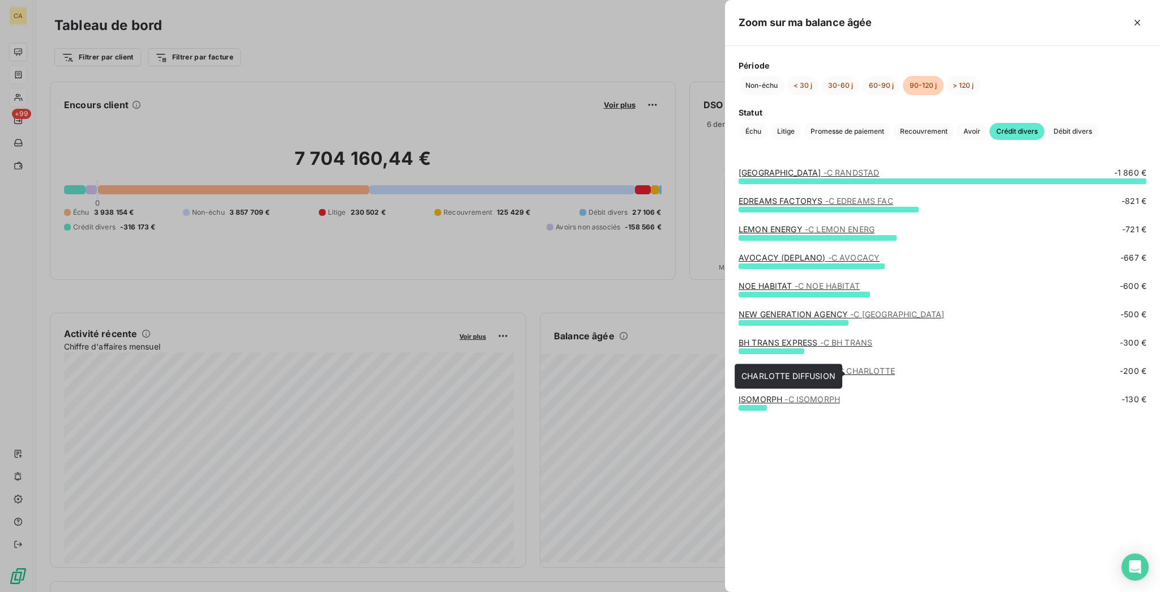
click at [894, 374] on link "CHARLOTTE DIFFUSION - [PERSON_NAME]" at bounding box center [817, 371] width 156 height 10
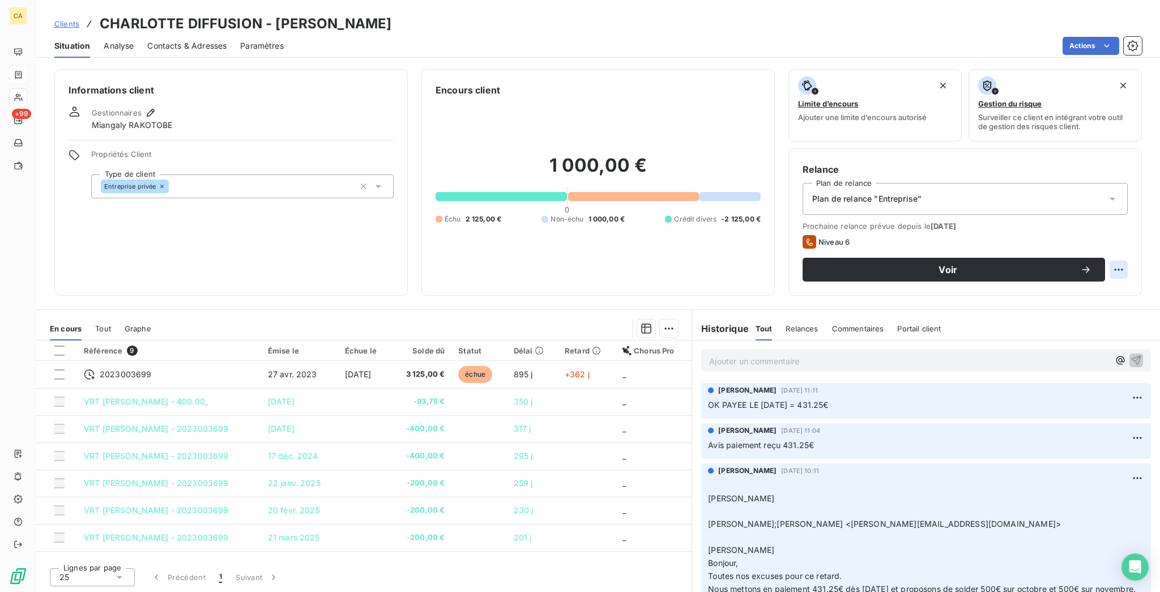
click at [1129, 216] on html "CA +99 Clients CHARLOTTE DIFFUSION - C CHARLOTTE Situation Analyse Contacts & A…" at bounding box center [580, 296] width 1160 height 592
click at [1110, 235] on div "Replanifier cette action" at bounding box center [1084, 246] width 110 height 27
click at [1102, 244] on div "Replanifier cette action" at bounding box center [1084, 247] width 101 height 18
select select "9"
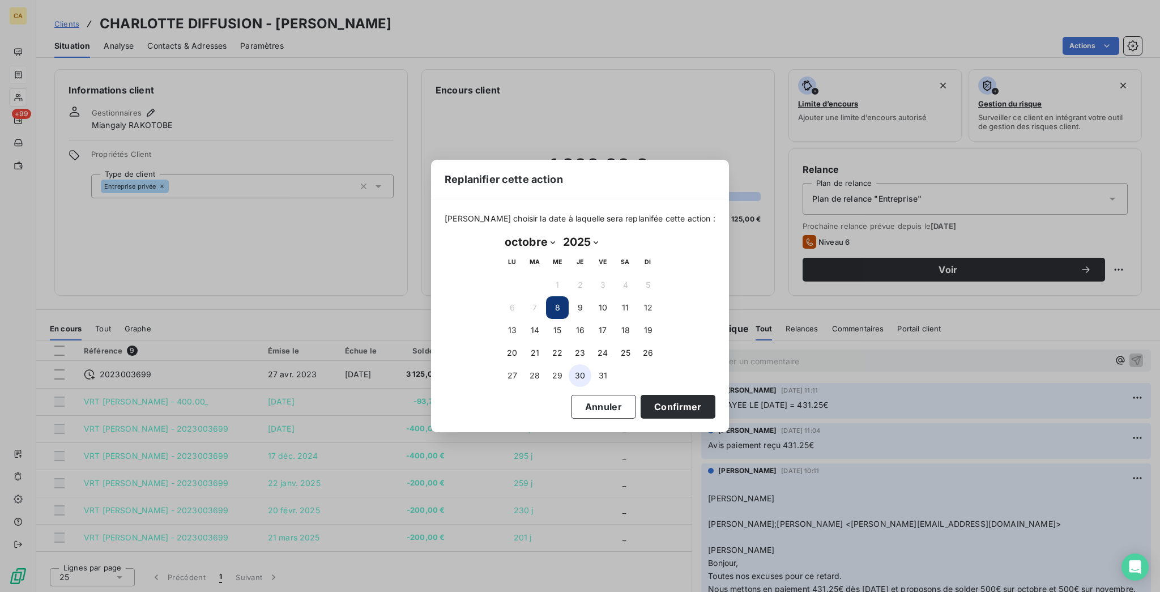
click at [570, 366] on button "30" at bounding box center [580, 375] width 23 height 23
click at [641, 395] on button "Confirmer" at bounding box center [678, 407] width 75 height 24
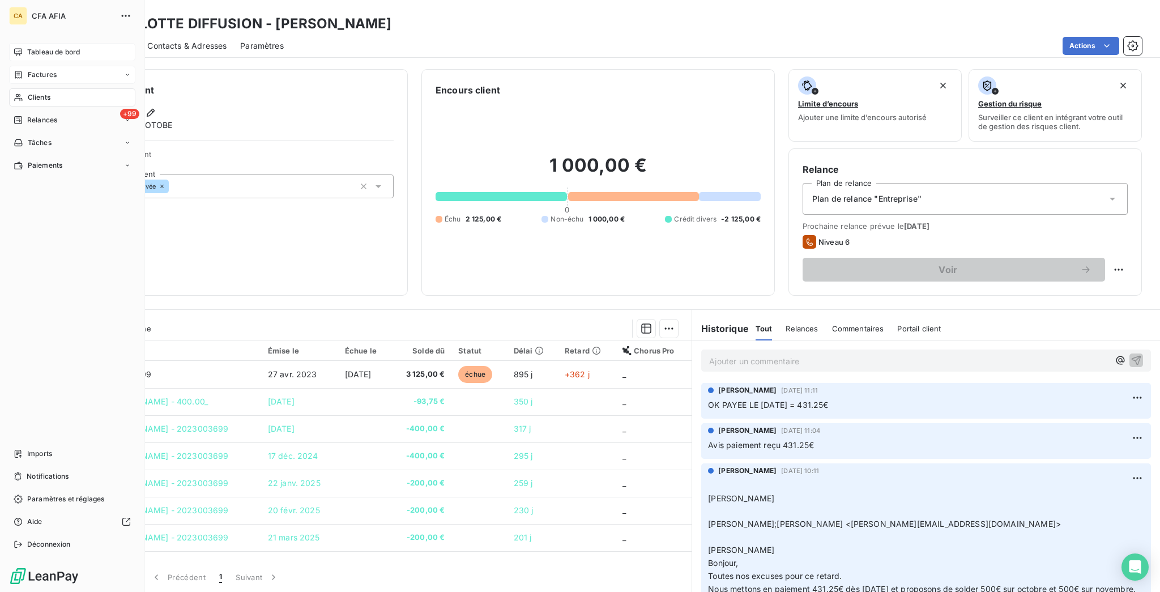
click at [42, 43] on div "Tableau de bord" at bounding box center [72, 52] width 126 height 18
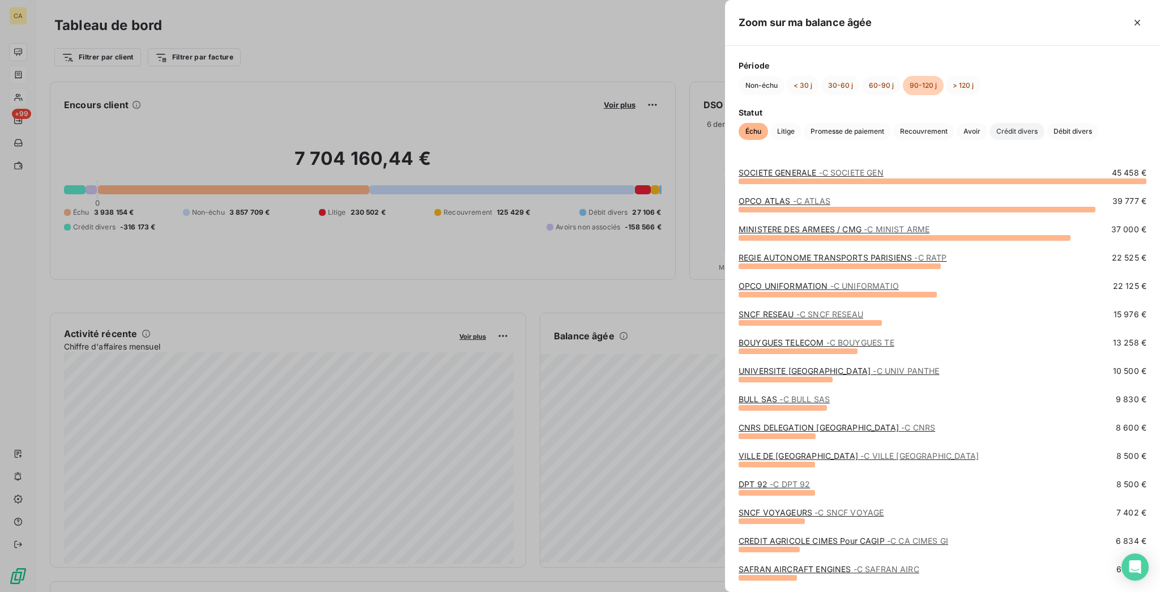
click at [990, 138] on span "Crédit divers" at bounding box center [1017, 131] width 55 height 17
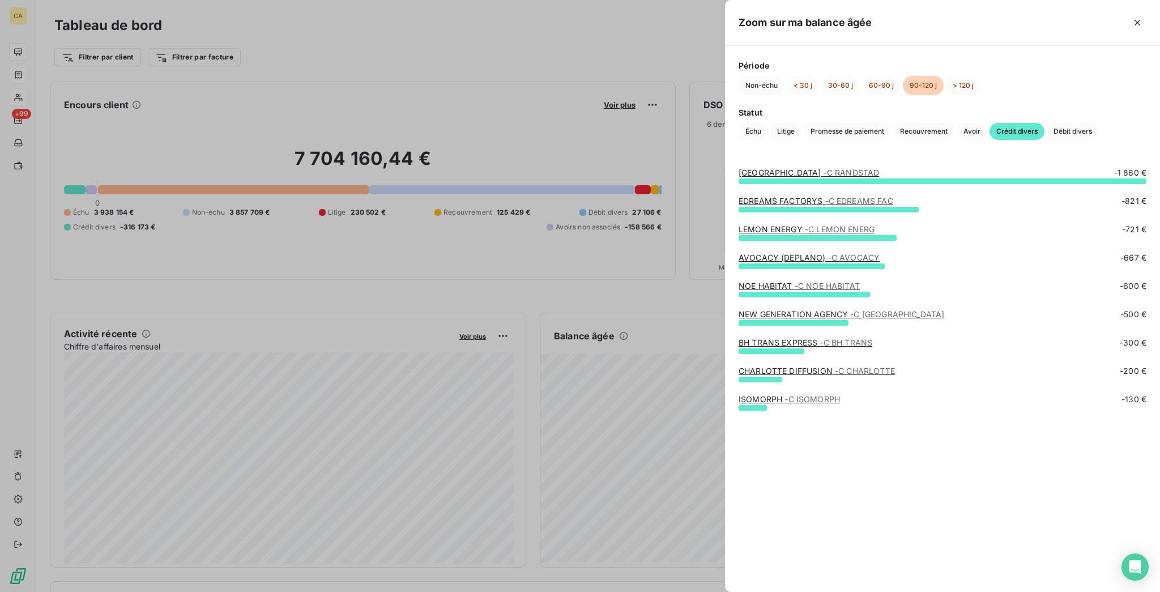
click at [840, 402] on link "ISOMORPH - C ISOMORPH" at bounding box center [789, 399] width 101 height 10
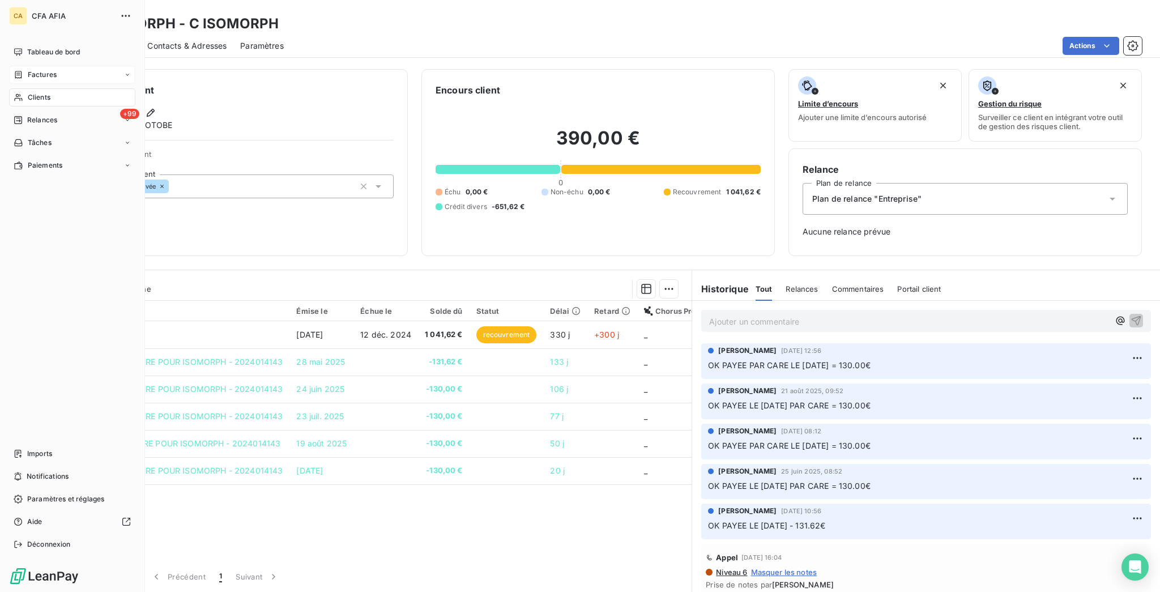
click at [15, 33] on div "CA CFA AFIA Tableau de bord Factures Clients +99 Relances Tâches Paiements Impo…" at bounding box center [72, 296] width 145 height 592
click at [18, 48] on icon at bounding box center [18, 52] width 9 height 9
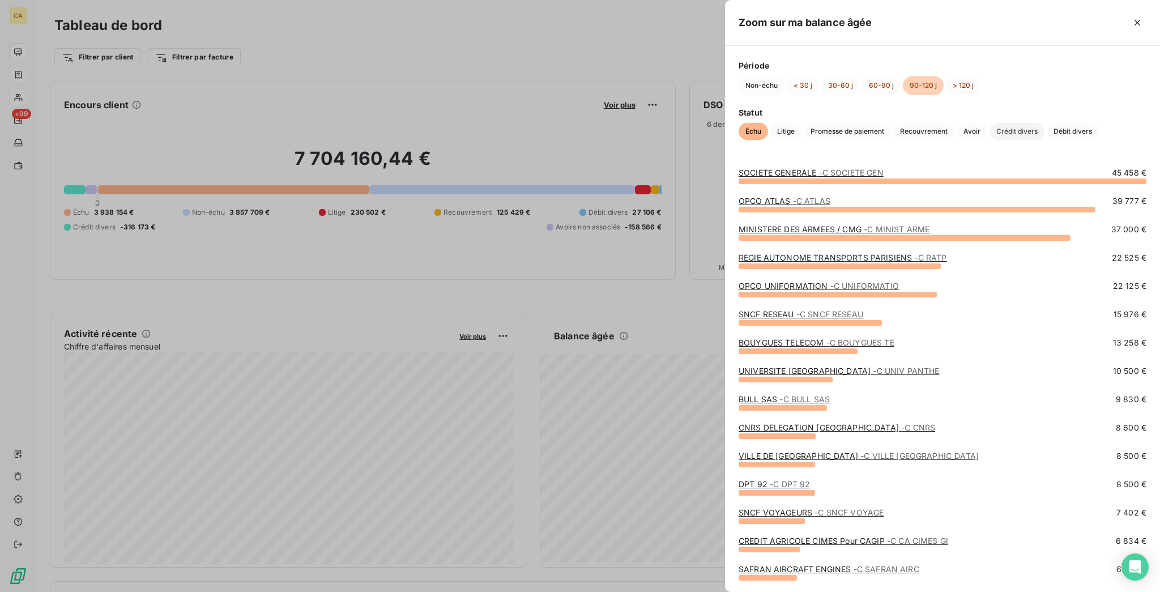
click at [990, 131] on span "Crédit divers" at bounding box center [1017, 131] width 55 height 17
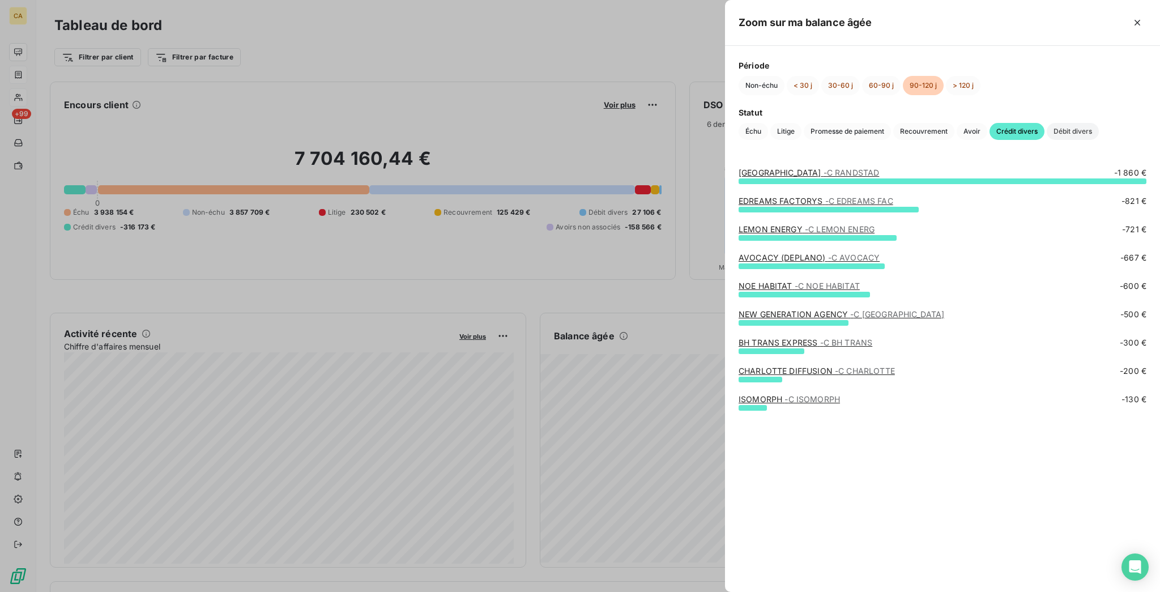
click at [1047, 133] on span "Débit divers" at bounding box center [1073, 131] width 52 height 17
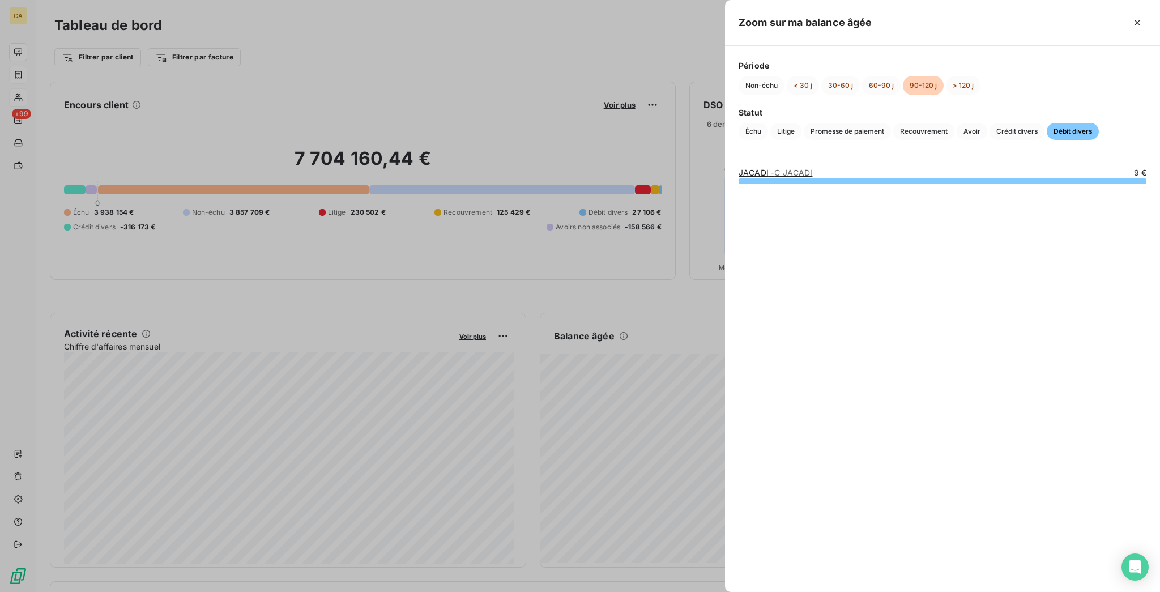
click at [812, 170] on span "- C JACADI" at bounding box center [791, 173] width 41 height 10
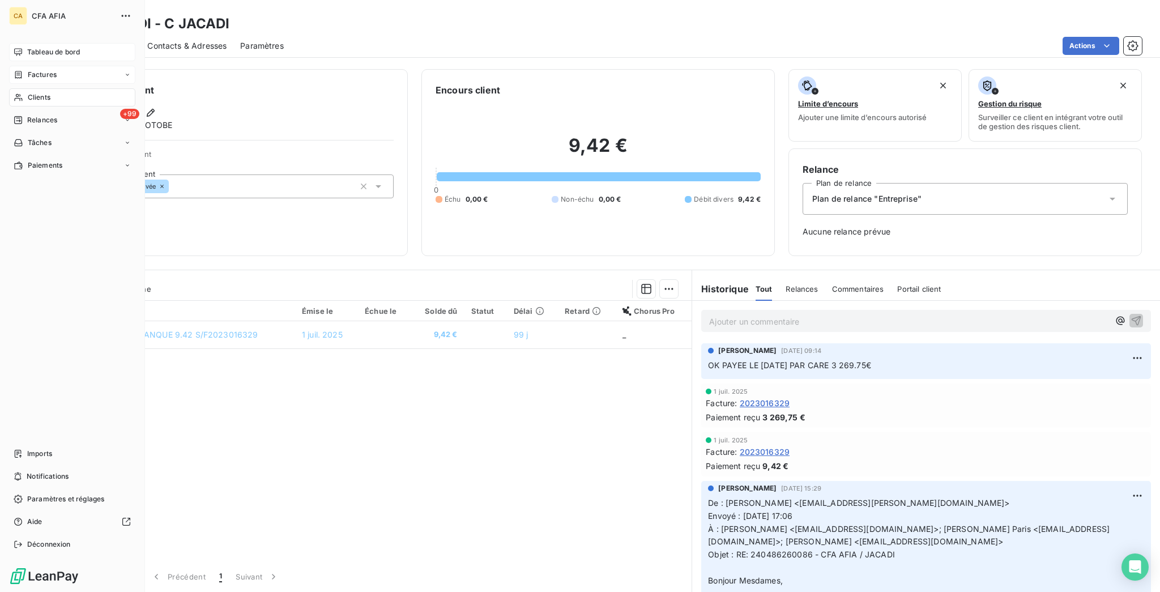
click at [42, 43] on div "Tableau de bord" at bounding box center [72, 52] width 126 height 18
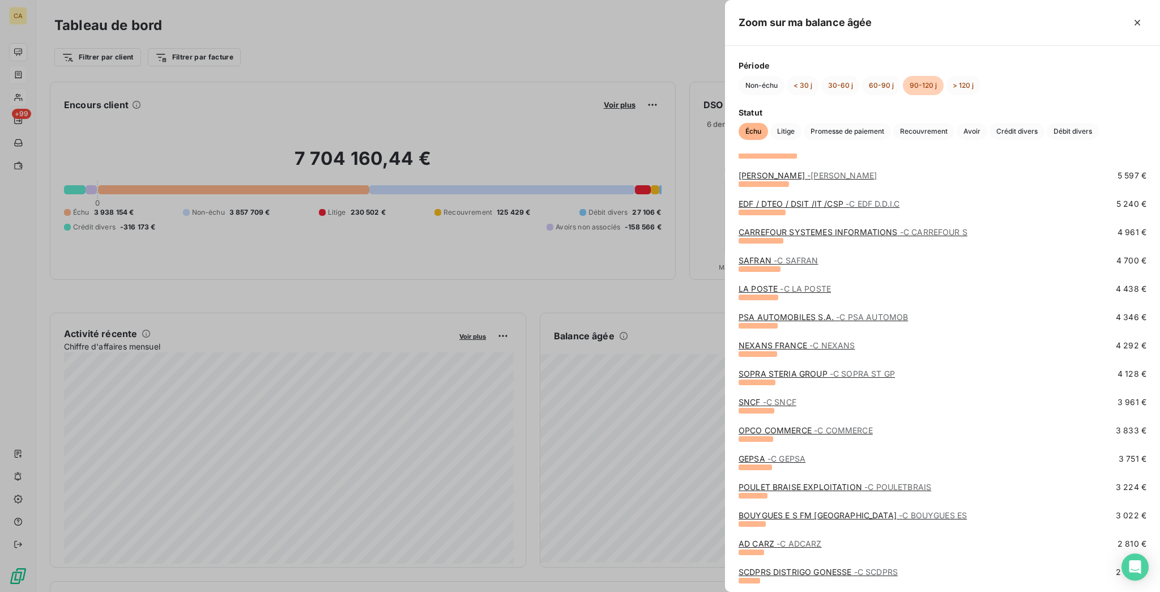
scroll to position [795, 0]
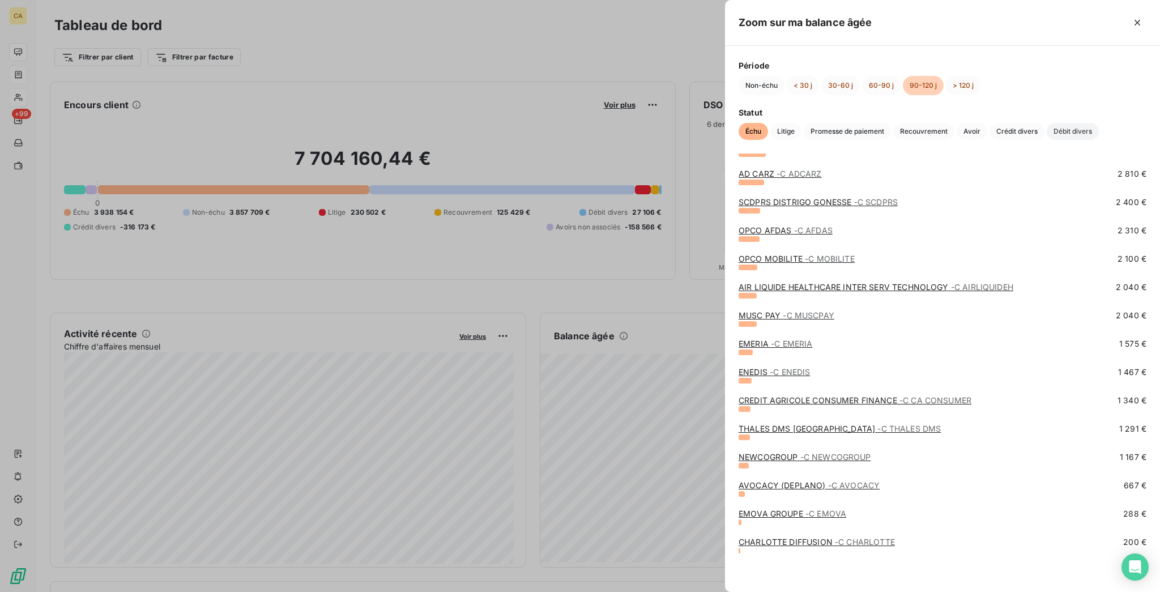
click at [1047, 133] on span "Débit divers" at bounding box center [1073, 131] width 52 height 17
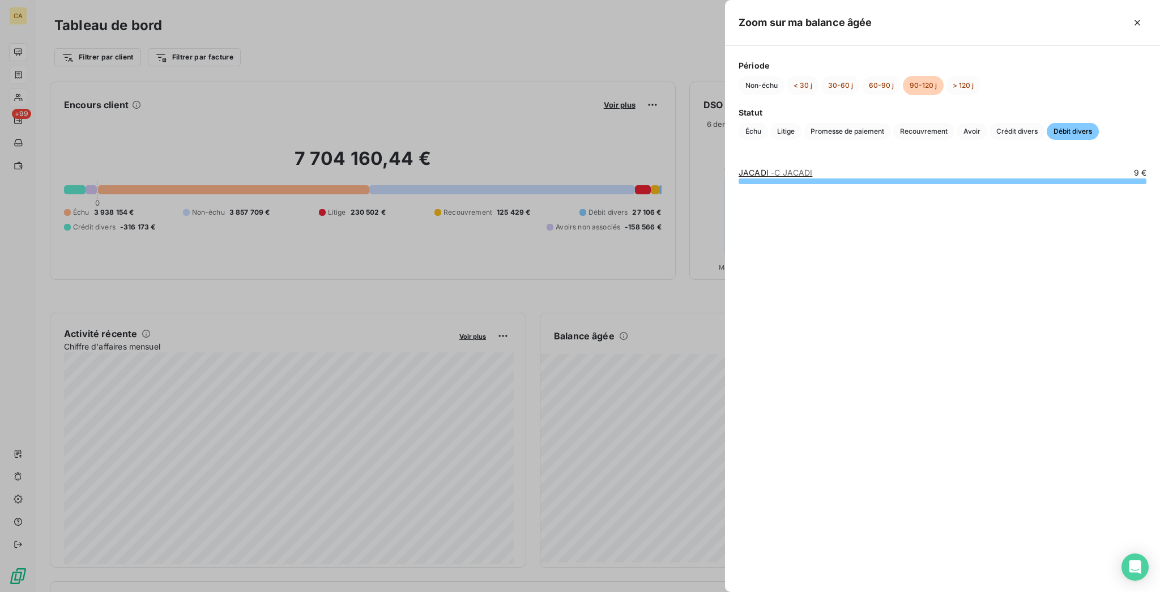
click at [676, 305] on div at bounding box center [580, 296] width 1160 height 592
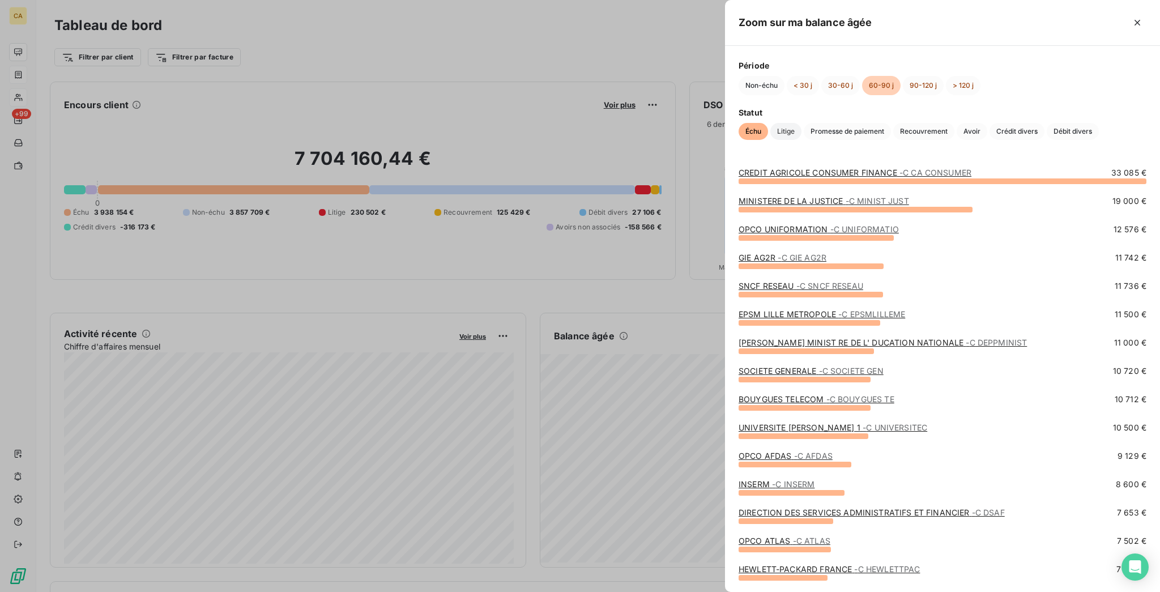
click at [802, 123] on span "Litige" at bounding box center [785, 131] width 31 height 17
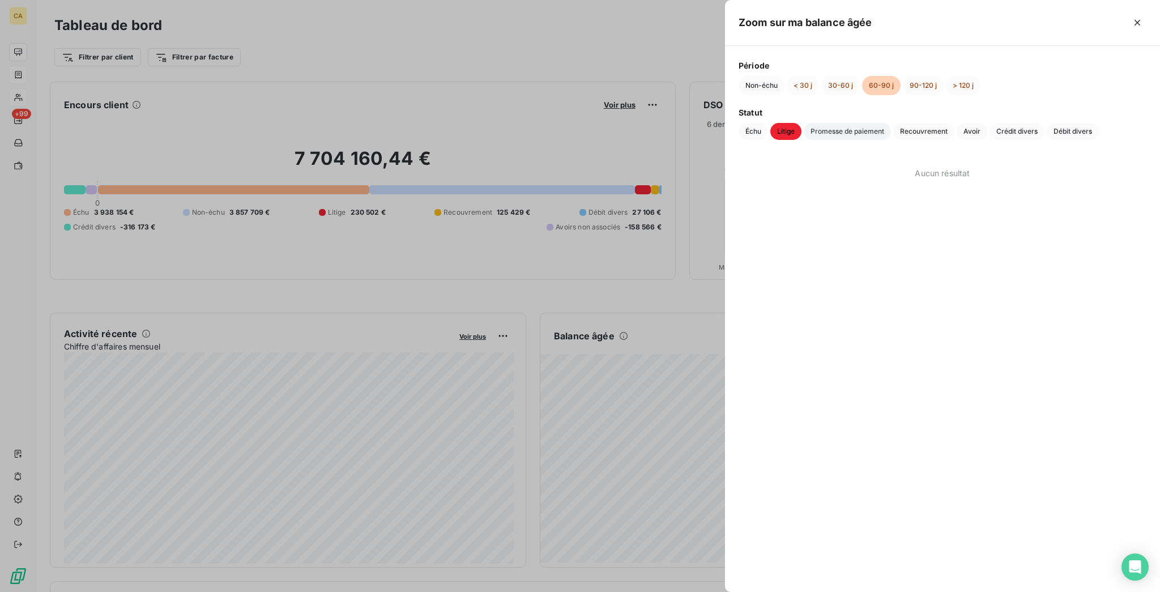
click at [891, 123] on span "Promesse de paiement" at bounding box center [847, 131] width 87 height 17
click at [954, 123] on span "Recouvrement" at bounding box center [923, 131] width 61 height 17
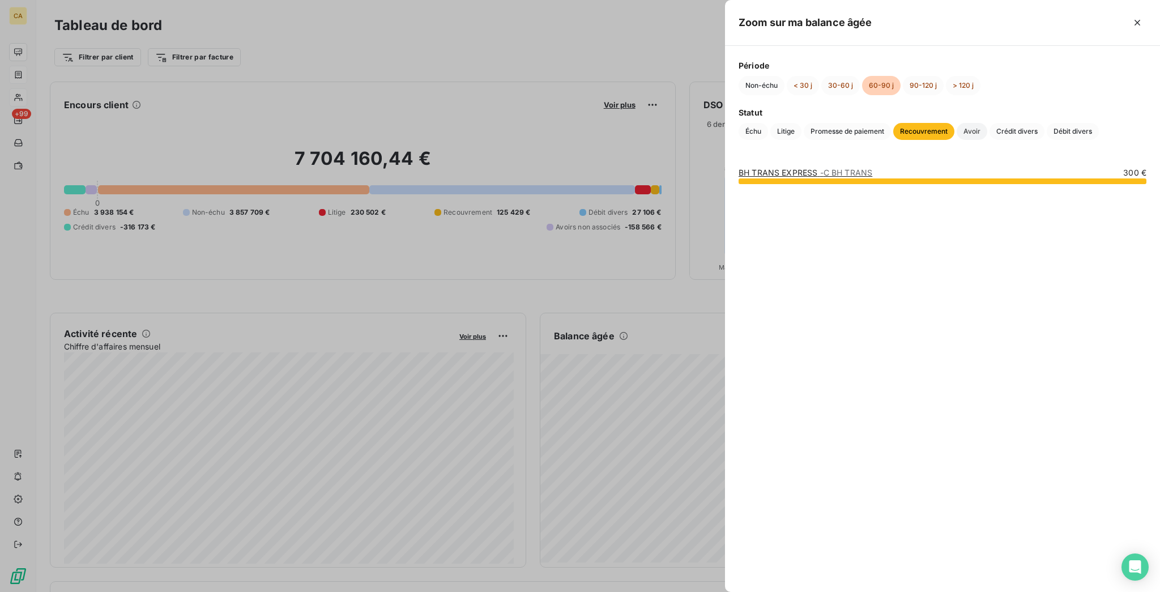
click at [987, 123] on span "Avoir" at bounding box center [972, 131] width 31 height 17
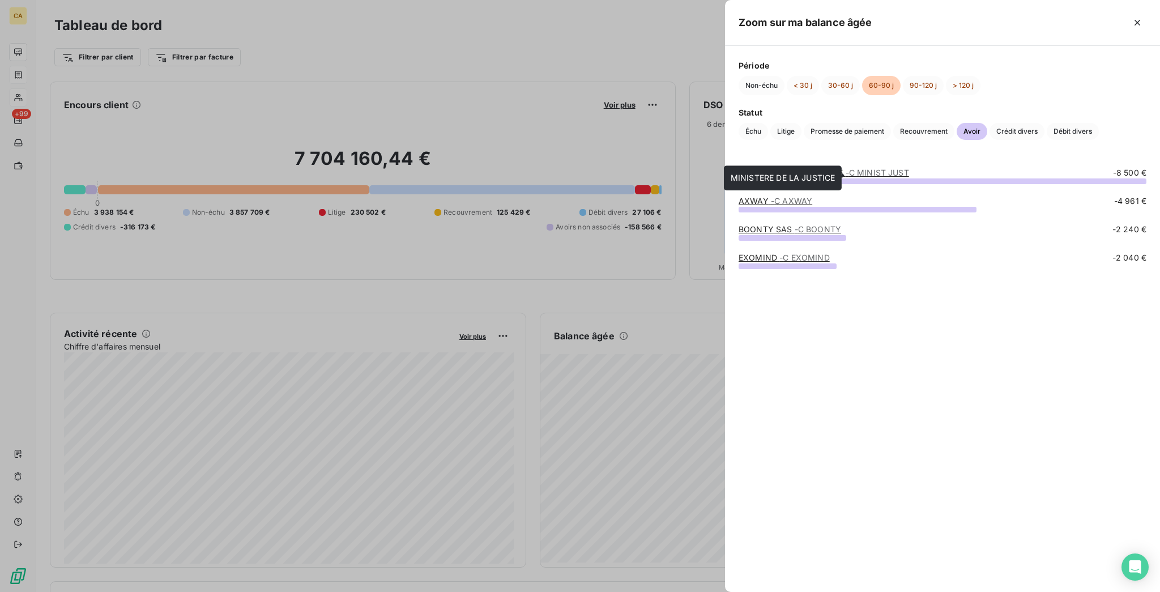
click at [890, 170] on link "MINISTERE DE LA JUSTICE - C MINIST JUST" at bounding box center [824, 173] width 170 height 10
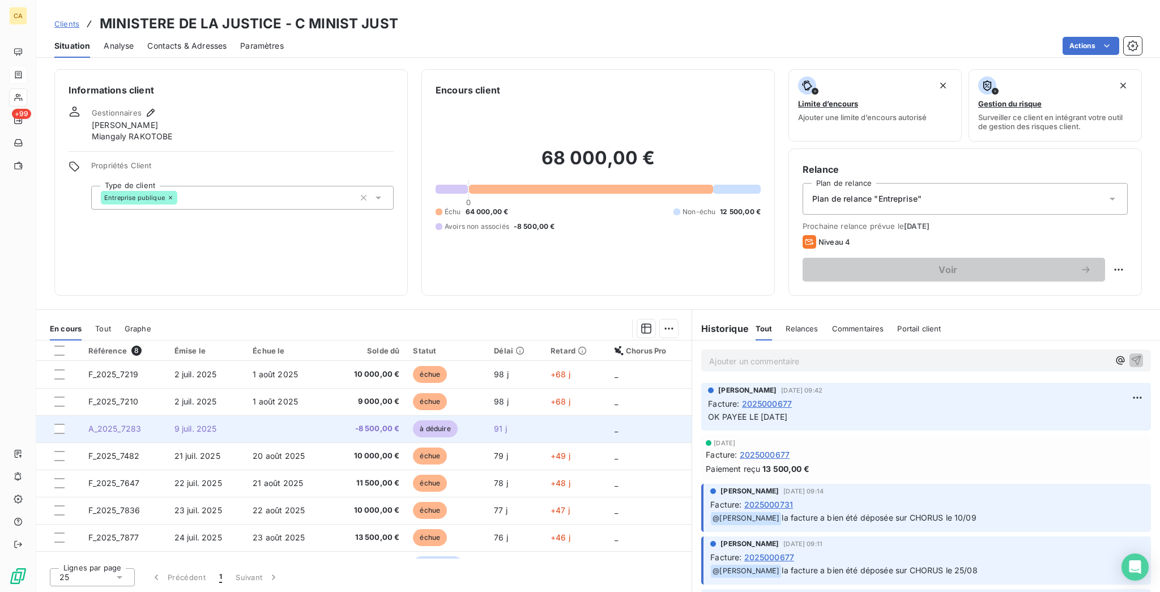
click at [328, 415] on td at bounding box center [288, 428] width 84 height 27
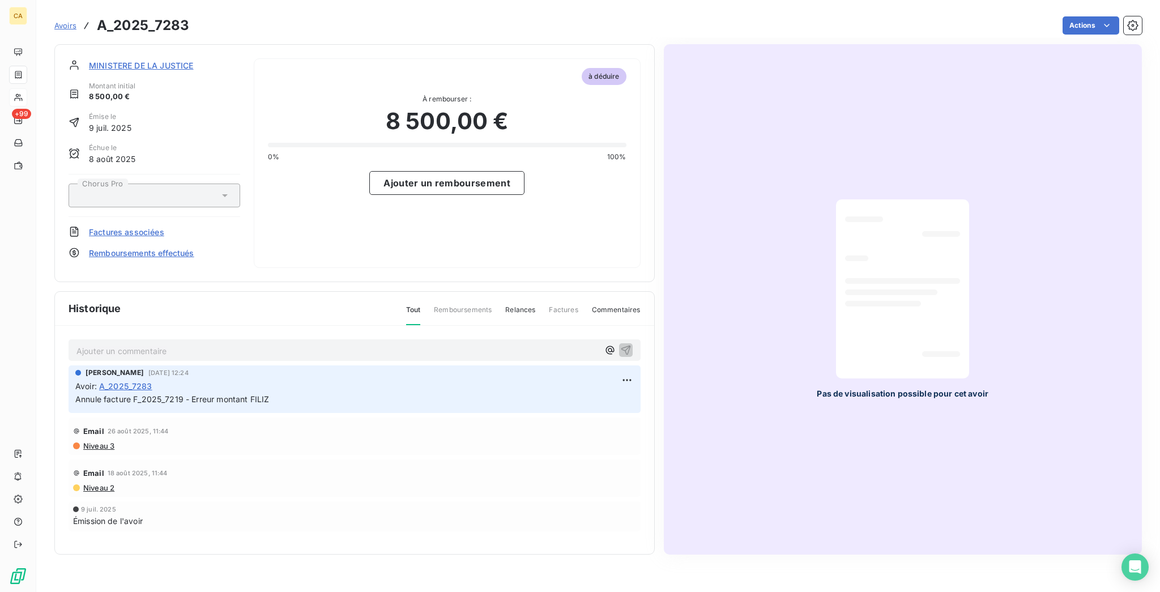
click at [151, 59] on span "MINISTERE DE LA JUSTICE" at bounding box center [141, 65] width 104 height 12
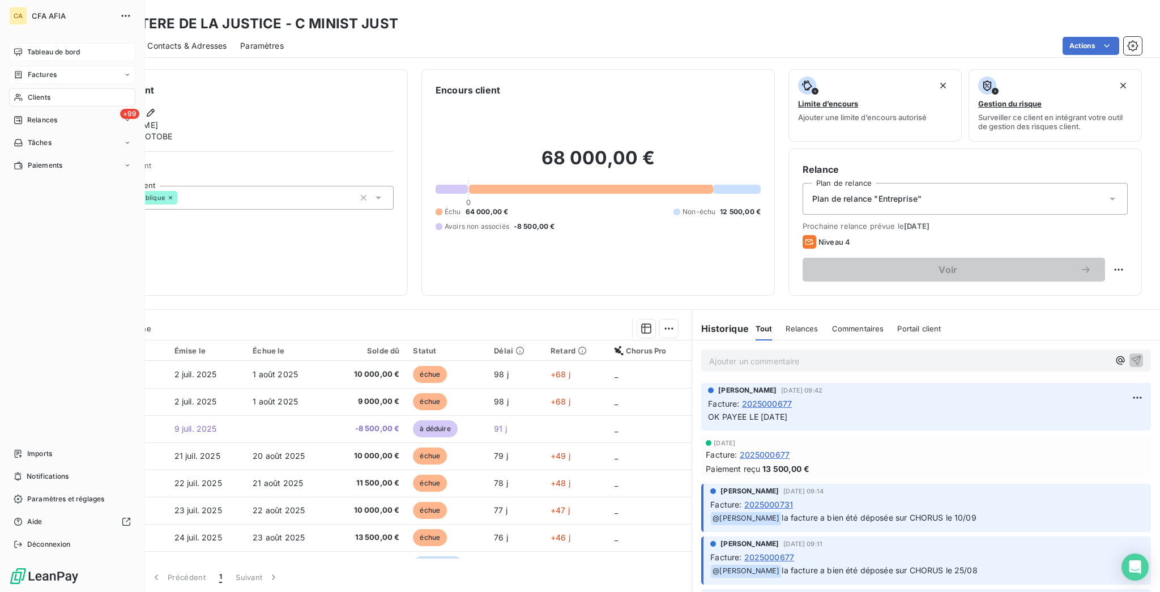
click at [15, 48] on icon at bounding box center [18, 51] width 8 height 7
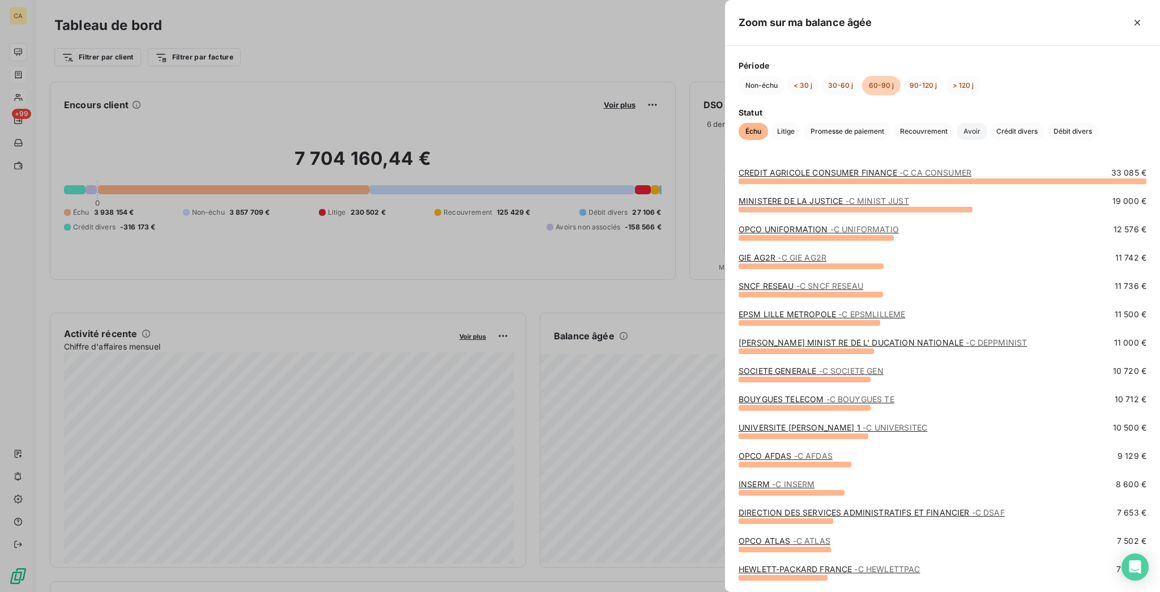
click at [987, 123] on span "Avoir" at bounding box center [972, 131] width 31 height 17
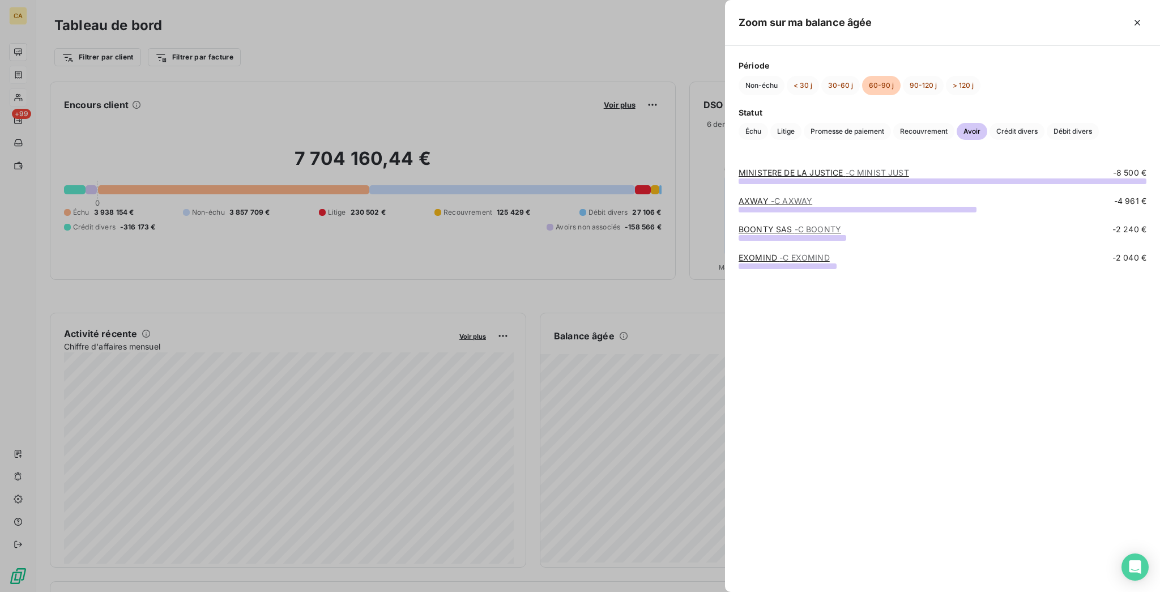
click at [812, 201] on span "- C AXWAY" at bounding box center [791, 201] width 41 height 10
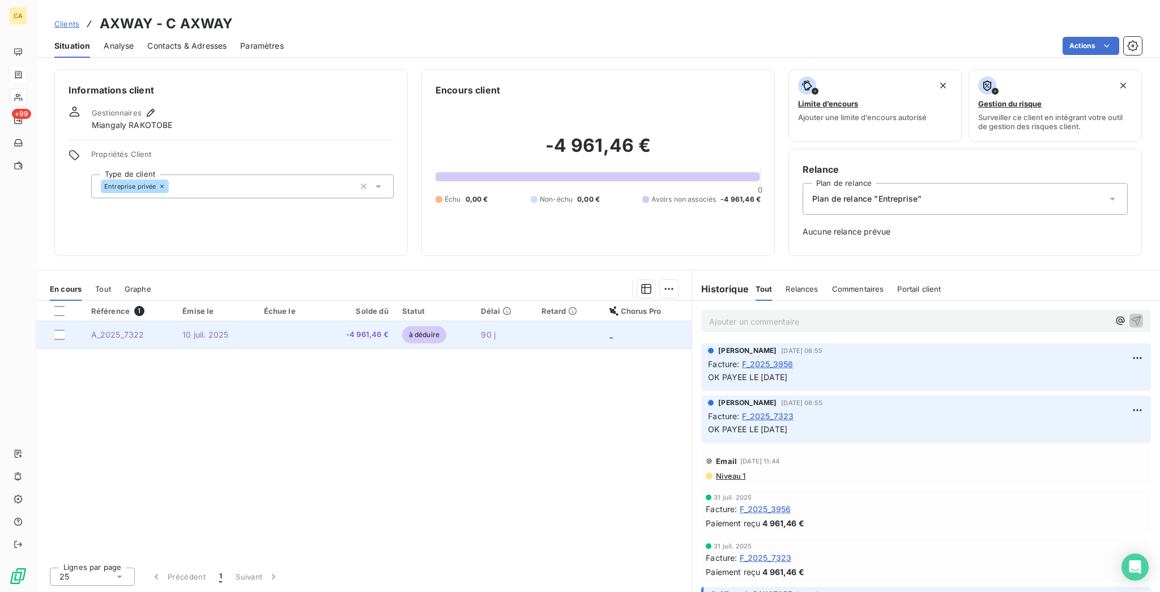
click at [205, 330] on span "10 juil. 2025" at bounding box center [205, 335] width 46 height 10
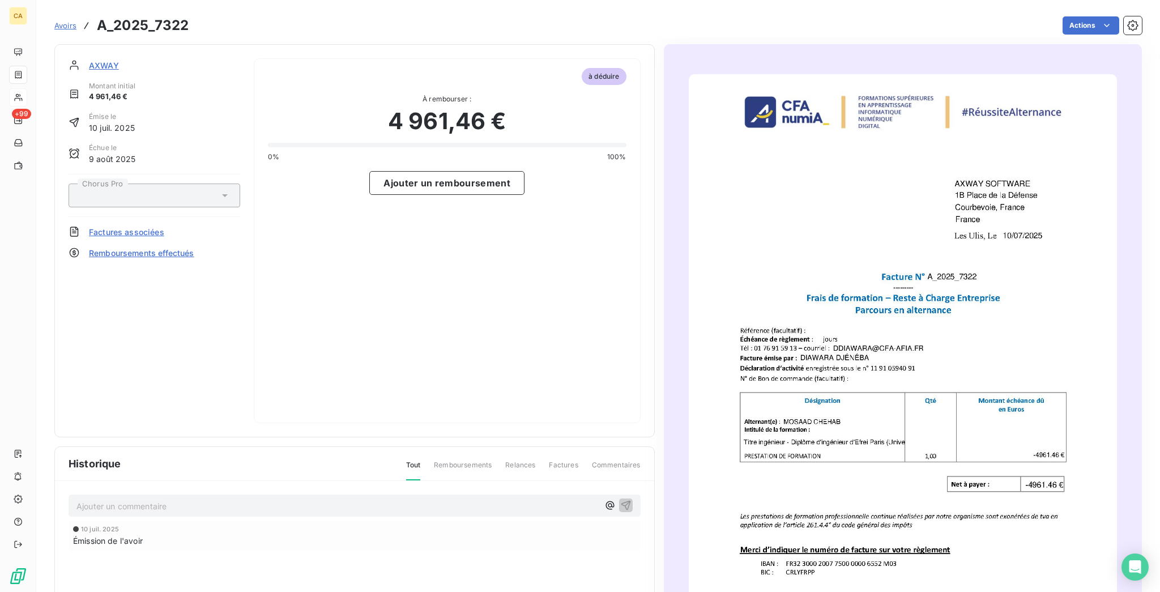
click at [89, 59] on span "AXWAY" at bounding box center [104, 65] width 30 height 12
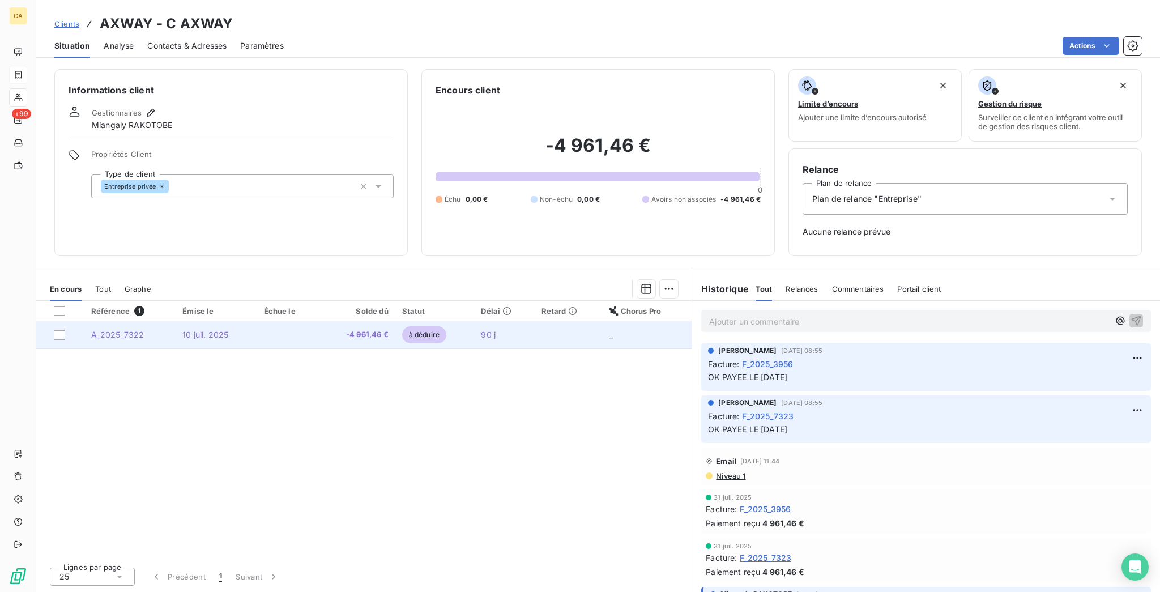
click at [122, 330] on span "A_2025_7322" at bounding box center [117, 335] width 53 height 10
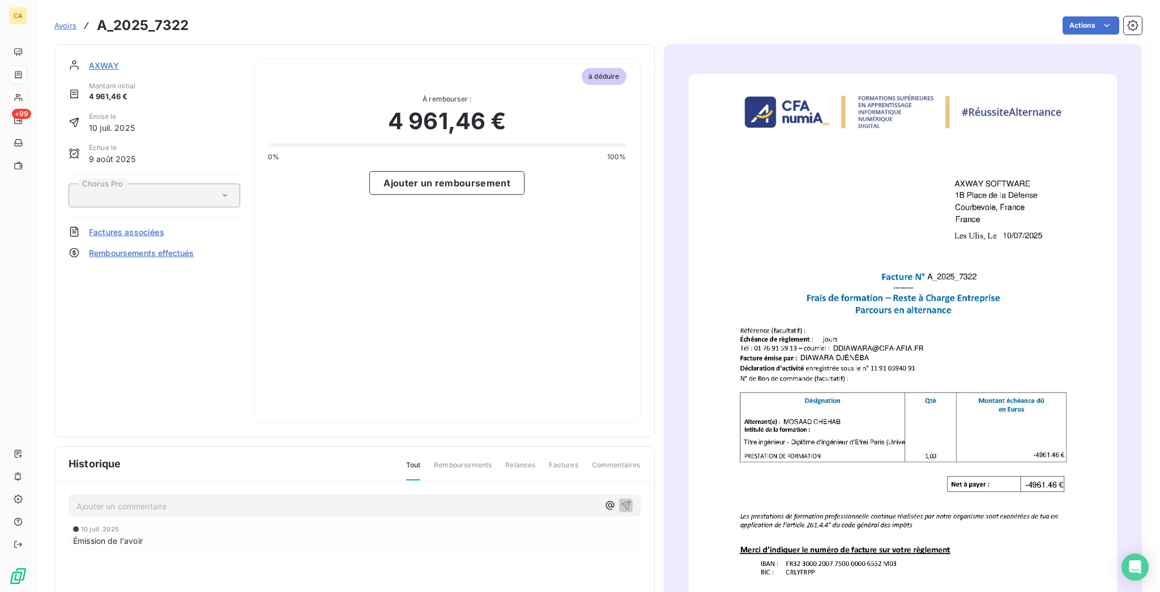
click at [83, 66] on div "AXWAY Montant initial 4 961,46 € Émise le [DATE] Échue le [DATE] Chorus Pro Fac…" at bounding box center [155, 240] width 172 height 365
click at [95, 59] on span "AXWAY" at bounding box center [104, 65] width 30 height 12
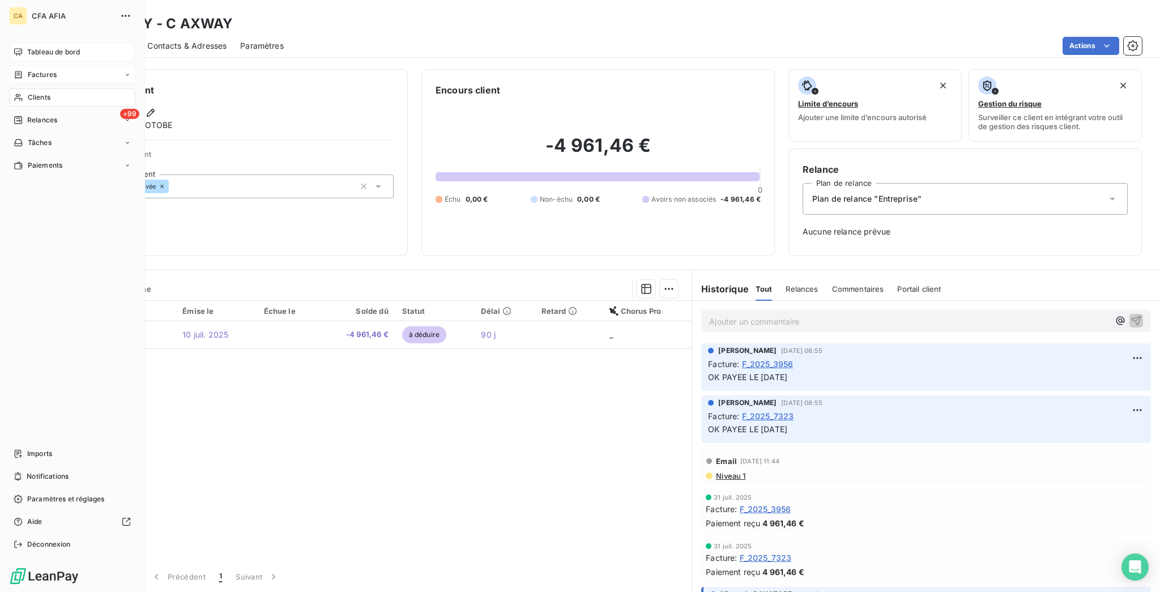
click at [46, 47] on span "Tableau de bord" at bounding box center [53, 52] width 53 height 10
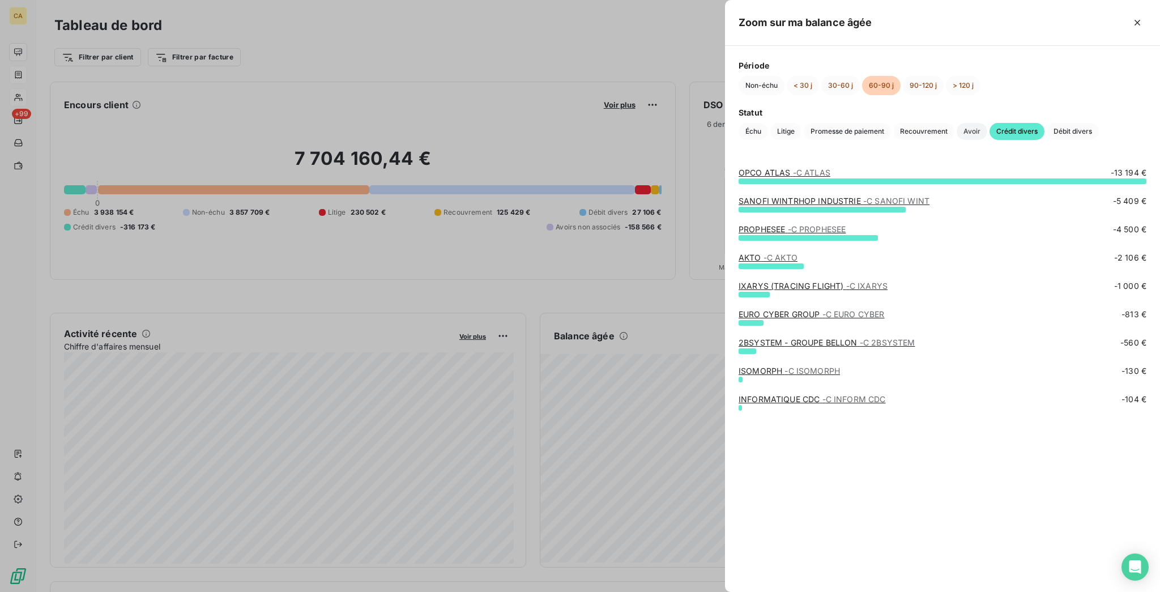
click at [987, 123] on span "Avoir" at bounding box center [972, 131] width 31 height 17
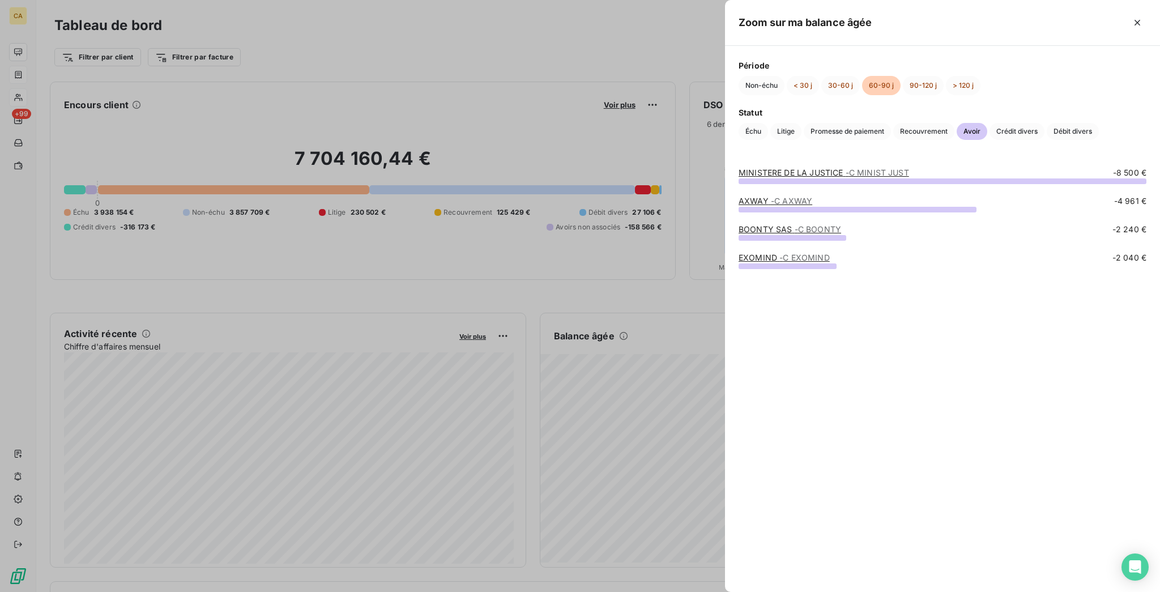
click at [841, 233] on link "BOONTY SAS - C BOONTY" at bounding box center [790, 229] width 103 height 10
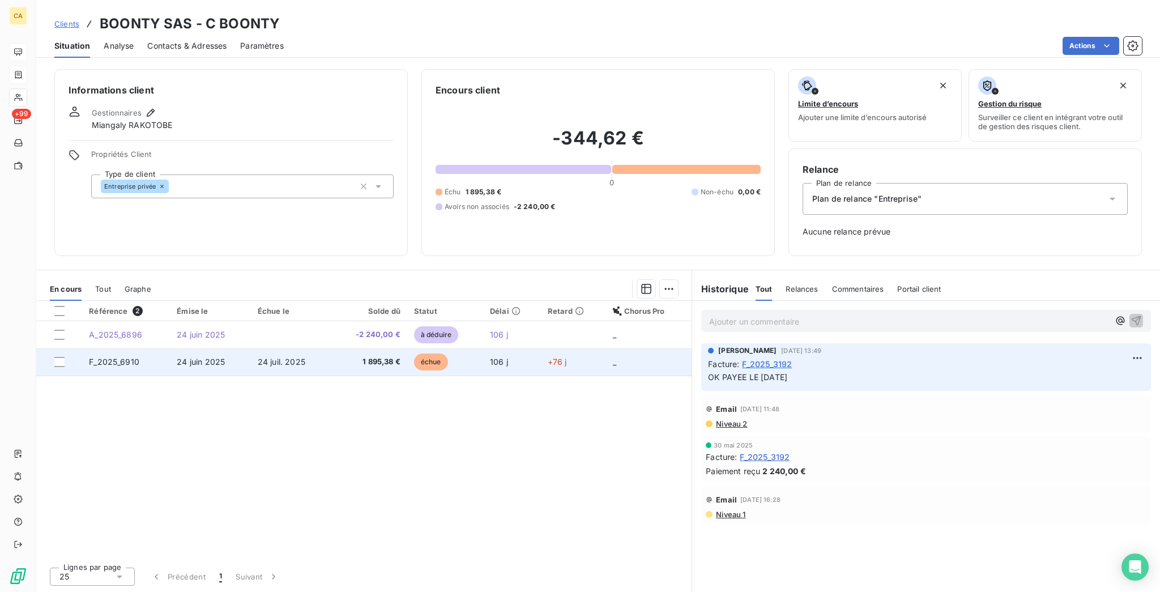
click at [295, 357] on span "24 juil. 2025" at bounding box center [282, 362] width 48 height 10
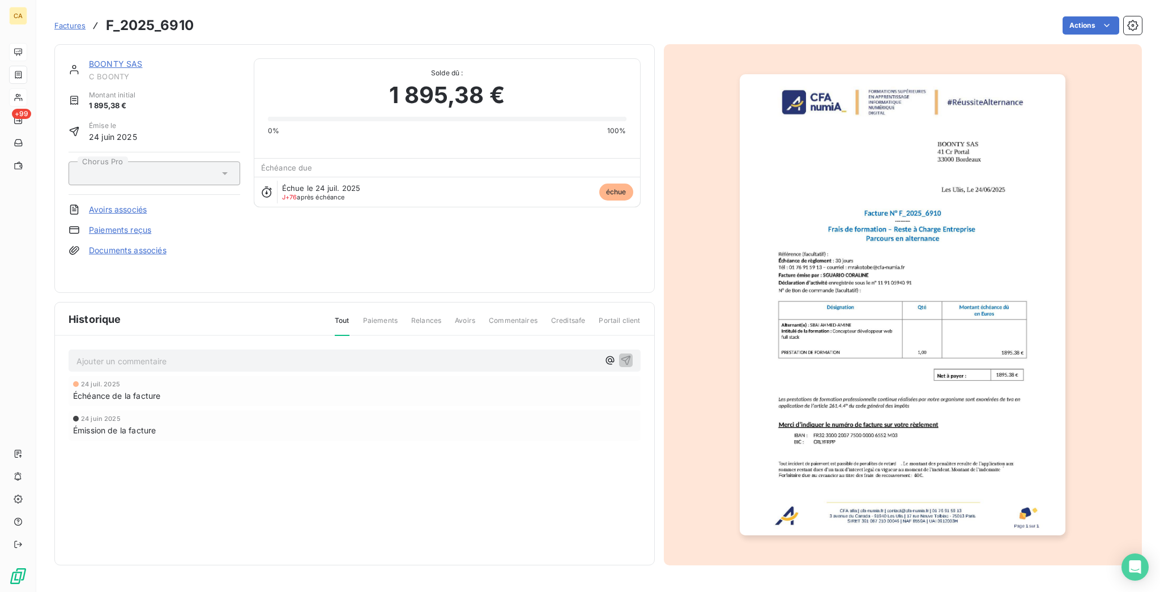
click at [109, 59] on link "BOONTY SAS" at bounding box center [116, 64] width 54 height 10
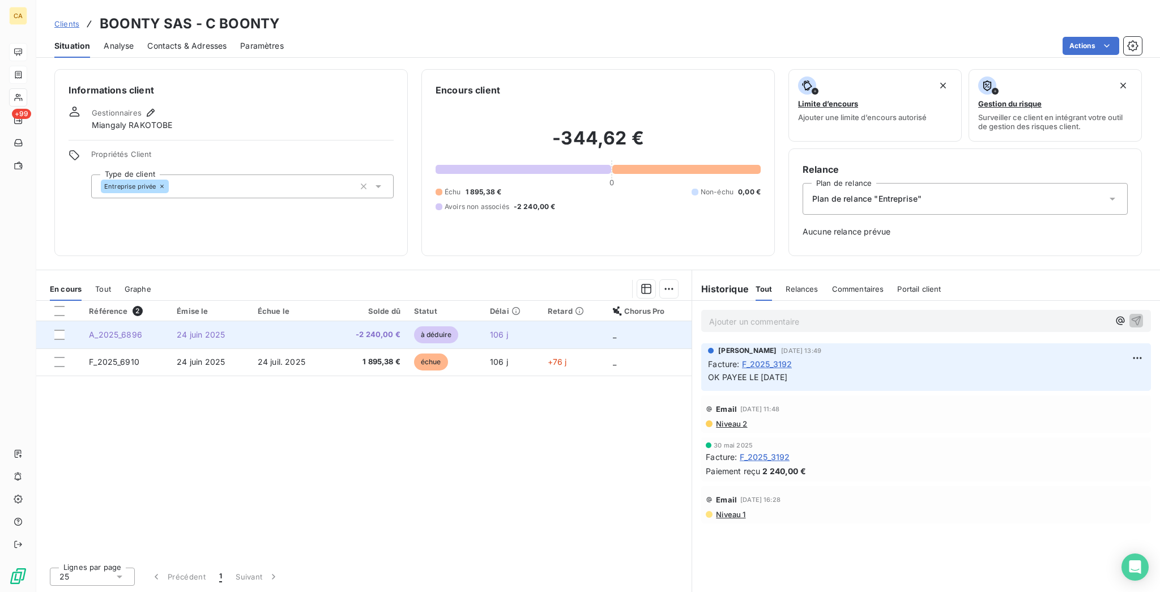
click at [210, 330] on span "24 juin 2025" at bounding box center [201, 335] width 48 height 10
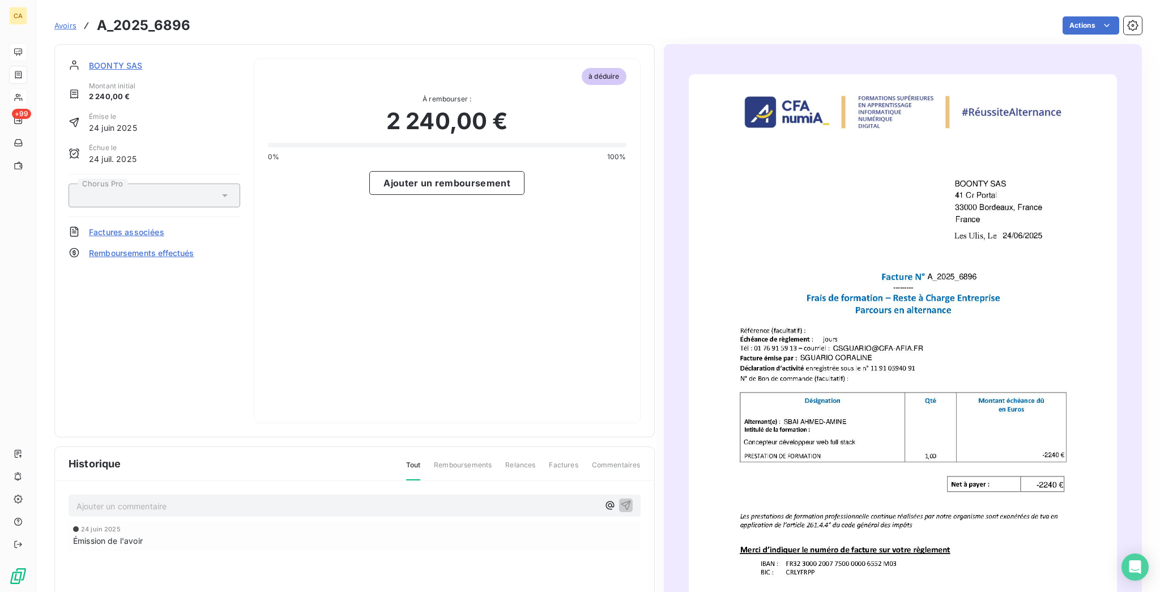
click at [195, 499] on p "Ajouter un commentaire ﻿" at bounding box center [337, 506] width 522 height 14
click at [110, 500] on span "AVOIR SUR FACT 2025_3192" at bounding box center [133, 505] width 114 height 10
click at [198, 499] on p "AVOIR SUR FACT F_2025_3192" at bounding box center [337, 505] width 522 height 13
click at [222, 499] on p "AVOIR SUR FACT F_2025_3192 DEJA PAYEE" at bounding box center [337, 505] width 522 height 13
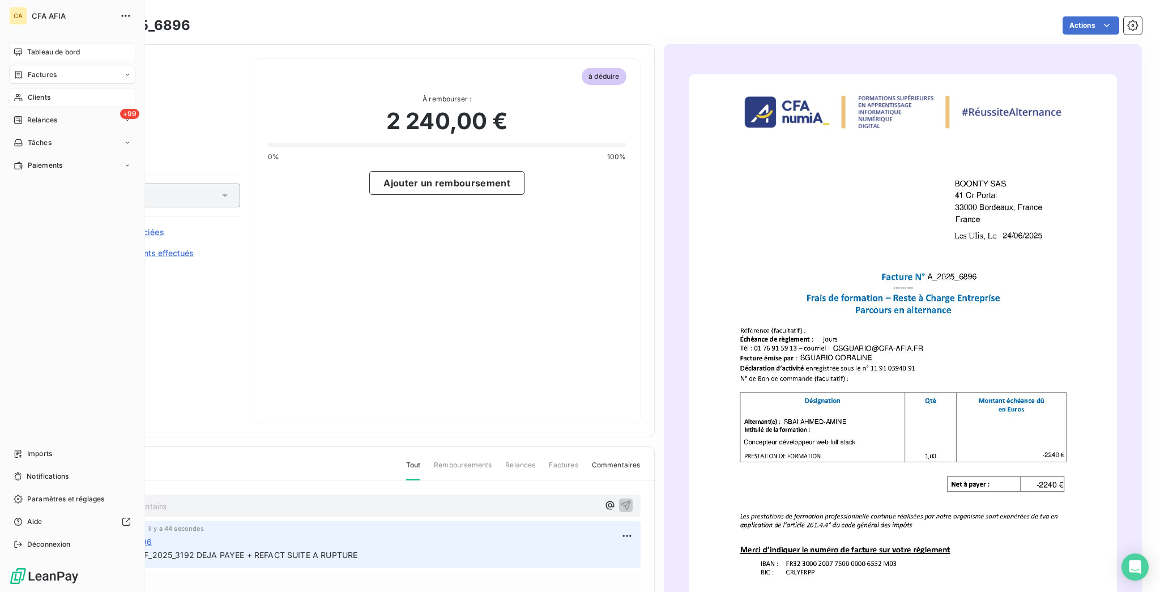
click at [23, 50] on div "Tableau de bord" at bounding box center [72, 52] width 126 height 18
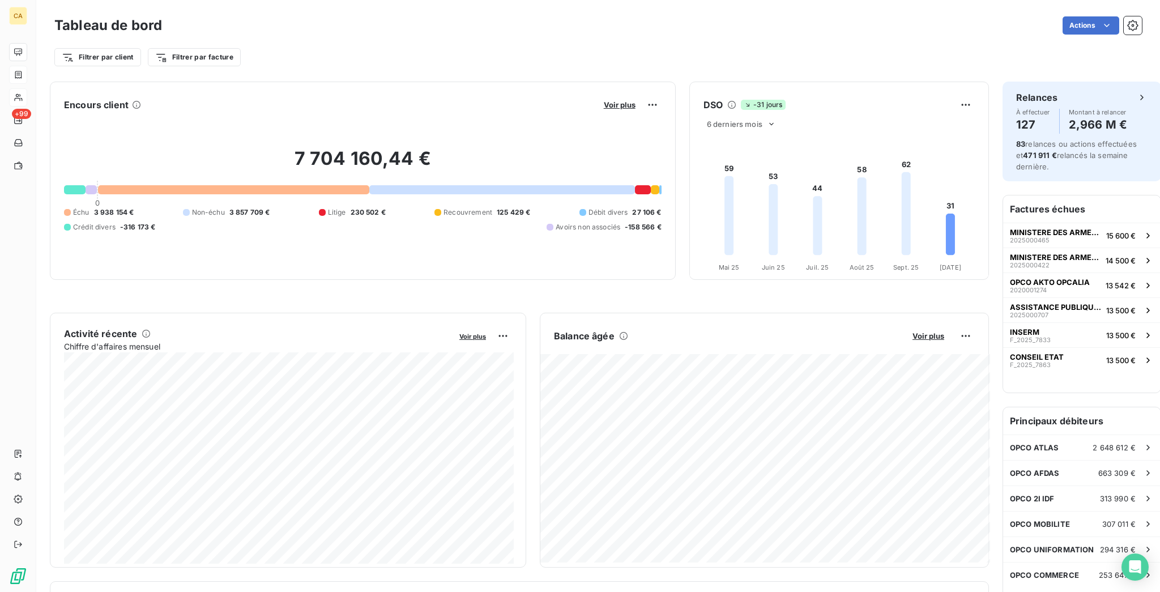
click at [36, 77] on div "Encours client Voir plus 7 704 160,44 € 0 Échu 3 938 154 € Non-échu 3 857 709 €…" at bounding box center [598, 590] width 1124 height 1030
click at [36, 75] on div "Encours client Voir plus 7 704 160,44 € 0 Échu 3 938 154 € Non-échu 3 857 709 €…" at bounding box center [598, 590] width 1124 height 1030
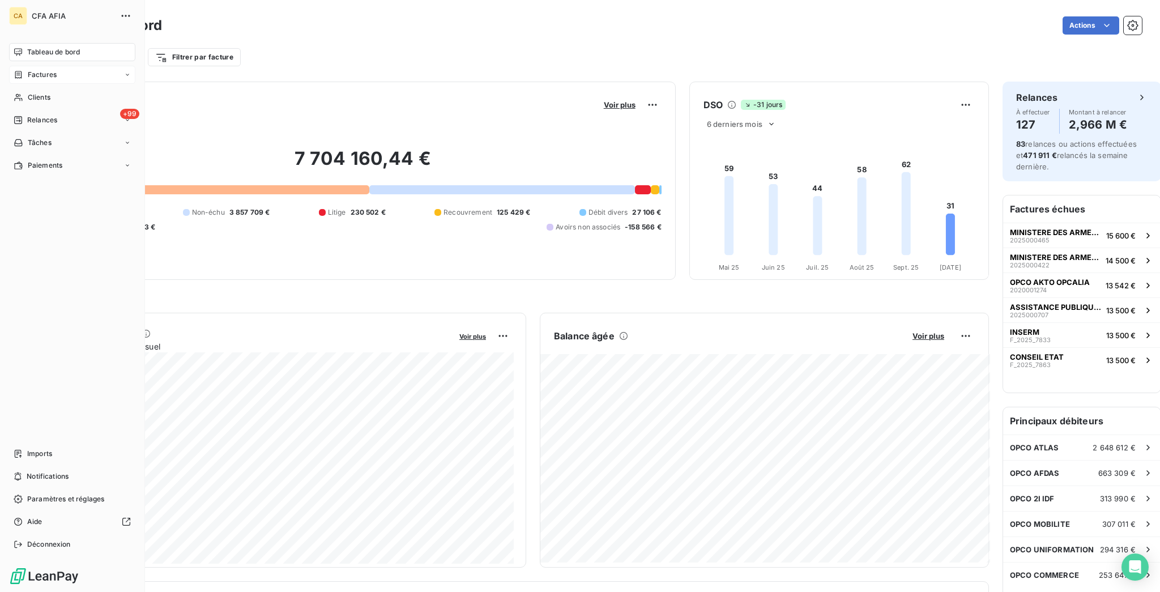
click at [21, 88] on div "Clients" at bounding box center [72, 97] width 126 height 18
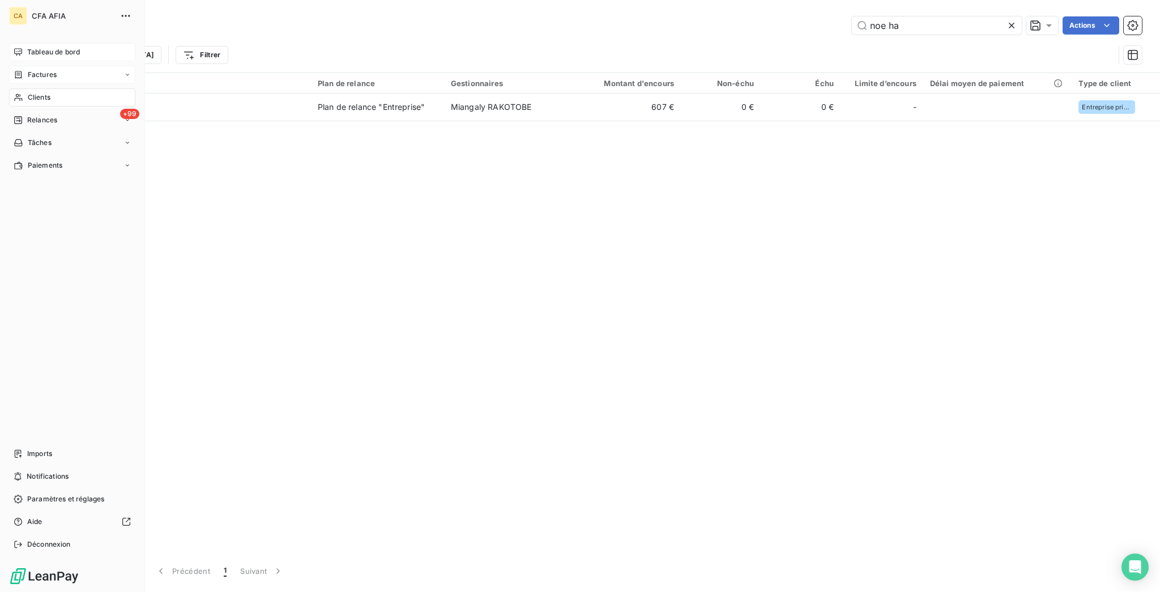
click at [30, 47] on span "Tableau de bord" at bounding box center [53, 52] width 53 height 10
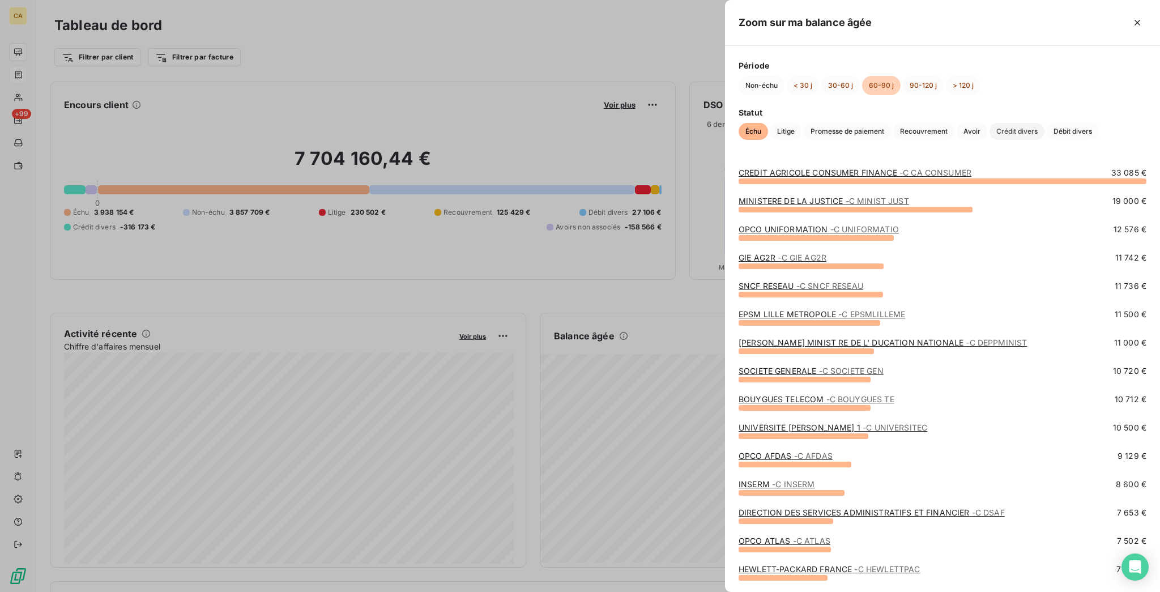
click at [990, 131] on span "Crédit divers" at bounding box center [1017, 131] width 55 height 17
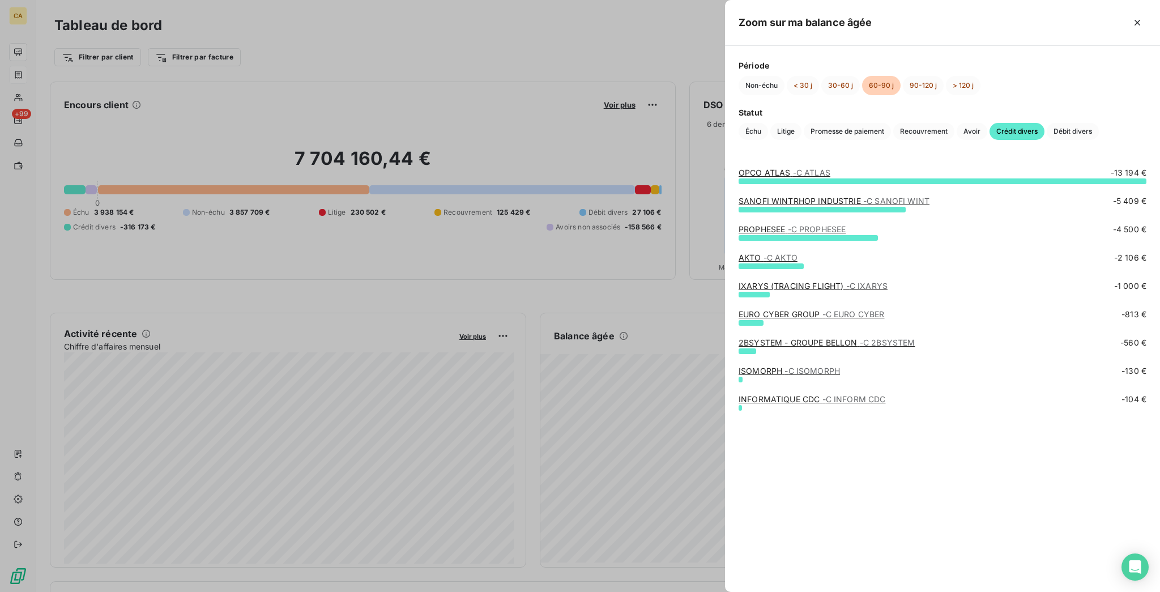
click at [990, 138] on span "Crédit divers" at bounding box center [1017, 131] width 55 height 17
click at [1047, 140] on span "Débit divers" at bounding box center [1073, 131] width 52 height 17
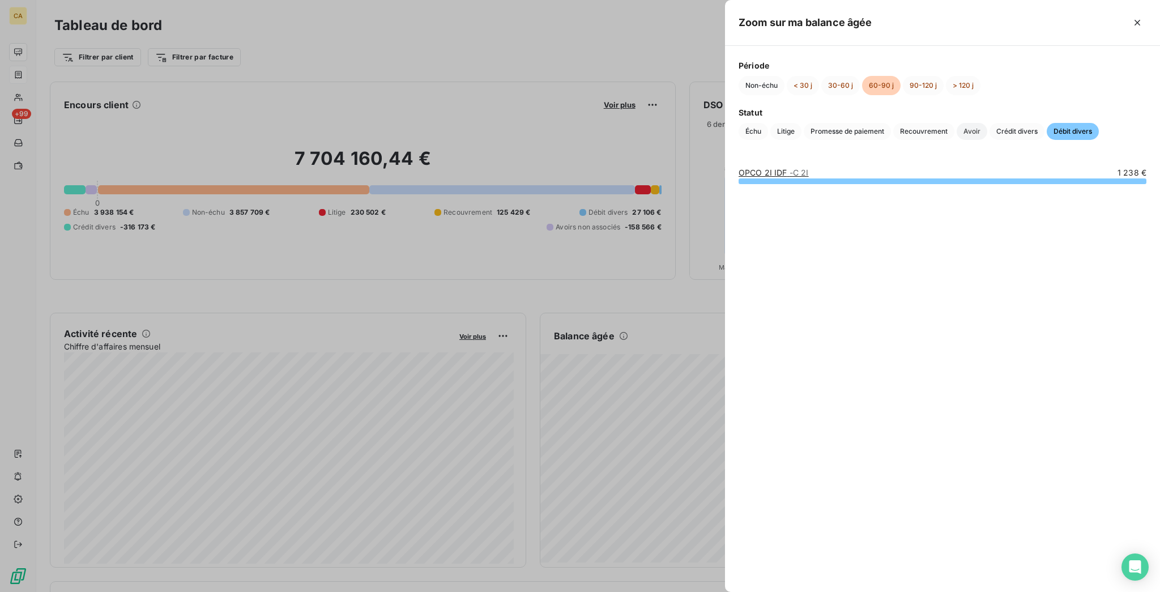
click at [1093, 123] on div "Échu Litige Promesse de paiement Recouvrement Avoir Crédit divers Débit divers" at bounding box center [943, 131] width 408 height 17
click at [987, 123] on span "Avoir" at bounding box center [972, 131] width 31 height 17
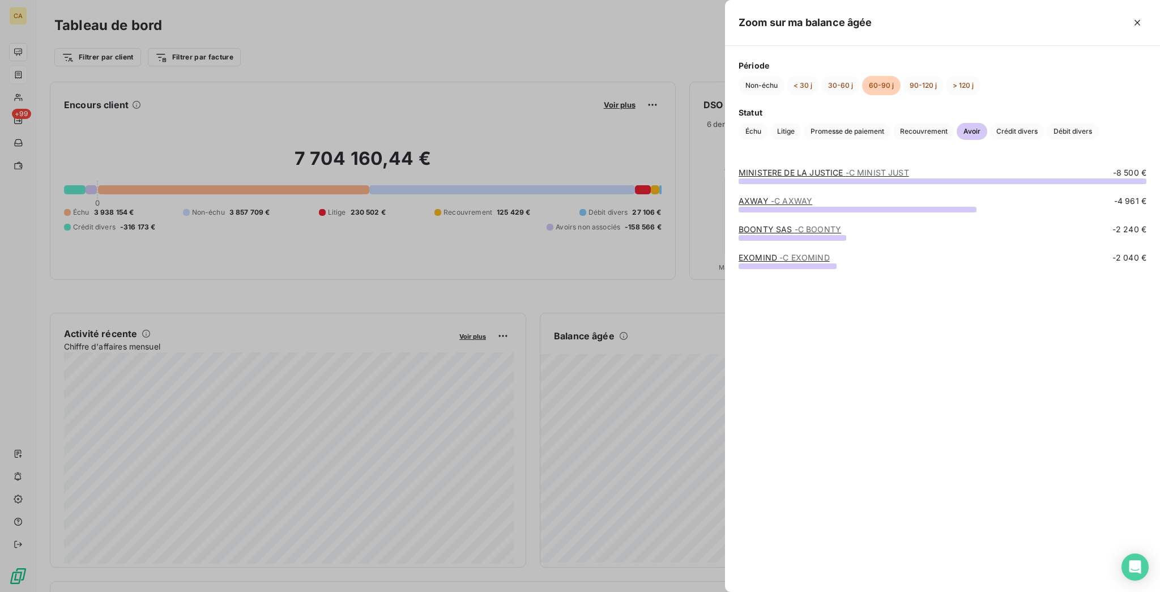
click at [830, 256] on span "- C EXOMIND" at bounding box center [804, 258] width 50 height 10
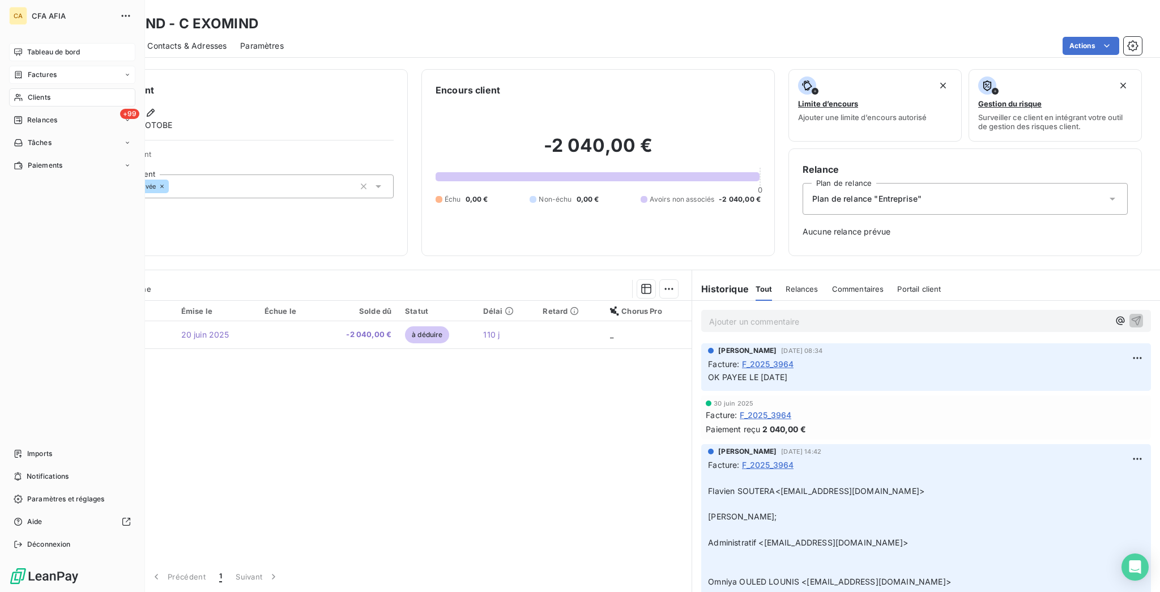
click at [69, 47] on span "Tableau de bord" at bounding box center [53, 52] width 53 height 10
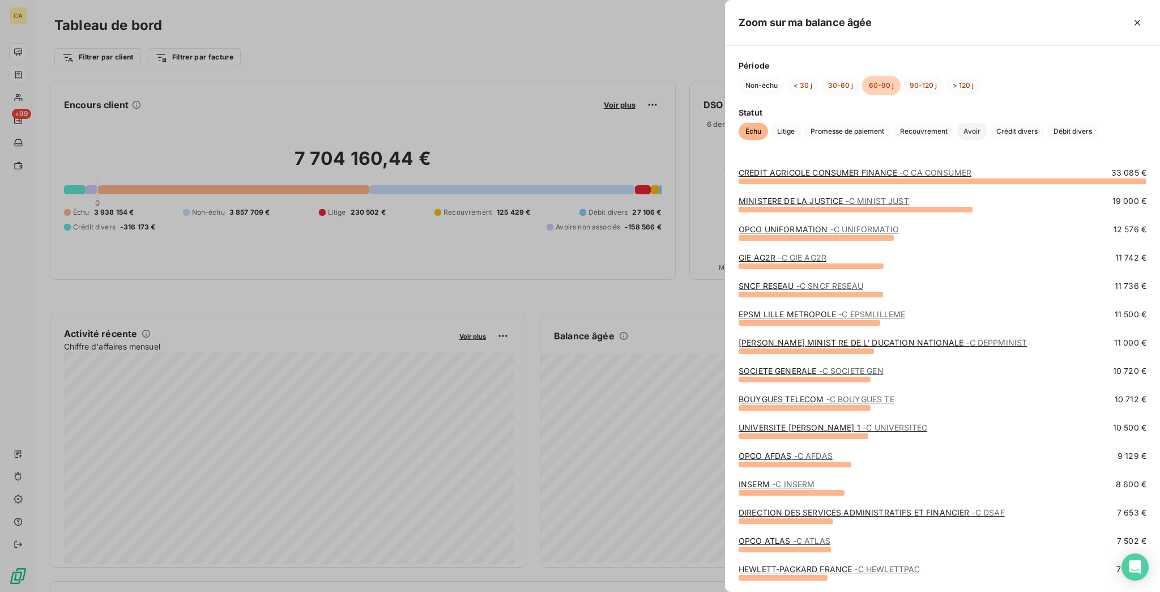
click at [987, 123] on span "Avoir" at bounding box center [972, 131] width 31 height 17
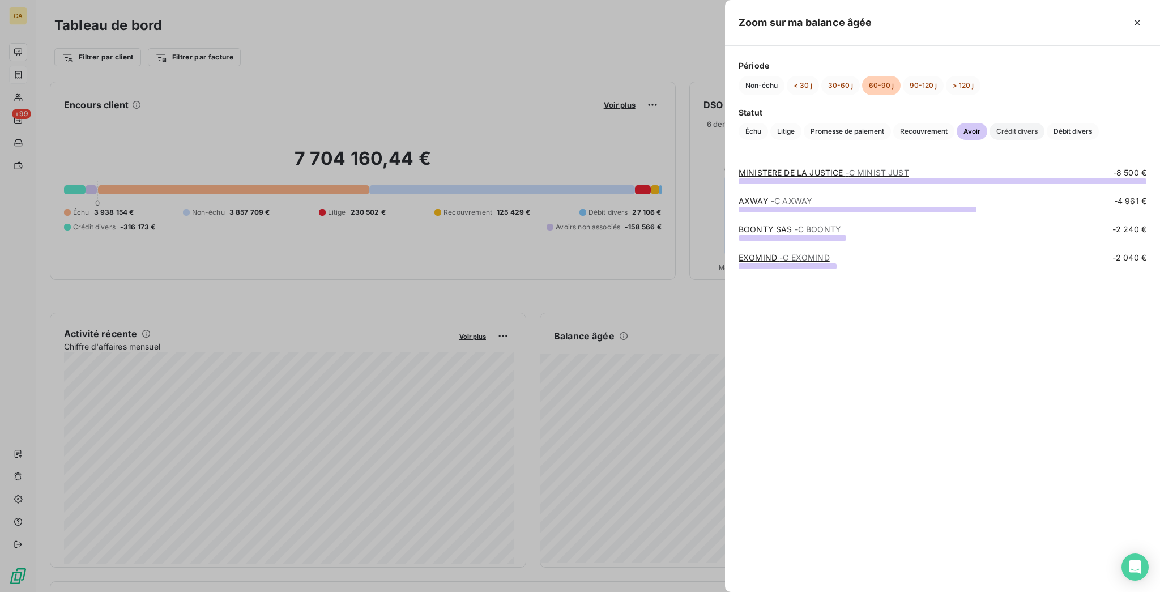
click at [990, 140] on span "Crédit divers" at bounding box center [1017, 131] width 55 height 17
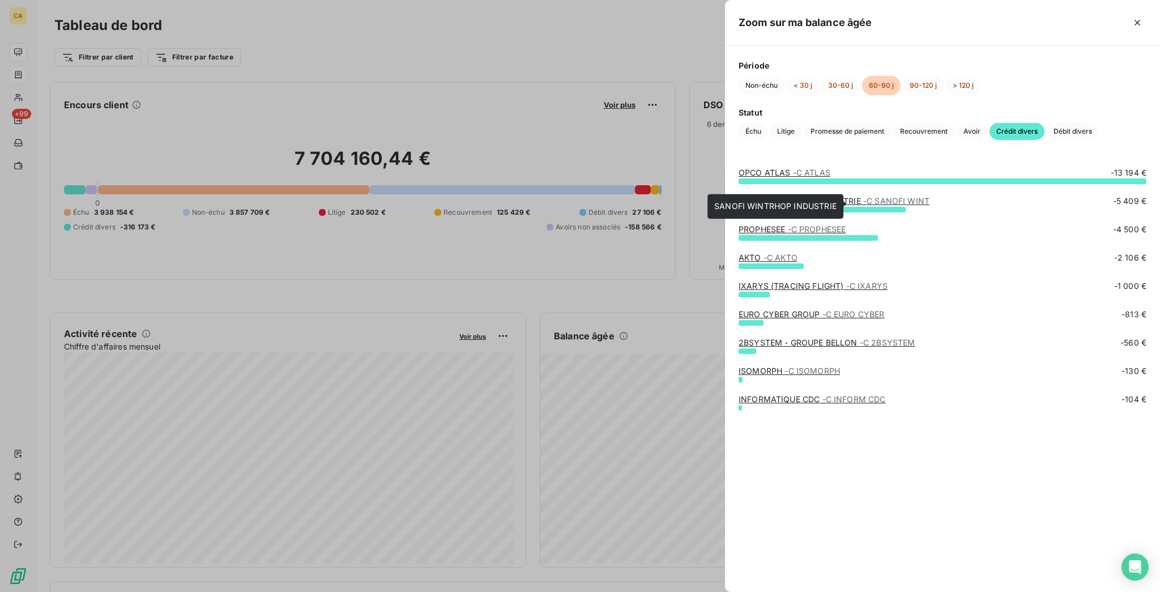
click at [909, 201] on link "SANOFI [PERSON_NAME] INDUSTRIE - C SANOFI WINT" at bounding box center [834, 201] width 191 height 10
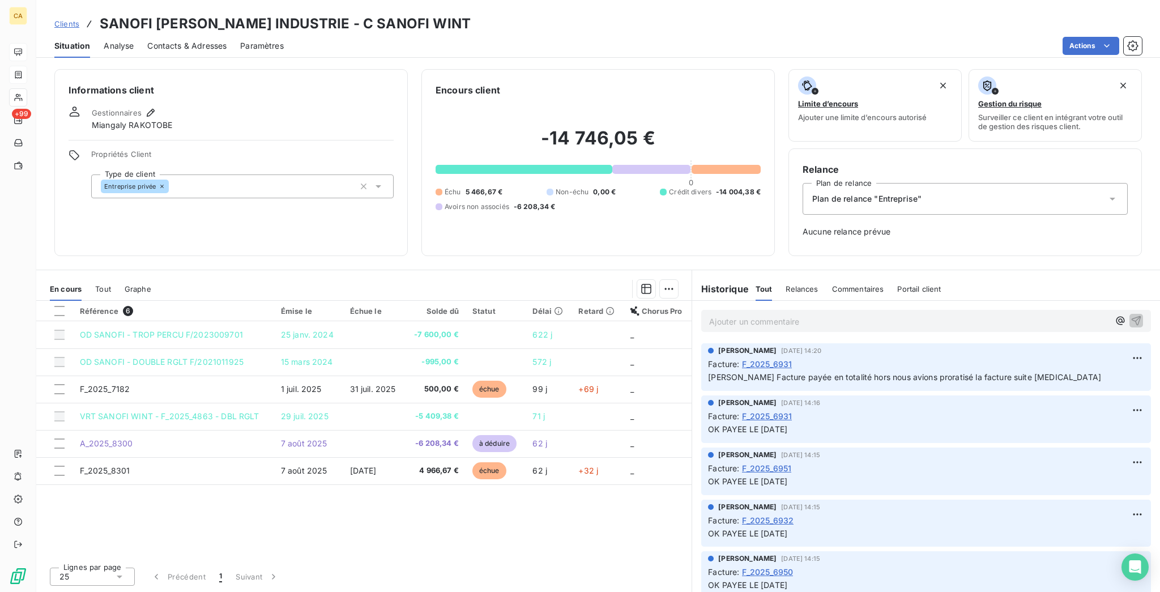
click at [78, 277] on div "En cours Tout Graphe" at bounding box center [363, 289] width 655 height 24
click at [95, 284] on span "Tout" at bounding box center [103, 288] width 16 height 9
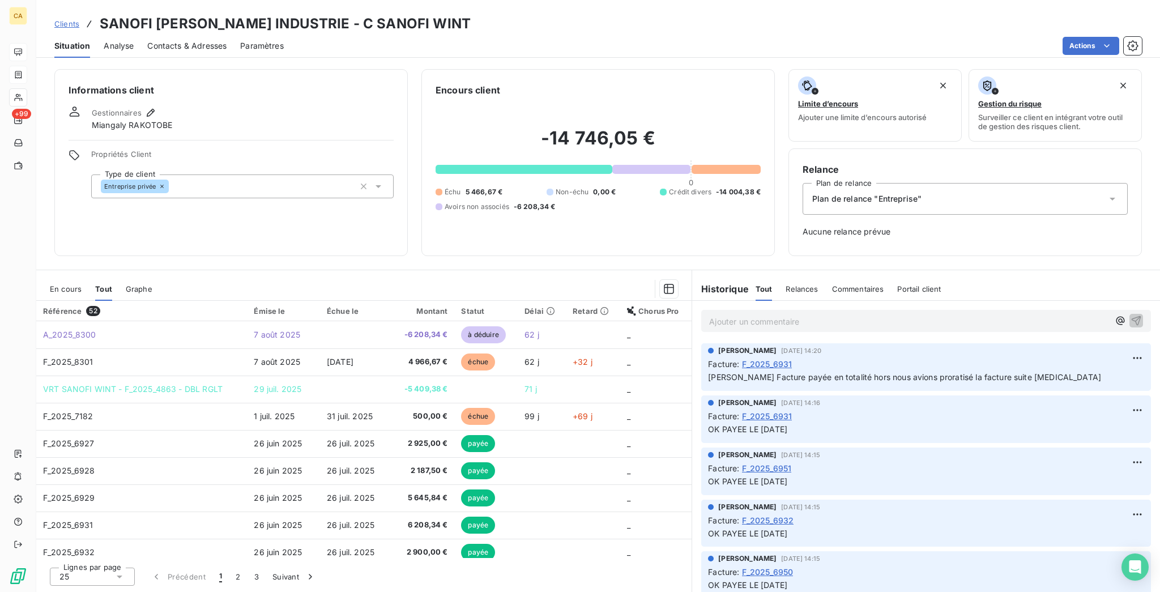
click at [51, 284] on span "En cours" at bounding box center [66, 288] width 32 height 9
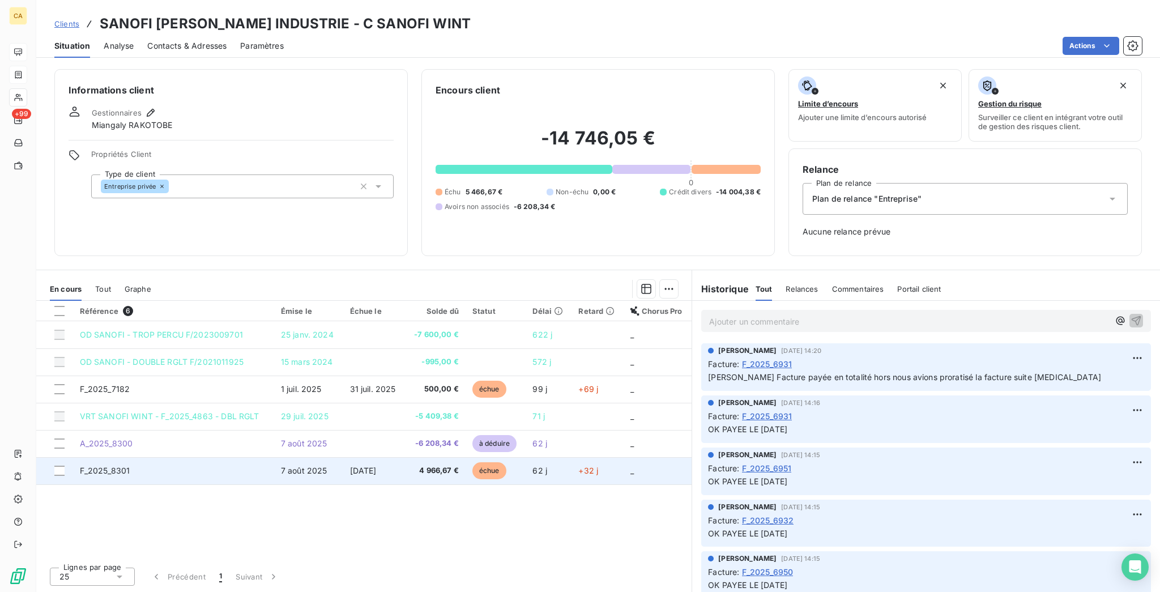
click at [234, 457] on td "F_2025_8301" at bounding box center [173, 470] width 201 height 27
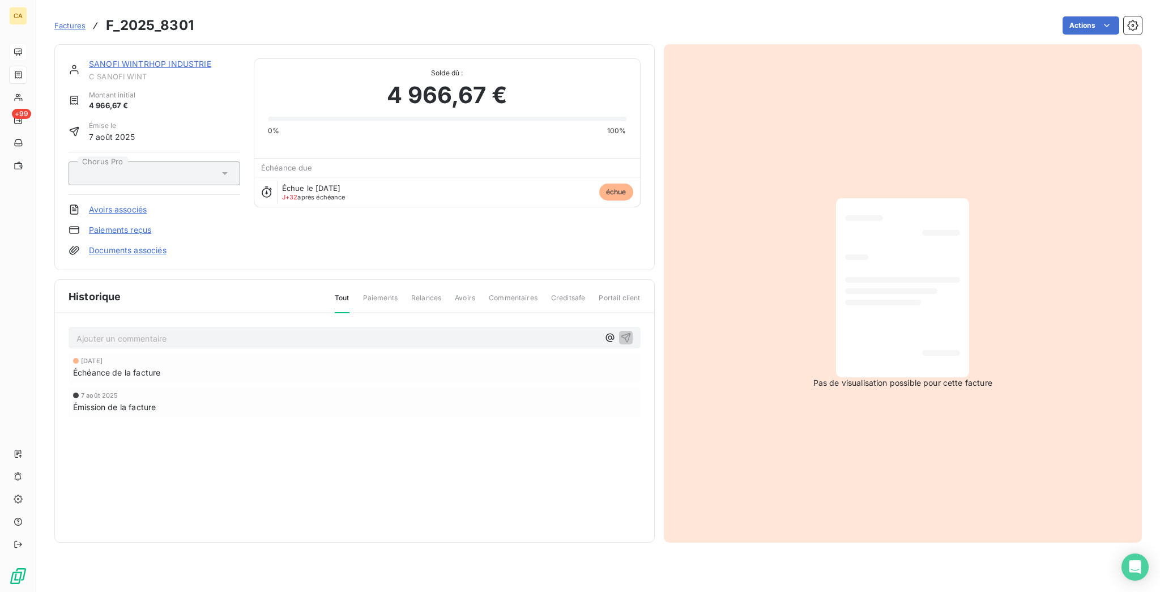
click at [146, 331] on p "Ajouter un commentaire ﻿" at bounding box center [337, 338] width 522 height 14
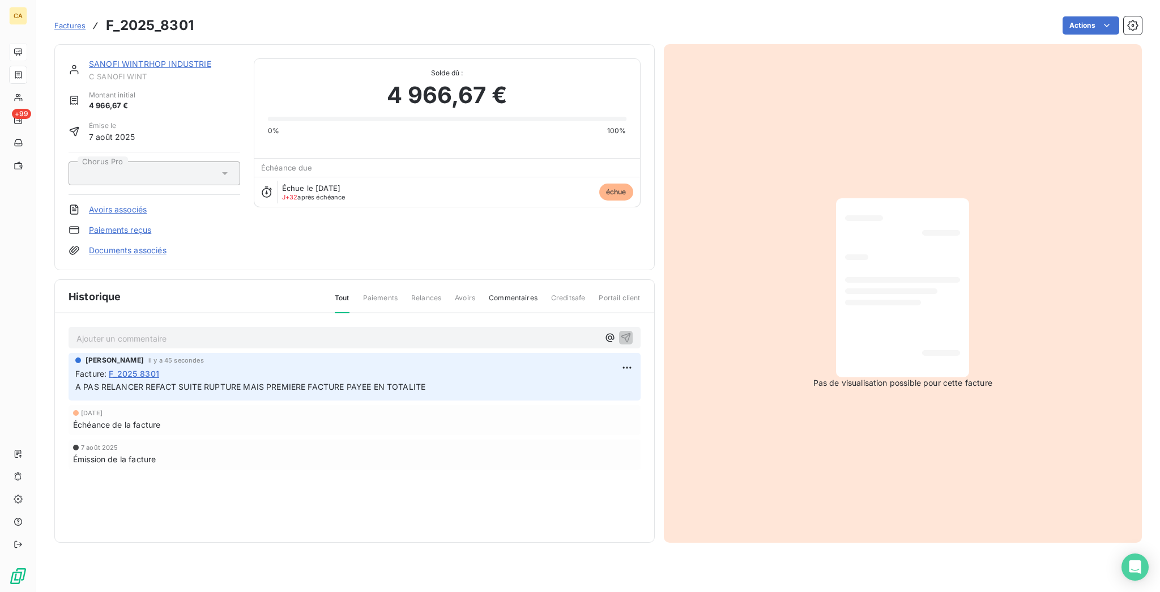
click at [155, 59] on link "SANOFI WINTRHOP INDUSTRIE" at bounding box center [150, 64] width 122 height 10
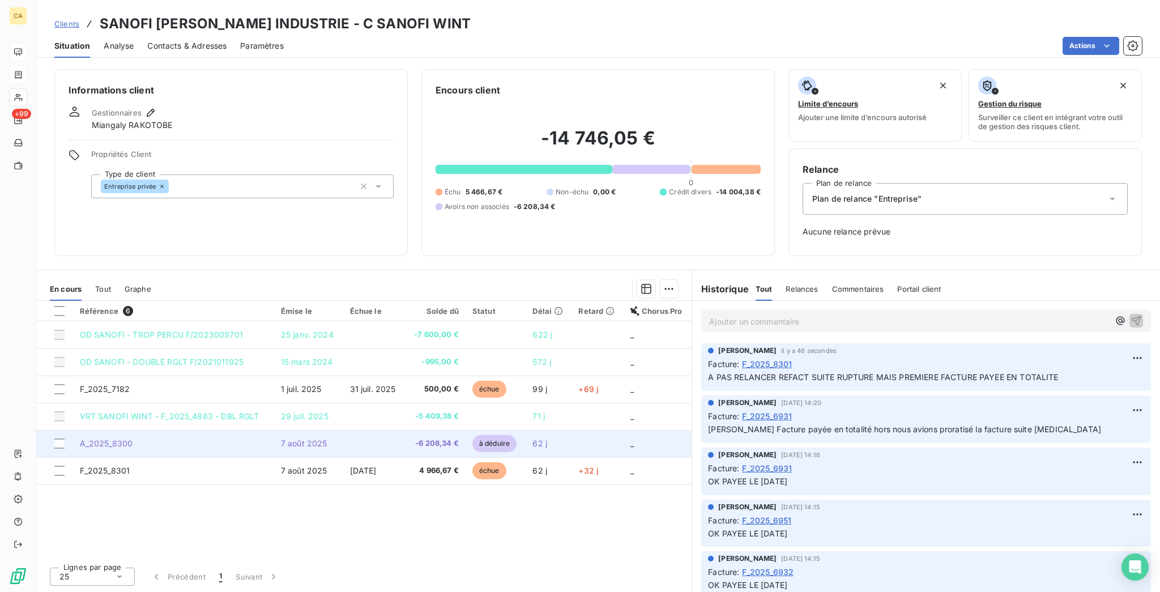
click at [215, 430] on td "A_2025_8300" at bounding box center [173, 443] width 201 height 27
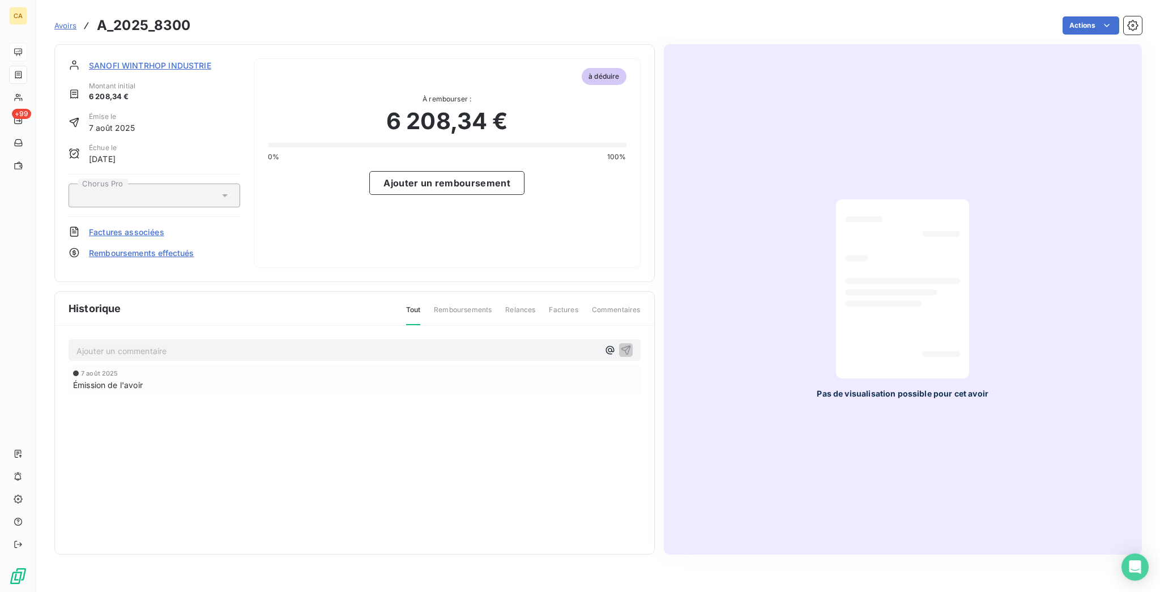
click at [105, 344] on p "Ajouter un commentaire ﻿" at bounding box center [337, 351] width 522 height 14
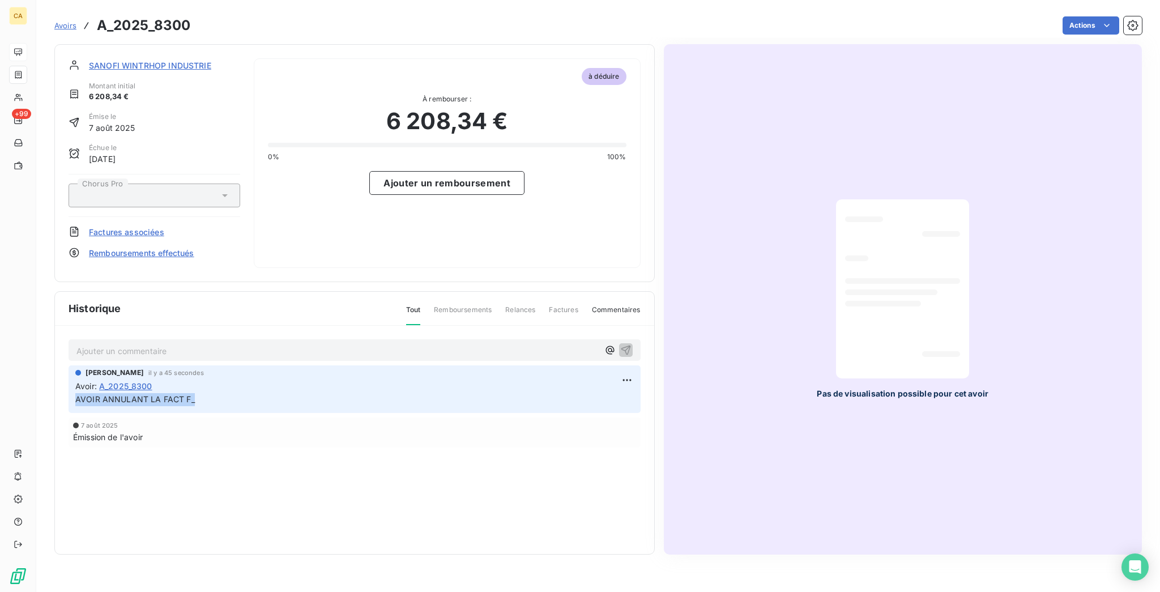
drag, startPoint x: 181, startPoint y: 352, endPoint x: 48, endPoint y: 353, distance: 133.7
click at [55, 353] on div "Ajouter un commentaire ﻿ [PERSON_NAME] il y a 45 secondes Avoir : A_2025_8300 A…" at bounding box center [354, 440] width 599 height 228
copy span "AVOIR ANNULANT LA FACT F_"
click at [630, 330] on html "CA +99 Avoirs A_2025_8300 Actions SANOFI [PERSON_NAME] INDUSTRIE Montant initia…" at bounding box center [580, 296] width 1160 height 592
click at [625, 357] on div "Editer Supprimer" at bounding box center [600, 363] width 73 height 48
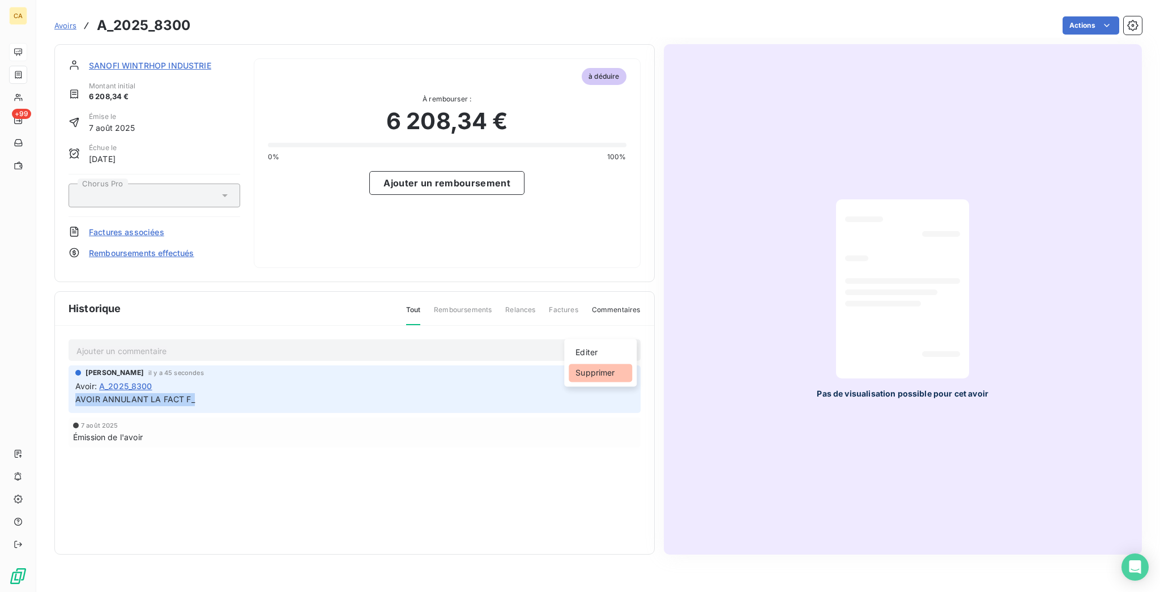
click at [604, 370] on div "Supprimer" at bounding box center [600, 373] width 63 height 18
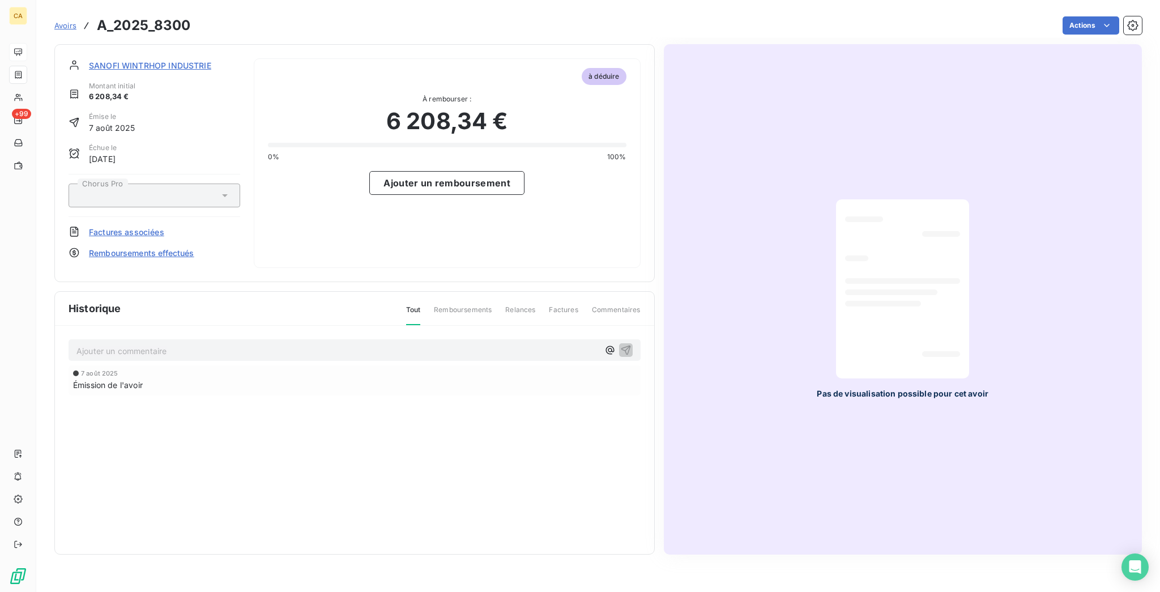
click at [472, 326] on div "Ajouter un commentaire ﻿ [DATE] Émission de l'avoir" at bounding box center [354, 440] width 599 height 228
click at [467, 344] on p "Ajouter un commentaire ﻿" at bounding box center [337, 351] width 522 height 14
click at [281, 364] on div "[DATE] Émission de l'avoir" at bounding box center [355, 379] width 572 height 30
click at [282, 339] on div "AVOIR ANNULANT LA FACT F_2025_6931 DEJA PAYEE + REFACT F_" at bounding box center [355, 349] width 572 height 21
click at [283, 344] on p "AVOIR ANNULANT LA FACT F_2025_6931 DEJA PAYEE + REFACT F_" at bounding box center [337, 350] width 522 height 13
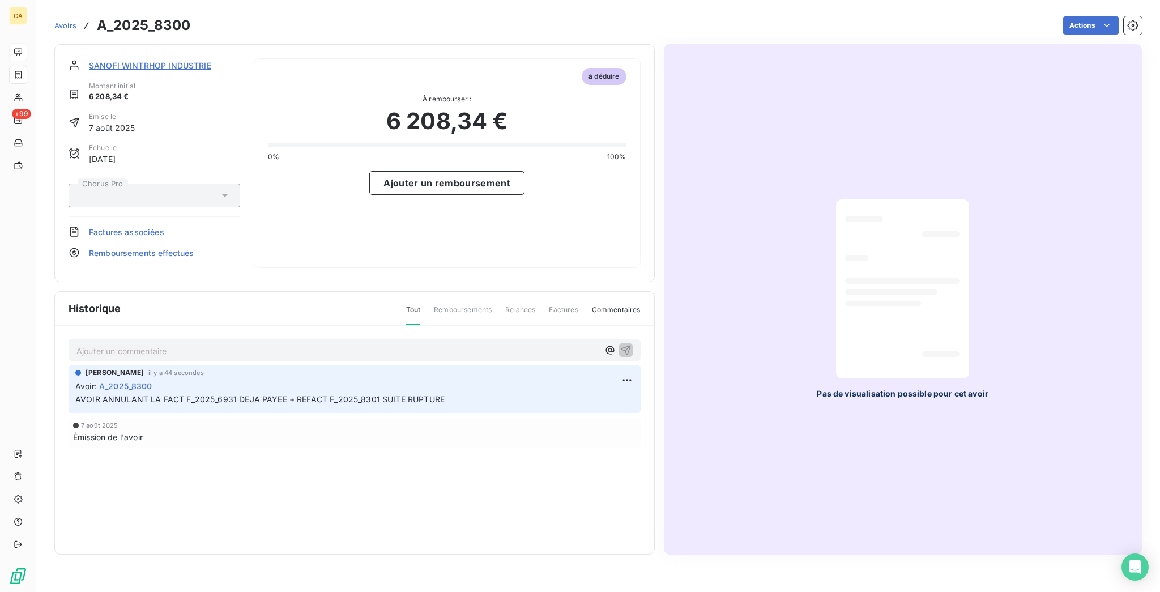
click at [145, 44] on section "SANOFI [PERSON_NAME] INDUSTRIE Montant initial 6 208,34 € Émise le [DATE] Échue…" at bounding box center [354, 163] width 600 height 238
click at [147, 59] on span "SANOFI WINTRHOP INDUSTRIE" at bounding box center [150, 65] width 122 height 12
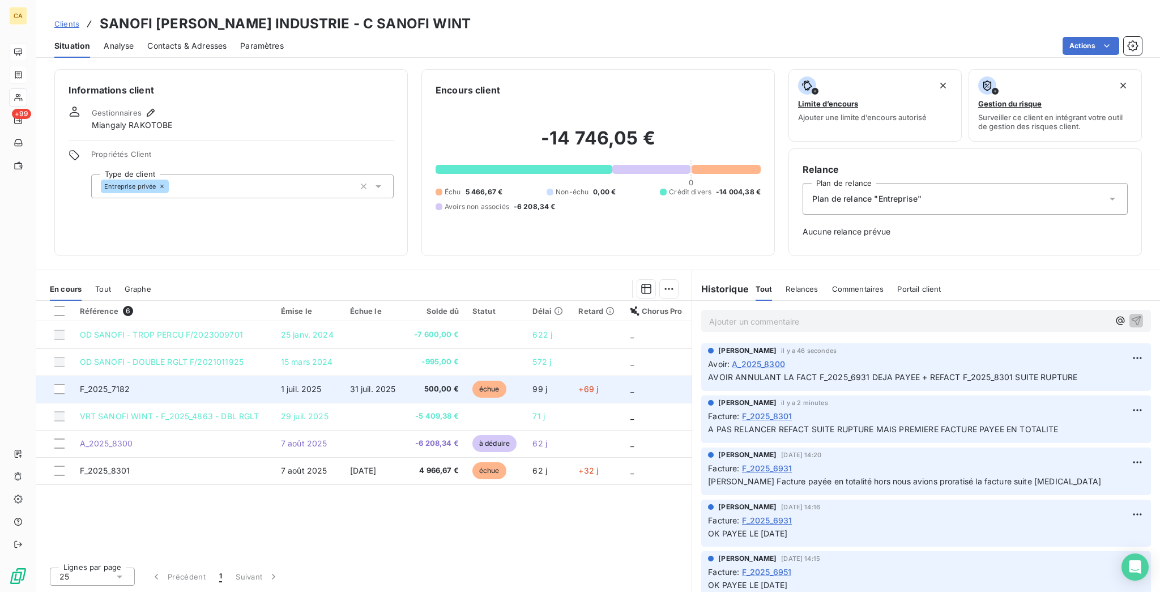
click at [157, 376] on td "F_2025_7182" at bounding box center [173, 389] width 201 height 27
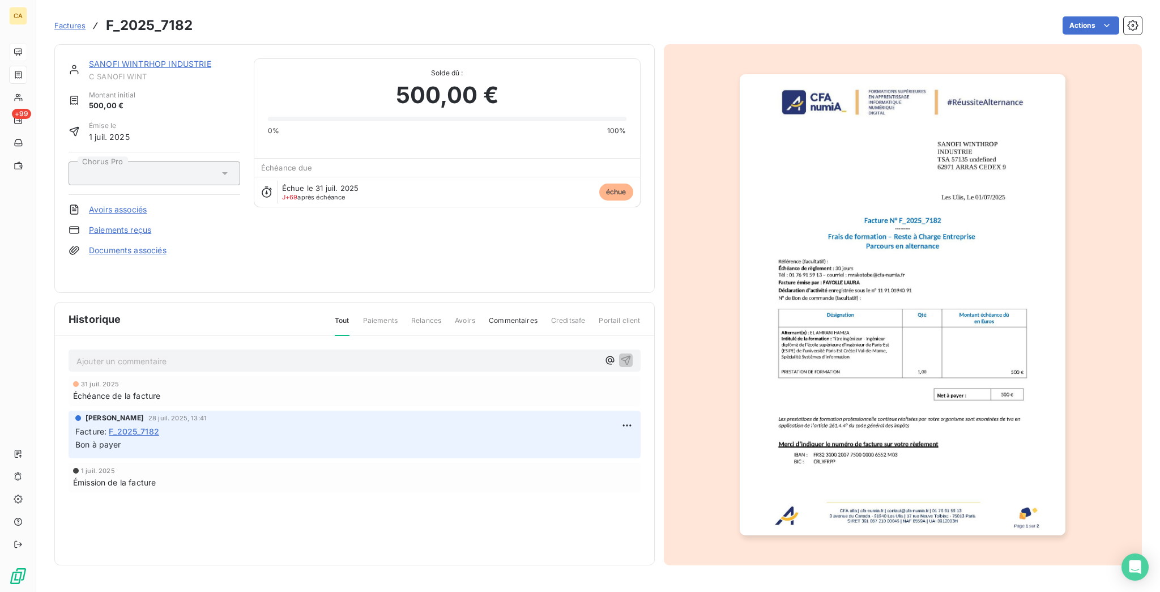
click at [140, 59] on link "SANOFI WINTRHOP INDUSTRIE" at bounding box center [150, 64] width 122 height 10
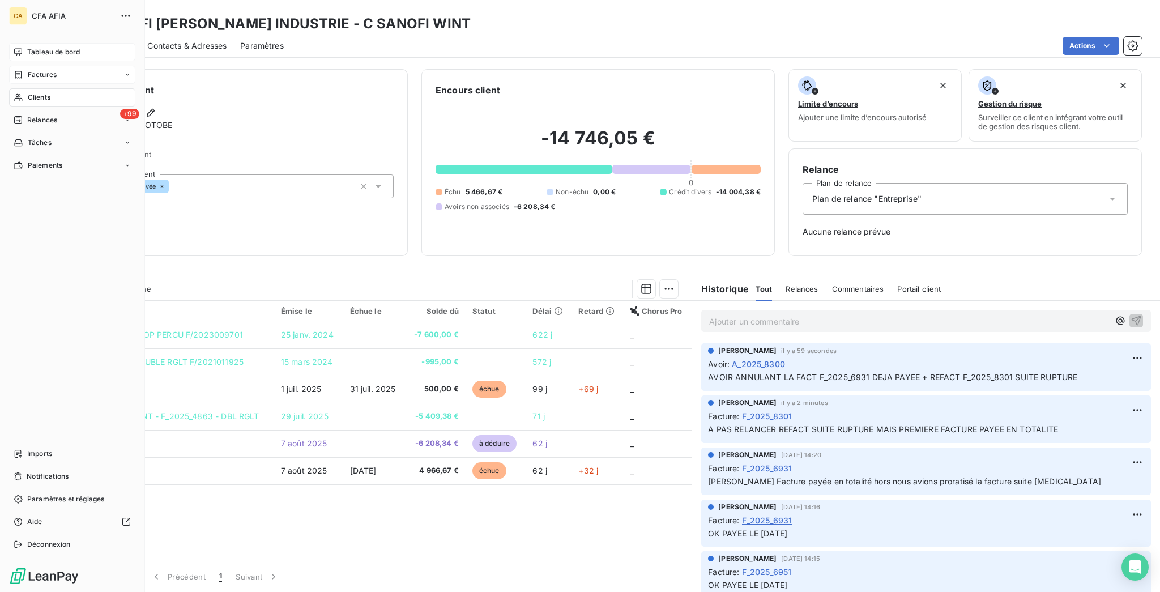
click at [20, 44] on div "Tableau de bord" at bounding box center [72, 52] width 126 height 18
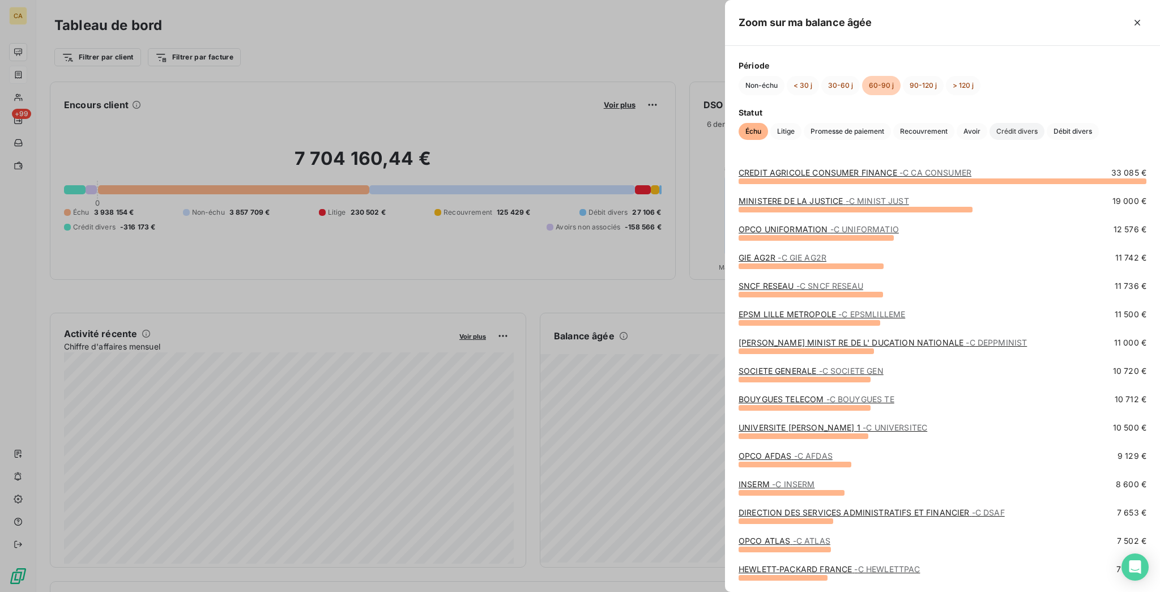
click at [990, 140] on span "Crédit divers" at bounding box center [1017, 131] width 55 height 17
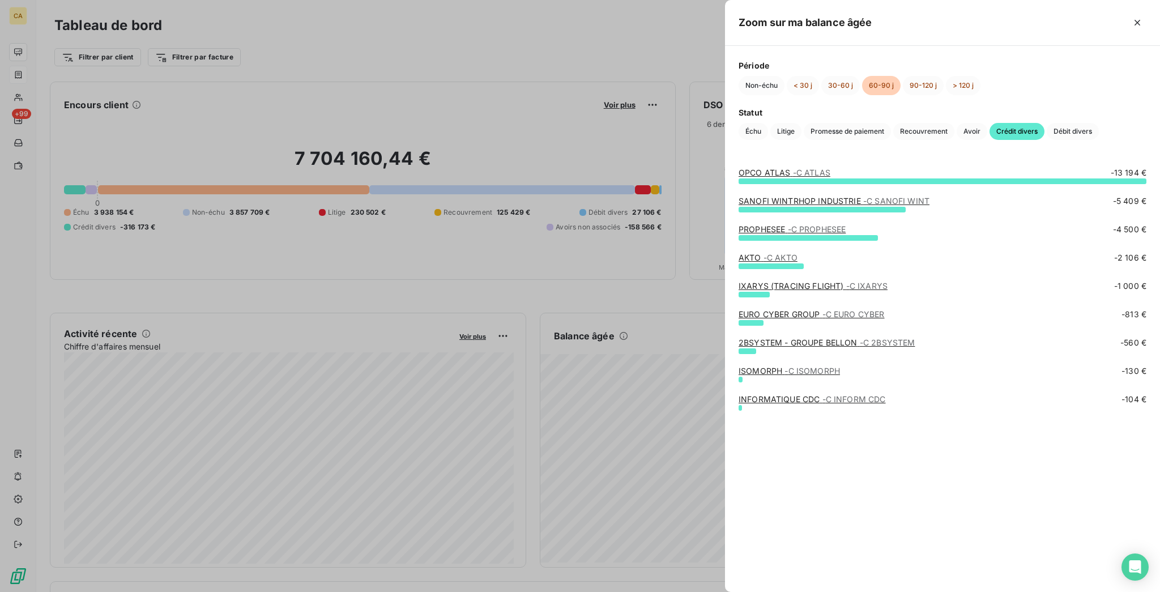
click at [877, 224] on div "SANOFI [PERSON_NAME] INDUSTRIE - C SANOFI WINT -5 409 €" at bounding box center [943, 209] width 408 height 28
click at [846, 233] on link "PROPHESEE - C PROPHESEE" at bounding box center [792, 229] width 107 height 10
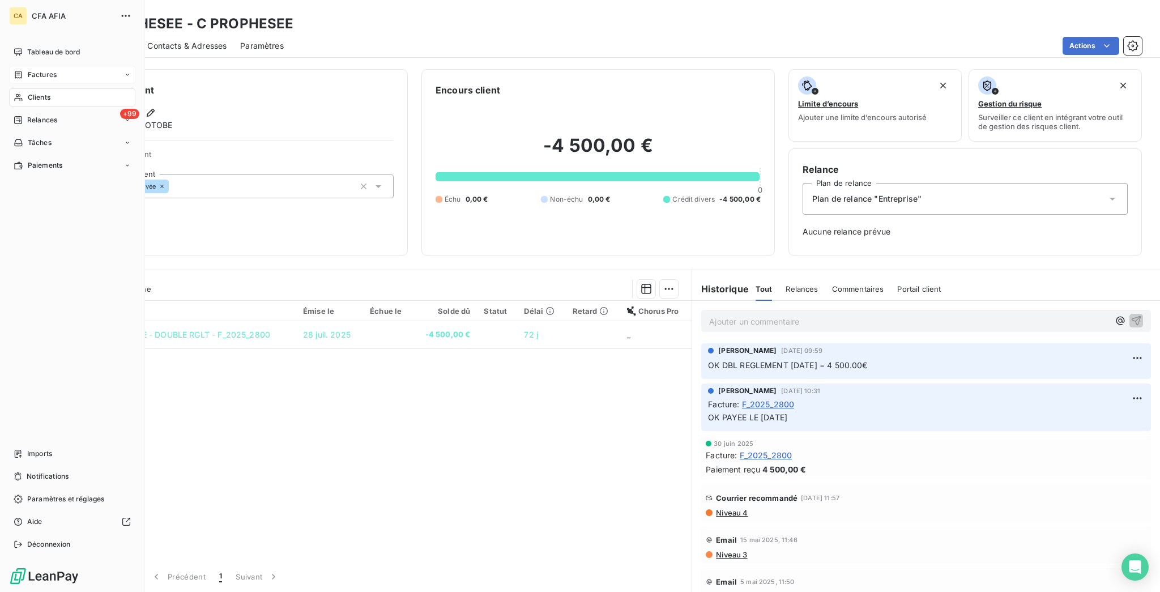
click at [14, 48] on icon at bounding box center [18, 52] width 9 height 9
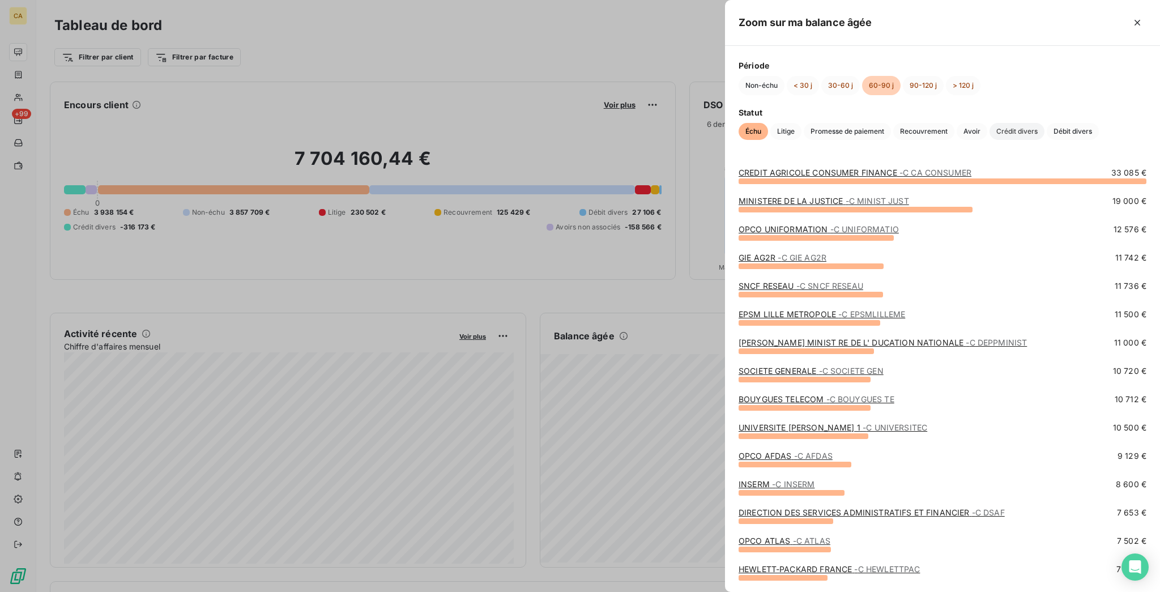
click at [990, 133] on span "Crédit divers" at bounding box center [1017, 131] width 55 height 17
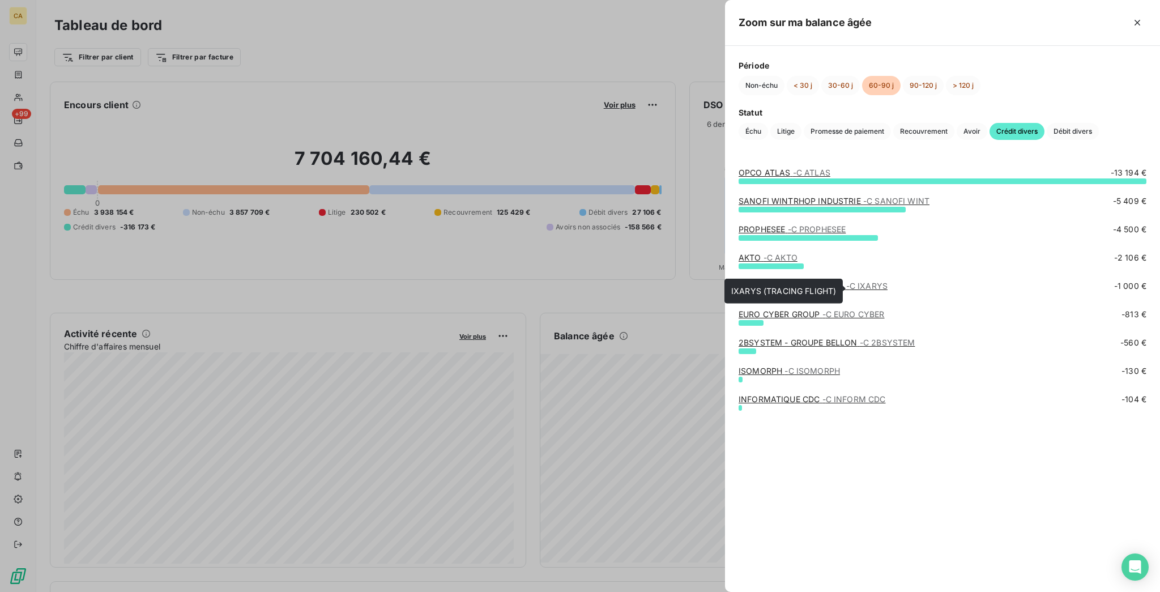
click at [877, 285] on link "IXARYS (TRACING FLIGHT) - C IXARYS" at bounding box center [813, 286] width 149 height 10
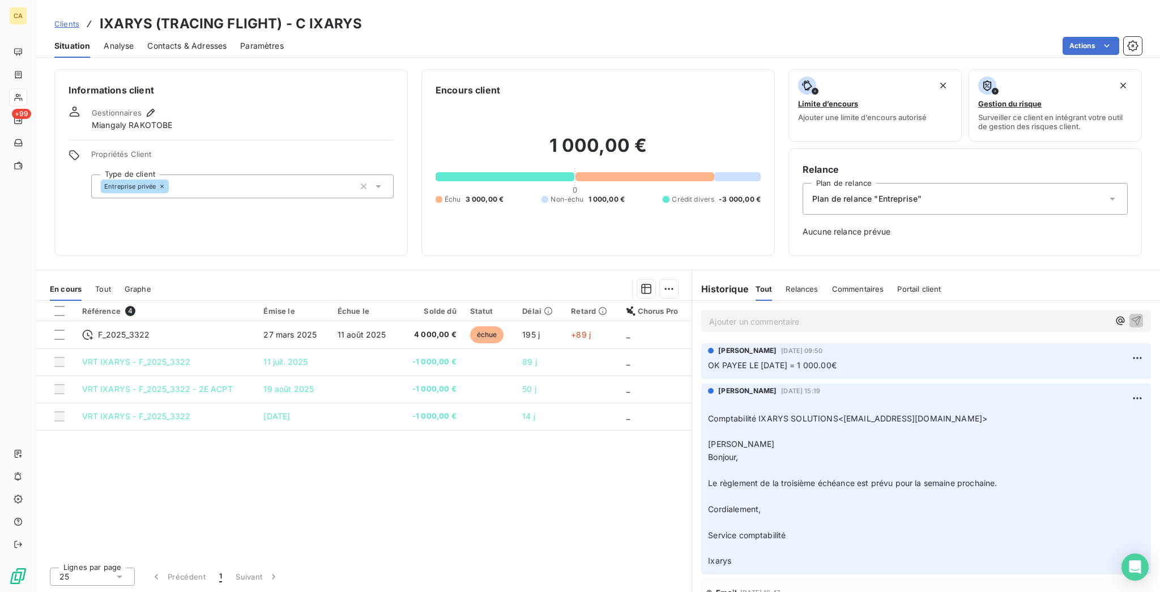
click at [831, 183] on div "Plan de relance "Entreprise"" at bounding box center [965, 199] width 325 height 32
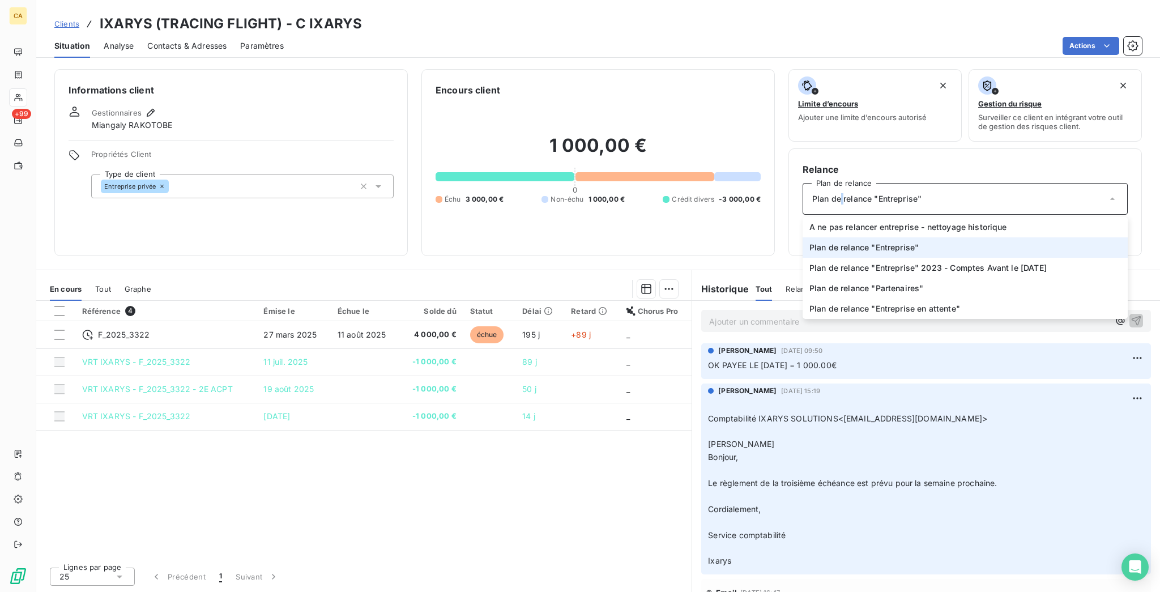
click at [831, 183] on div "Plan de relance "Entreprise"" at bounding box center [965, 199] width 325 height 32
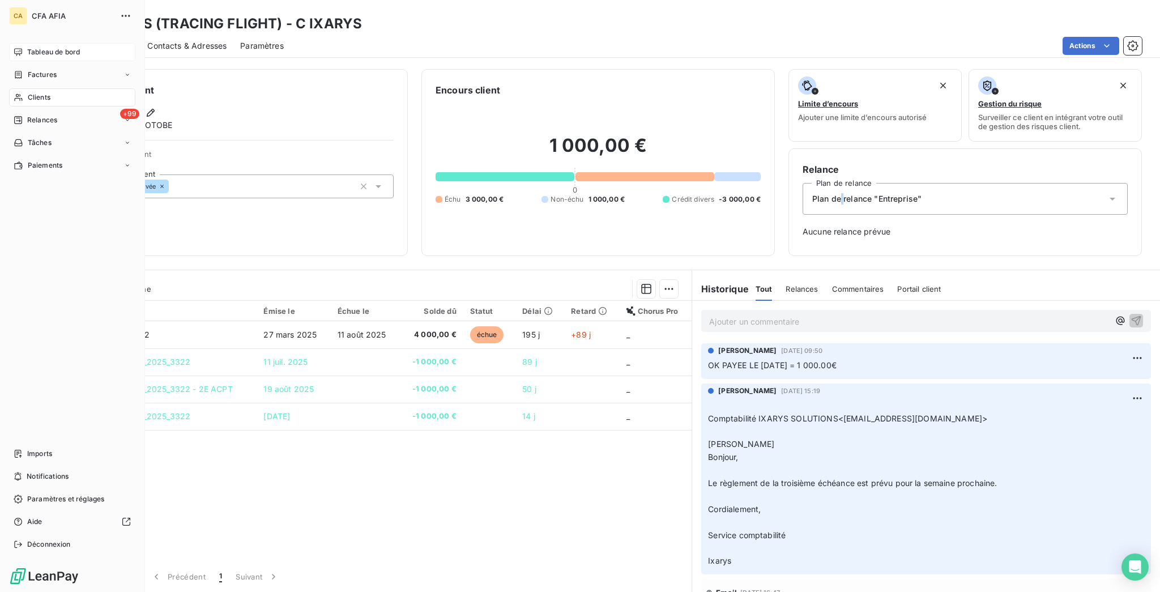
click at [20, 46] on div "Tableau de bord" at bounding box center [72, 52] width 126 height 18
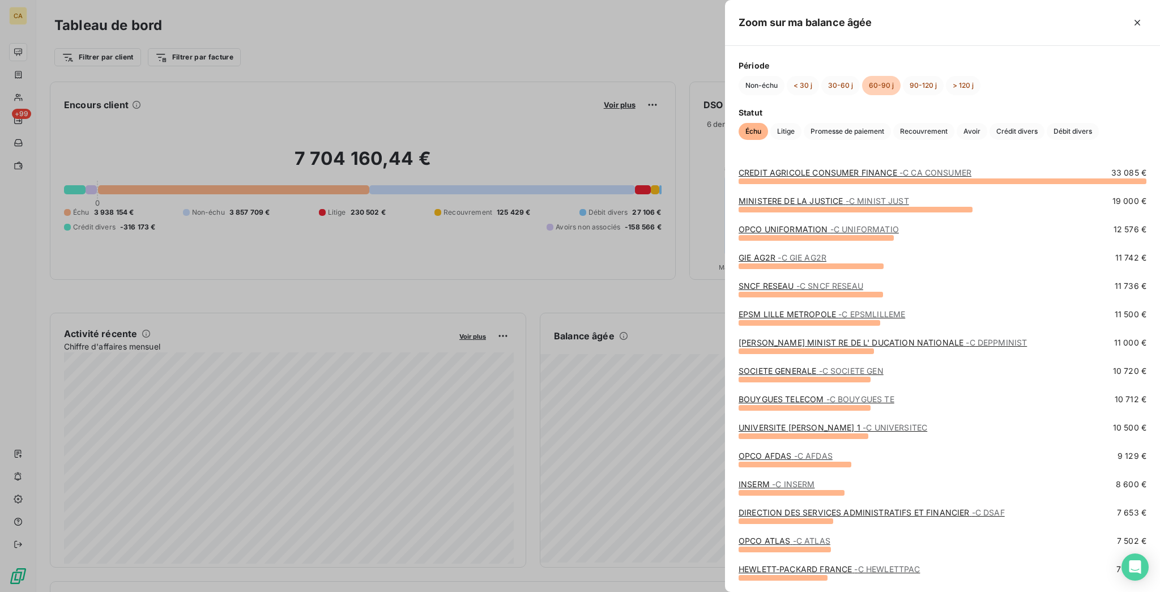
click at [922, 147] on div "Période Non-échu < 30 j 30-60 j 60-90 j 90-120 j > 120 j Statut Échu Litige Pro…" at bounding box center [942, 100] width 435 height 108
click at [990, 134] on span "Crédit divers" at bounding box center [1017, 131] width 55 height 17
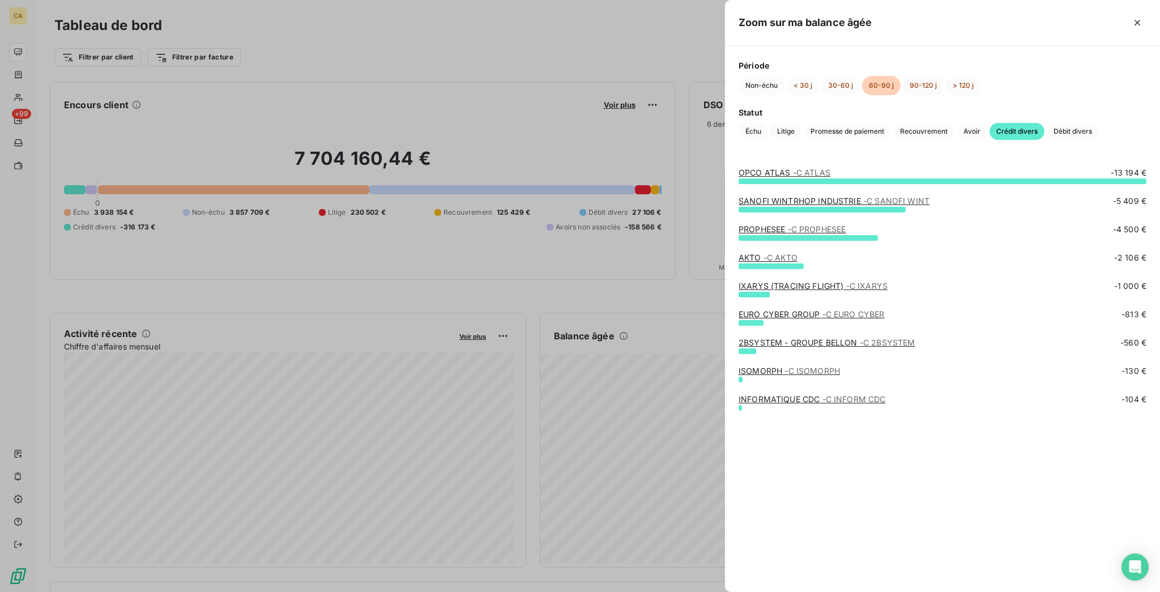
click at [876, 316] on link "EURO CYBER GROUP - C EURO CYBER" at bounding box center [812, 314] width 146 height 10
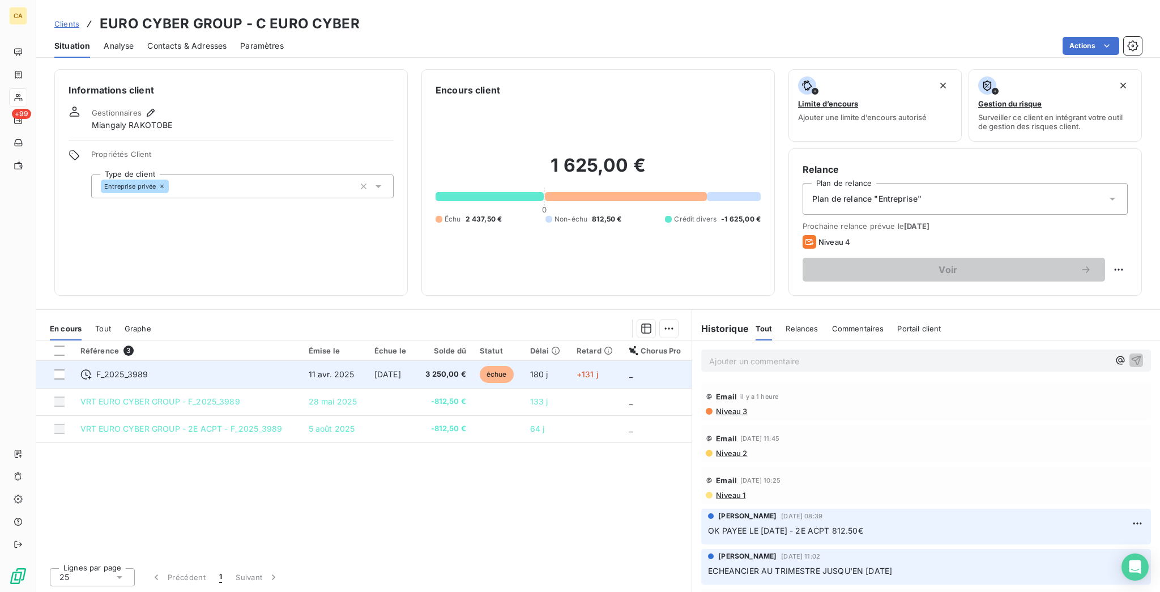
click at [330, 369] on span "11 avr. 2025" at bounding box center [332, 374] width 46 height 10
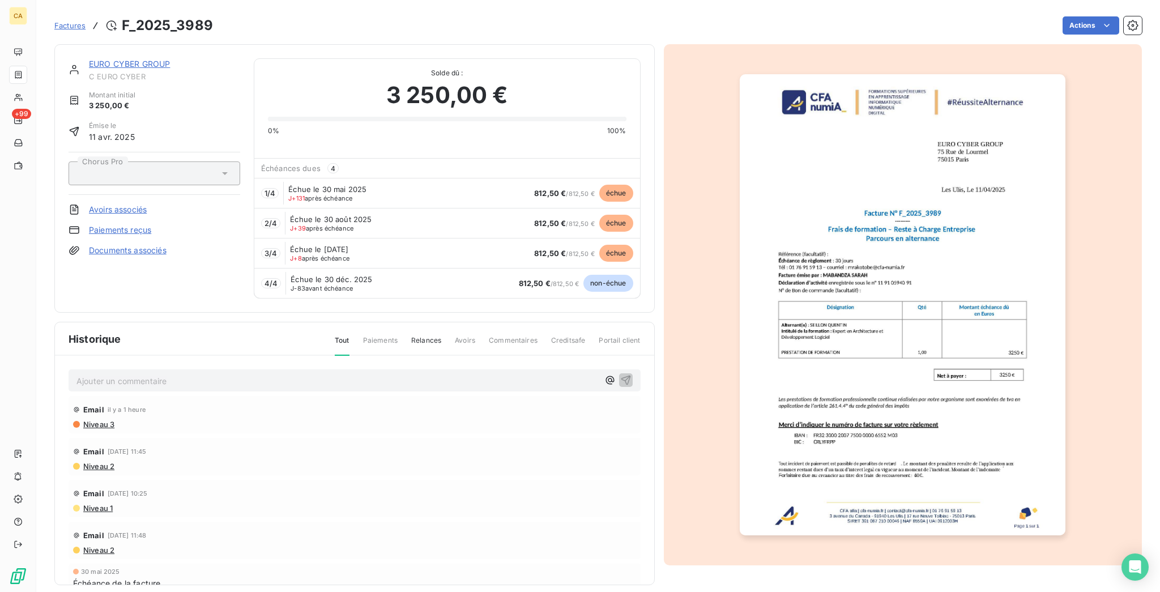
click at [140, 59] on link "EURO CYBER GROUP" at bounding box center [129, 64] width 81 height 10
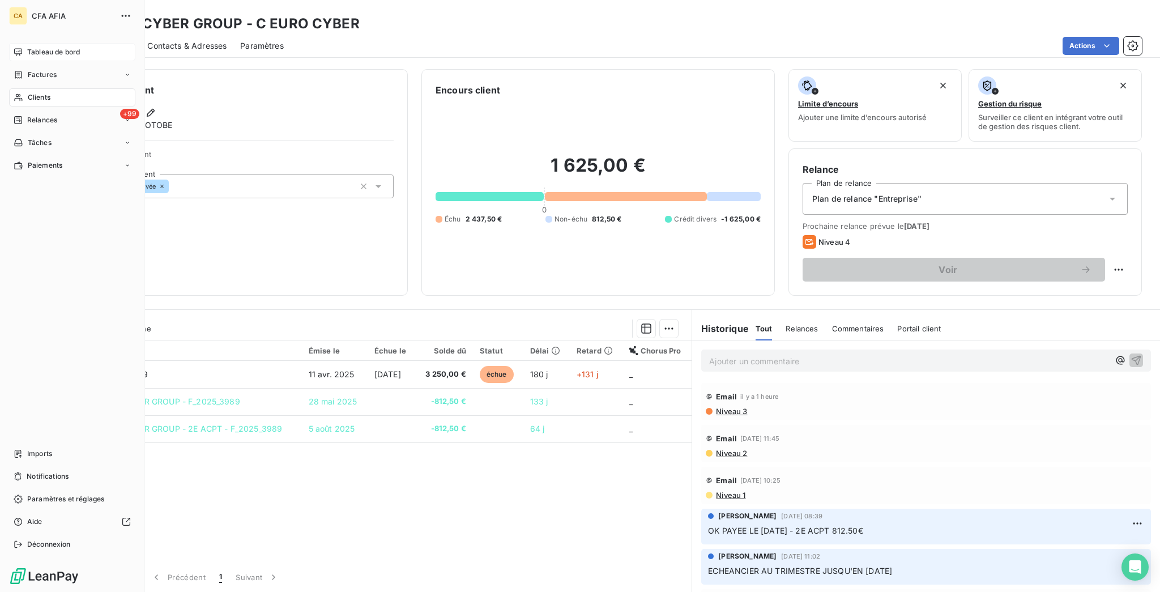
click at [12, 50] on div "Tableau de bord" at bounding box center [72, 52] width 126 height 18
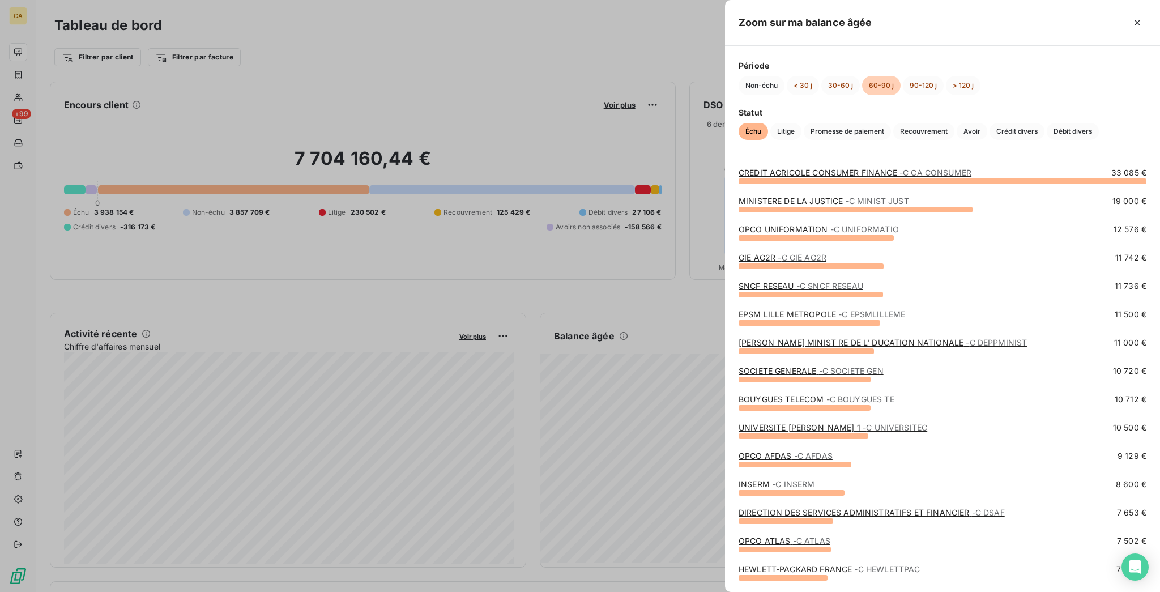
click at [882, 151] on div "Période Non-échu < 30 j 30-60 j 60-90 j 90-120 j > 120 j Statut Échu Litige Pro…" at bounding box center [942, 100] width 435 height 108
click at [875, 148] on div "Période Non-échu < 30 j 30-60 j 60-90 j 90-120 j > 120 j Statut Échu Litige Pro…" at bounding box center [942, 100] width 435 height 108
click at [990, 140] on span "Crédit divers" at bounding box center [1017, 131] width 55 height 17
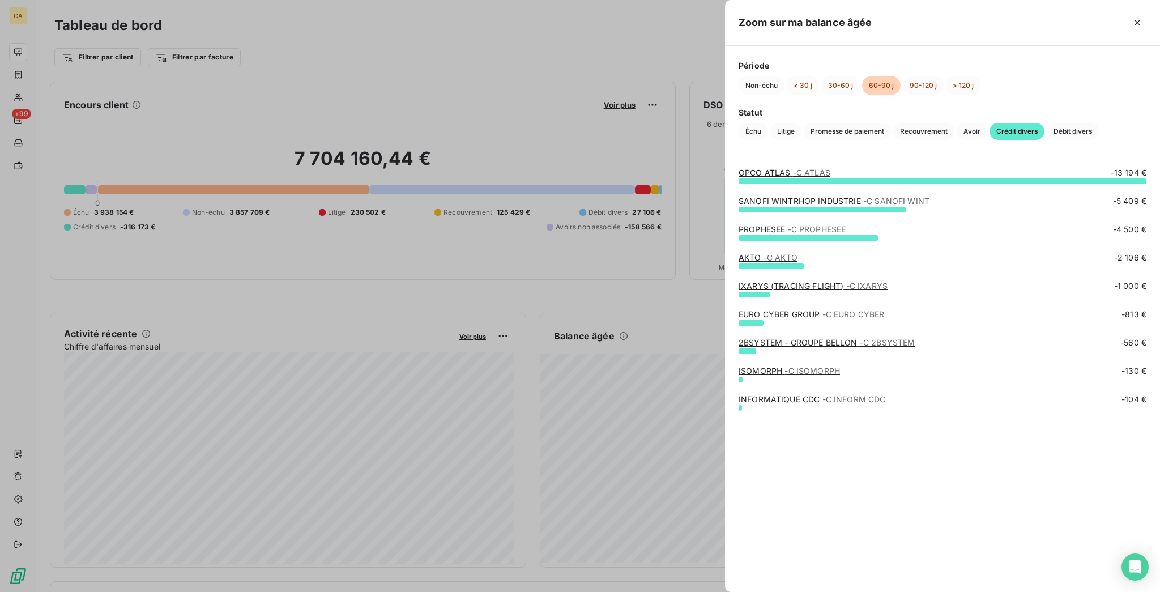
click at [883, 346] on link "2BSYSTEM - GROUPE BELLON - C 2BSYSTEM" at bounding box center [827, 343] width 176 height 10
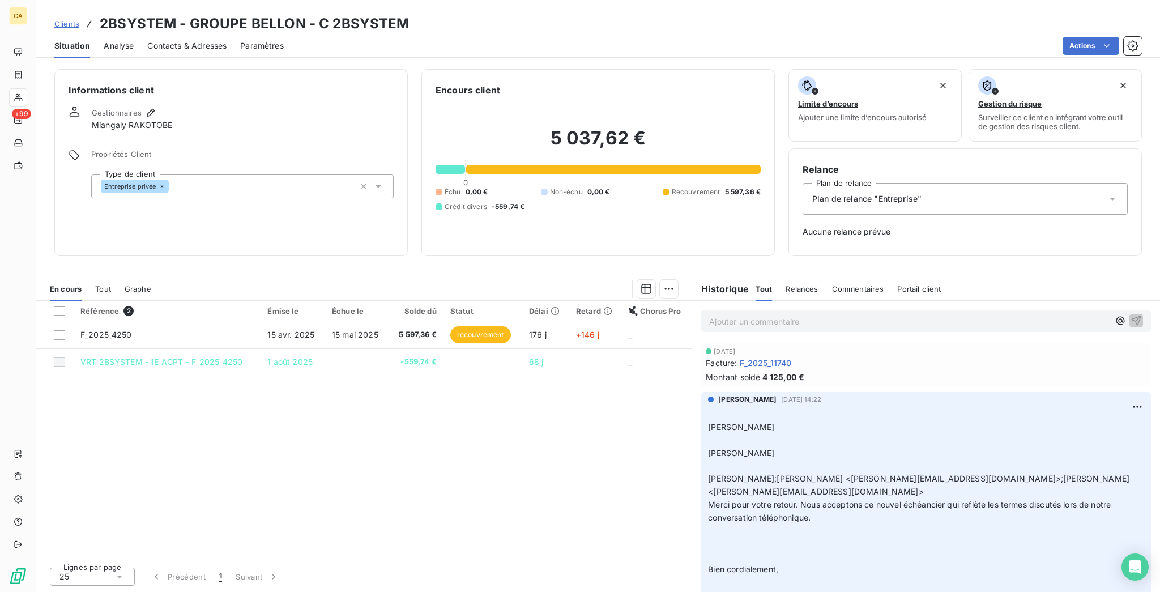
click at [167, 34] on div "Contacts & Adresses" at bounding box center [186, 46] width 79 height 24
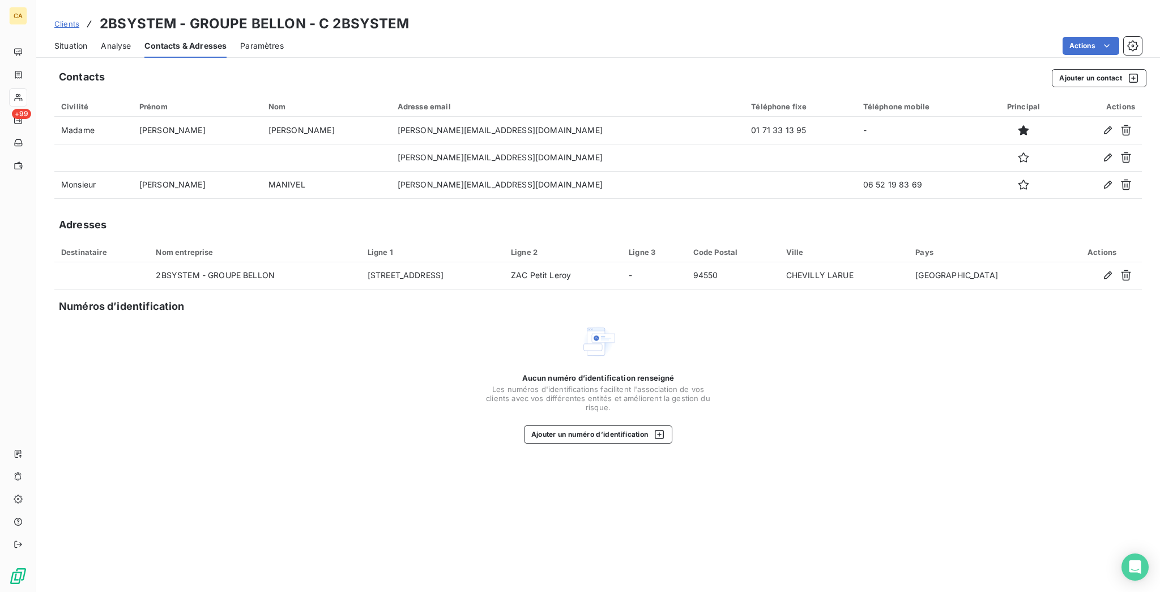
click at [73, 40] on span "Situation" at bounding box center [70, 45] width 33 height 11
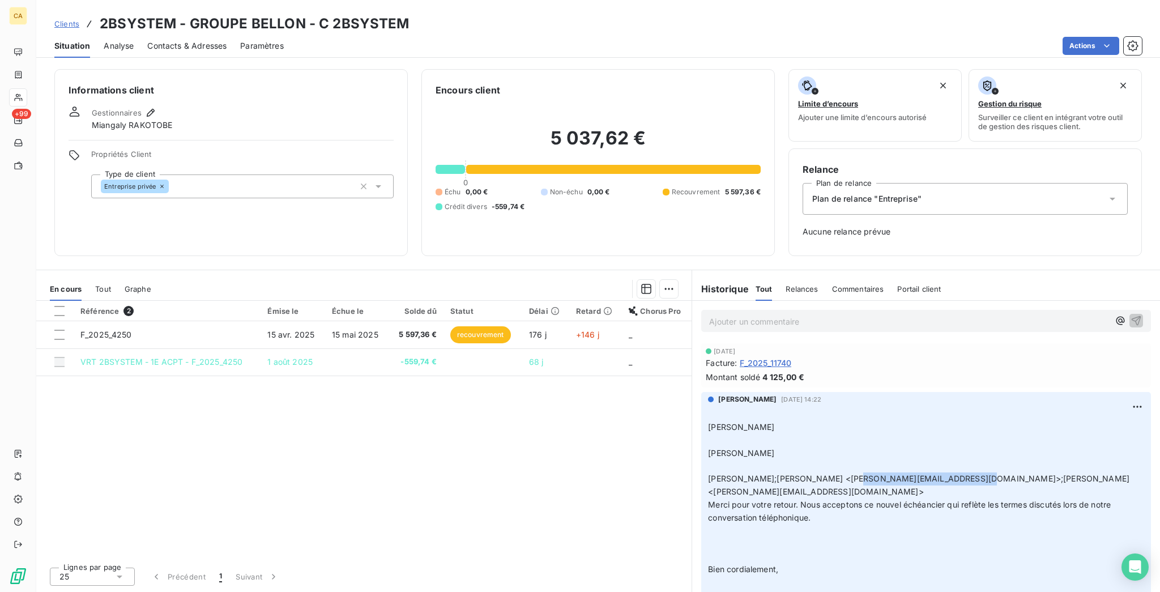
drag, startPoint x: 947, startPoint y: 393, endPoint x: 836, endPoint y: 394, distance: 111.0
click at [836, 474] on span "[PERSON_NAME];​[PERSON_NAME] <[PERSON_NAME][EMAIL_ADDRESS][DOMAIN_NAME]>;​[PERS…" at bounding box center [920, 485] width 424 height 23
copy span "[PERSON_NAME][EMAIL_ADDRESS][DOMAIN_NAME]"
click at [204, 40] on span "Contacts & Adresses" at bounding box center [186, 45] width 79 height 11
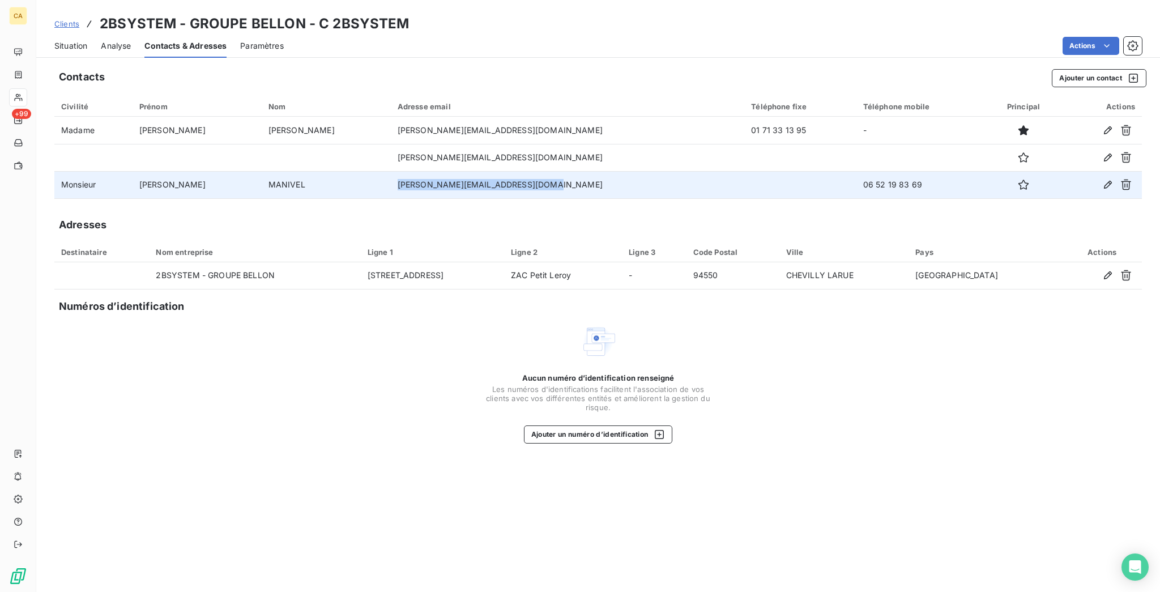
drag, startPoint x: 497, startPoint y: 150, endPoint x: 355, endPoint y: 156, distance: 142.3
click at [391, 171] on td "[PERSON_NAME][EMAIL_ADDRESS][DOMAIN_NAME]" at bounding box center [568, 184] width 354 height 27
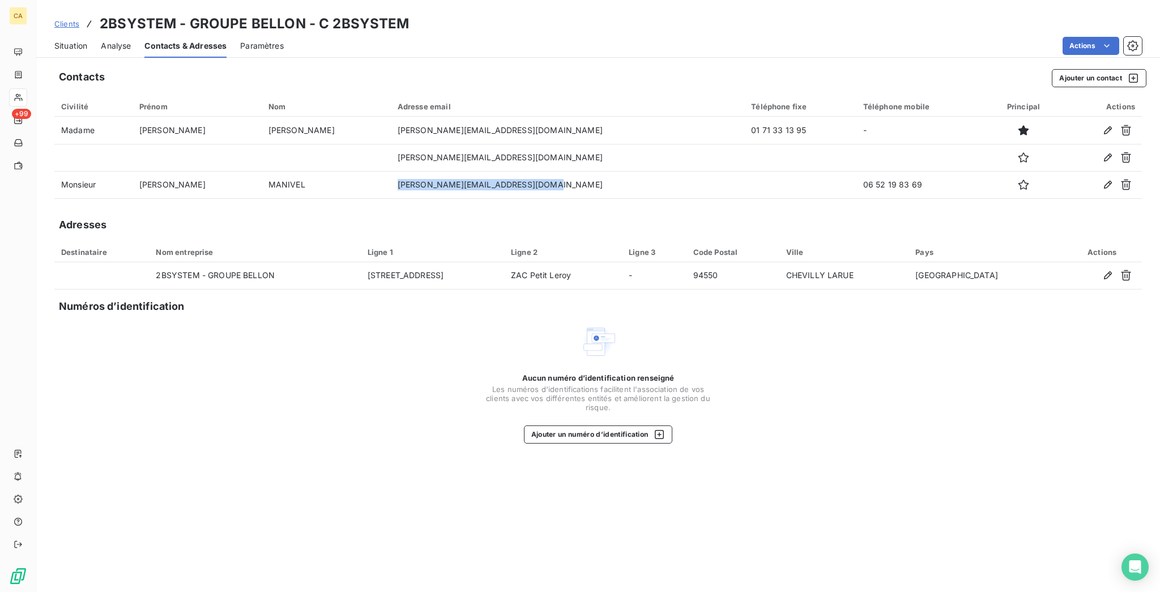
copy td "[PERSON_NAME][EMAIL_ADDRESS][DOMAIN_NAME]"
click at [54, 40] on span "Situation" at bounding box center [70, 45] width 33 height 11
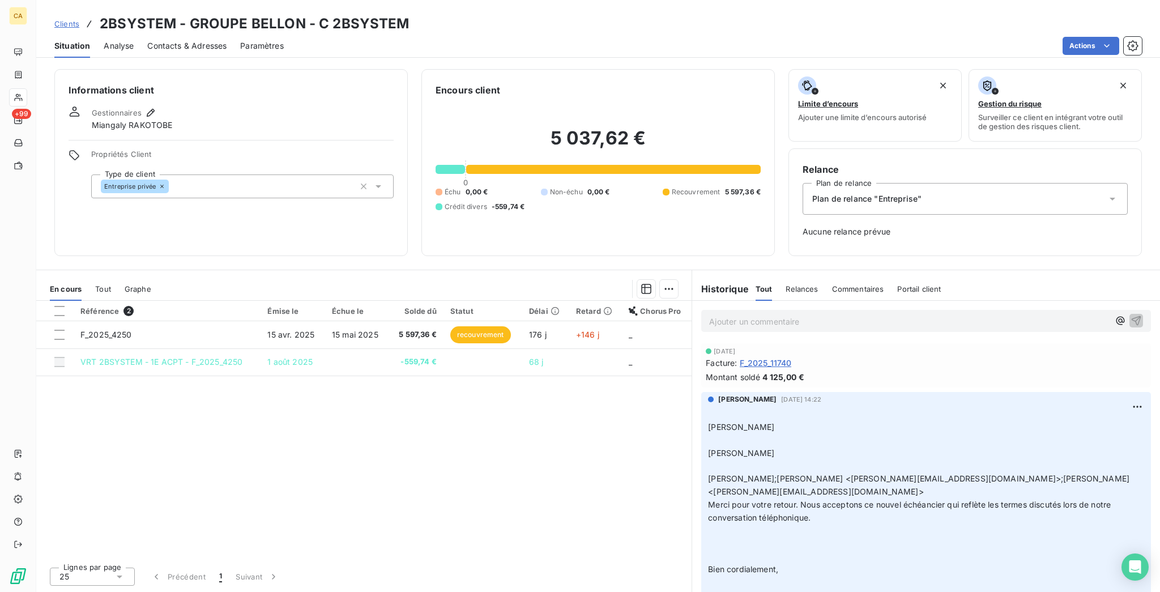
click at [914, 301] on div "Ajouter un commentaire ﻿" at bounding box center [926, 321] width 468 height 40
click at [903, 314] on p "Ajouter un commentaire ﻿" at bounding box center [909, 321] width 400 height 14
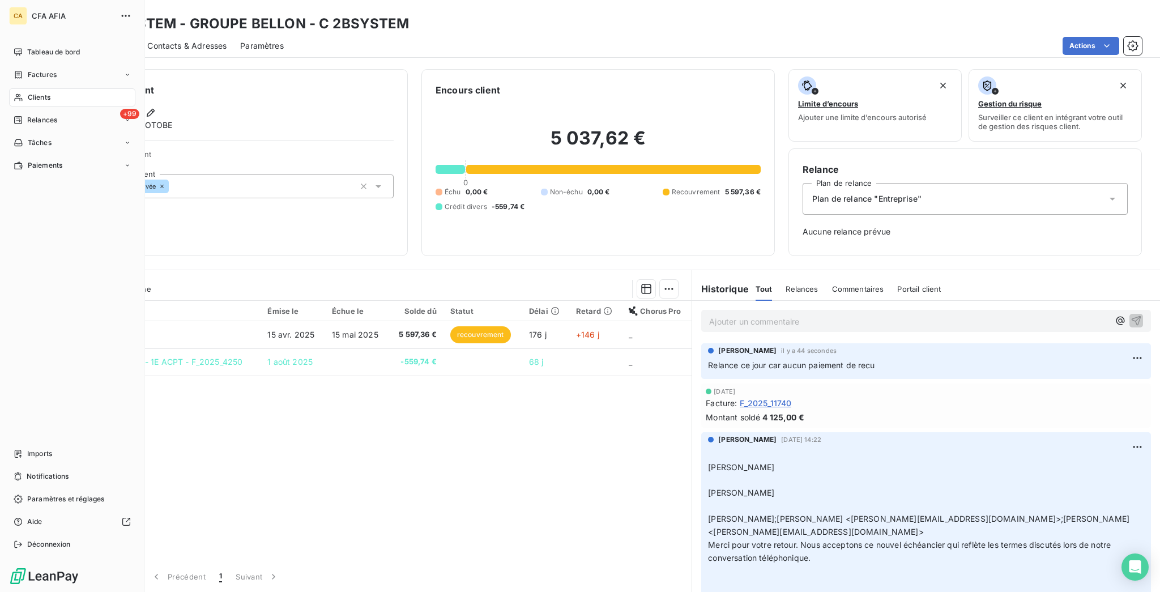
click at [46, 33] on div "CA CFA AFIA Tableau de bord Factures Clients +99 Relances Tâches Paiements Impo…" at bounding box center [72, 296] width 145 height 592
click at [45, 43] on div "Tableau de bord" at bounding box center [72, 52] width 126 height 18
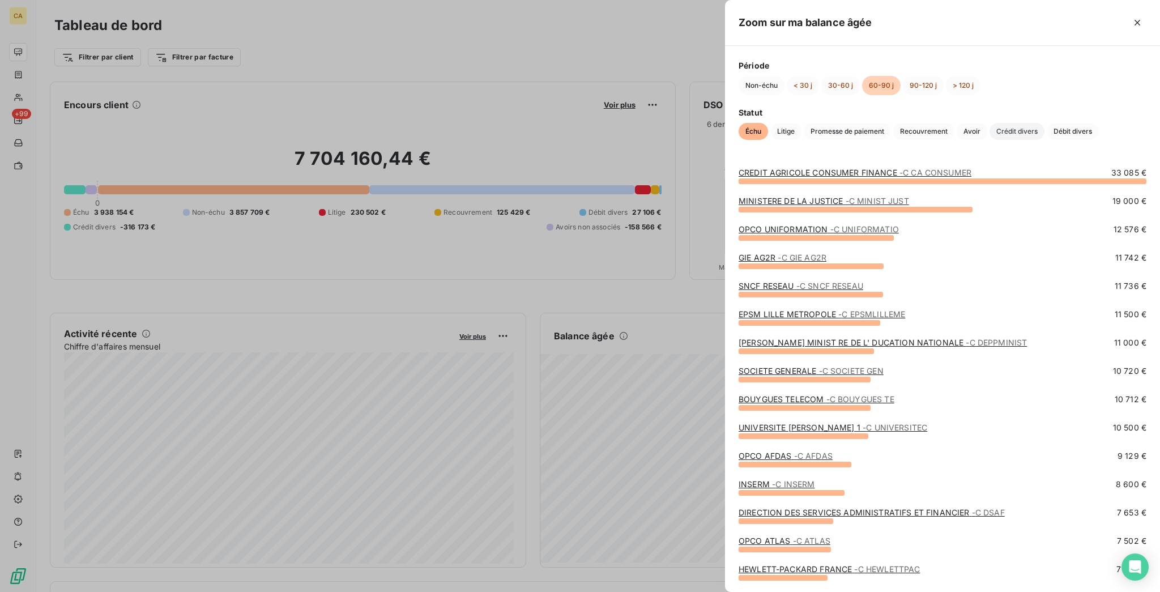
click at [990, 140] on span "Crédit divers" at bounding box center [1017, 131] width 55 height 17
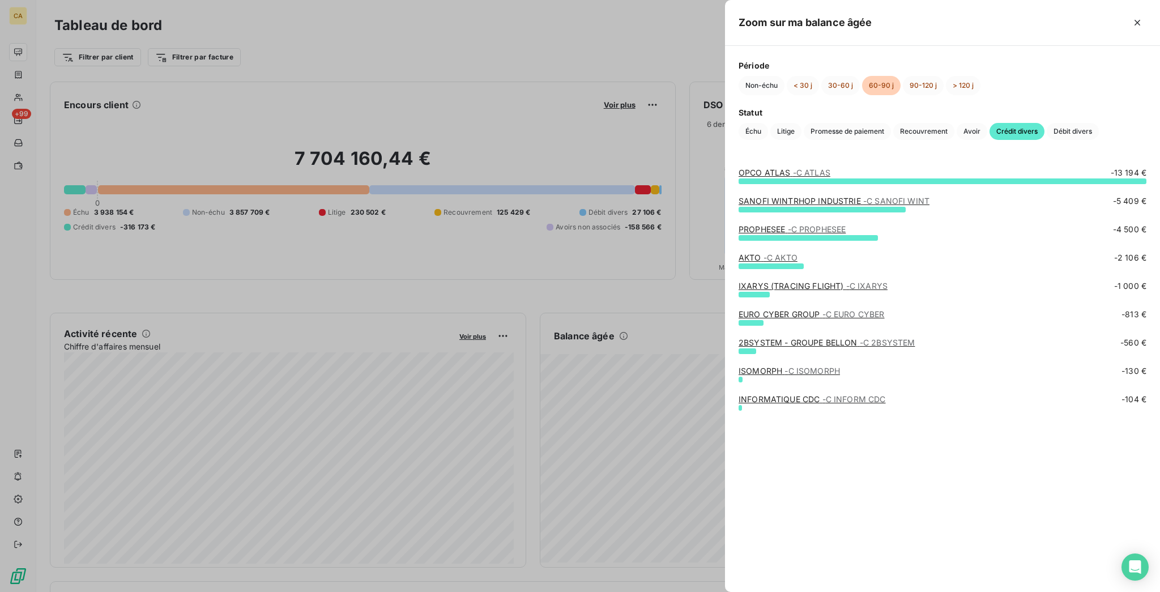
click at [886, 404] on link "INFORMATIQUE CDC - C INFORM CDC" at bounding box center [812, 399] width 147 height 10
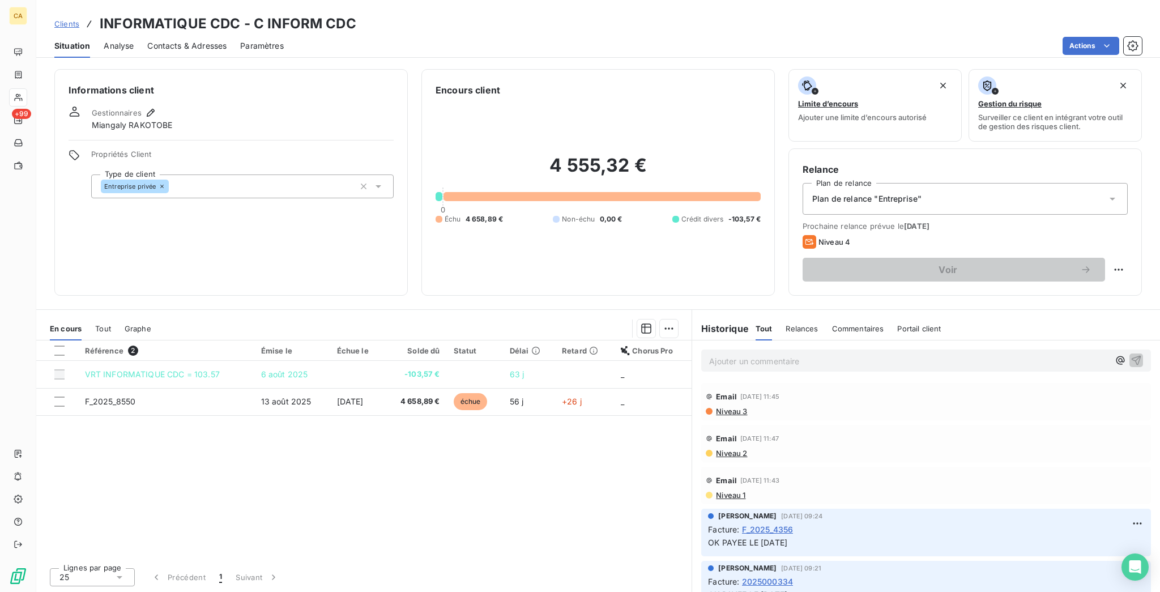
click at [715, 407] on span "Niveau 3" at bounding box center [731, 411] width 32 height 9
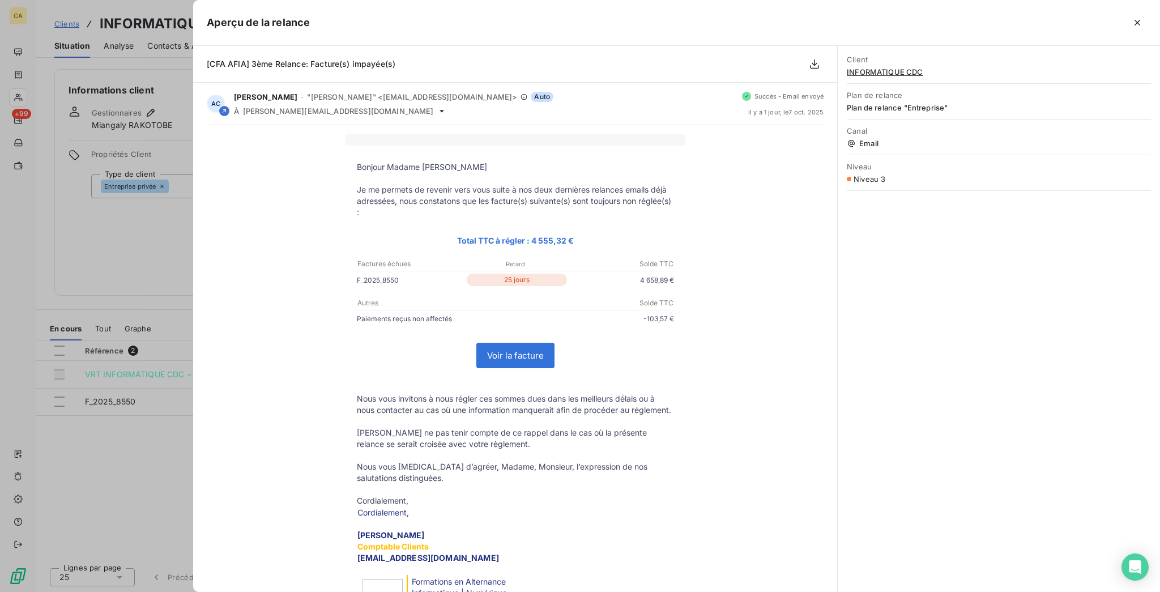
click at [36, 410] on div at bounding box center [580, 296] width 1160 height 592
